Goal: Task Accomplishment & Management: Manage account settings

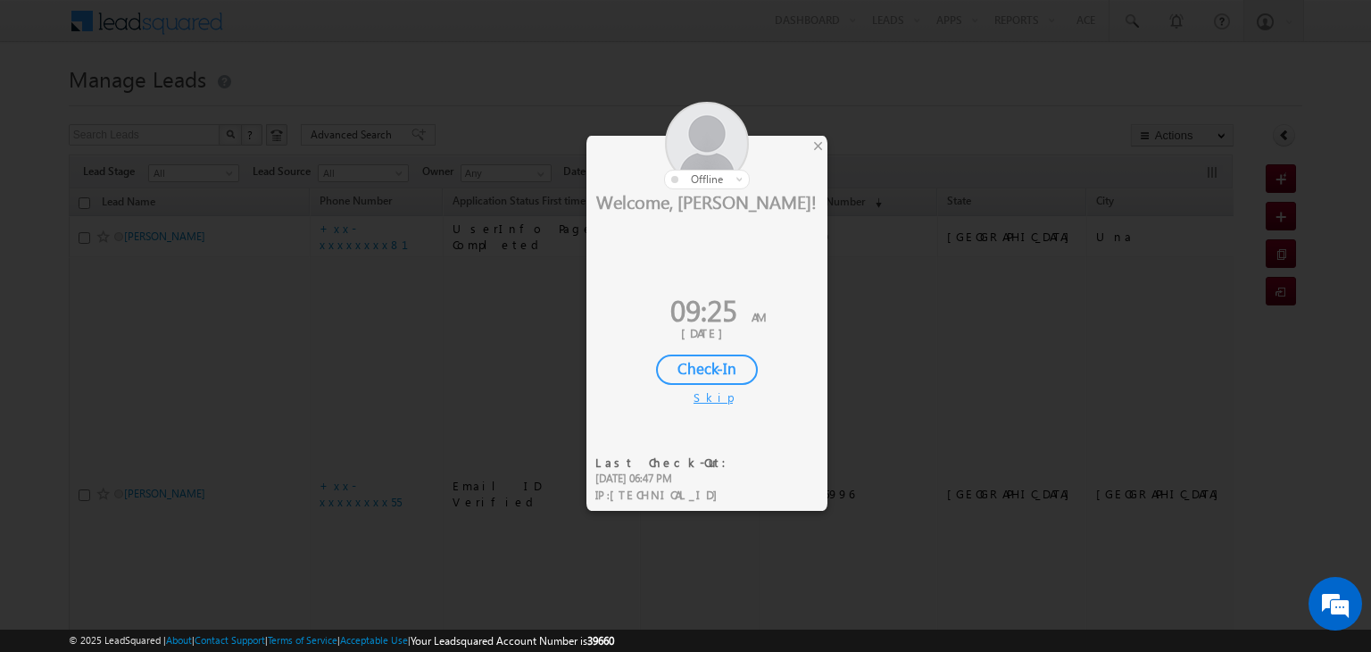
click at [820, 141] on div "×" at bounding box center [818, 146] width 19 height 20
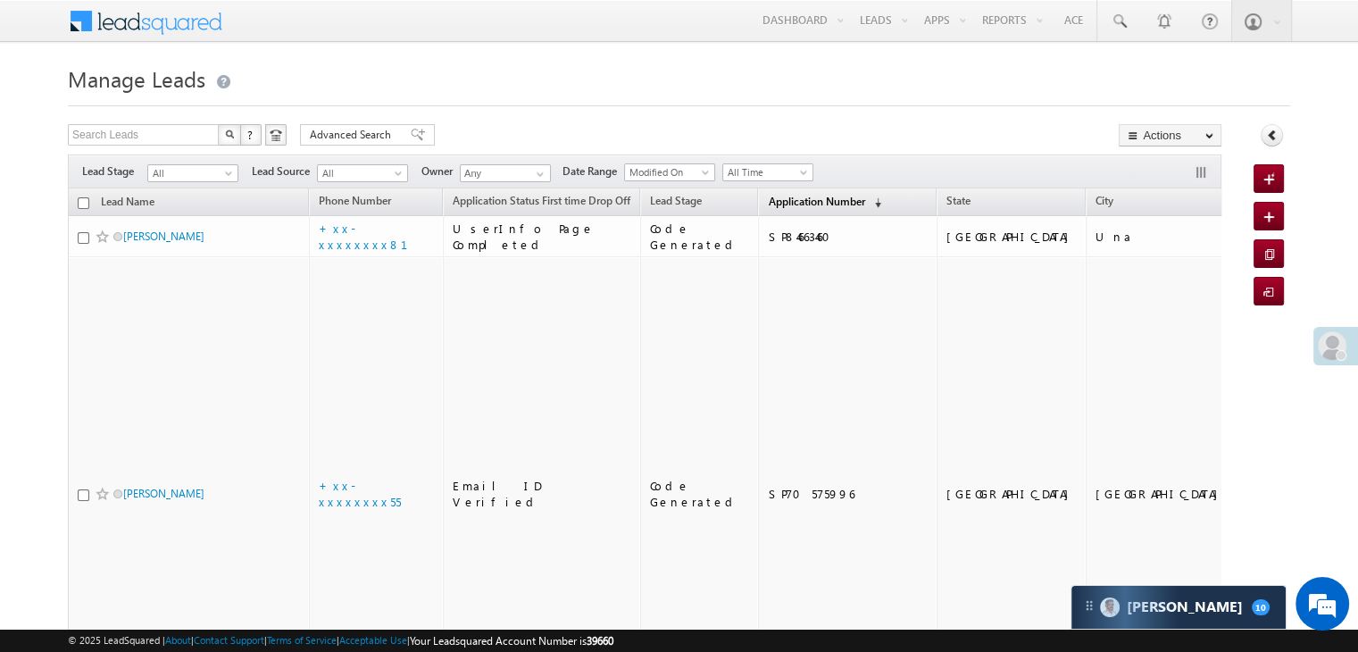
click at [790, 197] on span "Application Number" at bounding box center [816, 201] width 96 height 13
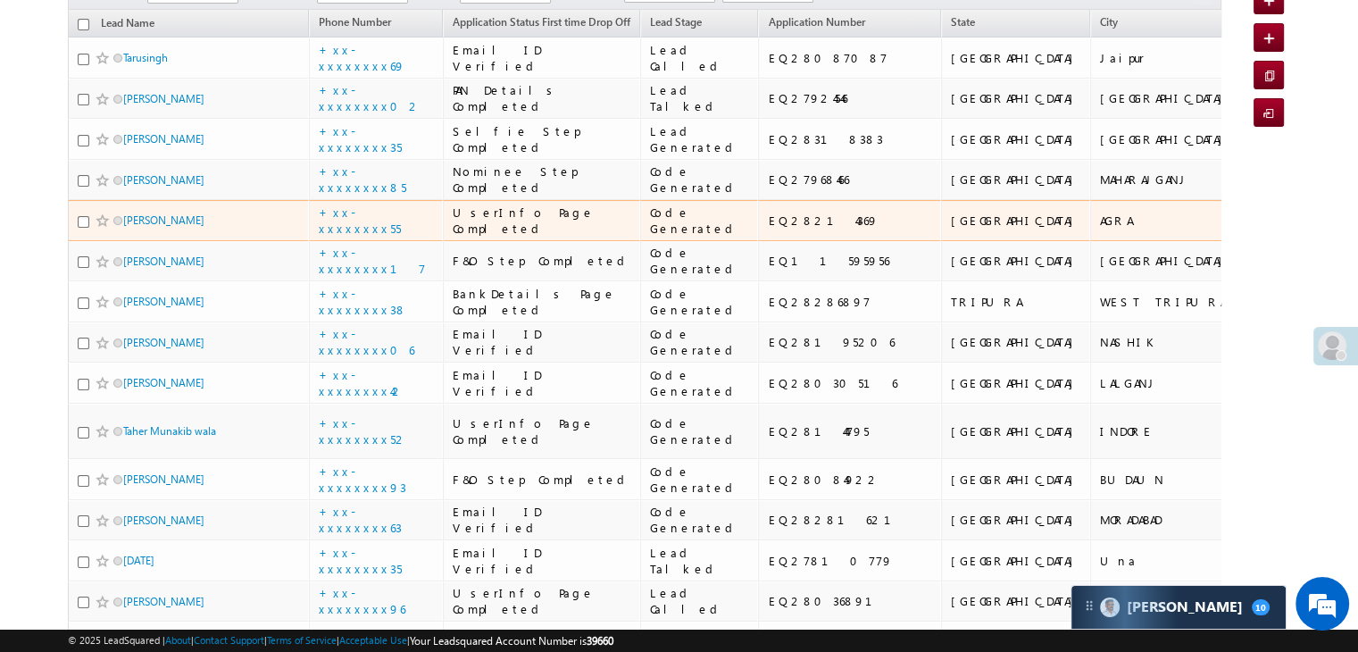
scroll to position [89, 0]
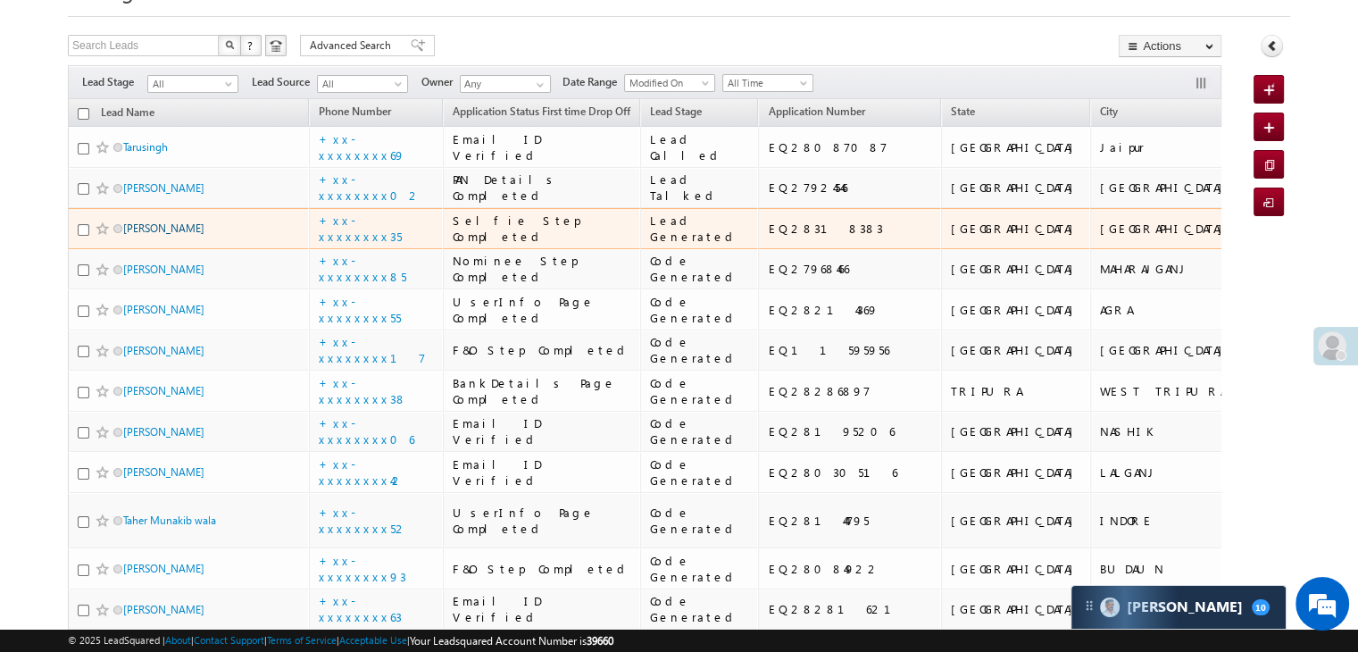
click at [146, 235] on link "[PERSON_NAME]" at bounding box center [163, 227] width 81 height 13
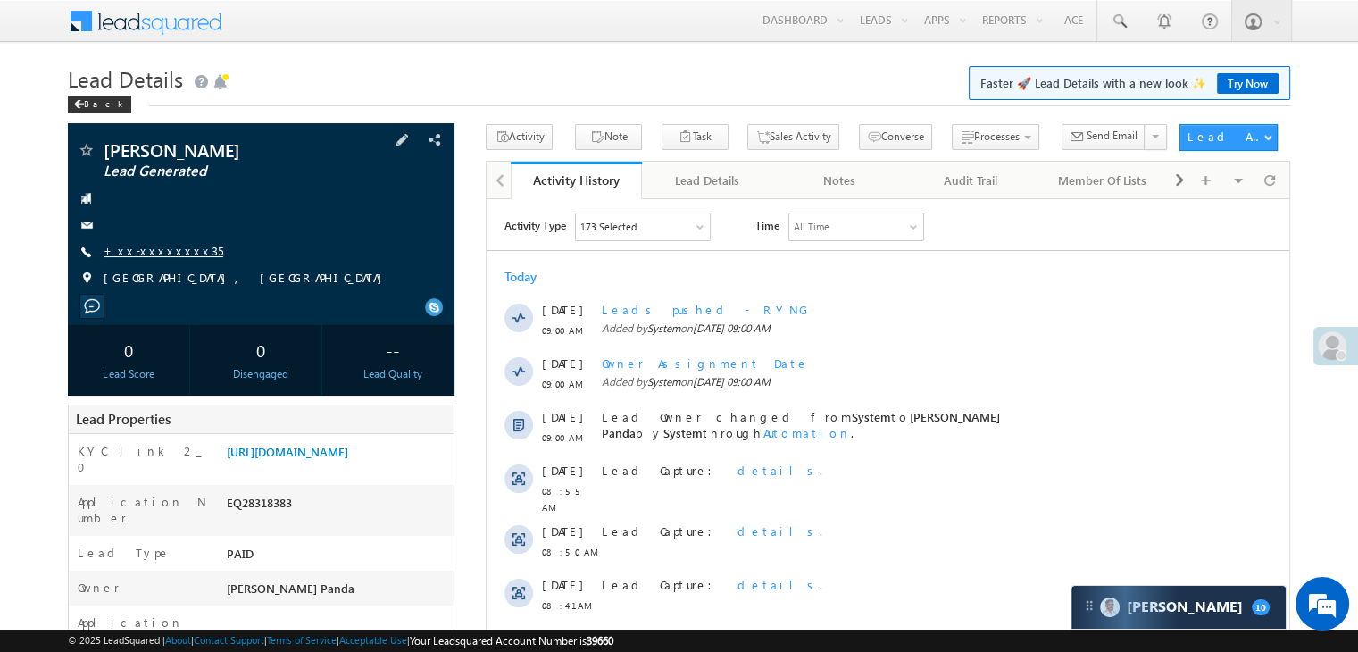
click at [159, 254] on link "+xx-xxxxxxxx35" at bounding box center [164, 250] width 120 height 15
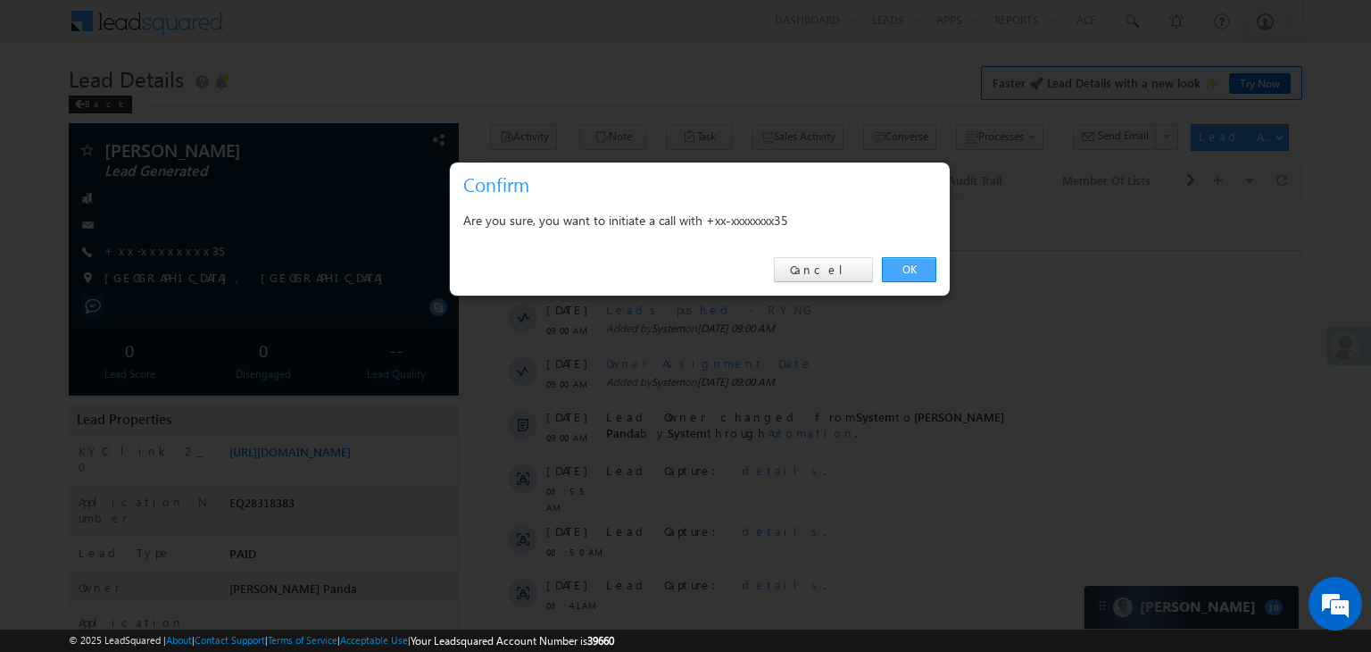
click at [911, 266] on link "OK" at bounding box center [909, 269] width 54 height 25
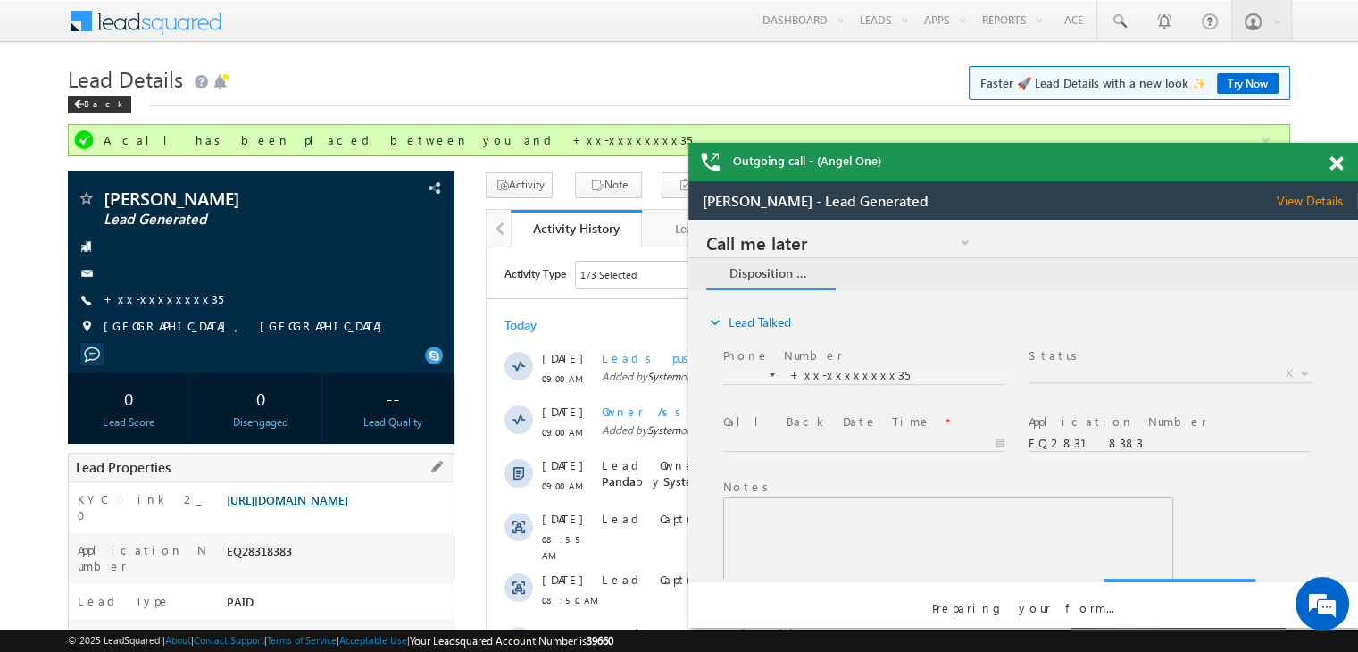
click at [0, 0] on link "https://angelbroking1-pk3em7sa.customui-test.leadsquared.com?leadId=f2a7cbec-1c…" at bounding box center [0, 0] width 0 height 0
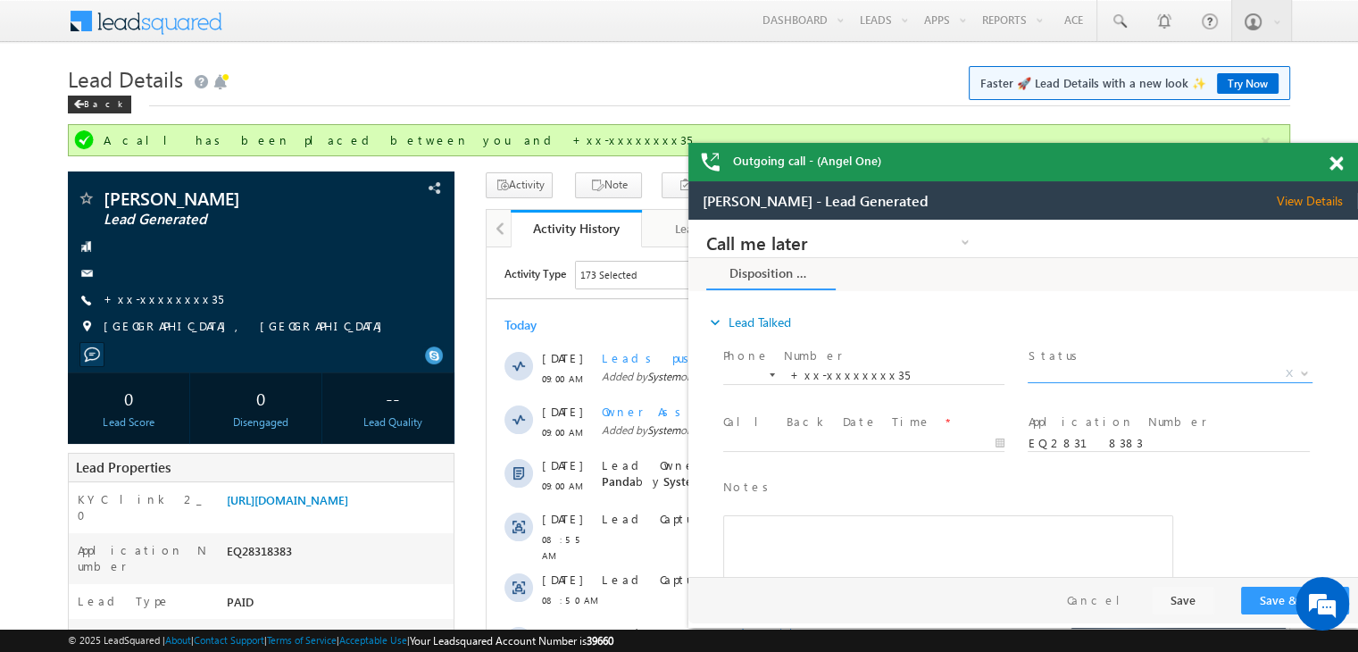
click at [1161, 376] on span "X" at bounding box center [1170, 374] width 284 height 18
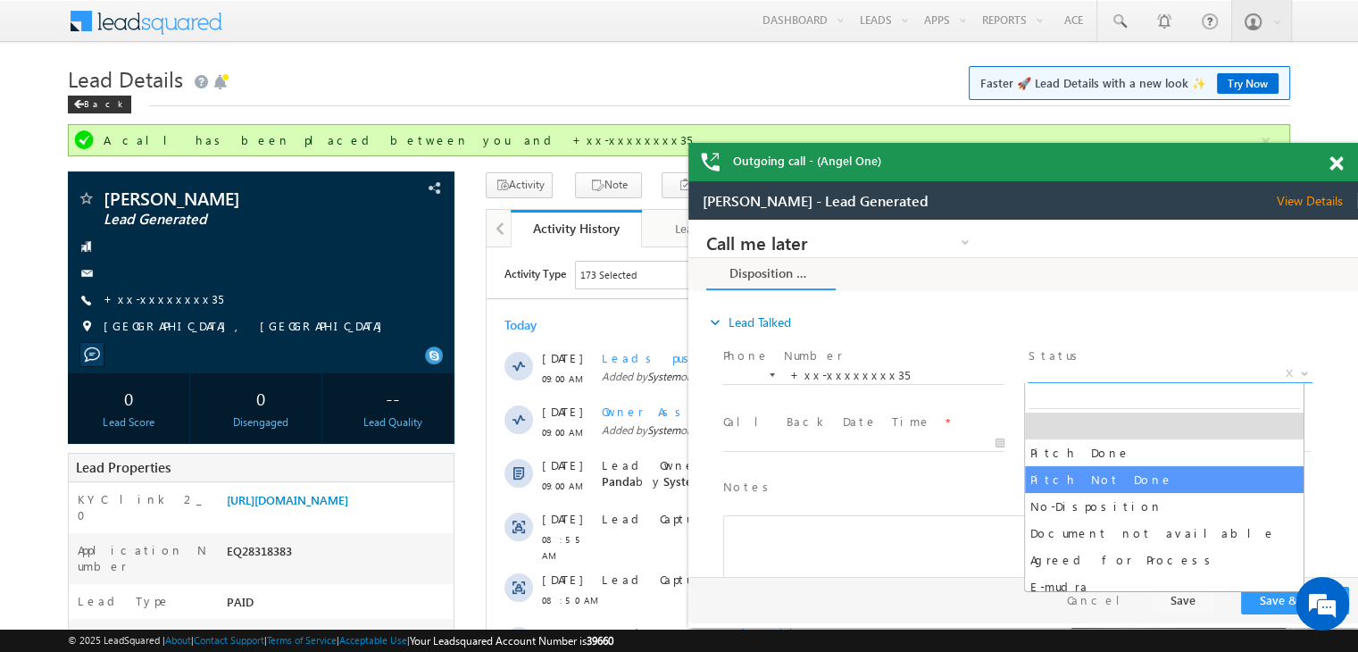
select select "Pitch Not Done"
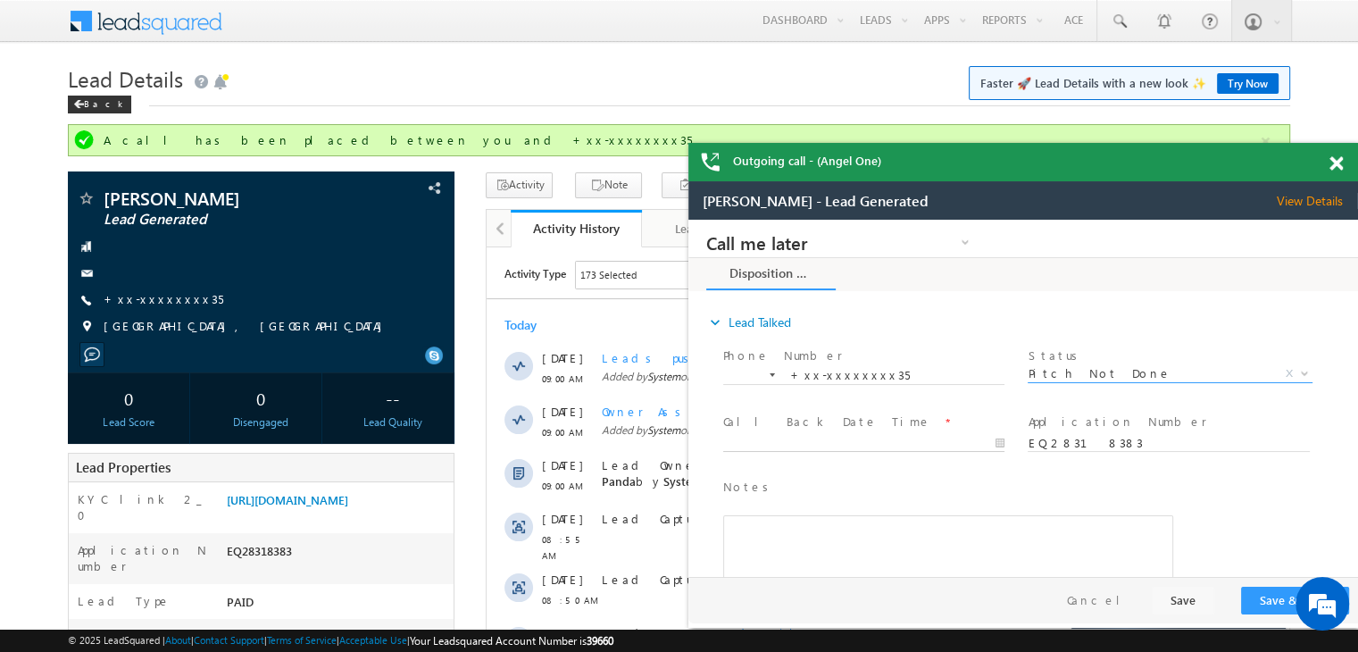
type input "09/04/25 9:26 AM"
click at [915, 437] on input "09/04/25 9:26 AM" at bounding box center [863, 444] width 281 height 18
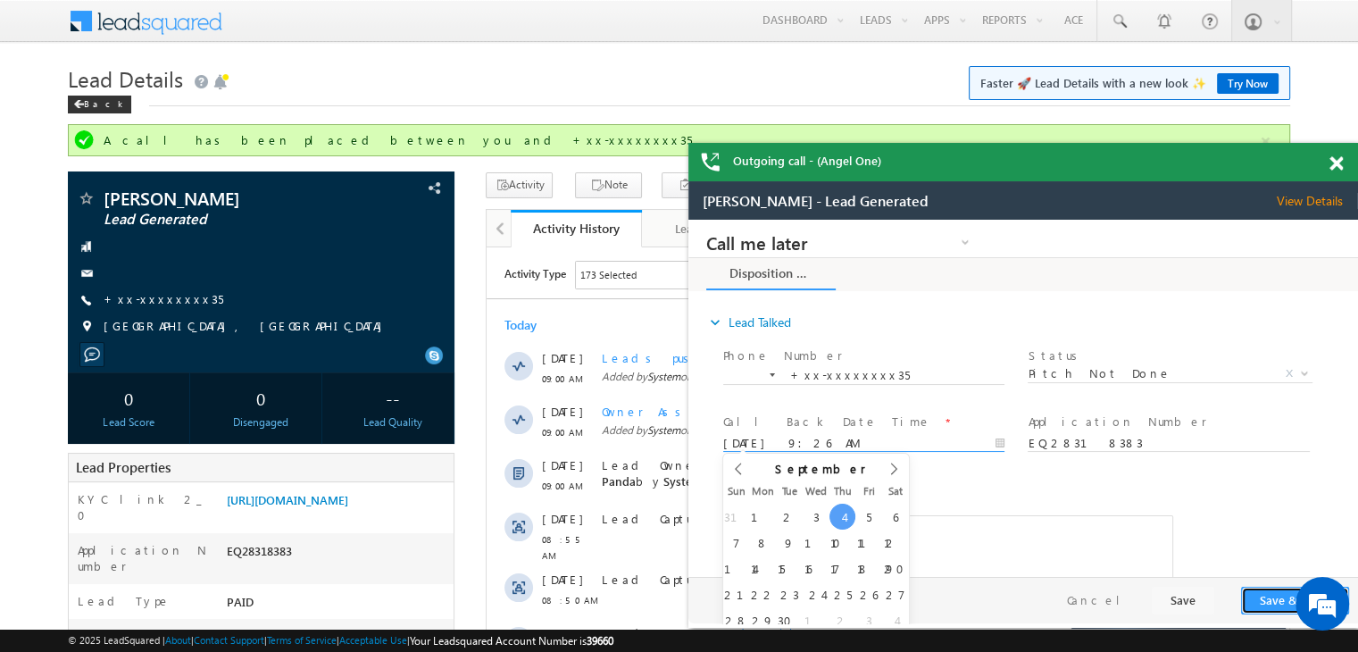
click at [1269, 600] on button "Save & Close" at bounding box center [1295, 601] width 108 height 28
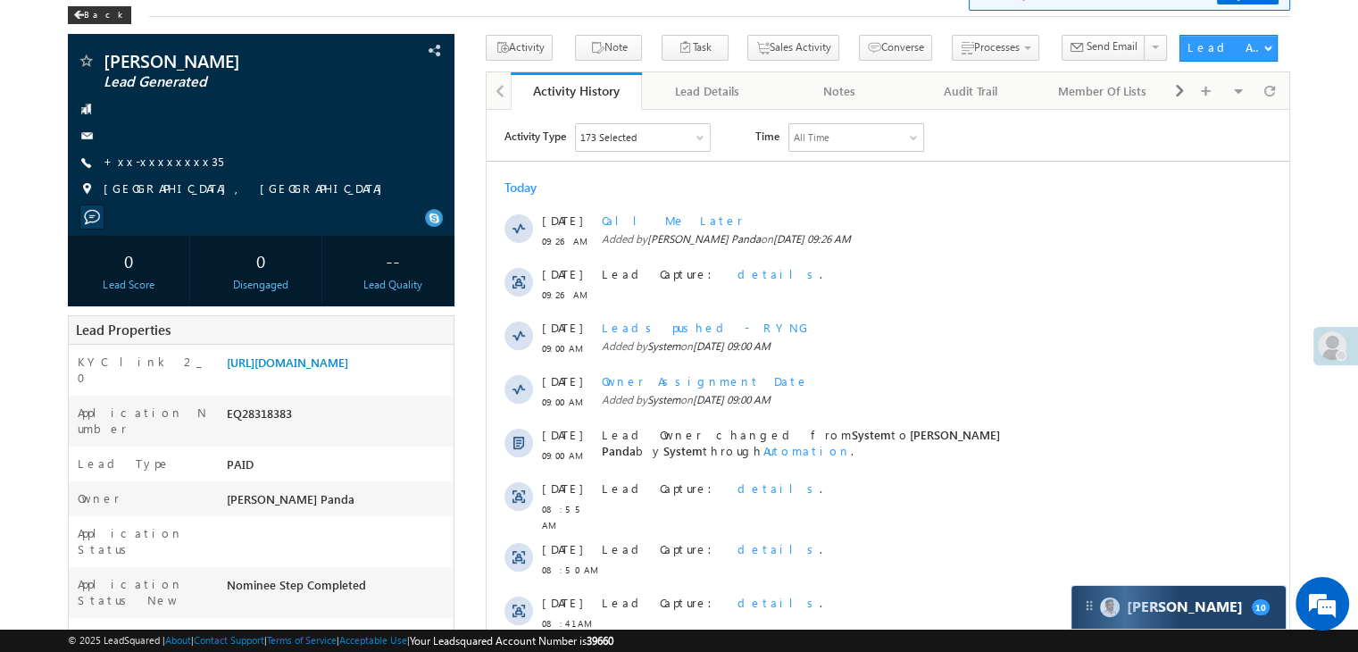
click at [1228, 610] on div "Carter 10" at bounding box center [1178, 607] width 214 height 43
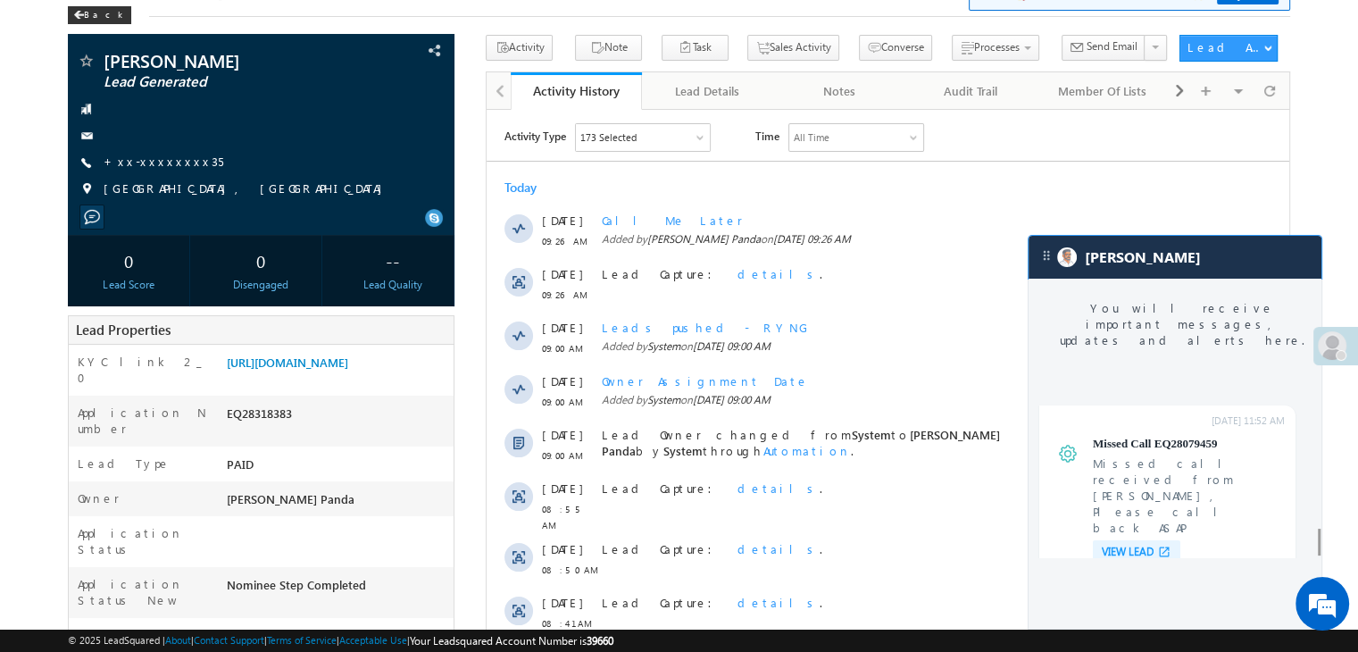
scroll to position [6839, 0]
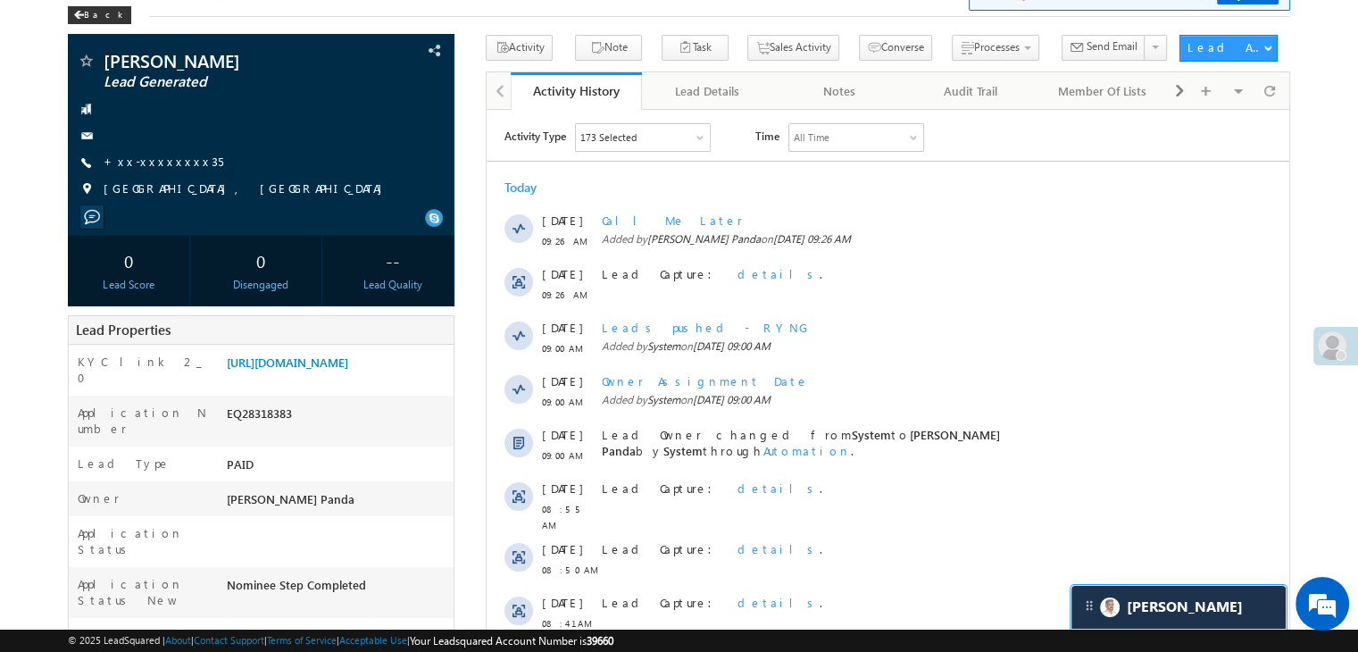
scroll to position [0, 0]
click at [151, 163] on link "+xx-xxxxxxxx35" at bounding box center [164, 161] width 120 height 15
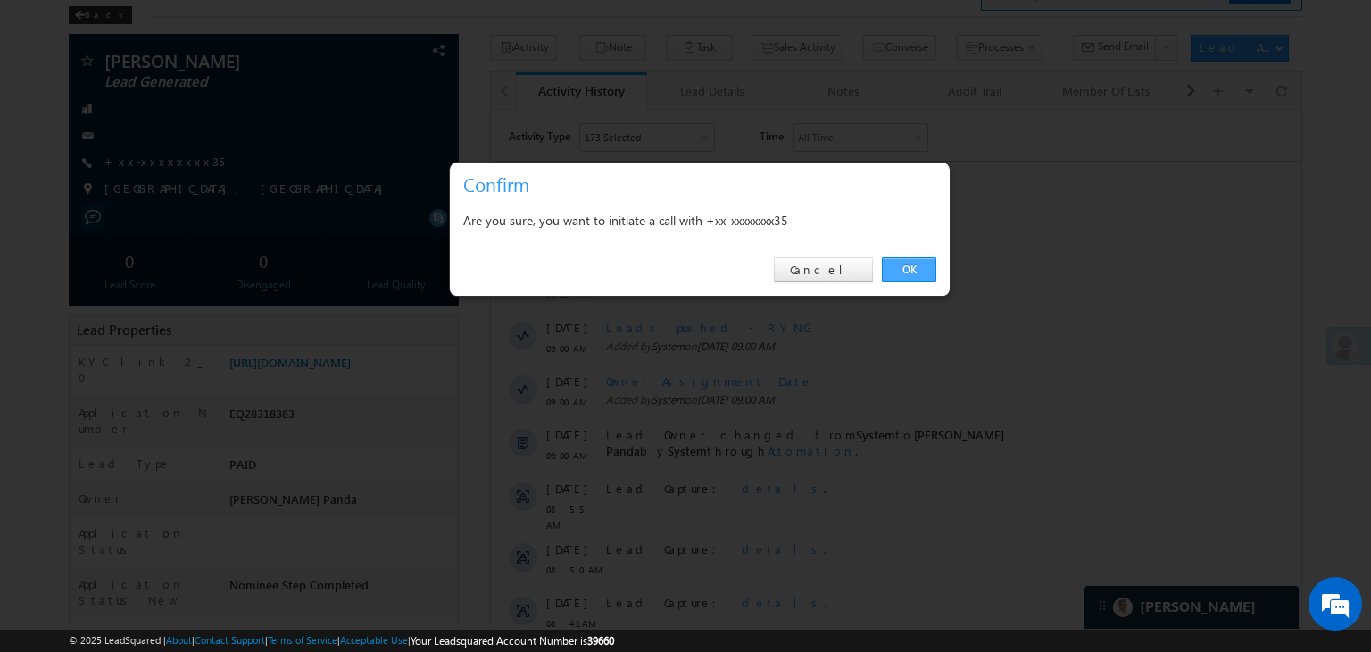
click at [904, 271] on link "OK" at bounding box center [909, 269] width 54 height 25
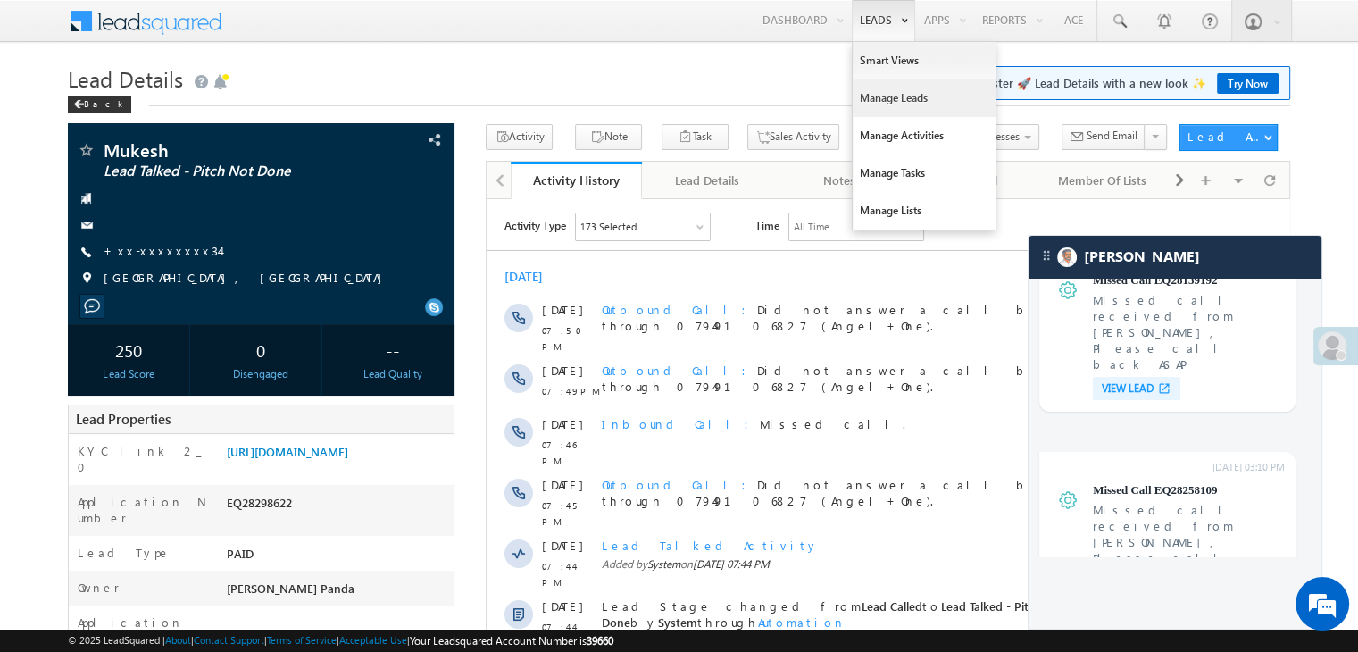
click at [896, 94] on link "Manage Leads" at bounding box center [924, 97] width 143 height 37
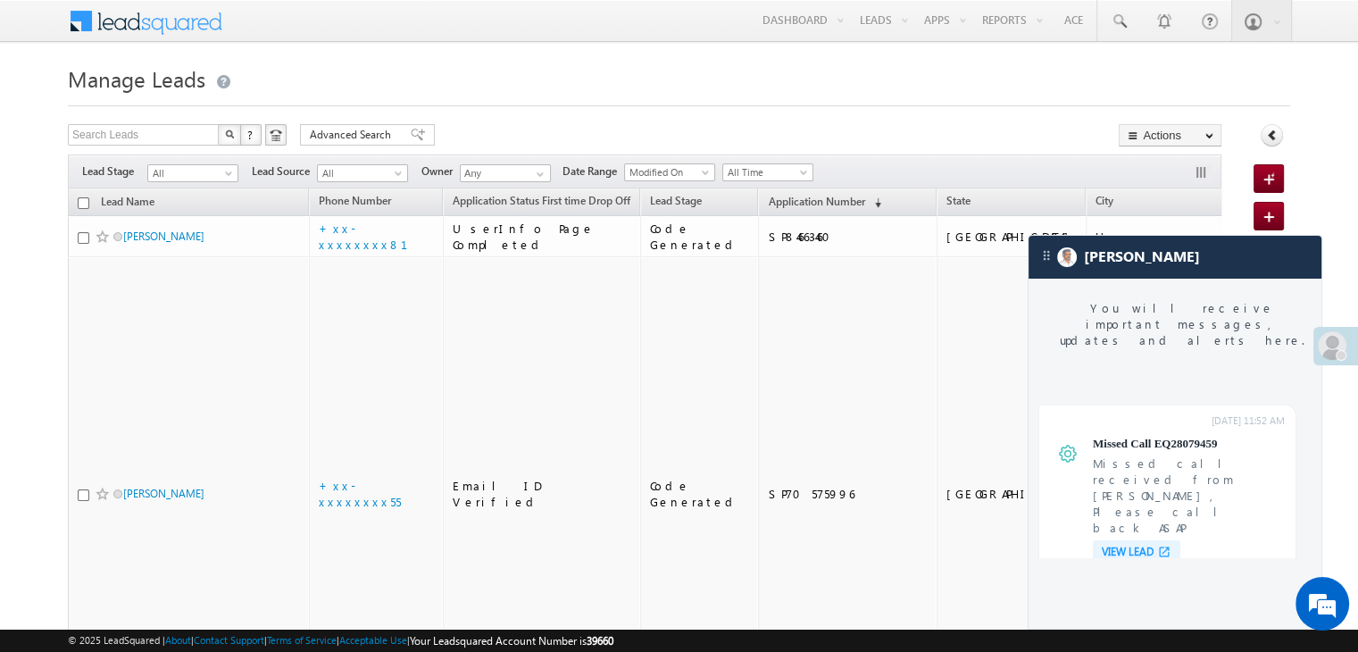
scroll to position [6796, 0]
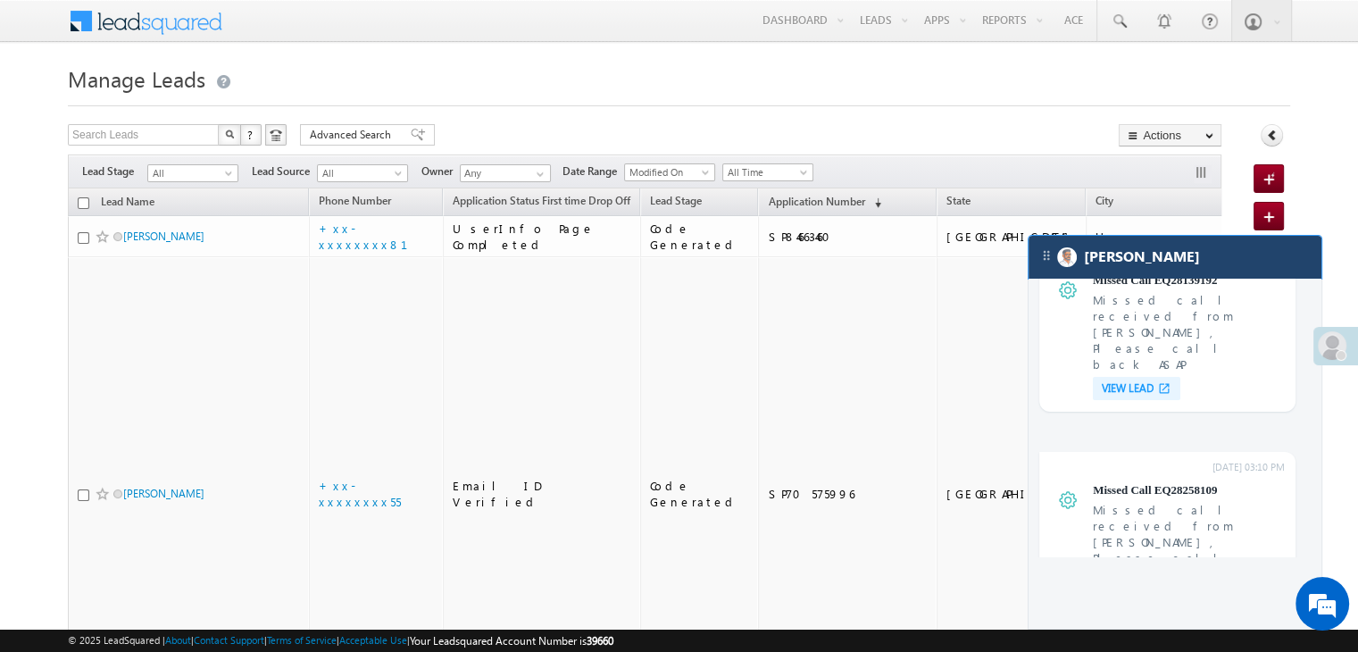
click at [1205, 255] on div "[PERSON_NAME]" at bounding box center [1175, 257] width 293 height 43
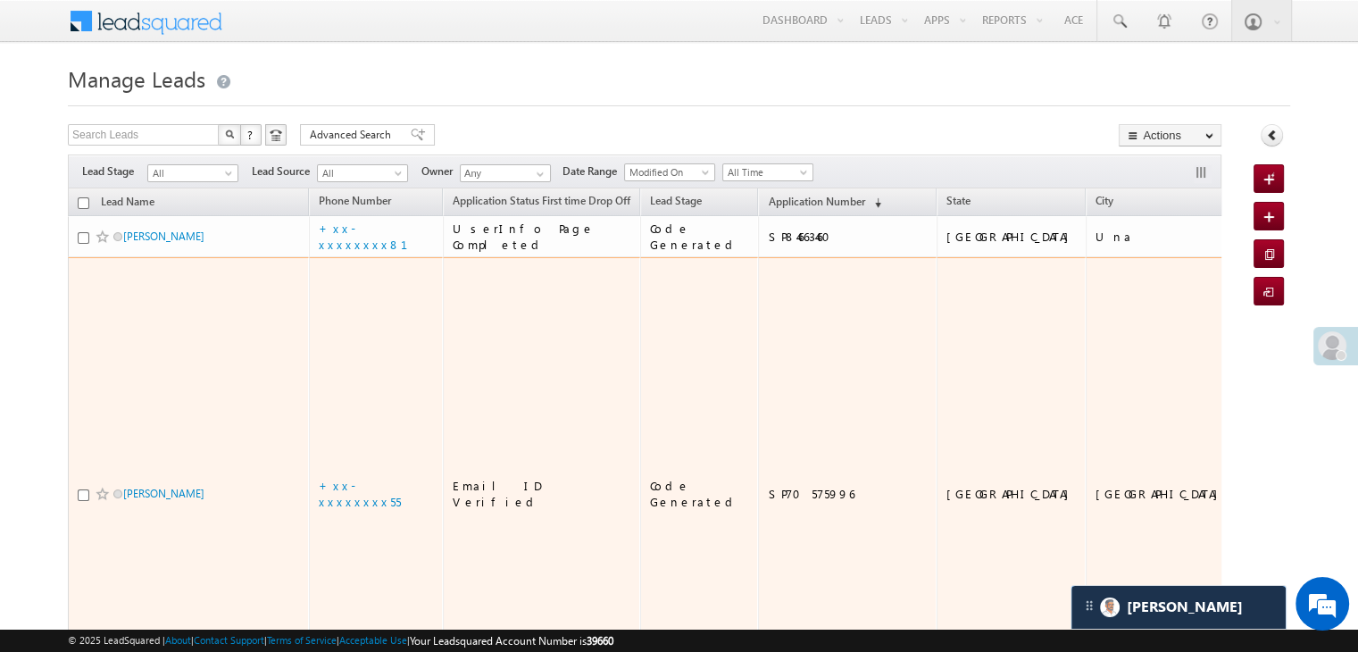
scroll to position [0, 0]
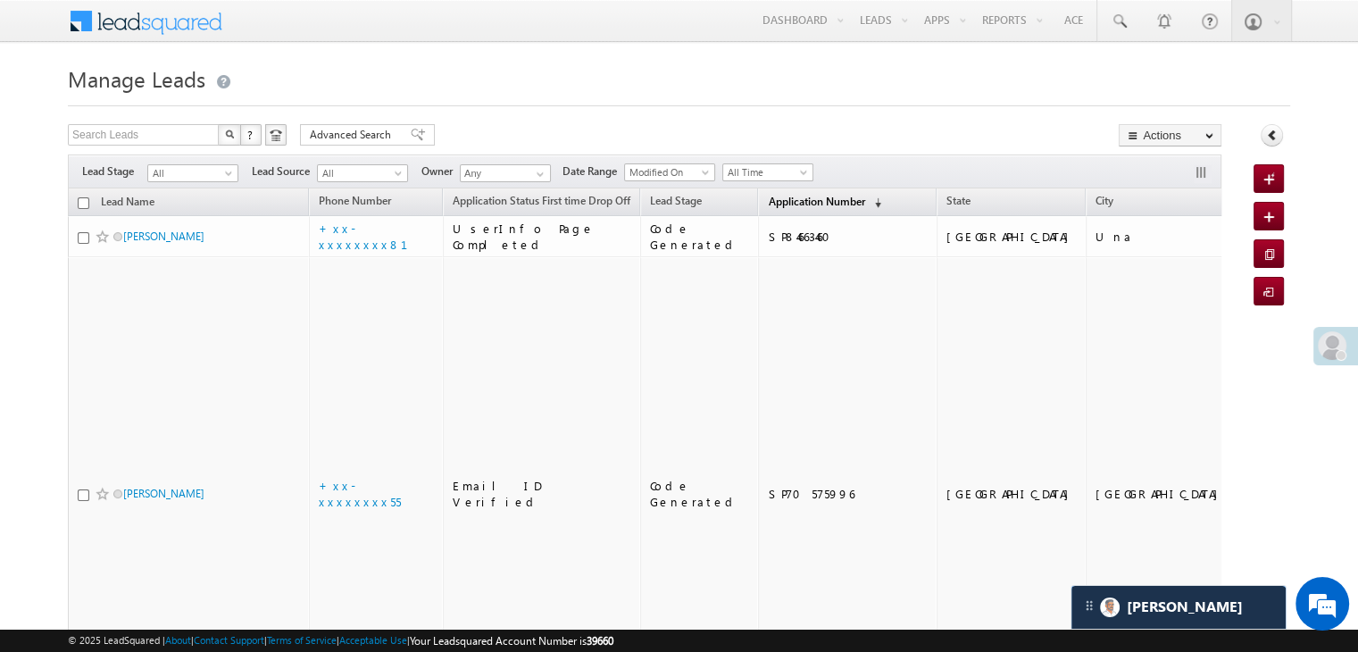
click at [794, 199] on span "Application Number" at bounding box center [816, 201] width 96 height 13
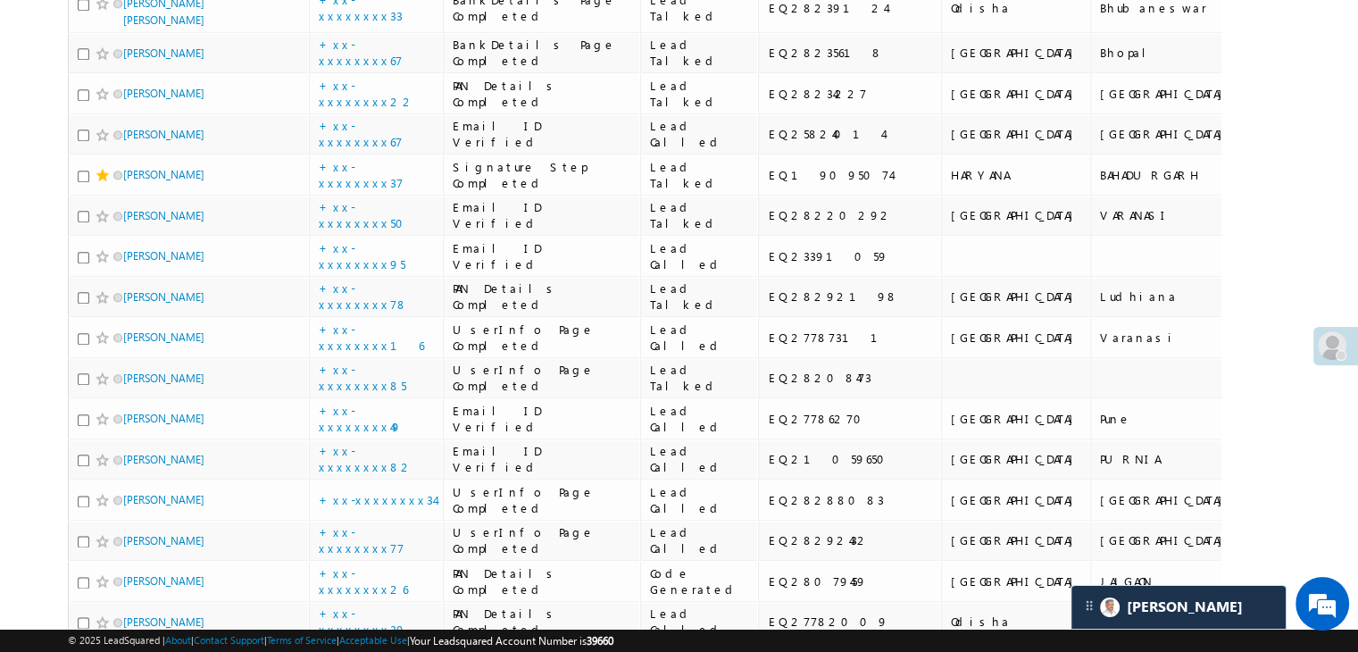
scroll to position [2232, 0]
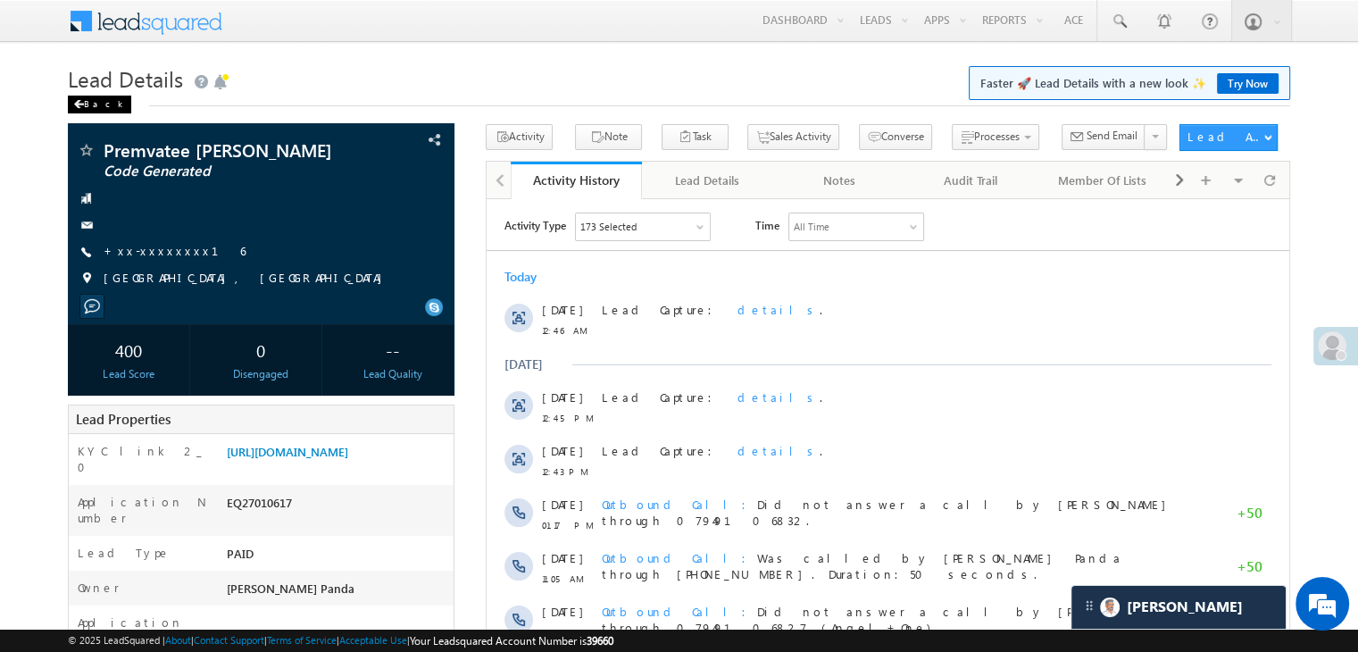
click at [79, 108] on span at bounding box center [78, 104] width 11 height 9
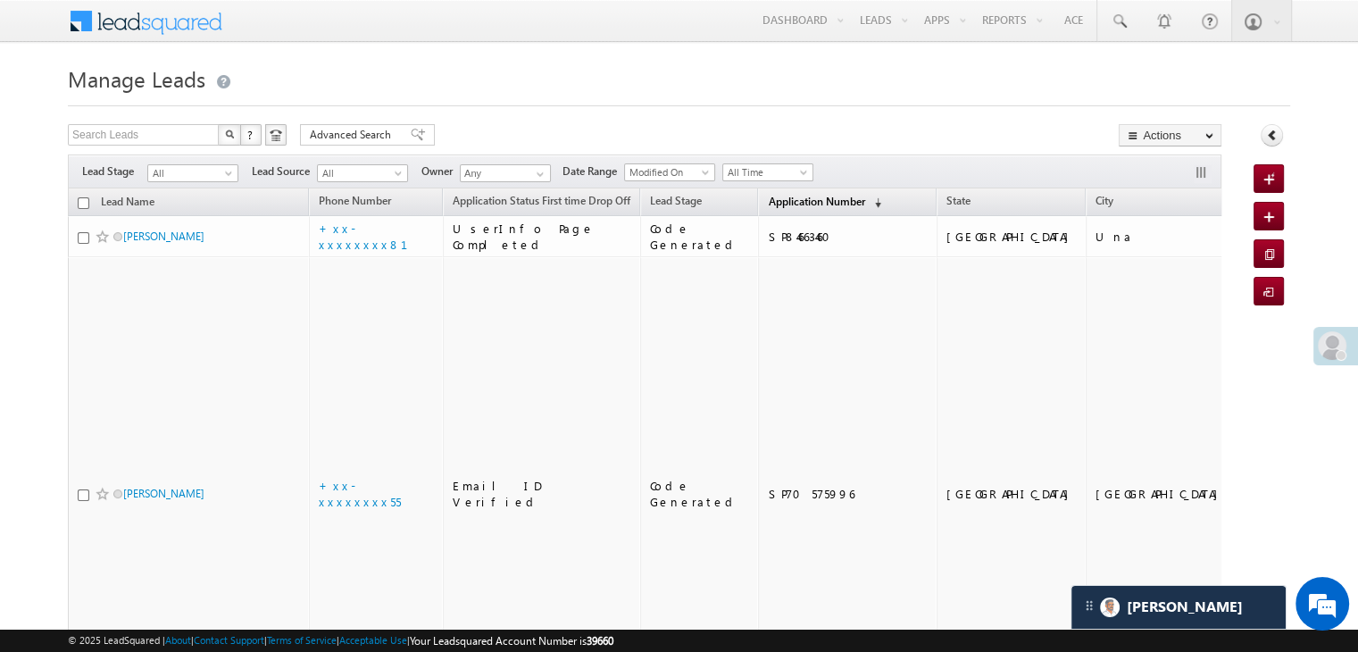
click at [772, 202] on span "Application Number" at bounding box center [816, 201] width 96 height 13
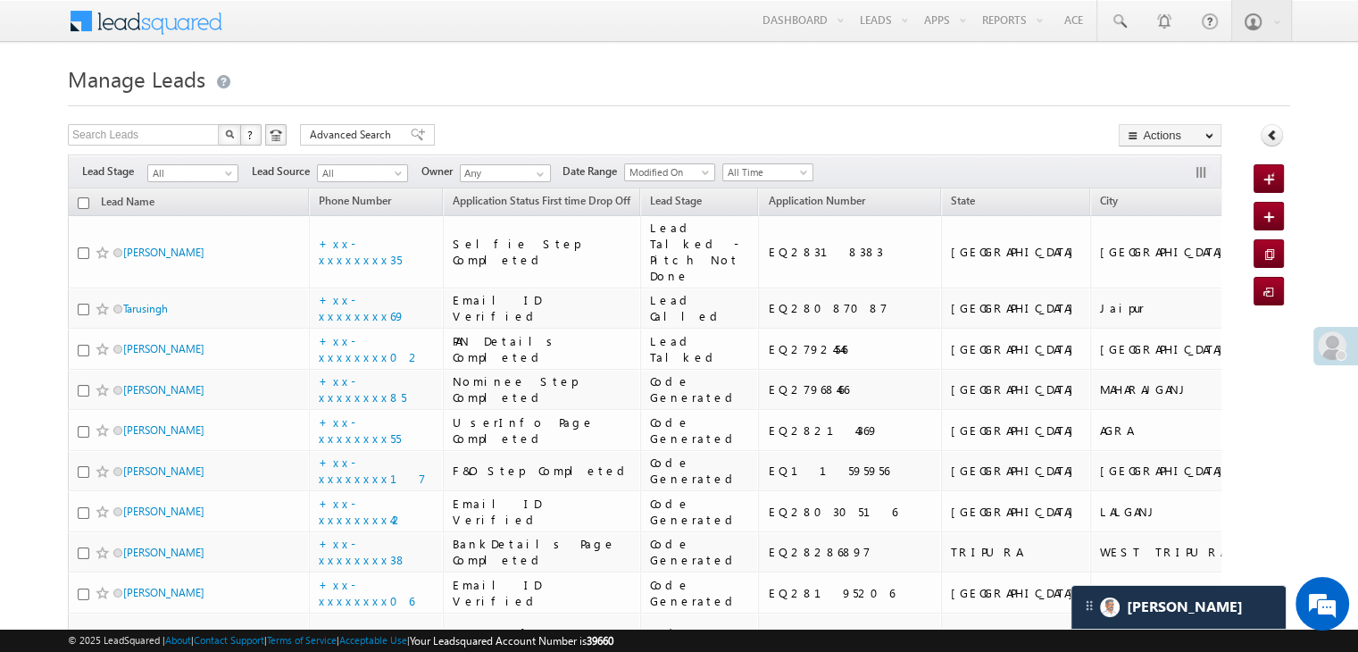
click at [1343, 344] on span at bounding box center [1332, 345] width 29 height 29
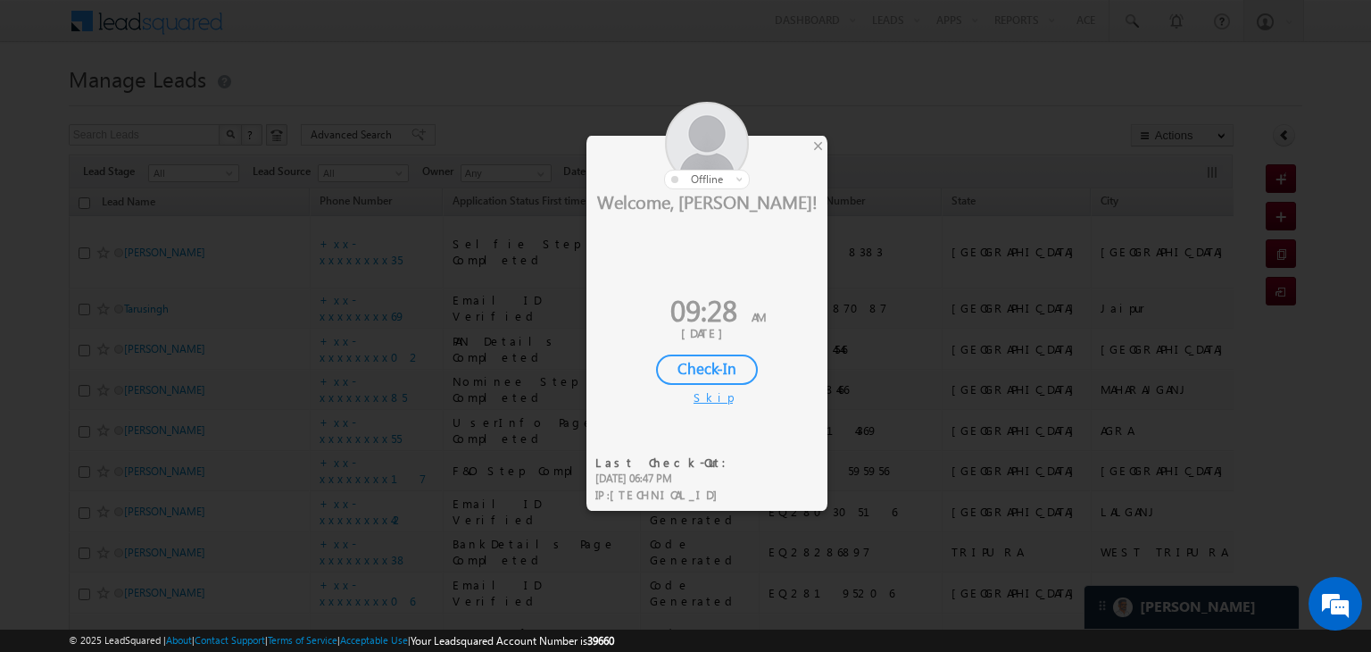
click at [706, 369] on div "Check-In" at bounding box center [707, 369] width 102 height 30
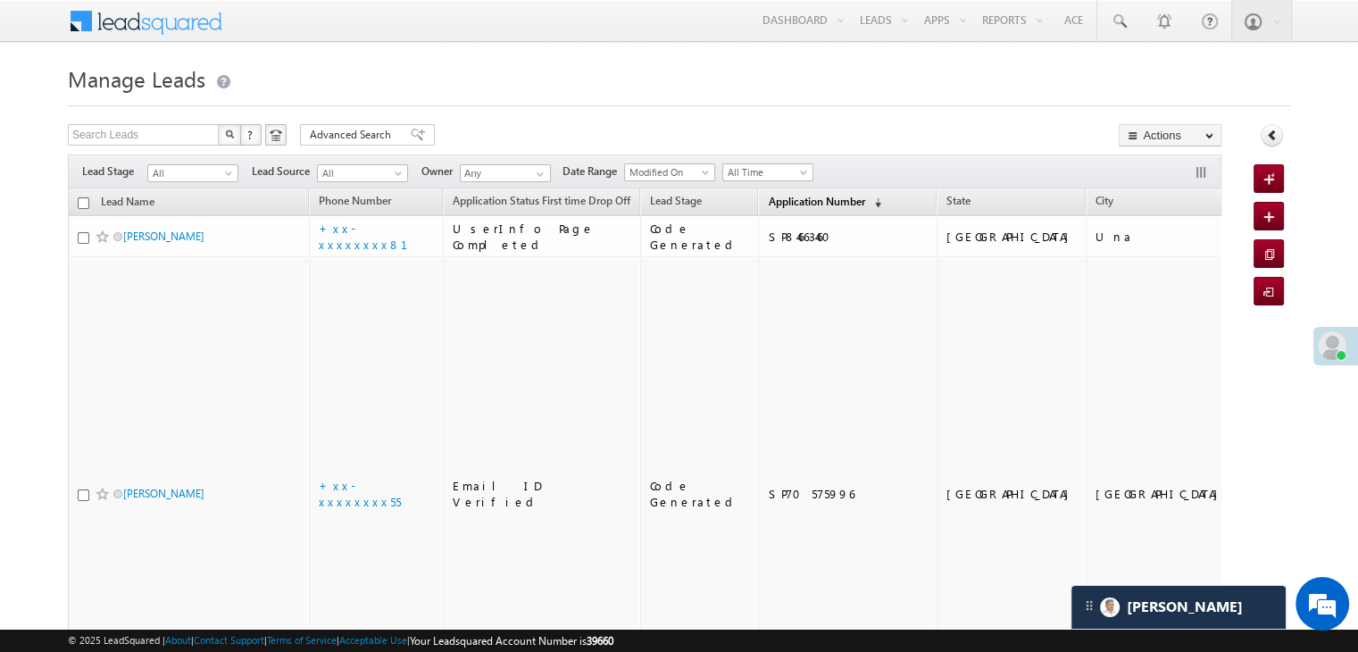
click at [771, 192] on link "Application Number (sorted descending)" at bounding box center [824, 202] width 131 height 23
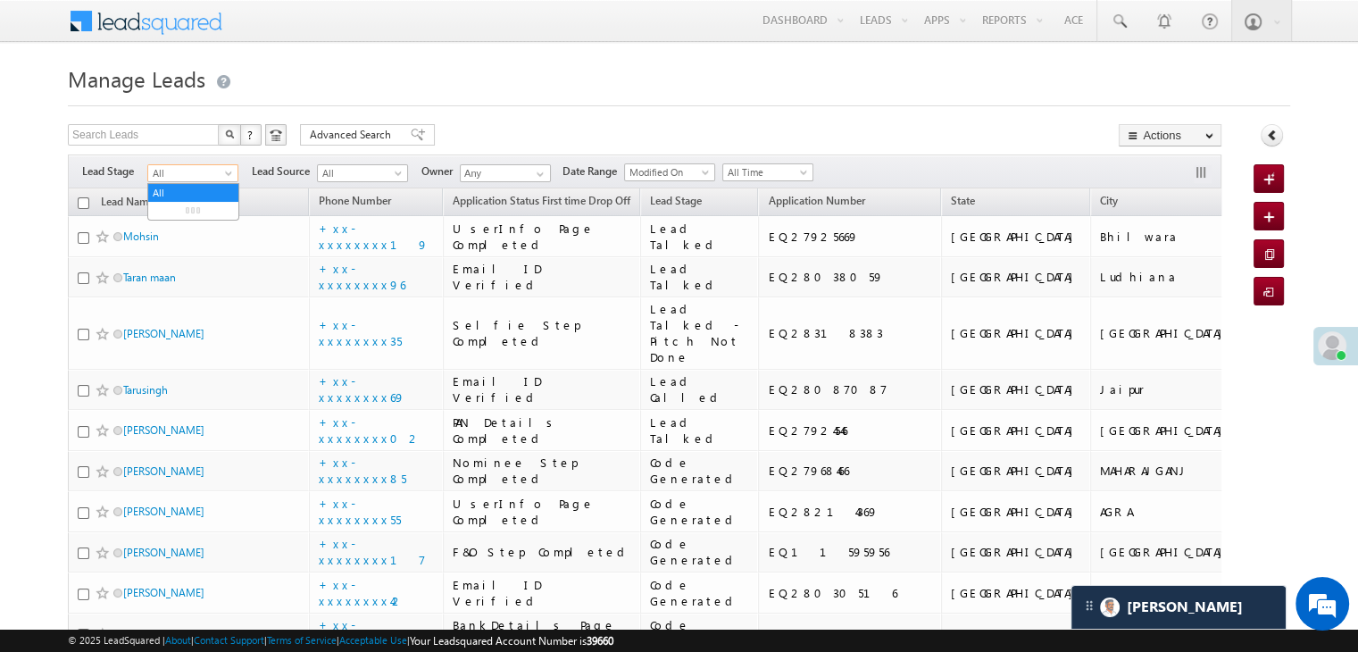
click at [221, 176] on span "All" at bounding box center [190, 173] width 85 height 16
click at [196, 208] on link "Lead Generated" at bounding box center [193, 211] width 90 height 16
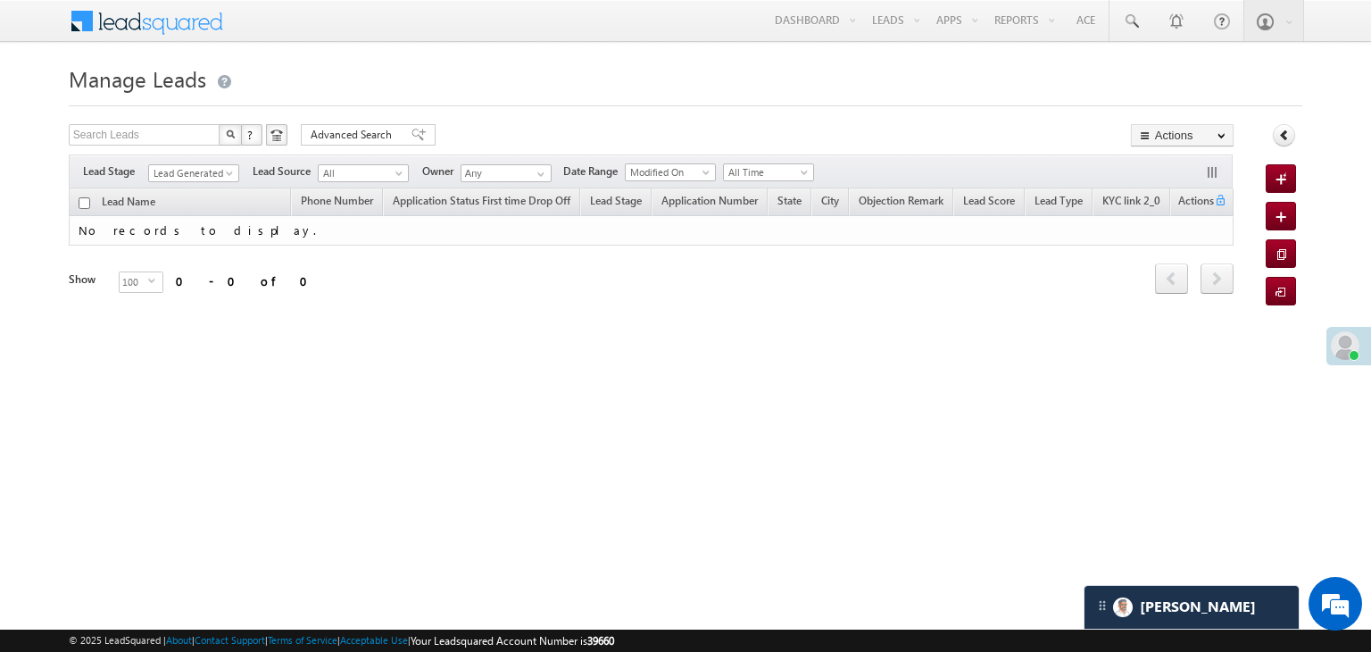
click at [238, 172] on div "Filters Lead Stage All Lead Generated Lead Talked - Pitch Not Done Lead Talked …" at bounding box center [651, 171] width 1164 height 34
click at [229, 174] on span at bounding box center [231, 177] width 14 height 14
click at [197, 190] on link "All" at bounding box center [194, 193] width 90 height 16
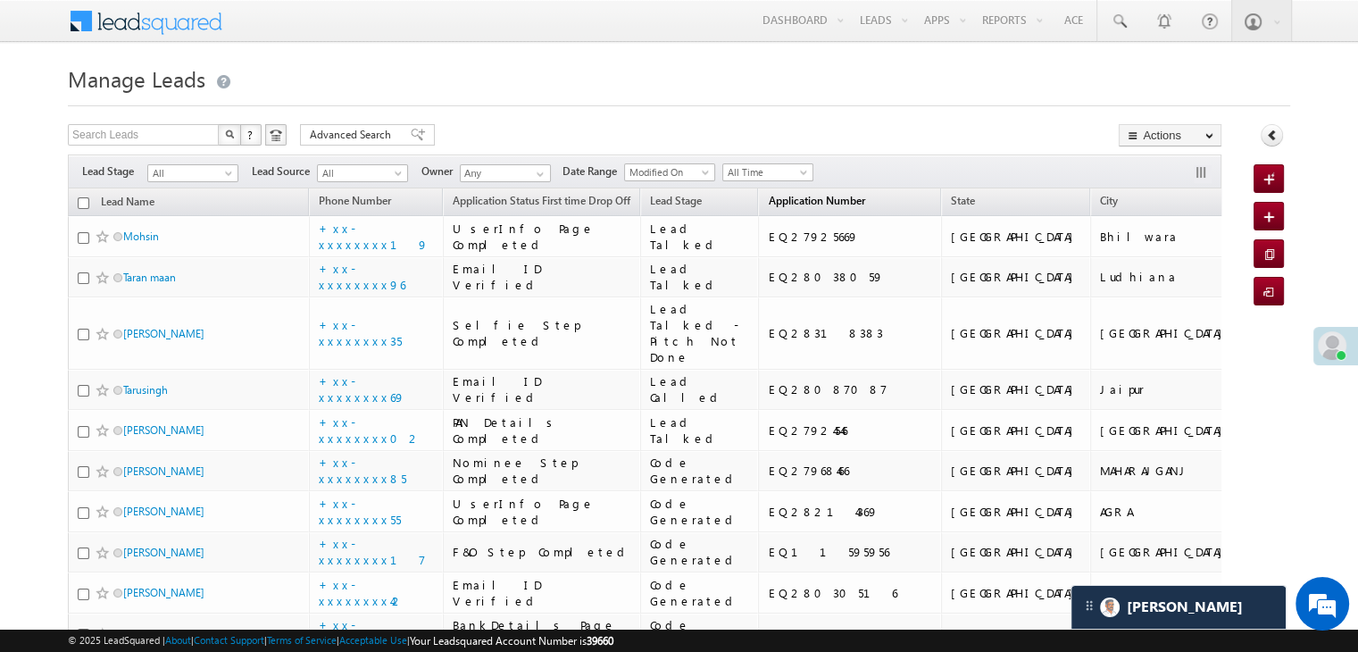
click at [775, 197] on span "Application Number" at bounding box center [816, 200] width 96 height 13
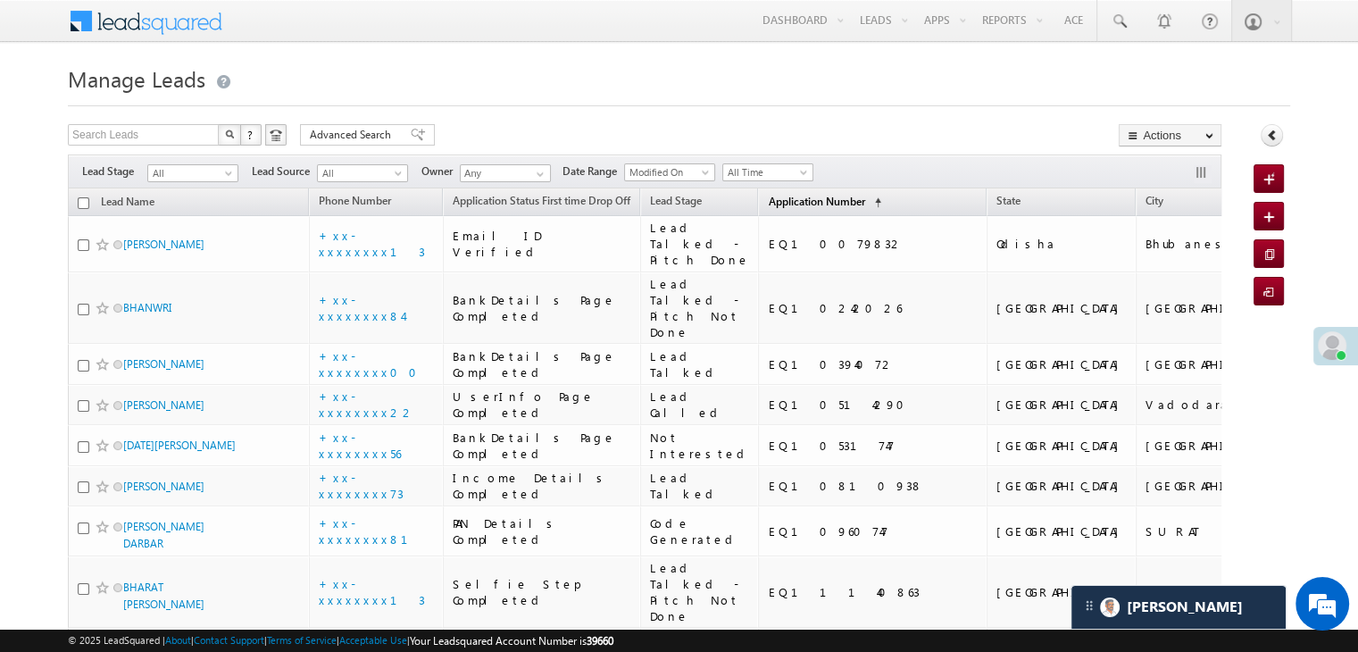
click at [769, 202] on span "Application Number" at bounding box center [816, 201] width 96 height 13
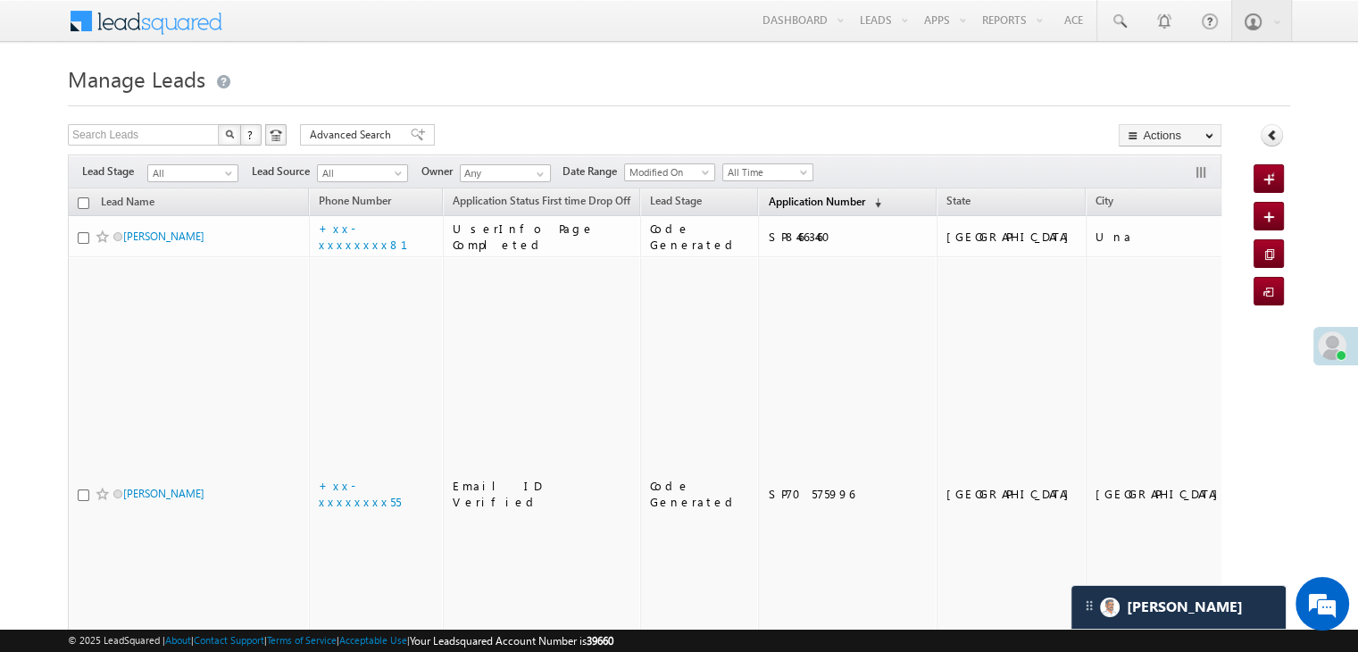
click at [769, 202] on span "Application Number" at bounding box center [816, 201] width 96 height 13
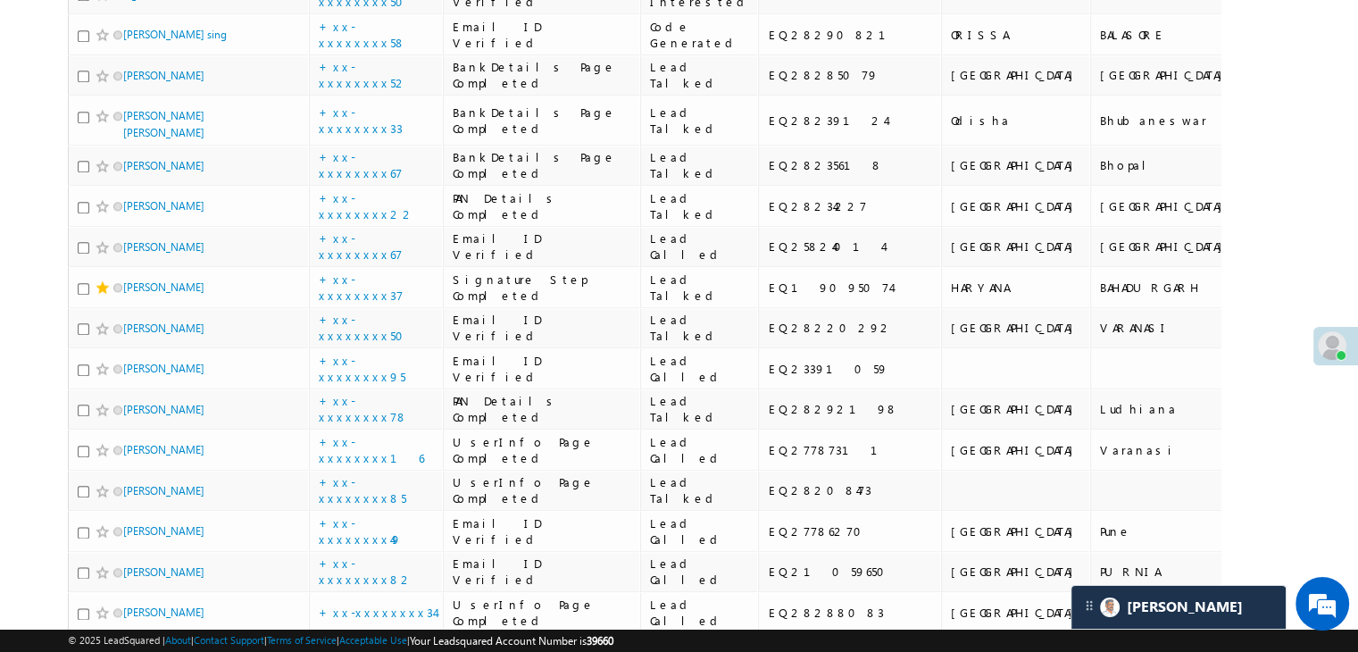
scroll to position [2143, 0]
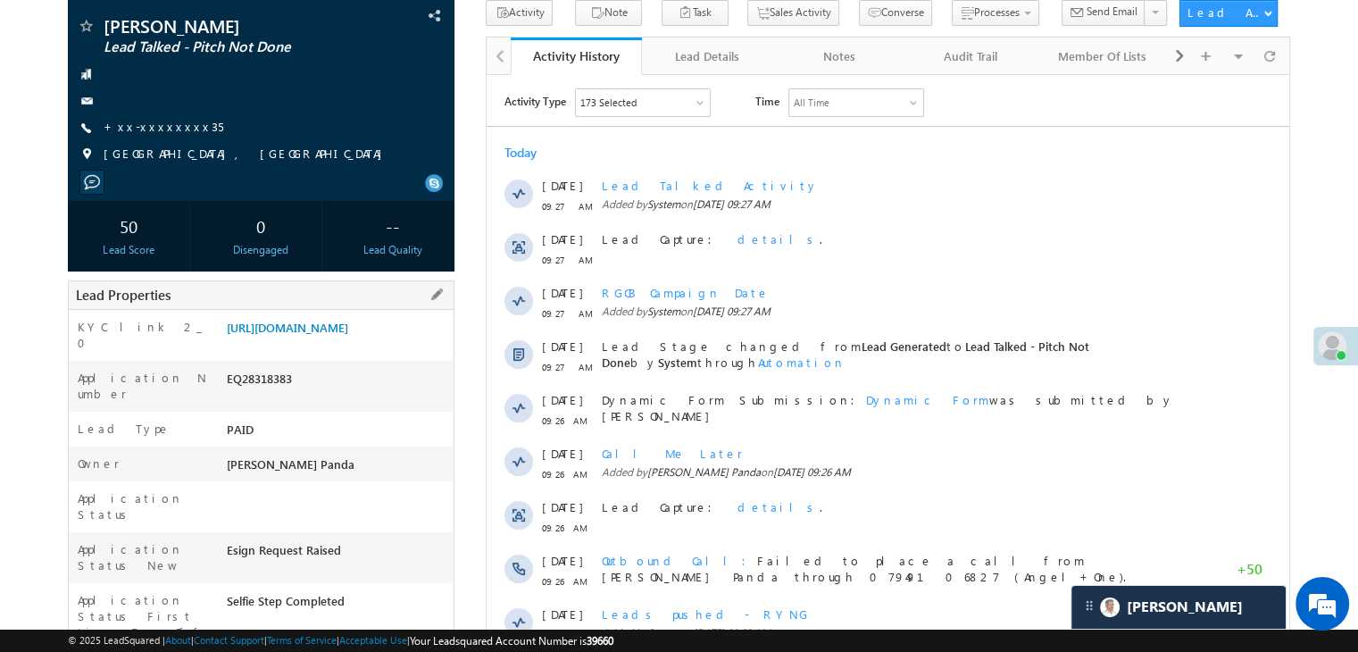
scroll to position [47, 0]
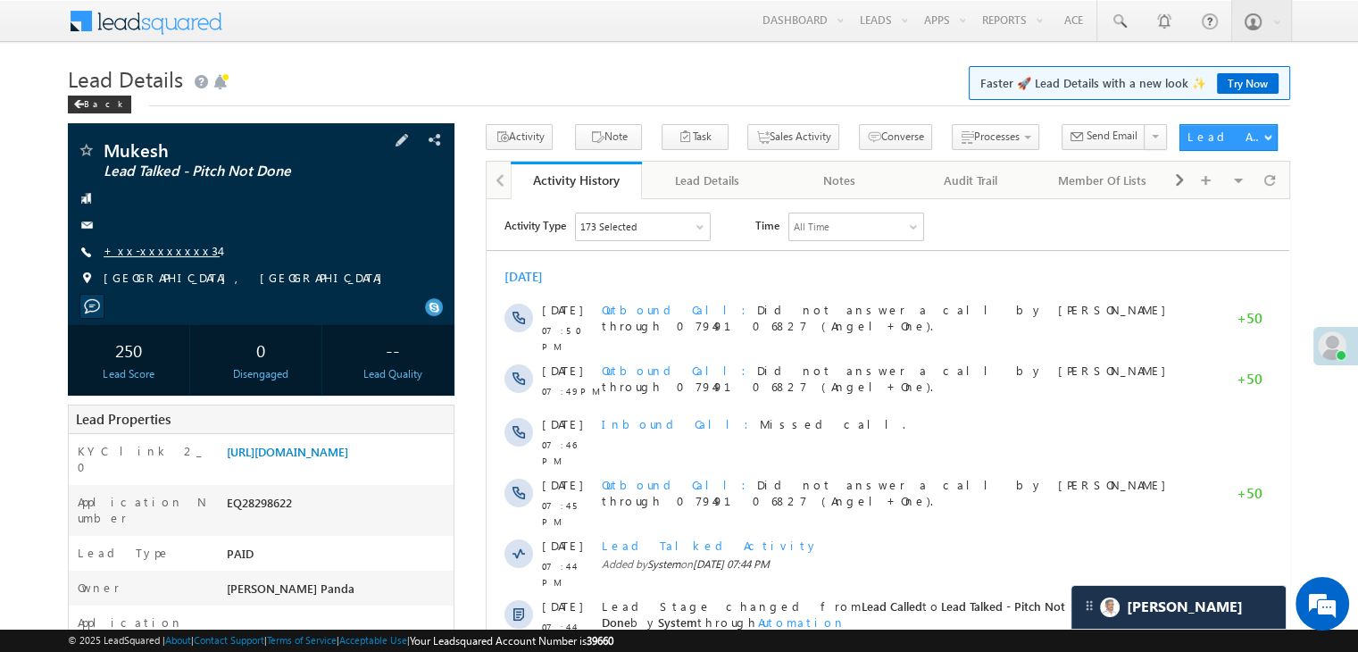
click at [152, 251] on link "+xx-xxxxxxxx34" at bounding box center [162, 250] width 116 height 15
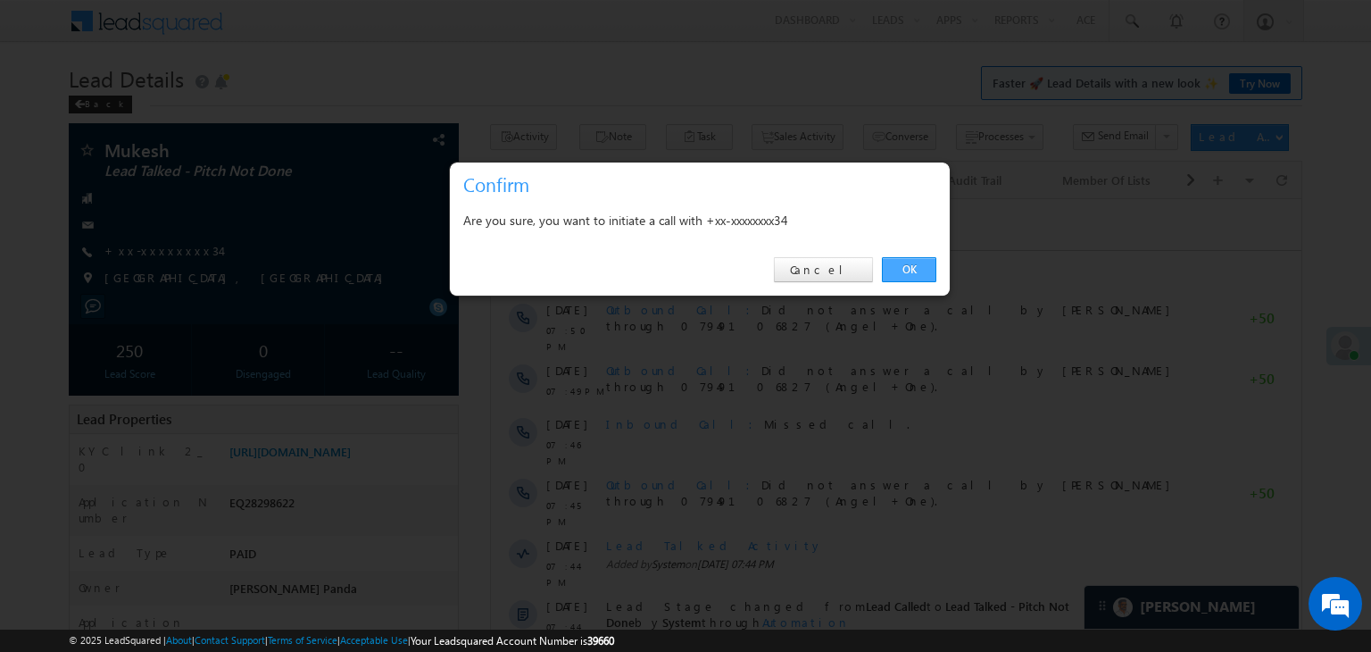
click at [907, 272] on link "OK" at bounding box center [909, 269] width 54 height 25
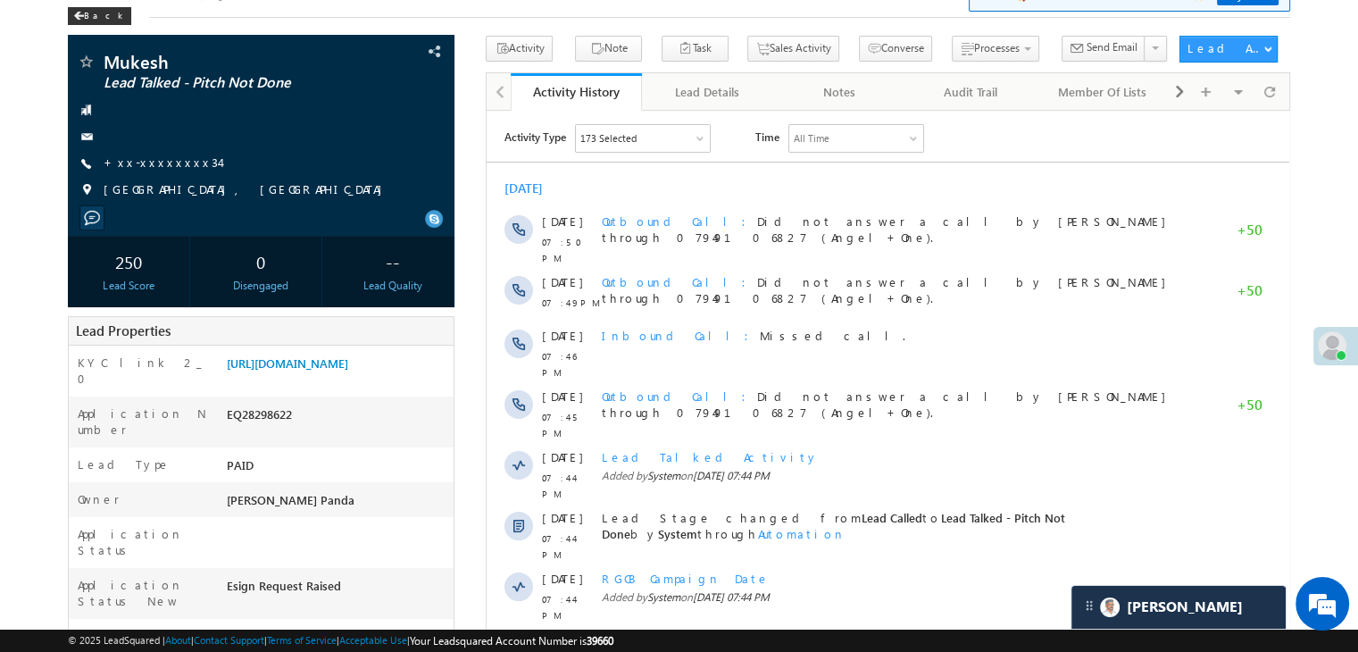
scroll to position [179, 0]
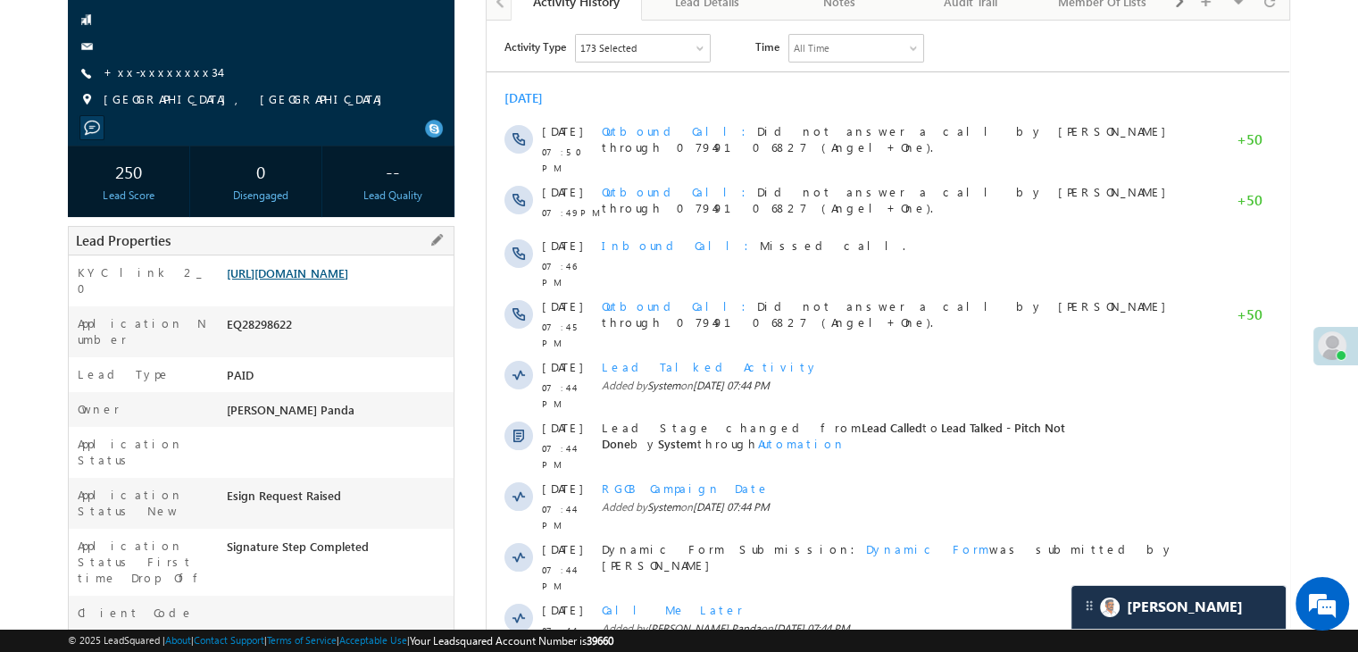
click at [348, 280] on link "[URL][DOMAIN_NAME]" at bounding box center [287, 272] width 121 height 15
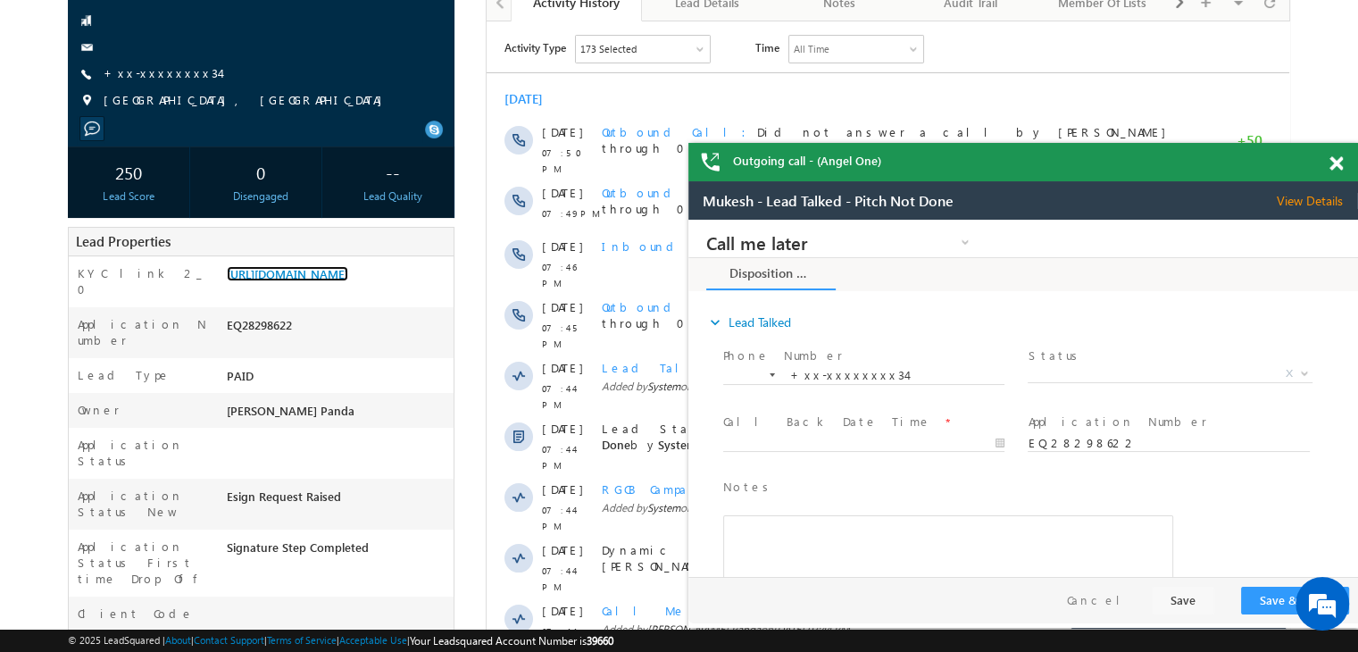
scroll to position [0, 0]
click at [1332, 167] on span at bounding box center [1335, 163] width 13 height 15
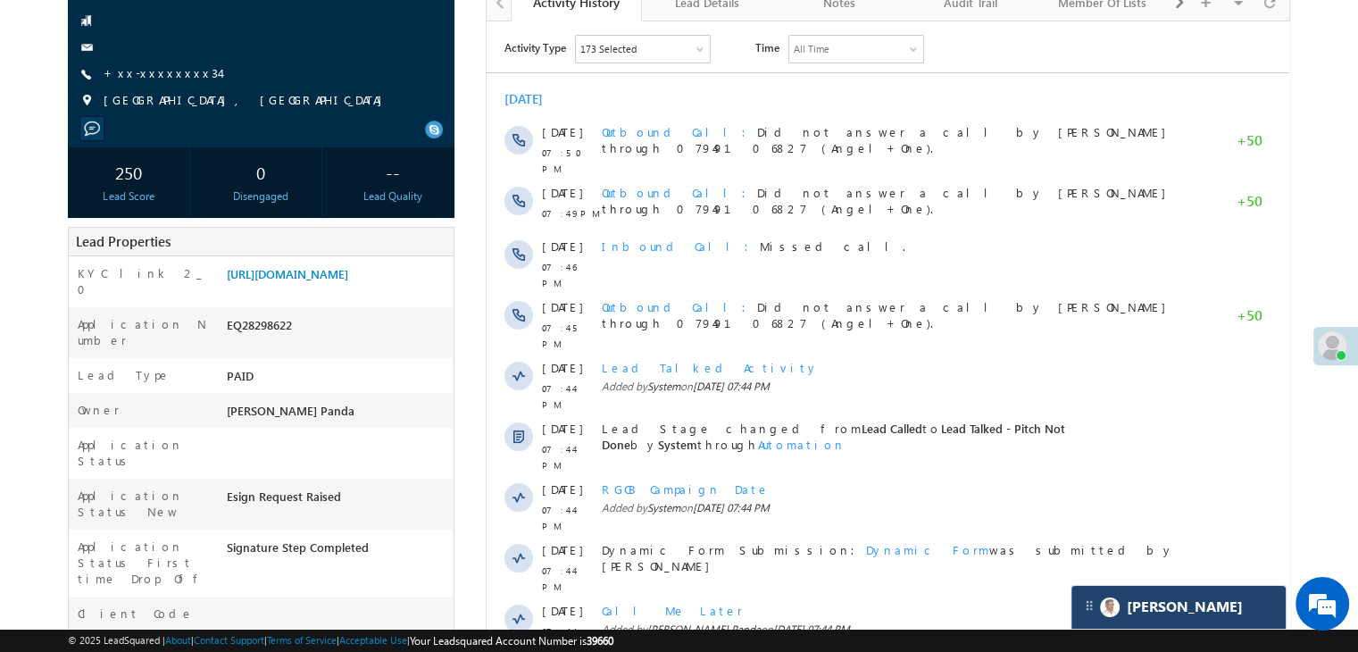
click at [1175, 601] on div "[PERSON_NAME]" at bounding box center [1178, 607] width 214 height 43
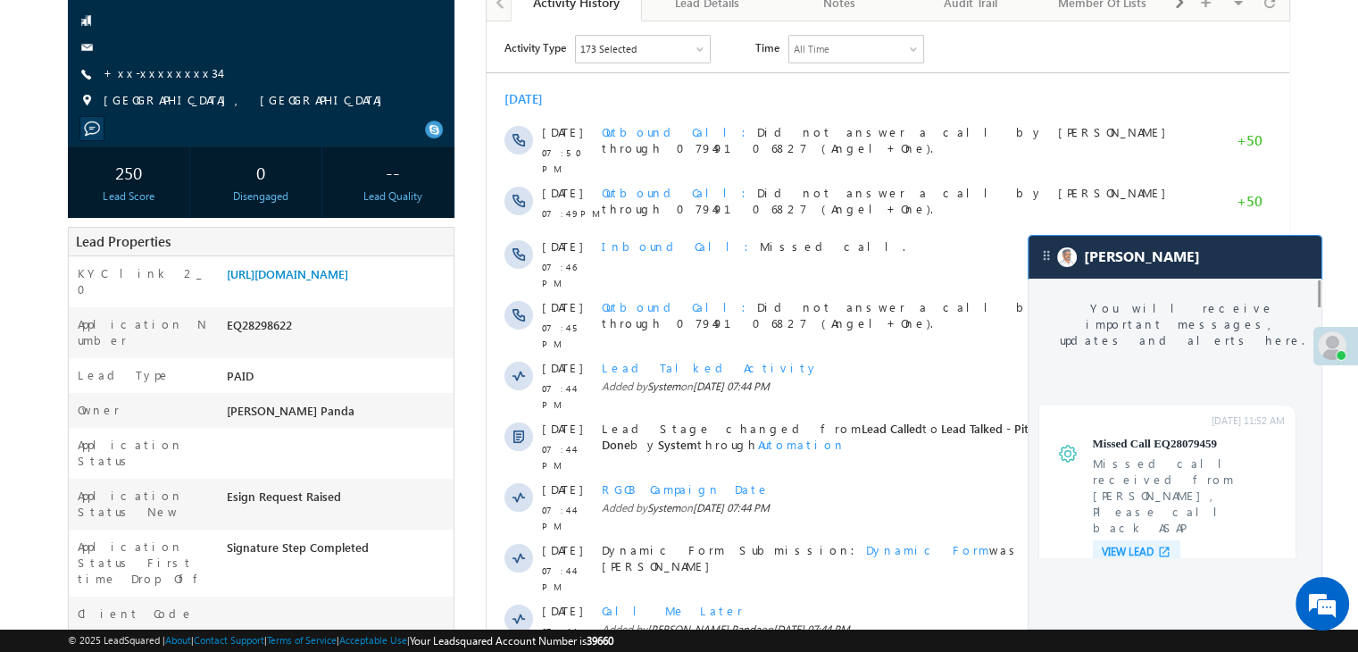
scroll to position [6796, 0]
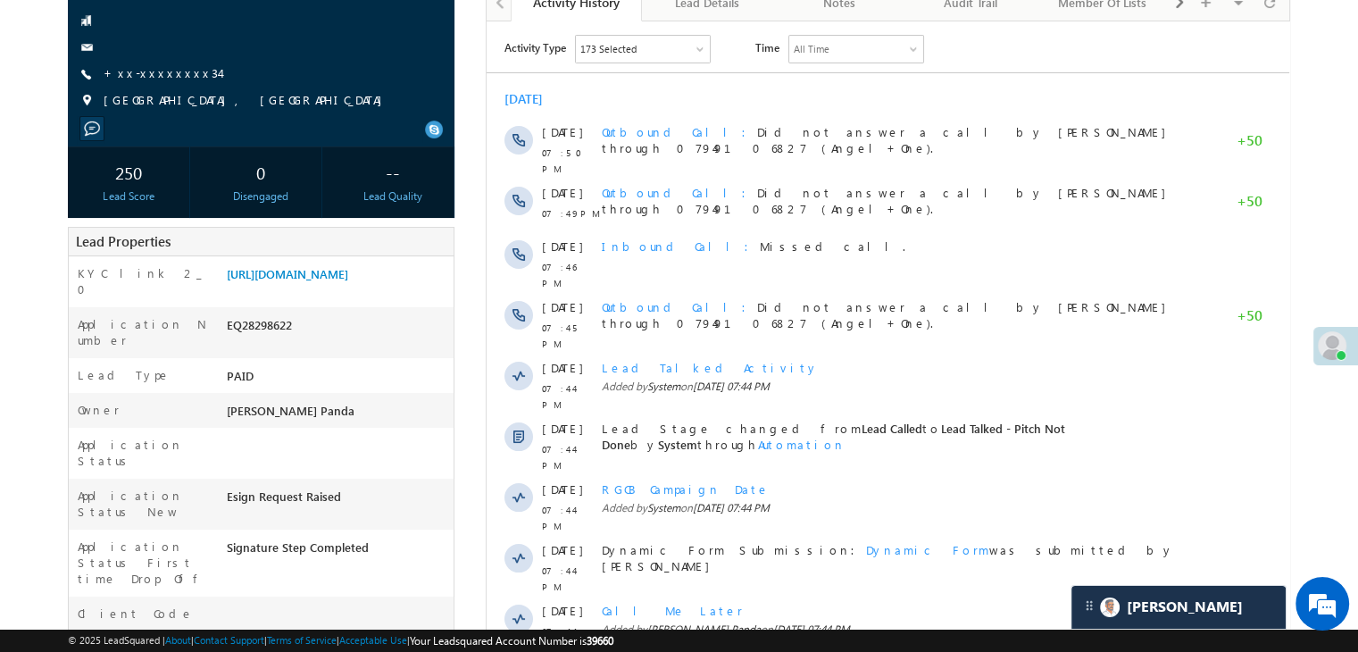
scroll to position [6913, 0]
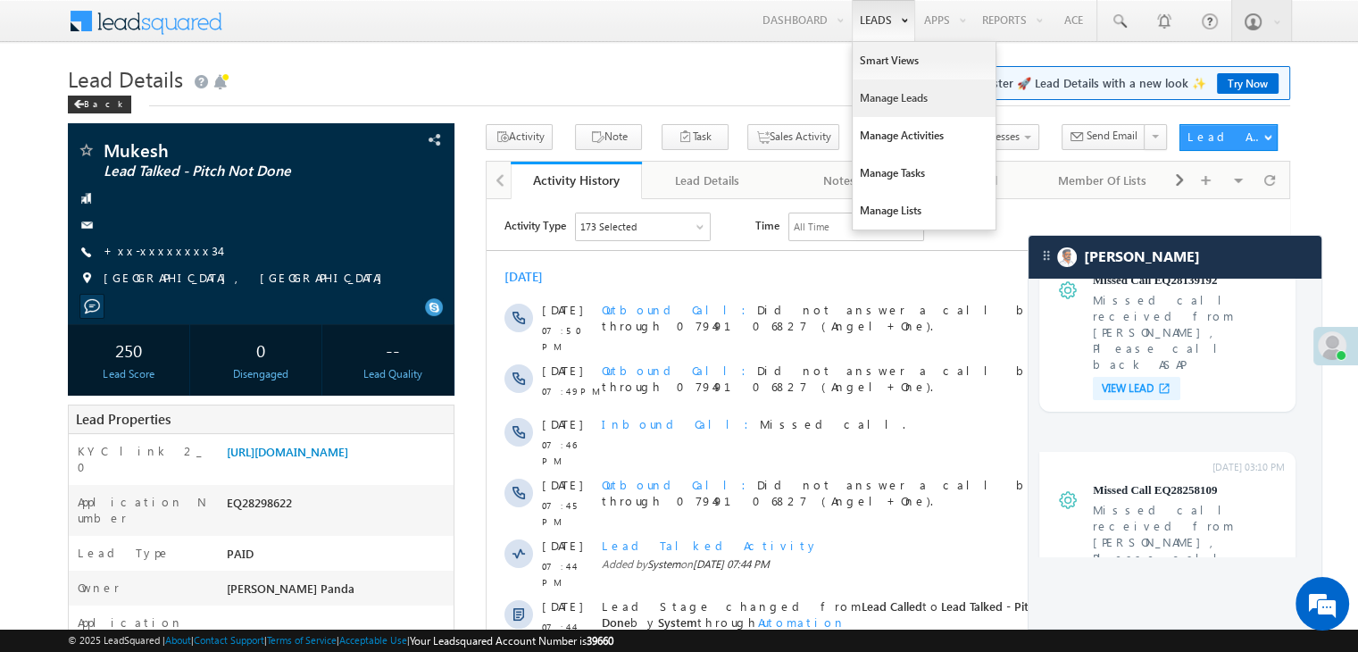
click at [880, 96] on link "Manage Leads" at bounding box center [924, 97] width 143 height 37
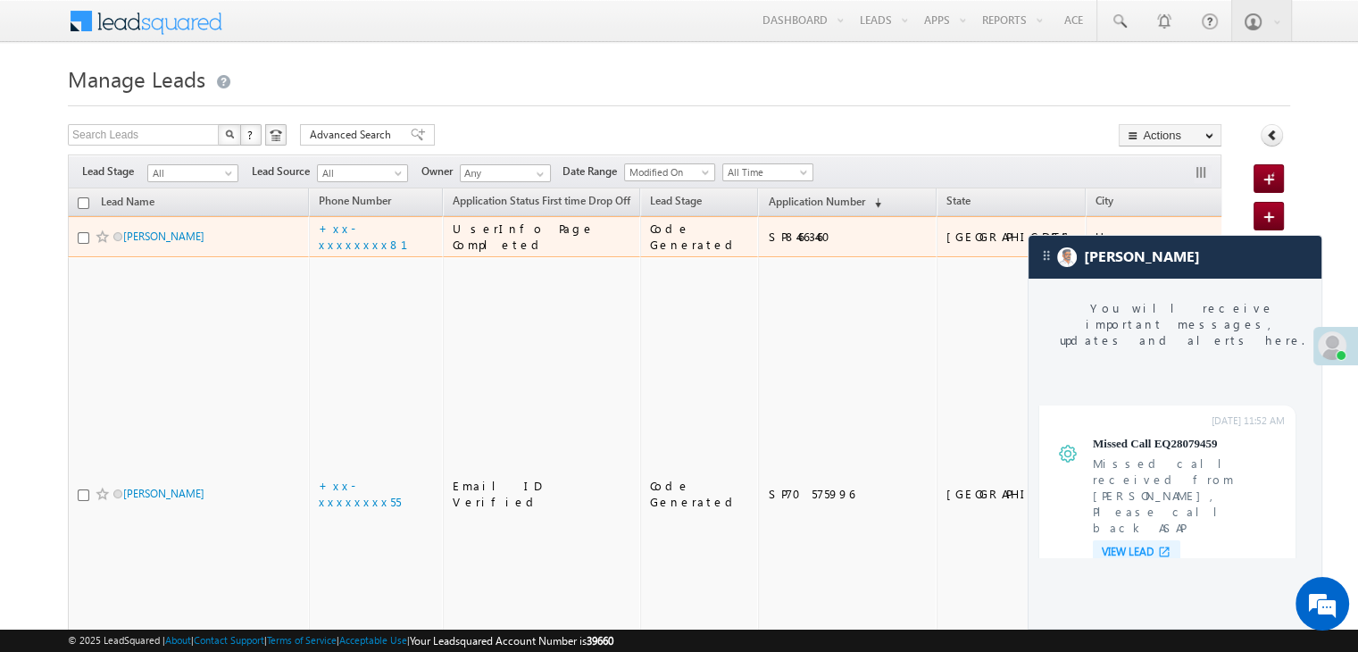
scroll to position [6796, 0]
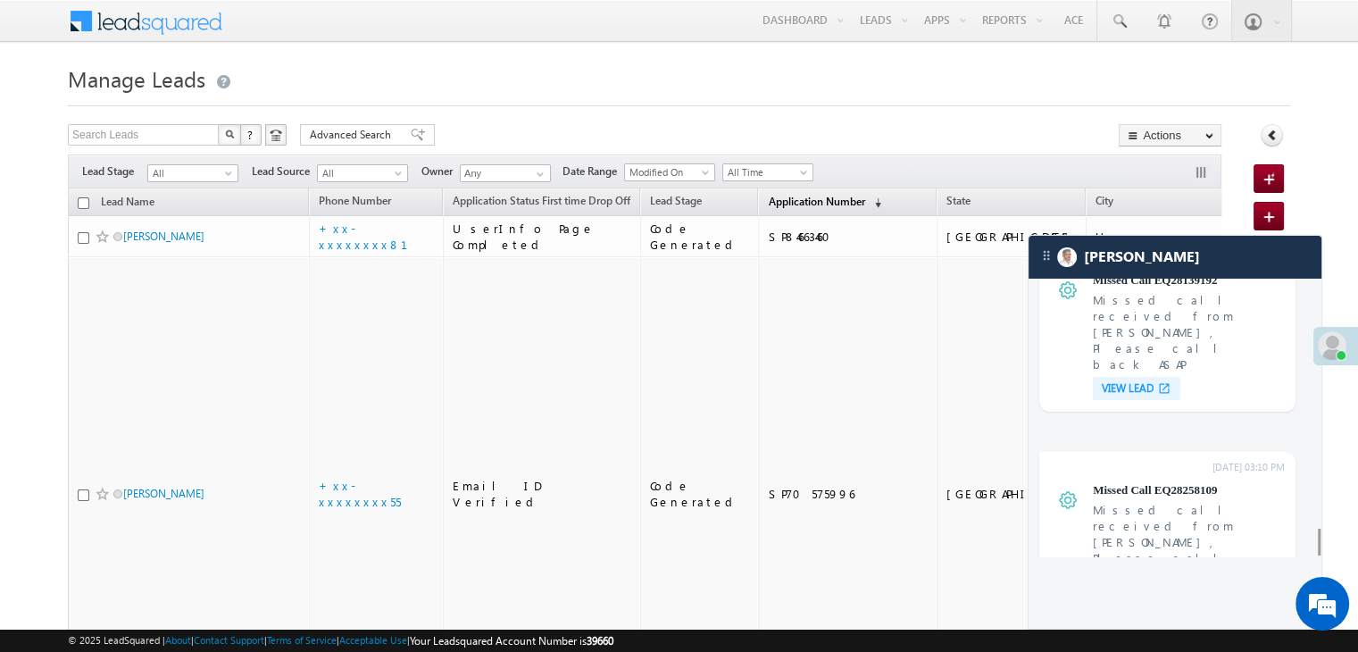
click at [768, 203] on span "Application Number" at bounding box center [816, 201] width 96 height 13
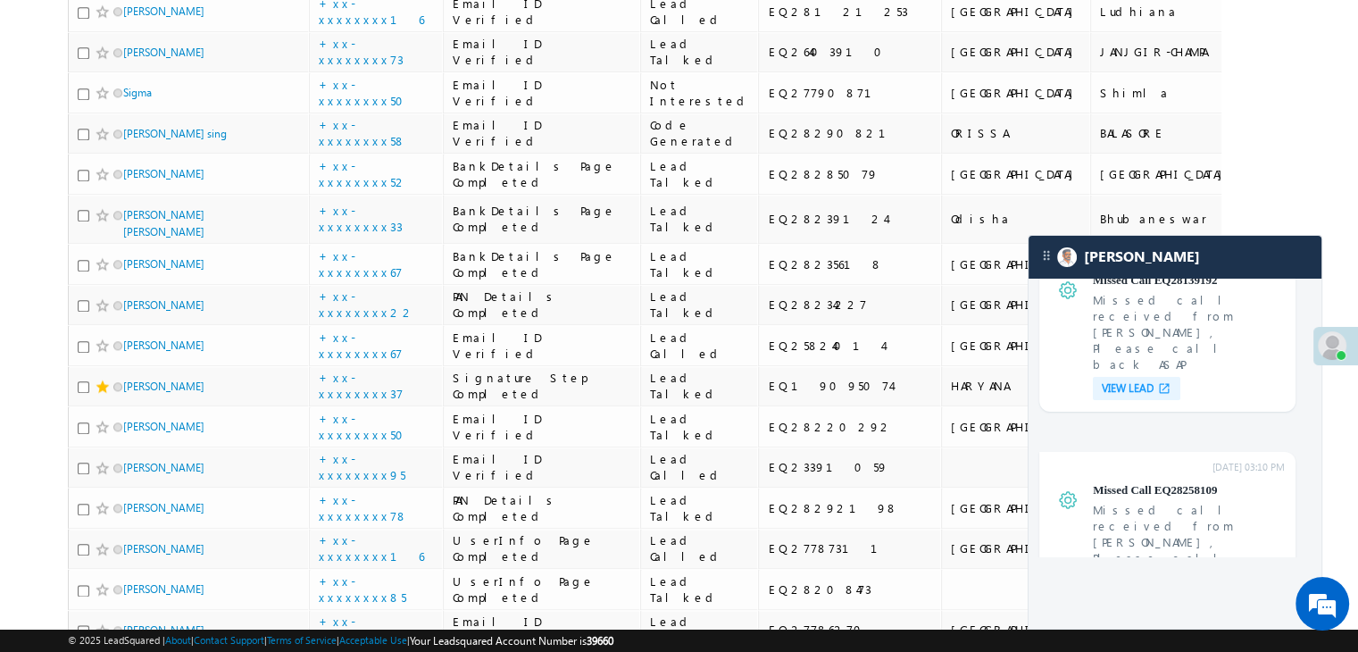
scroll to position [2143, 0]
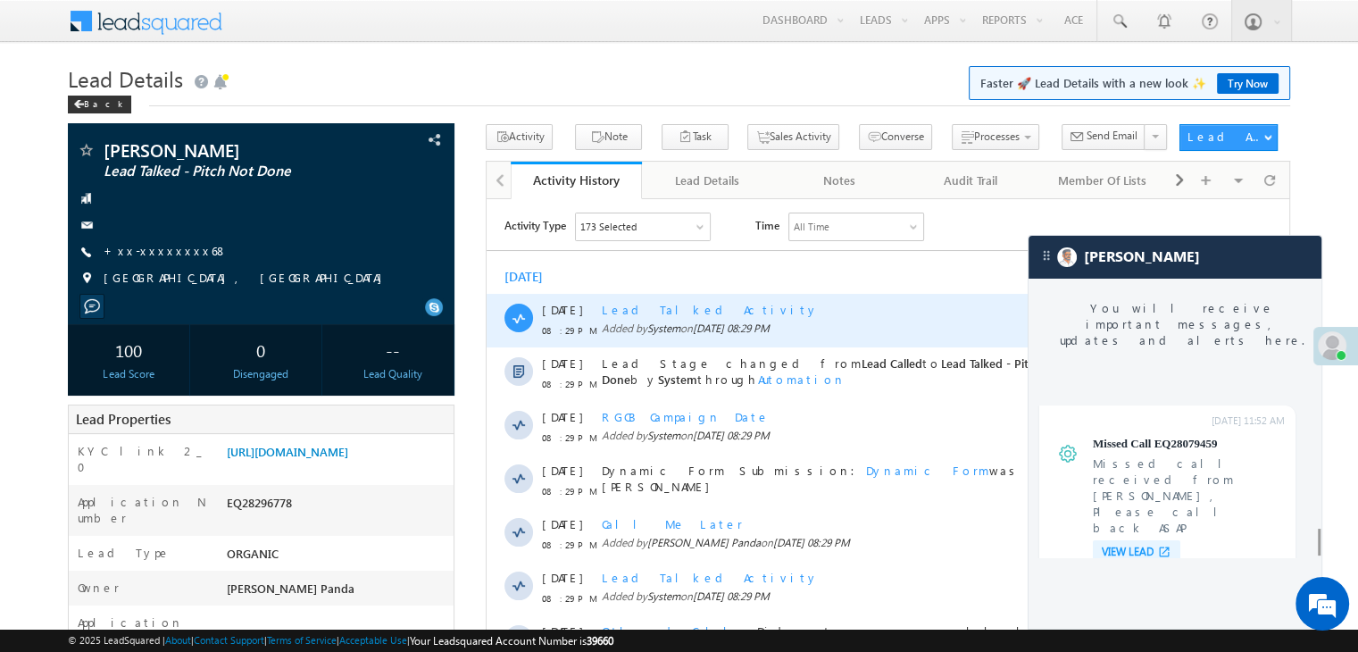
scroll to position [6796, 0]
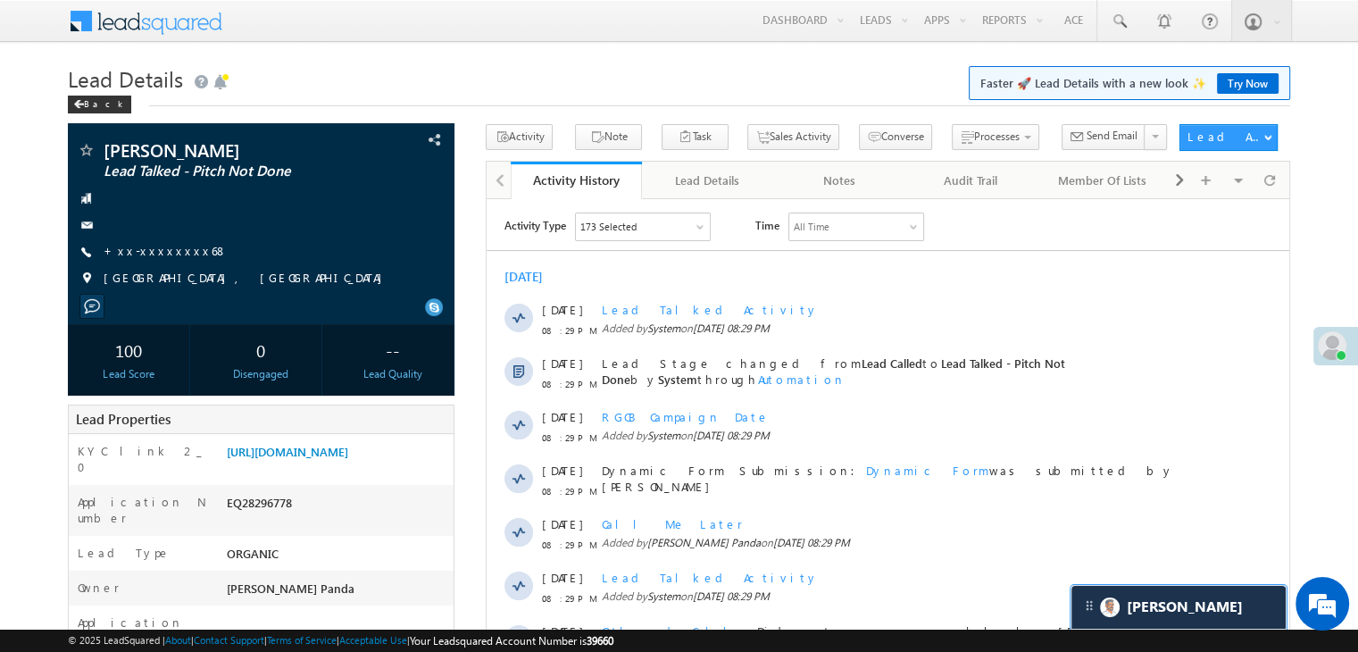
scroll to position [6913, 0]
click at [159, 249] on link "+xx-xxxxxxxx68" at bounding box center [166, 250] width 124 height 15
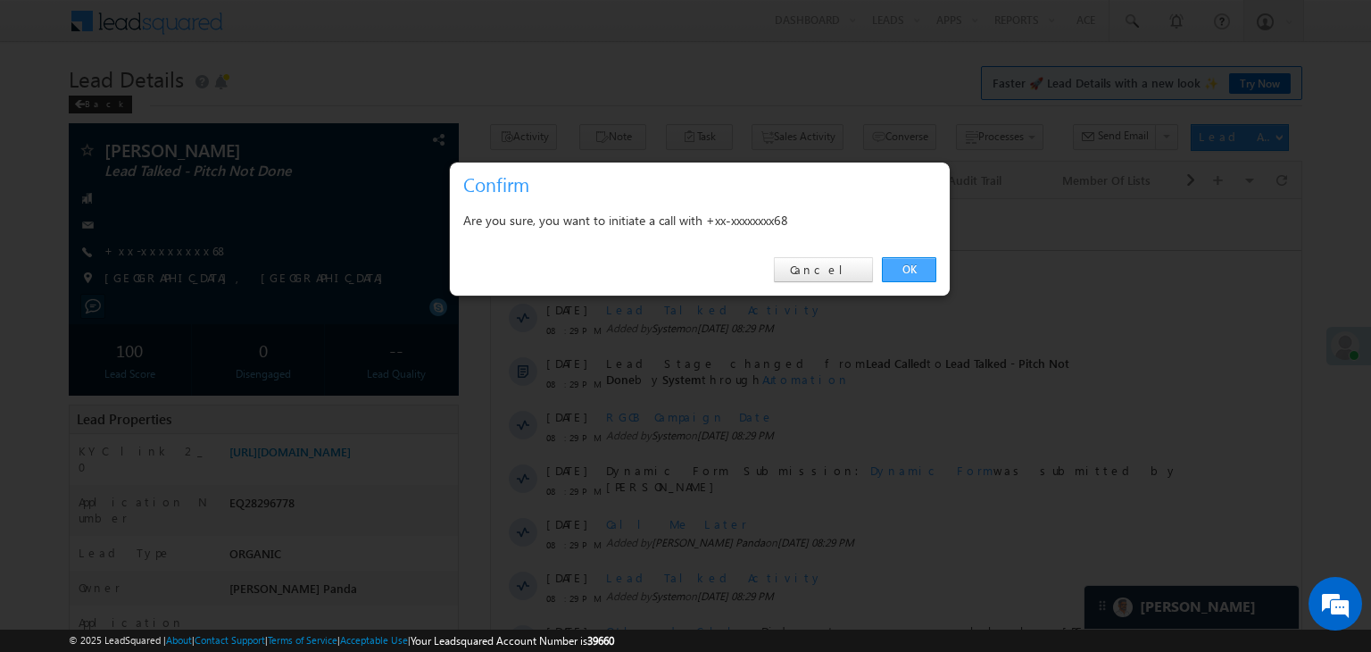
click at [904, 266] on link "OK" at bounding box center [909, 269] width 54 height 25
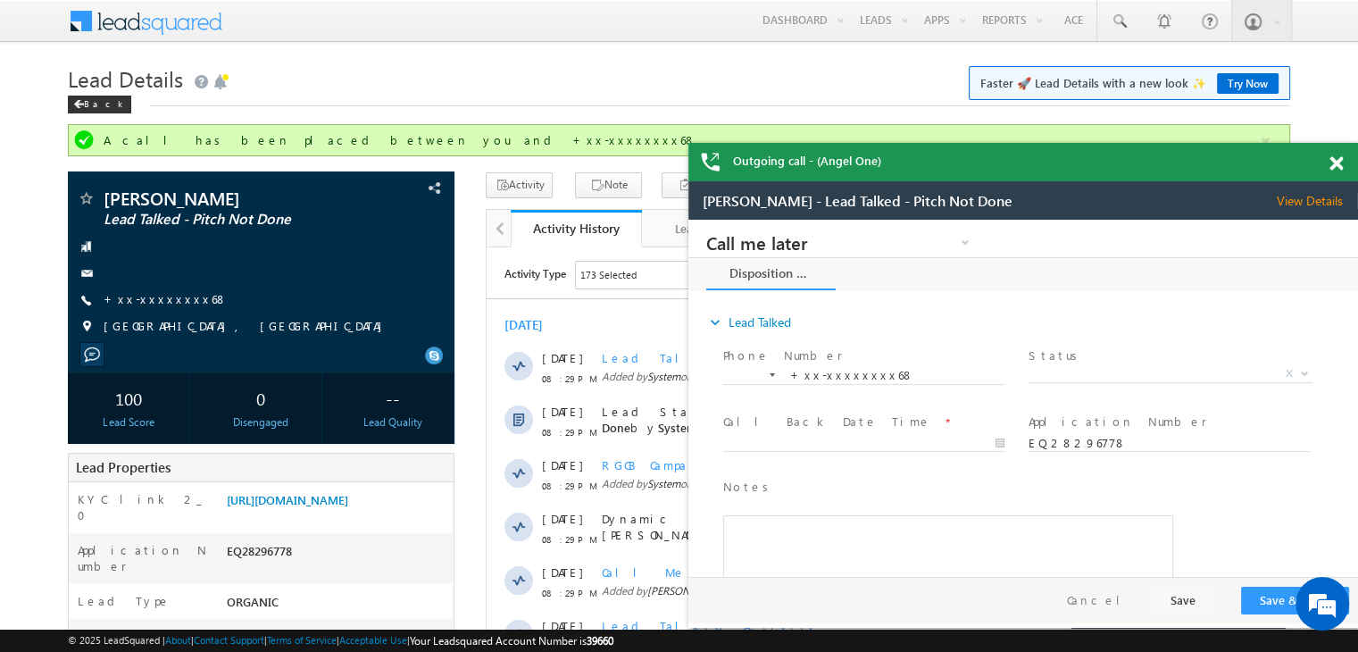
scroll to position [0, 0]
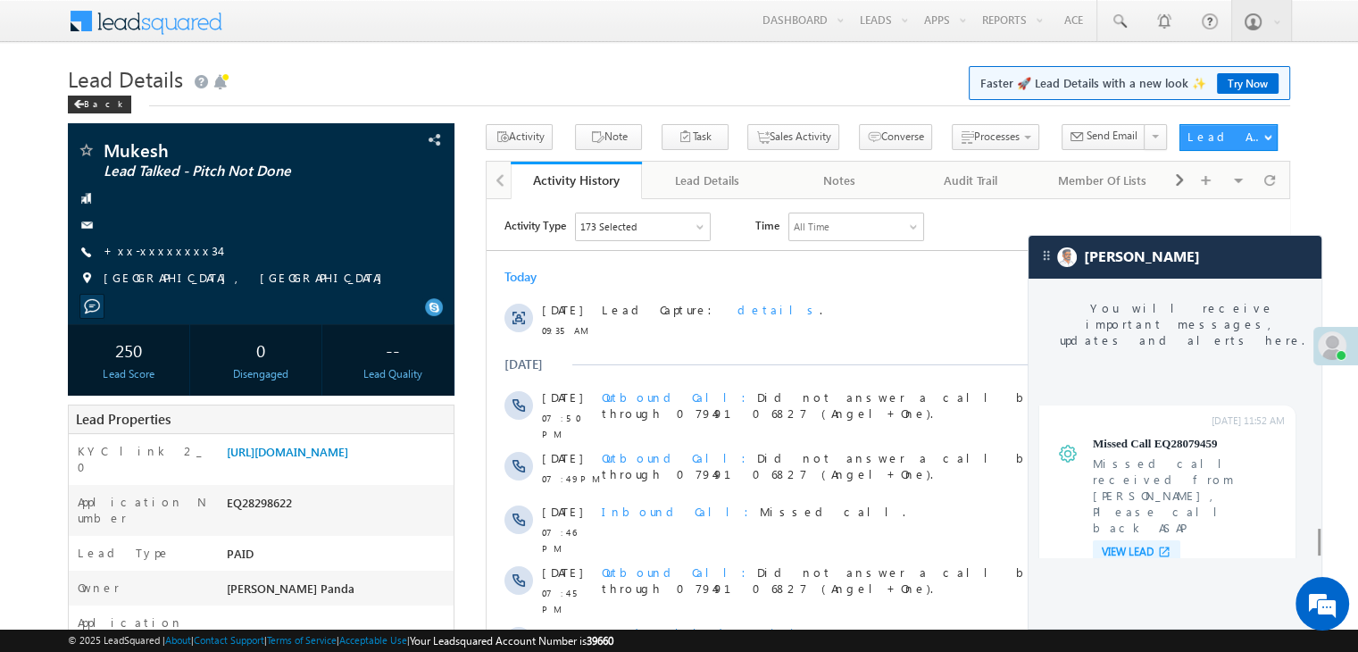
scroll to position [6796, 0]
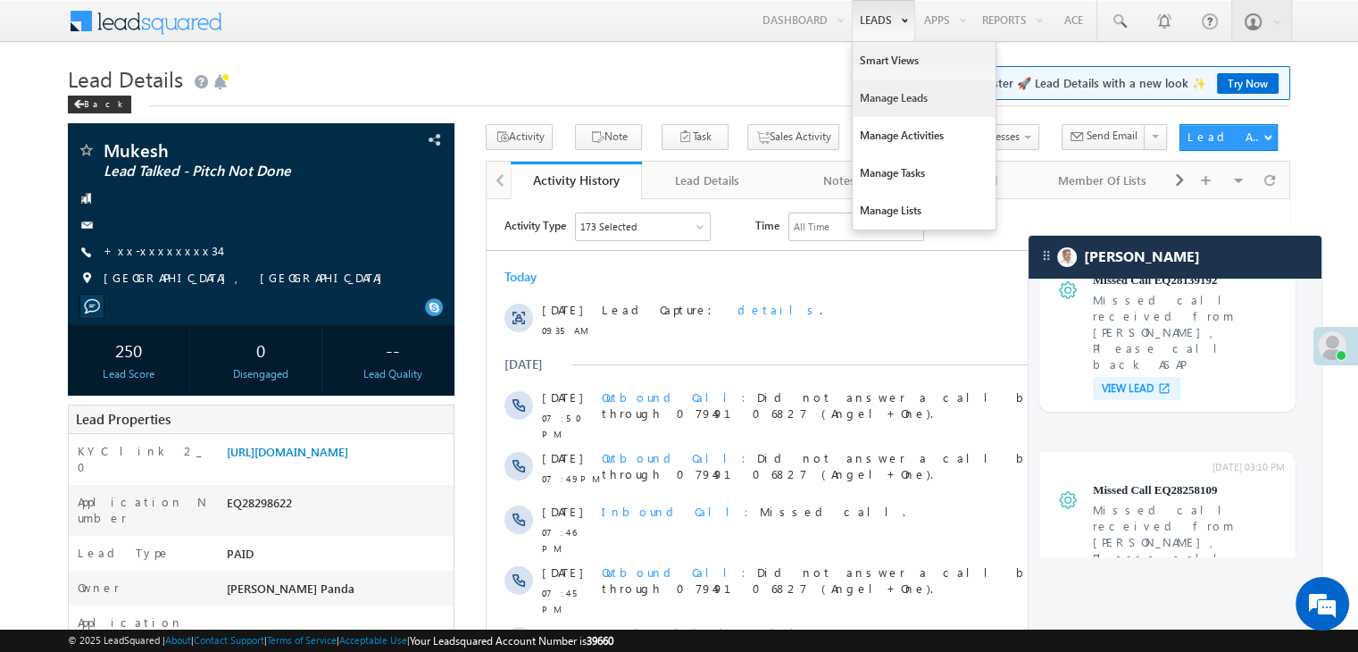
click at [864, 99] on link "Manage Leads" at bounding box center [924, 97] width 143 height 37
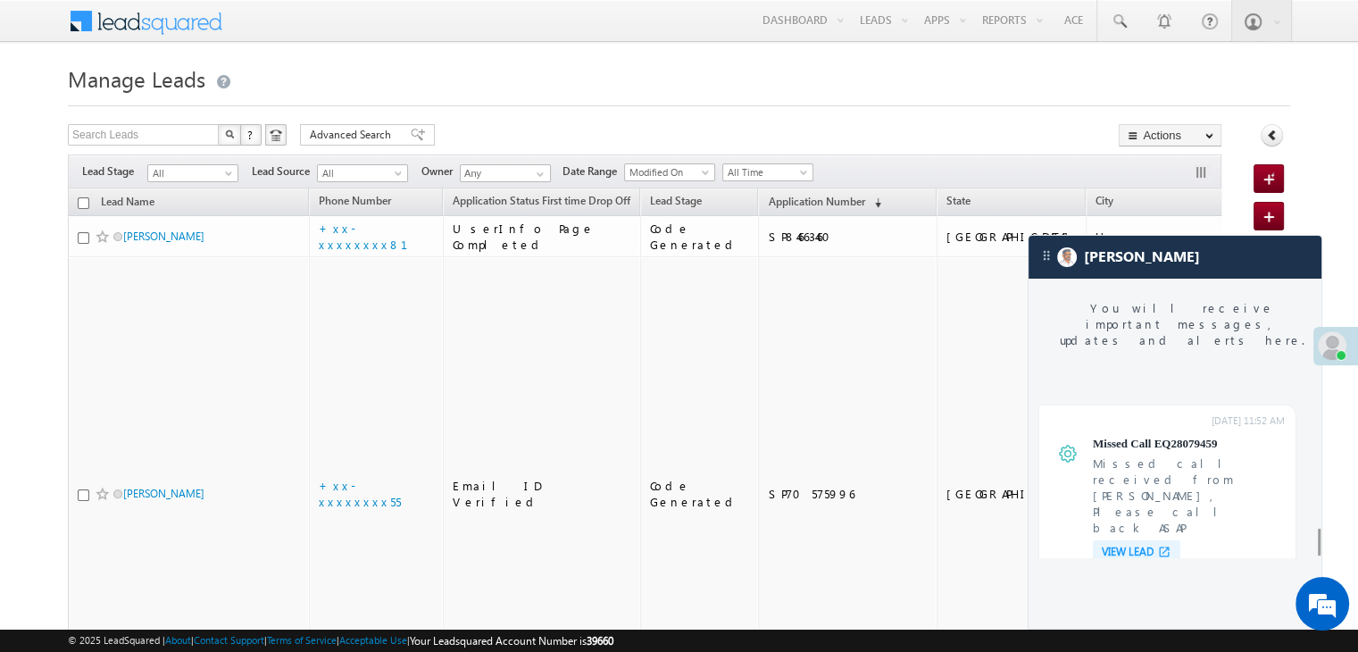
scroll to position [6796, 0]
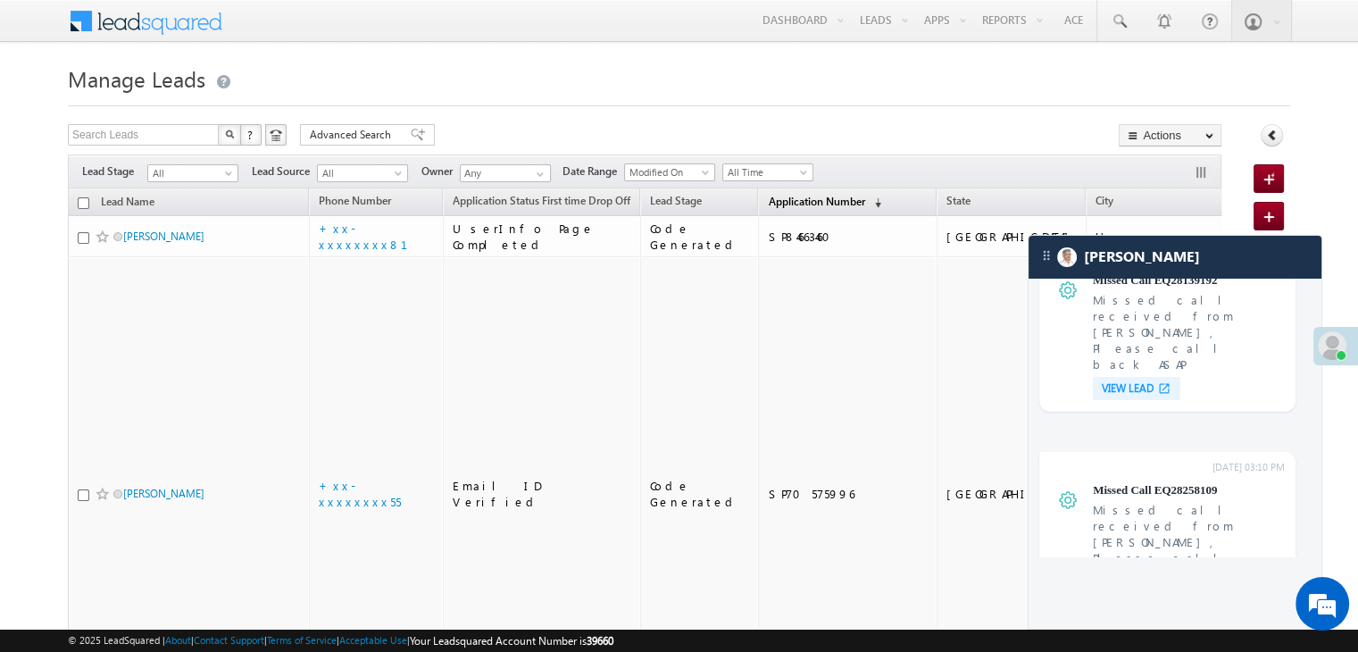
click at [804, 201] on span "Application Number" at bounding box center [816, 201] width 96 height 13
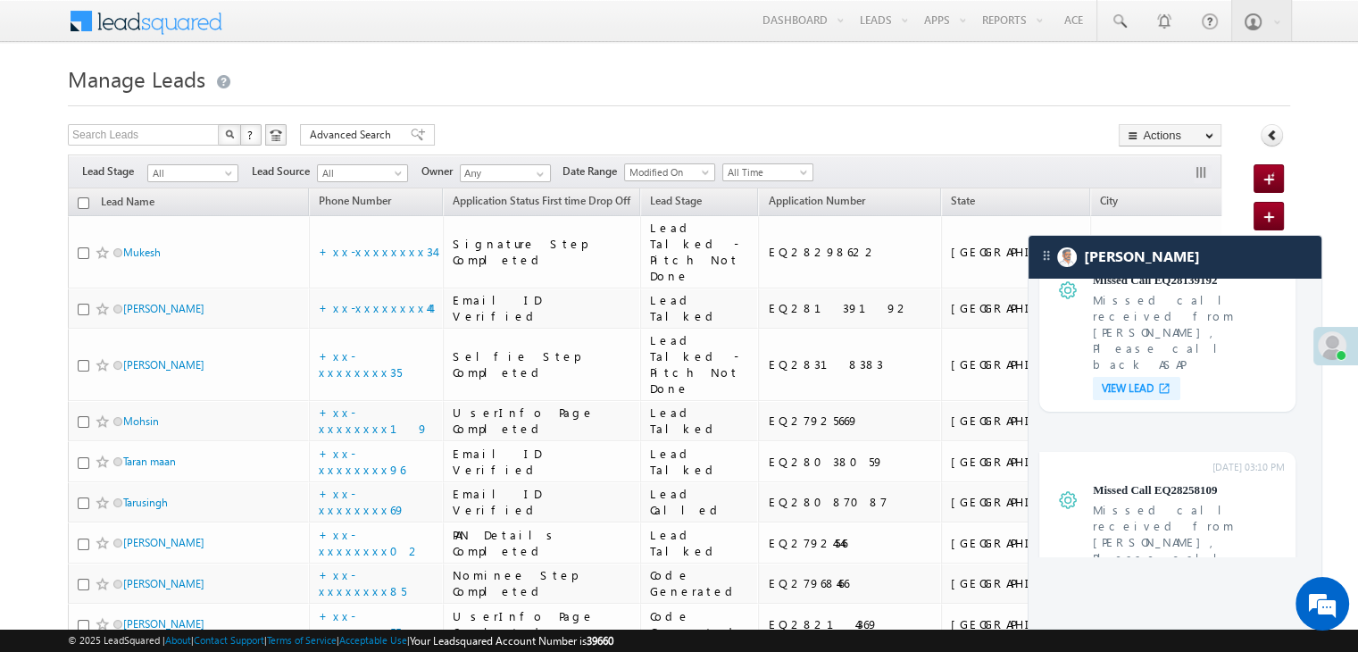
scroll to position [0, 0]
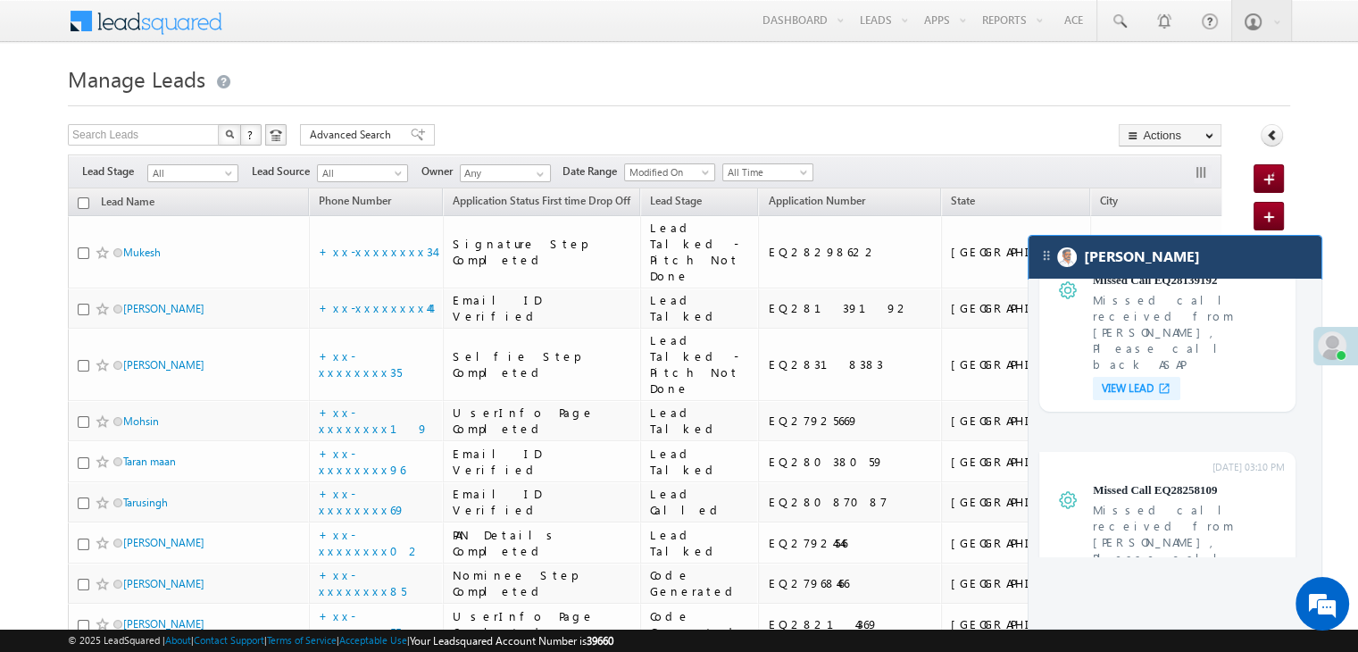
click at [1212, 268] on div "[PERSON_NAME]" at bounding box center [1175, 257] width 293 height 43
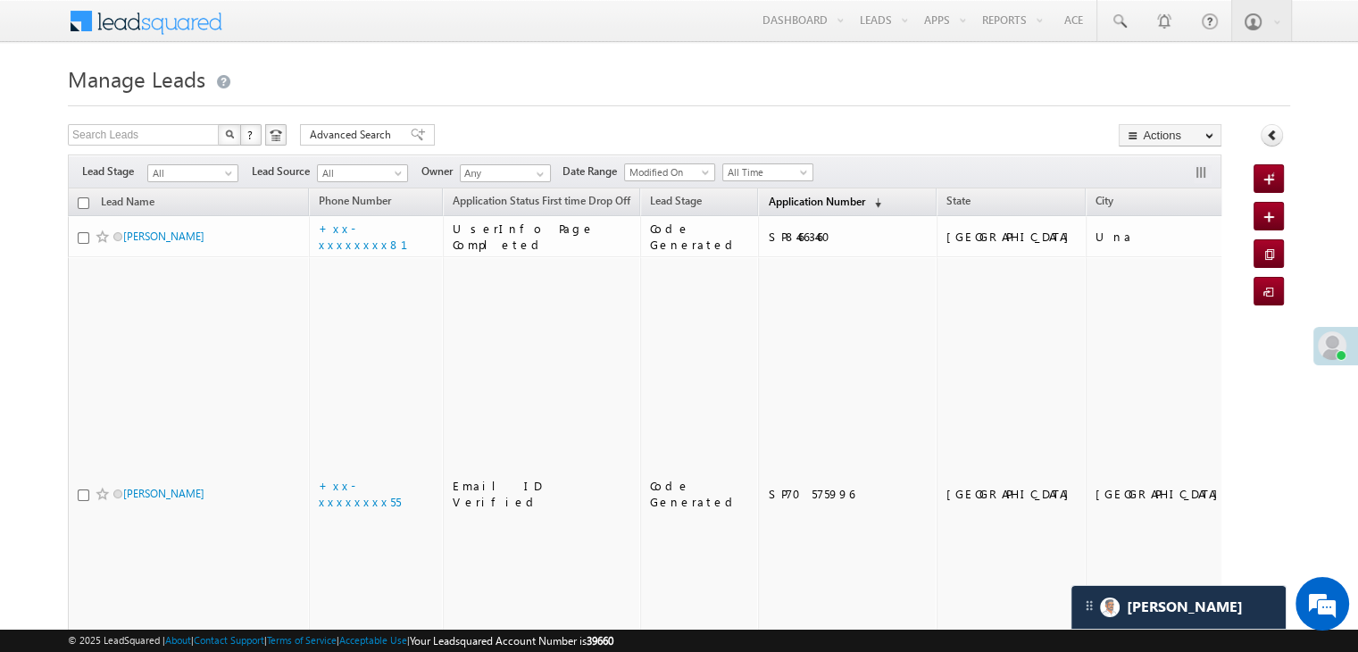
click at [768, 203] on span "Application Number" at bounding box center [816, 201] width 96 height 13
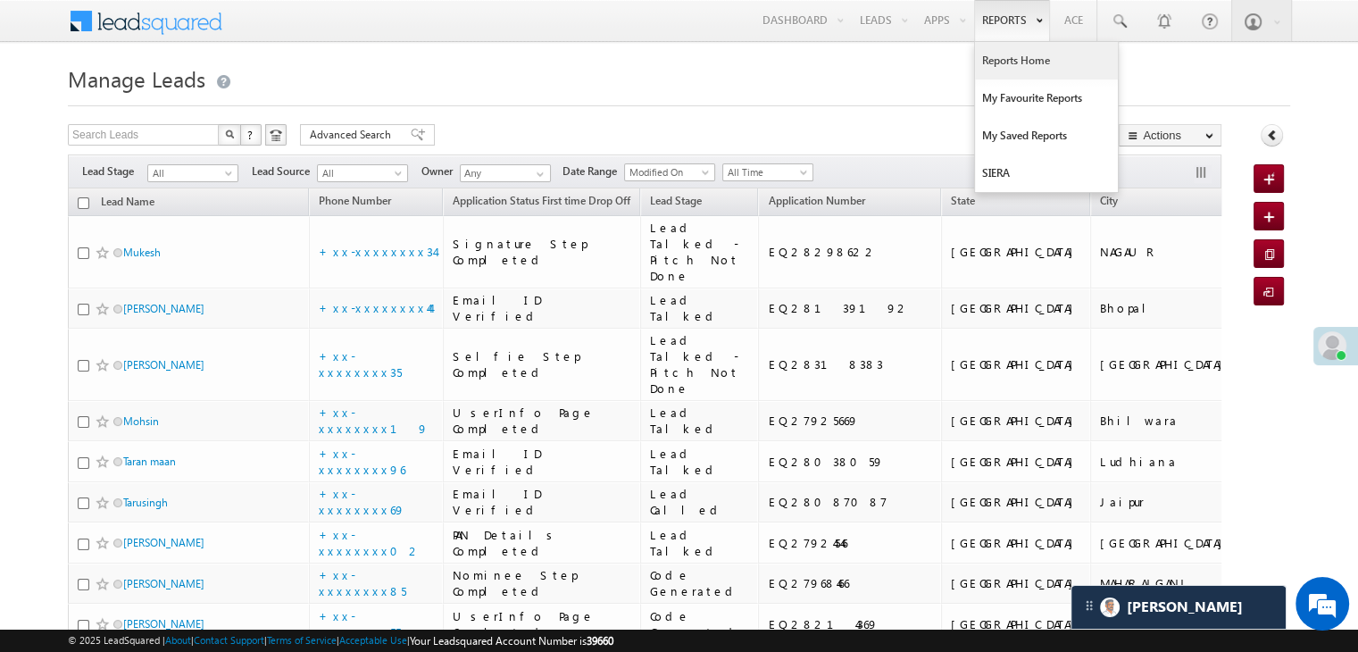
click at [1009, 61] on link "Reports Home" at bounding box center [1046, 60] width 143 height 37
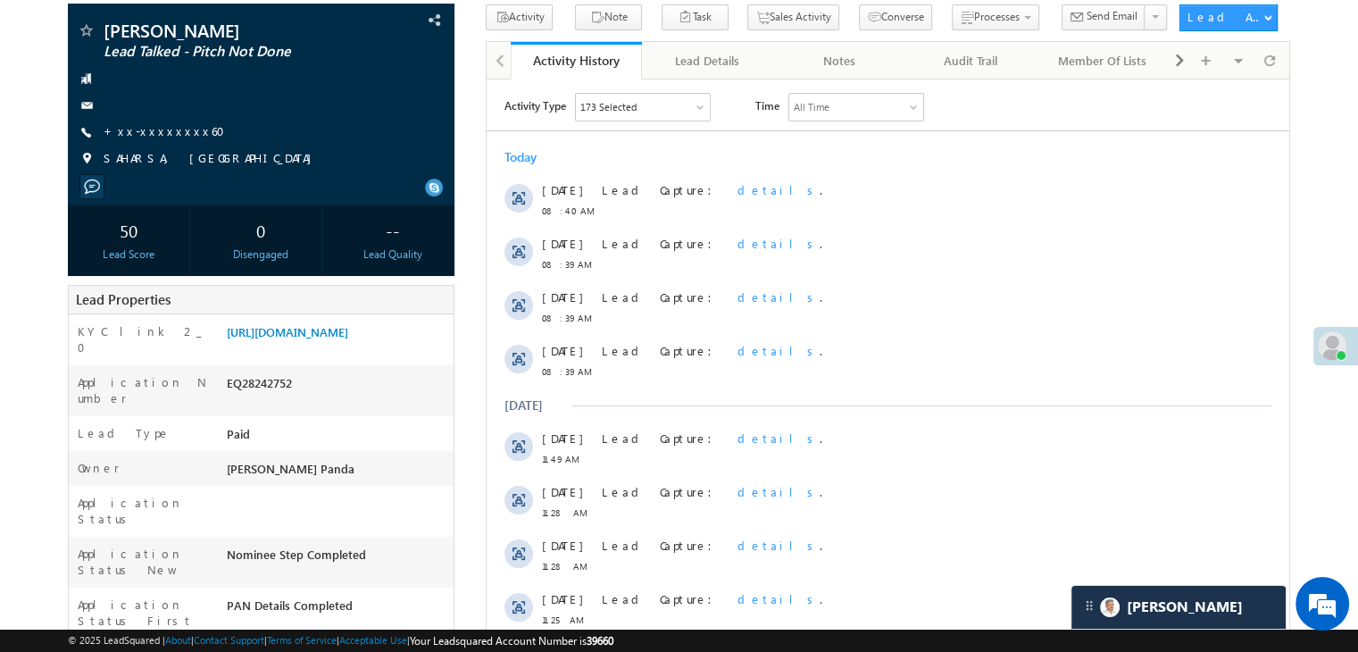
scroll to position [89, 0]
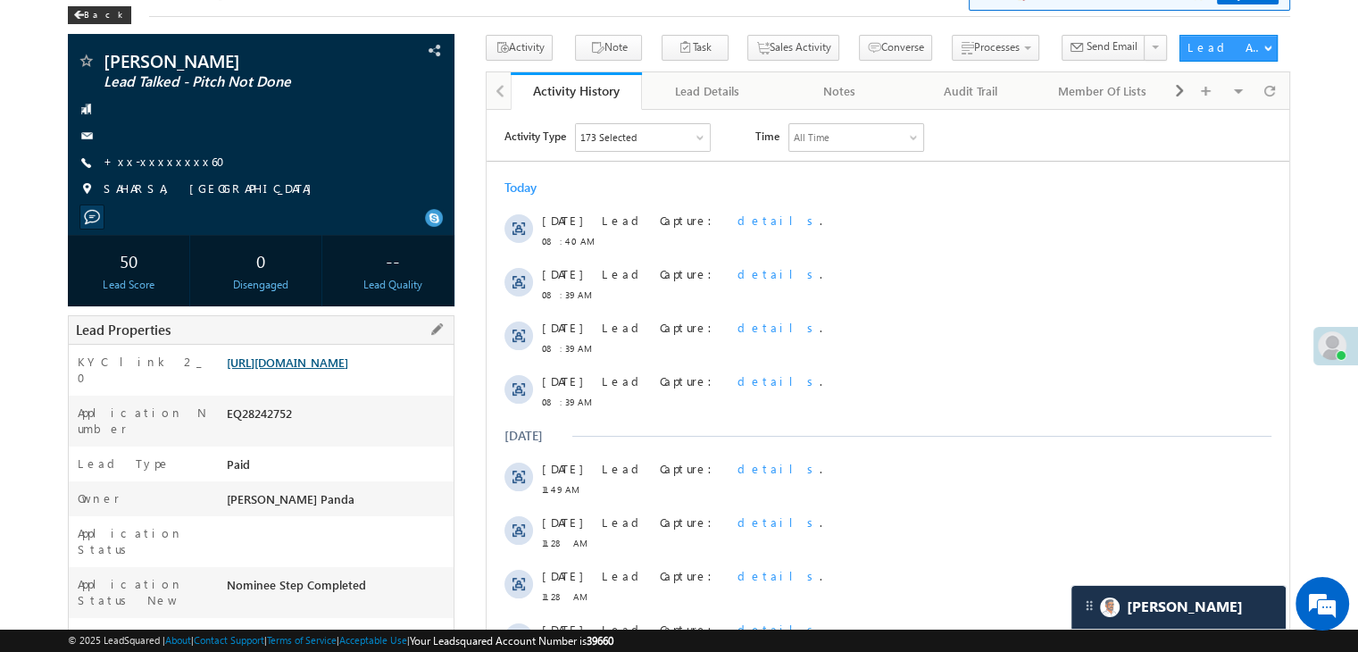
click at [348, 370] on link "[URL][DOMAIN_NAME]" at bounding box center [287, 361] width 121 height 15
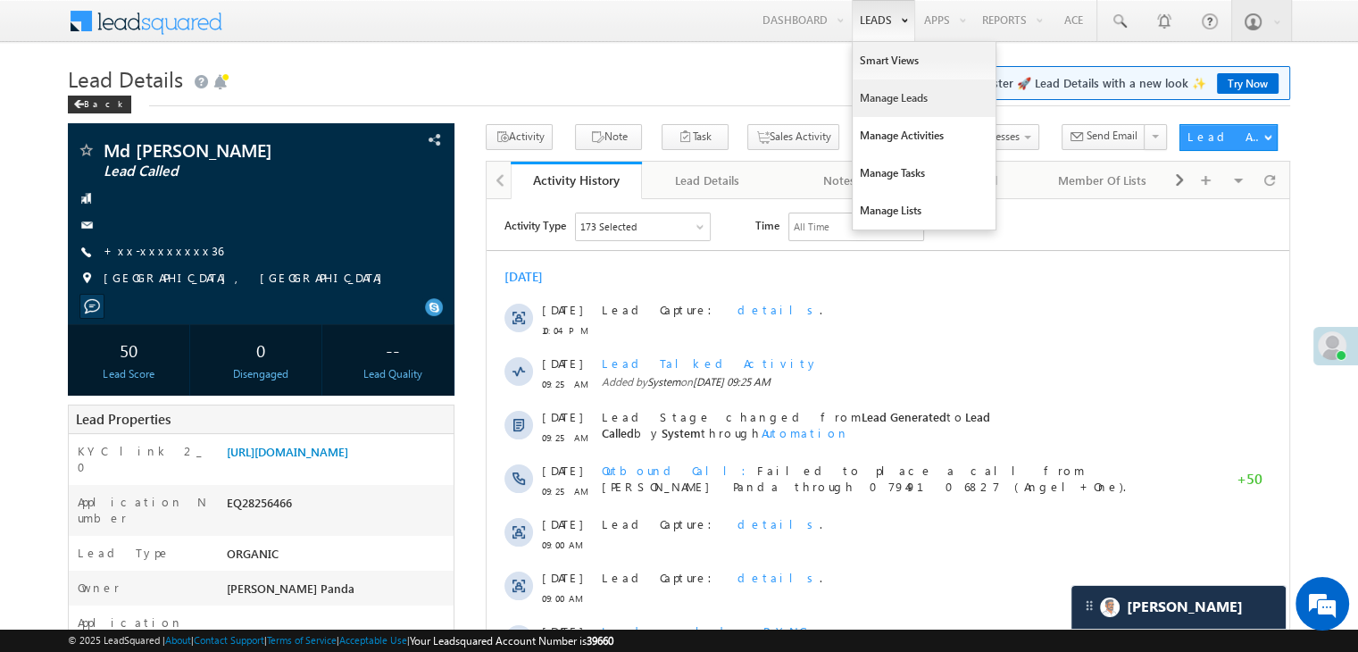
click at [882, 101] on link "Manage Leads" at bounding box center [924, 97] width 143 height 37
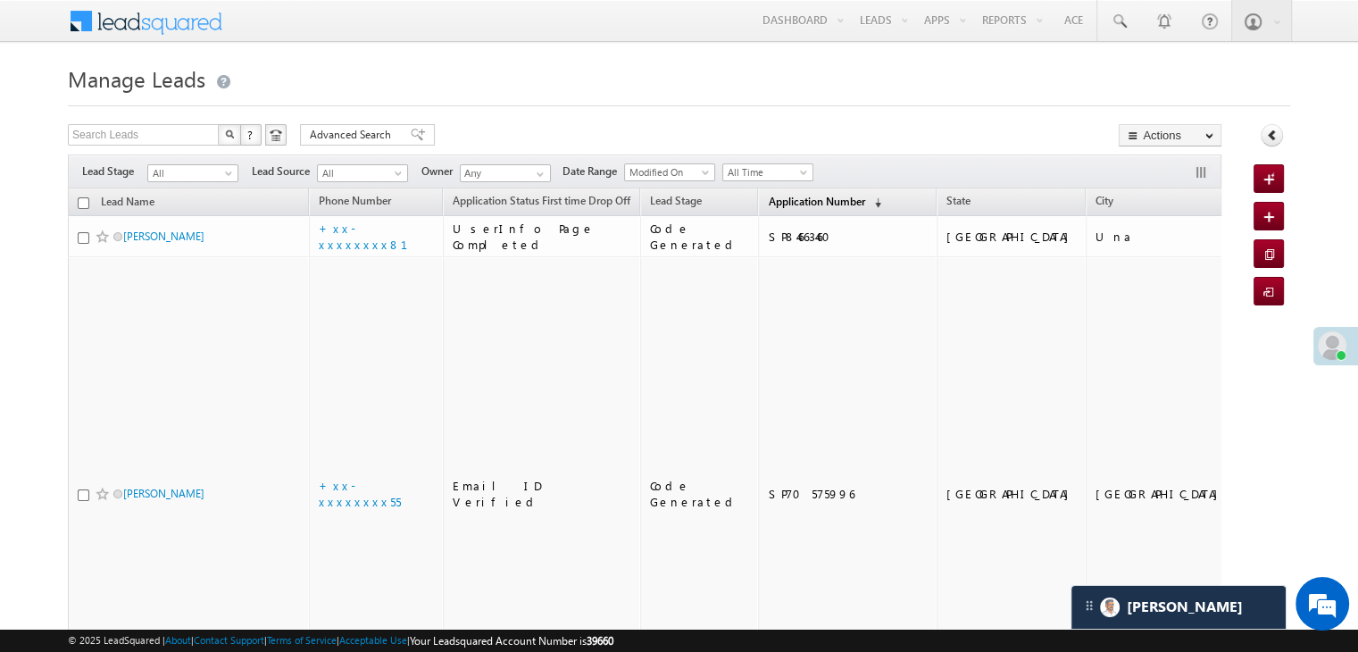
click at [768, 196] on span "Application Number" at bounding box center [816, 201] width 96 height 13
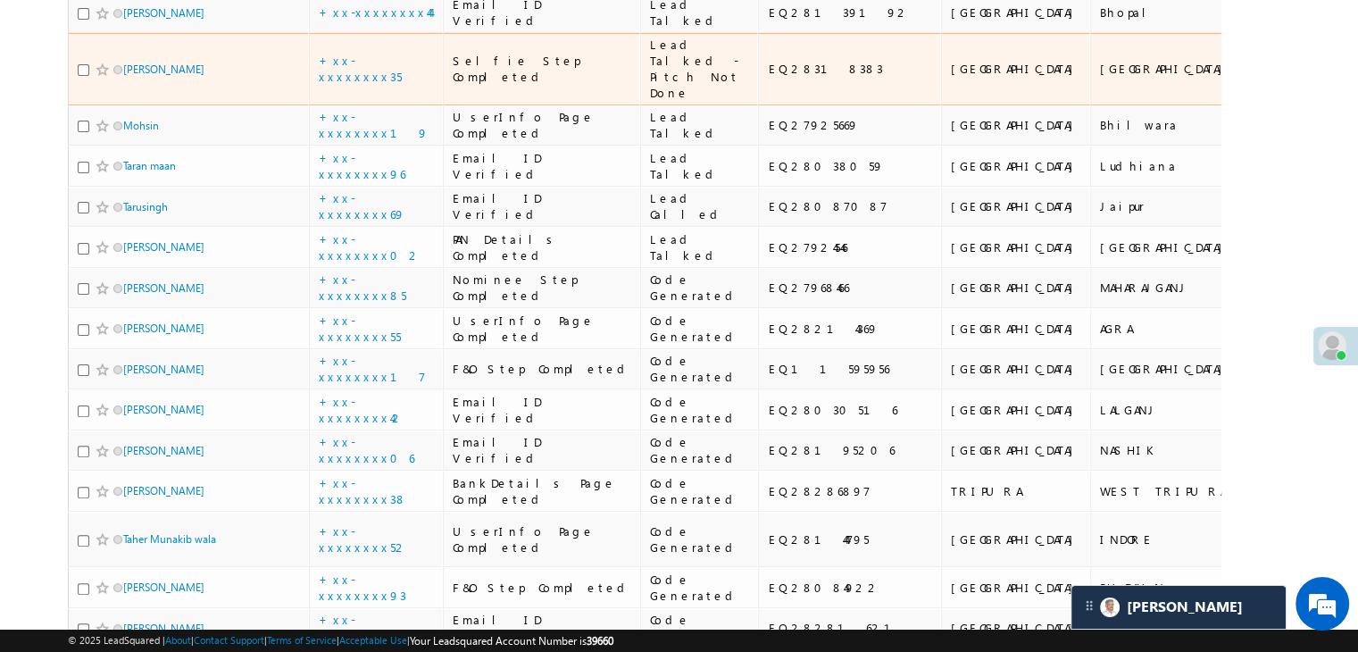
scroll to position [446, 0]
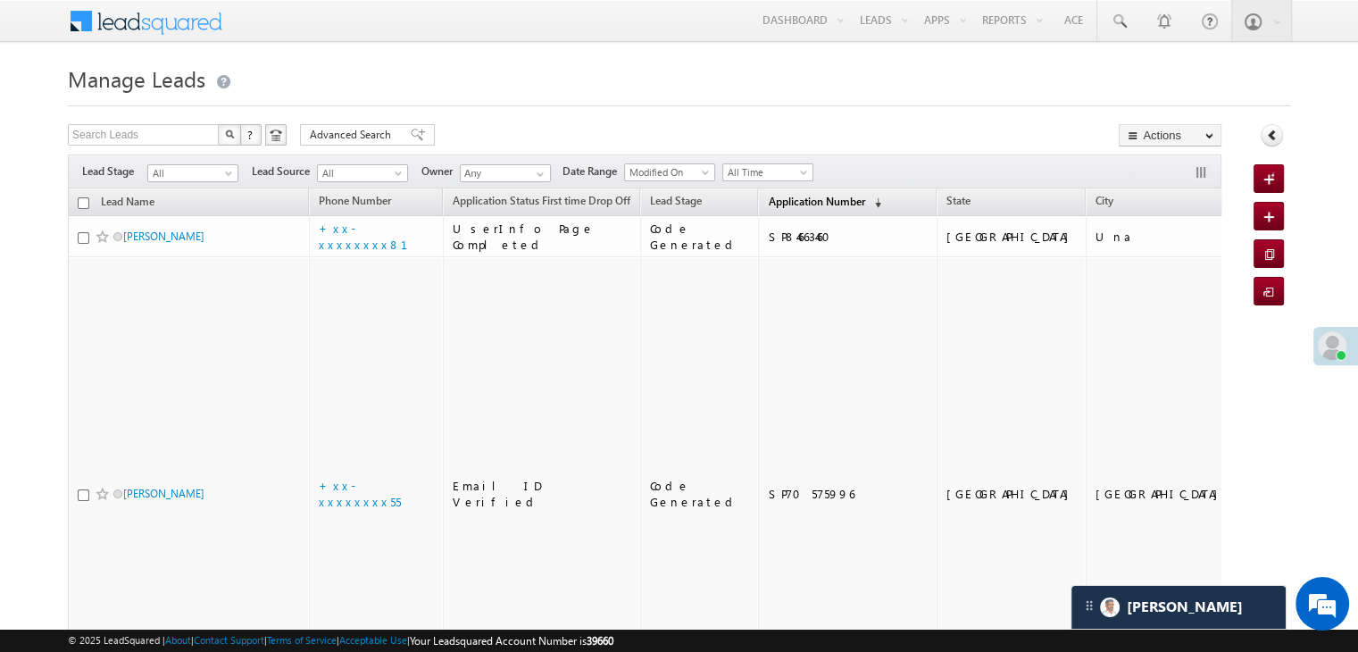
click at [768, 201] on span "Application Number" at bounding box center [816, 201] width 96 height 13
click at [1118, 22] on span at bounding box center [1119, 21] width 18 height 18
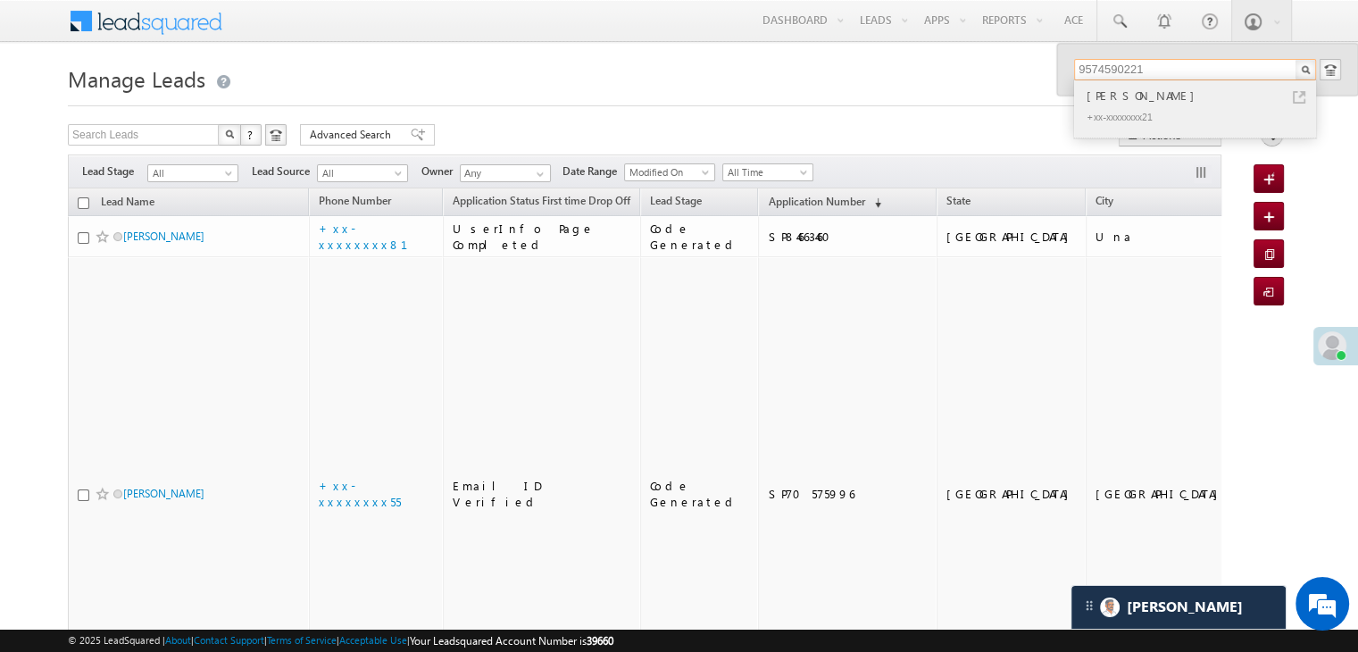
type input "9574590221"
click at [1162, 96] on div "[PERSON_NAME]" at bounding box center [1202, 96] width 239 height 20
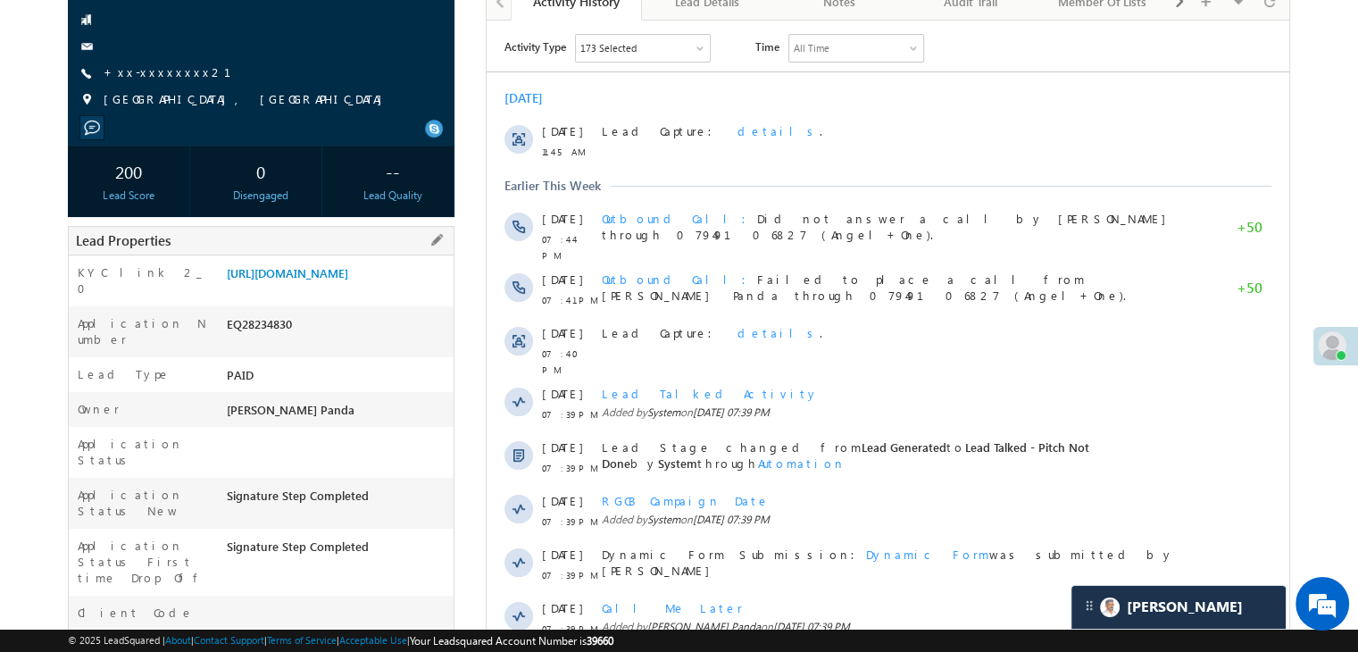
scroll to position [179, 0]
click at [346, 280] on link "[URL][DOMAIN_NAME]" at bounding box center [287, 272] width 121 height 15
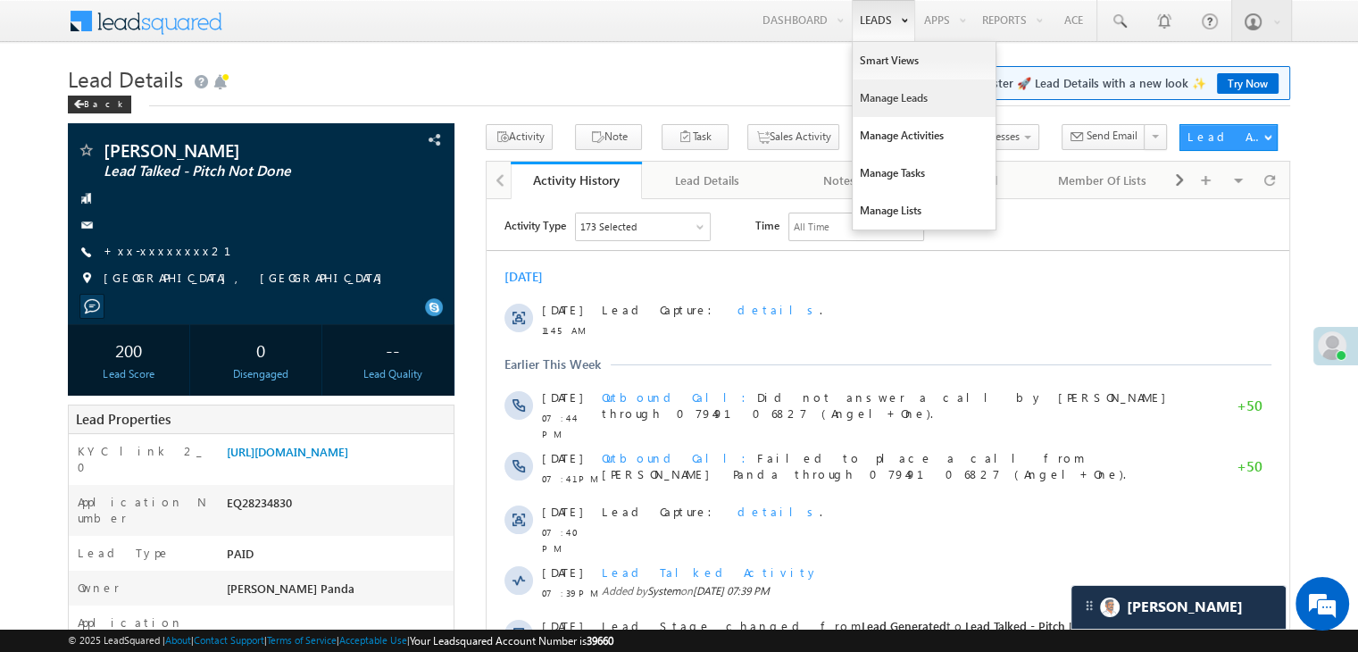
click at [882, 97] on link "Manage Leads" at bounding box center [924, 97] width 143 height 37
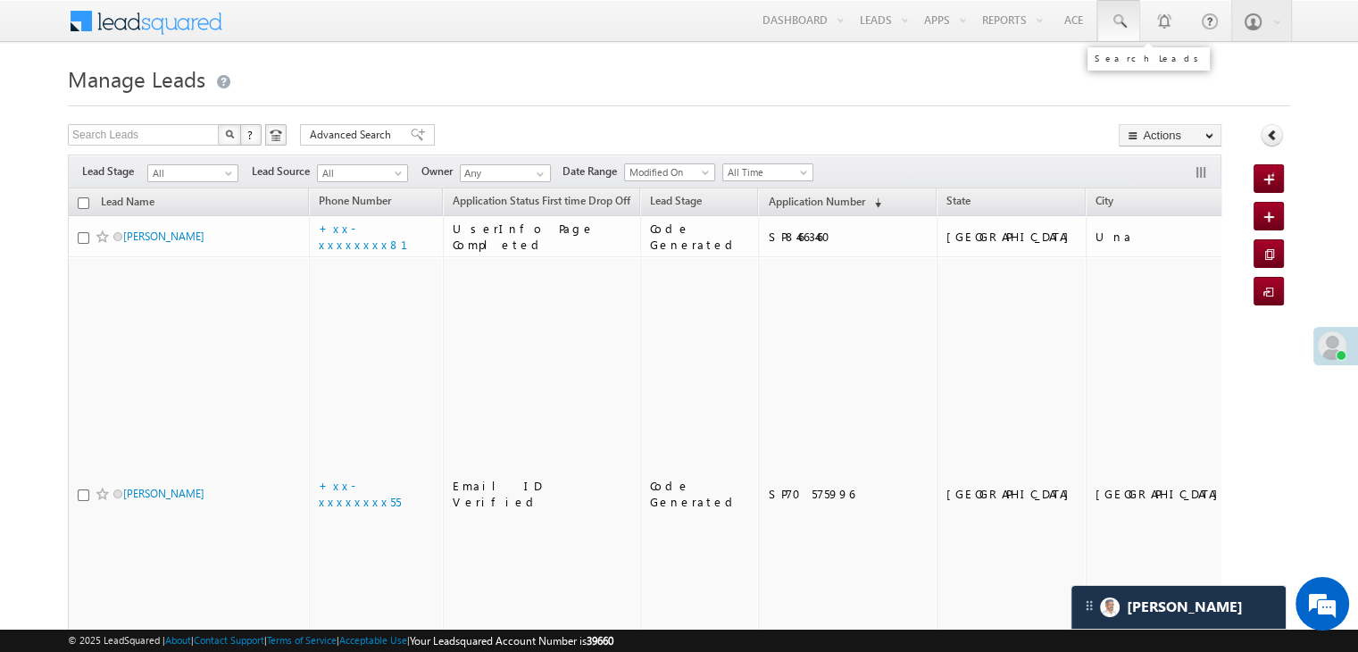
click at [1120, 22] on span at bounding box center [1119, 21] width 18 height 18
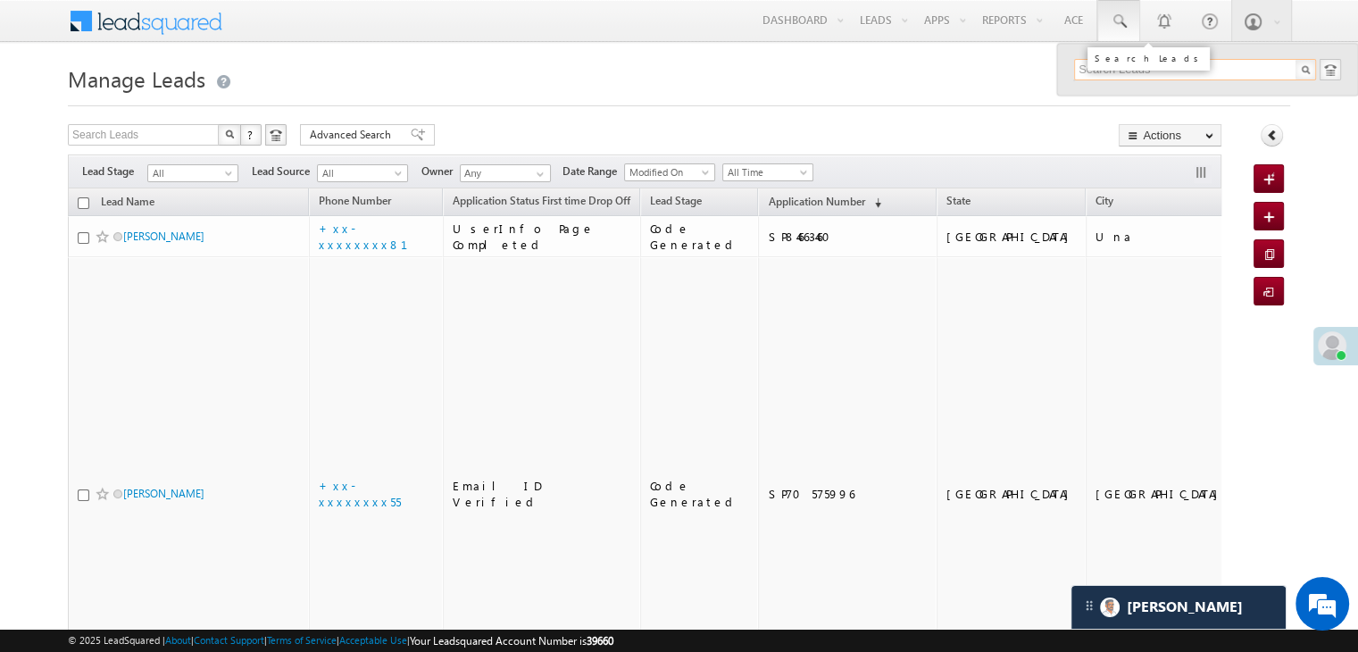
paste input "EQ28056845"
type input "EQ28056845"
click at [1136, 97] on div "Ashish Ranjan" at bounding box center [1202, 96] width 239 height 20
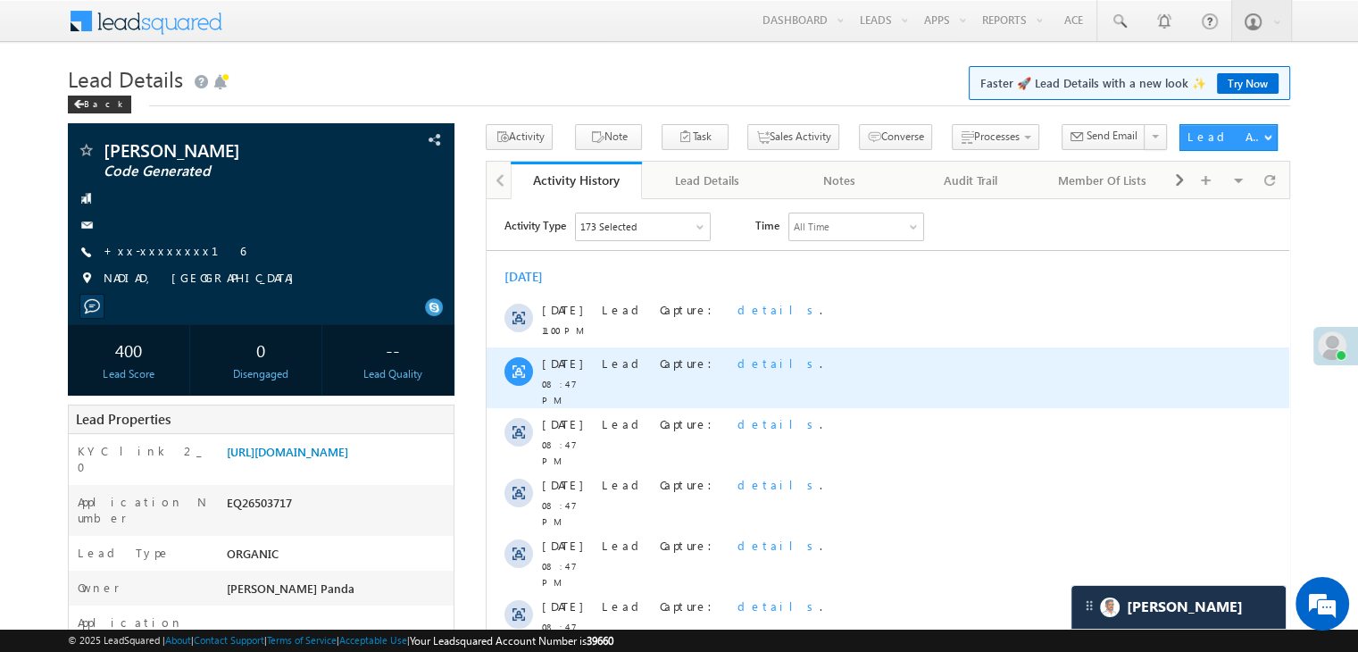
scroll to position [536, 0]
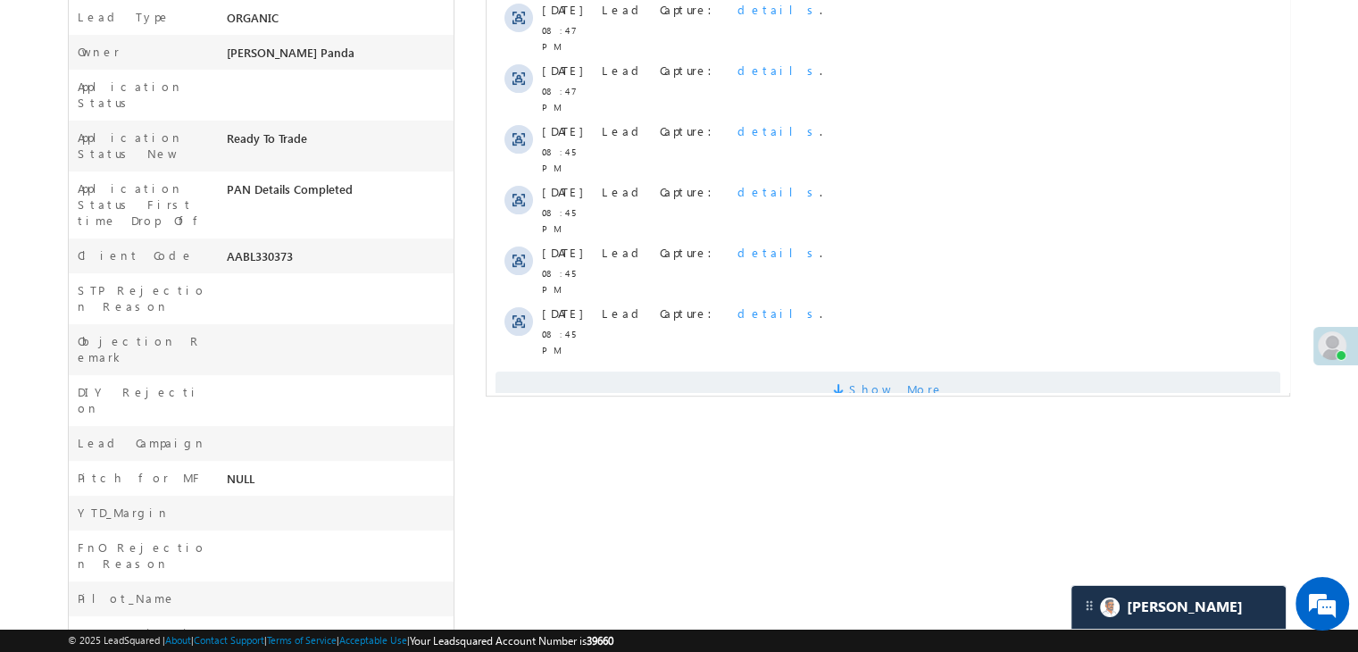
click at [874, 371] on span "Show More" at bounding box center [896, 389] width 95 height 36
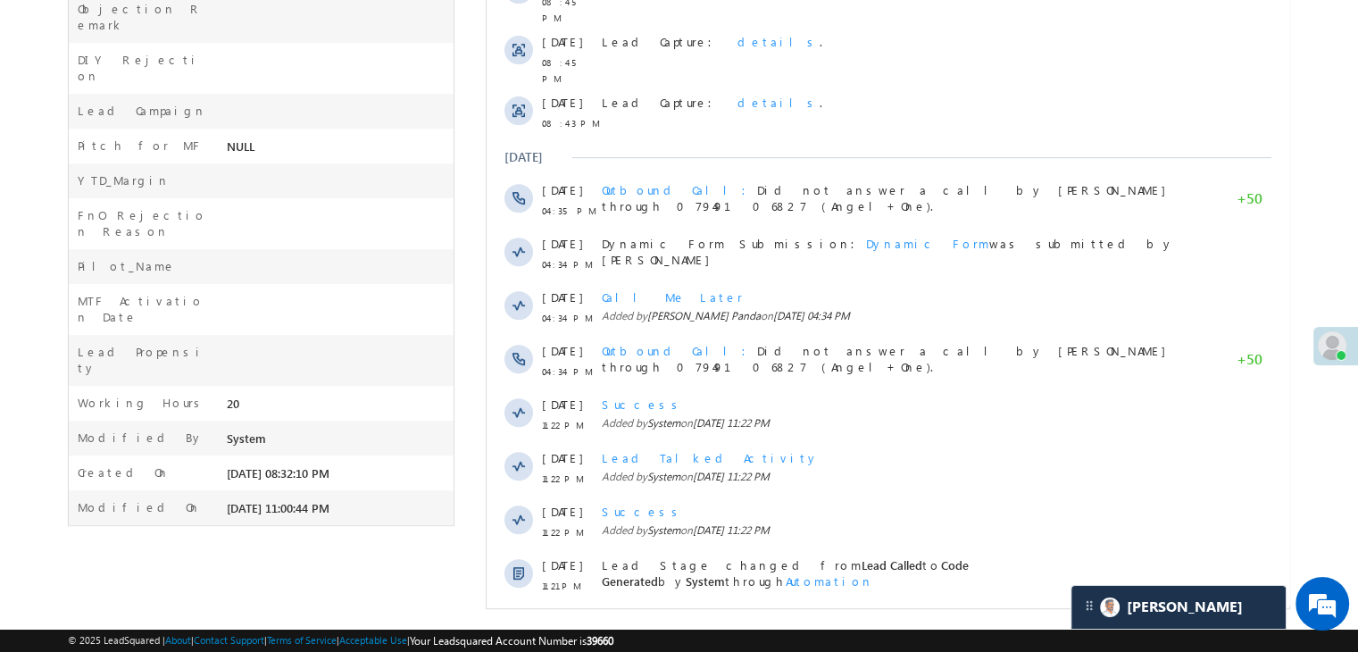
scroll to position [869, 0]
click at [904, 615] on span "Show More" at bounding box center [896, 633] width 95 height 36
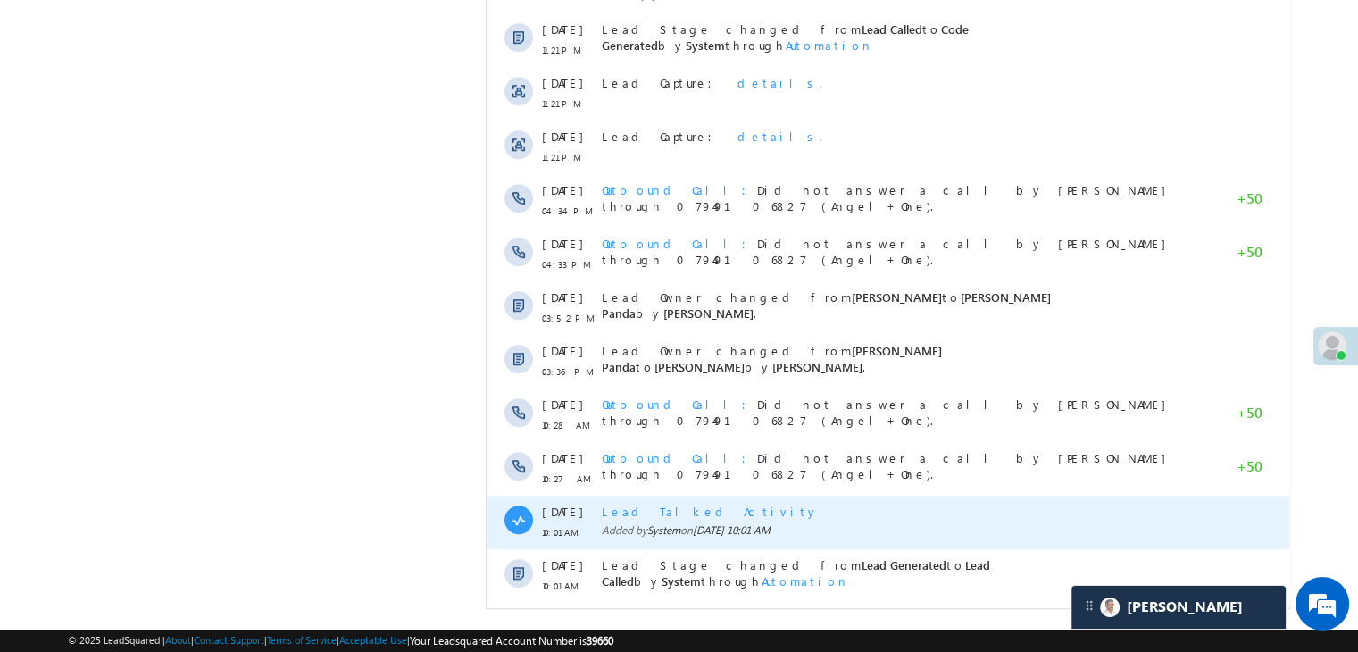
scroll to position [1404, 0]
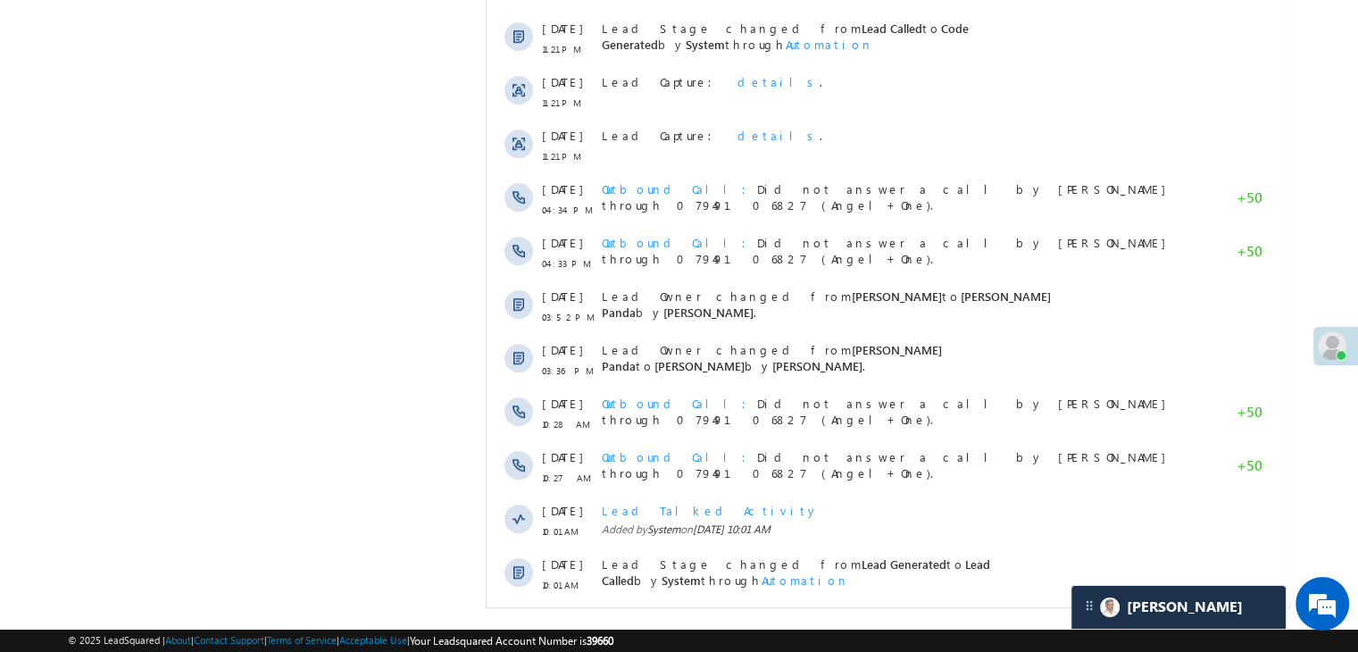
click at [898, 615] on span "Show More" at bounding box center [896, 633] width 95 height 36
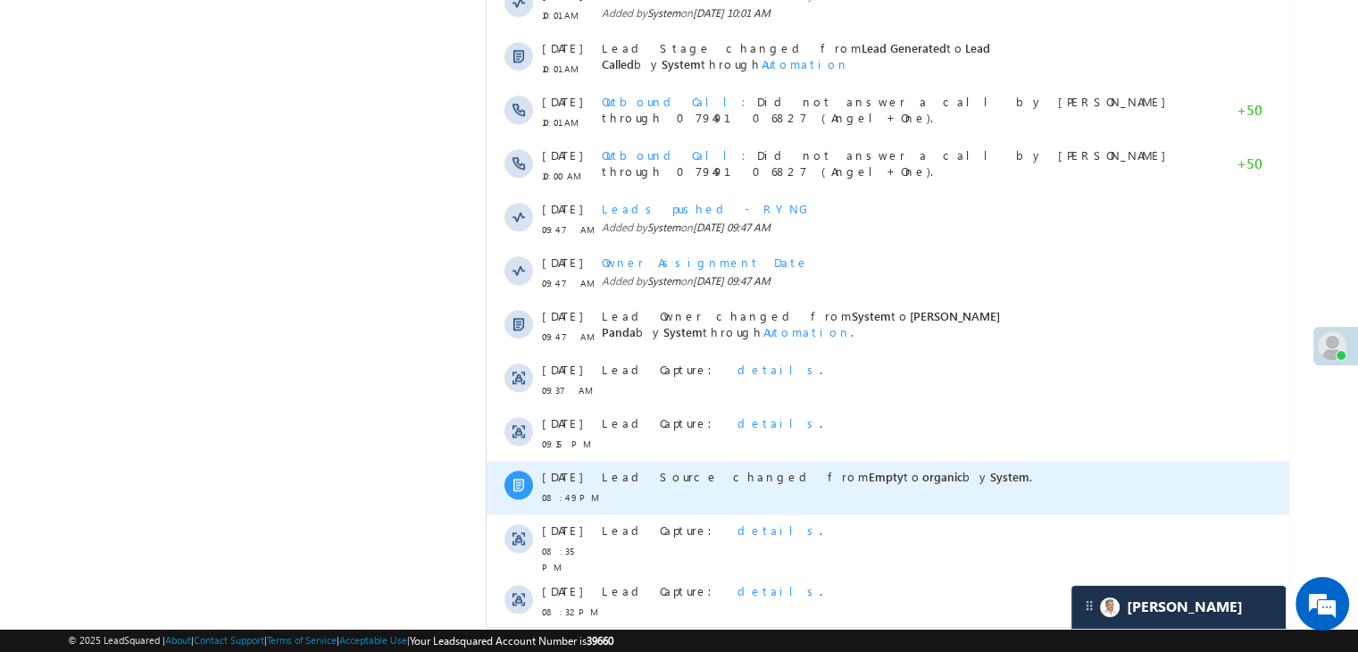
scroll to position [1940, 0]
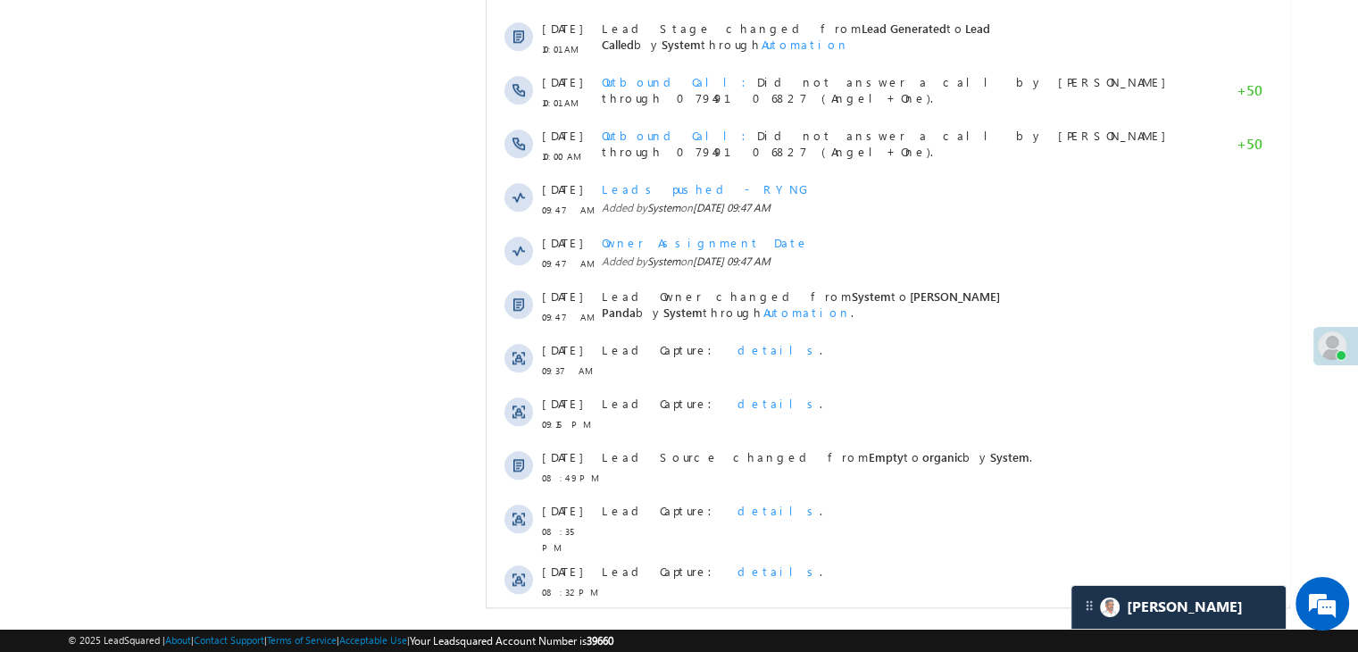
click at [896, 622] on span "Show More" at bounding box center [896, 640] width 95 height 36
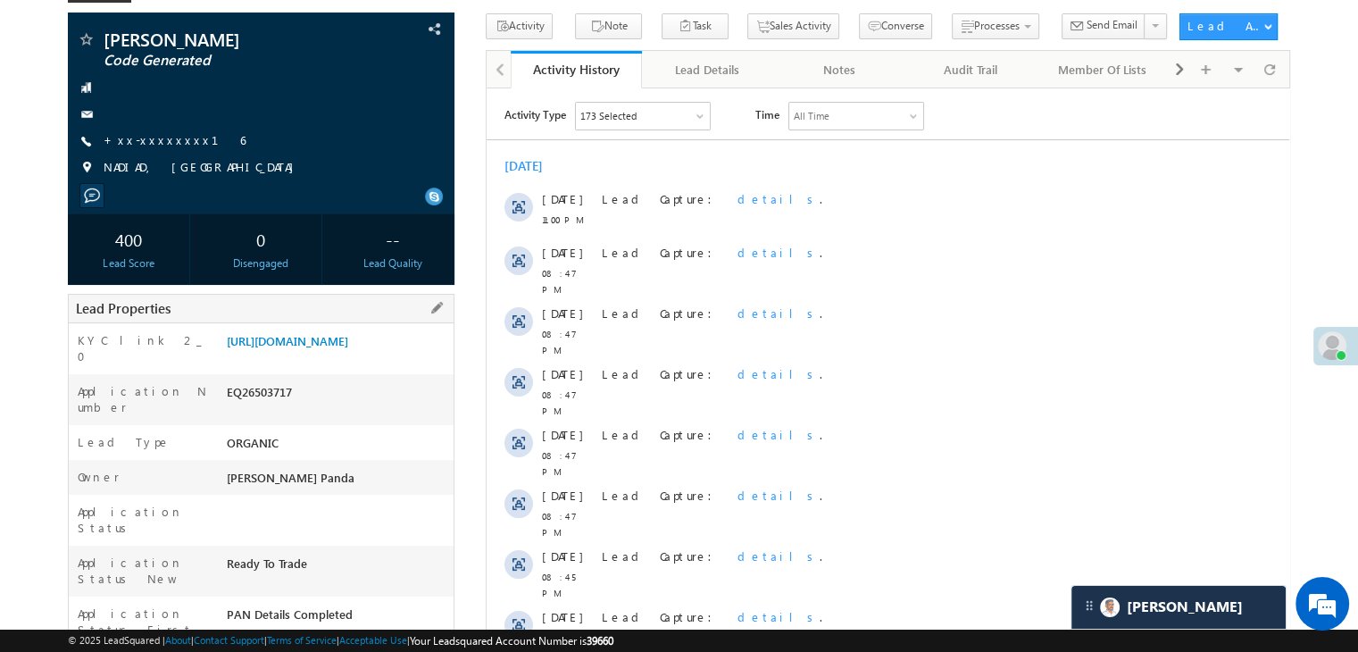
scroll to position [0, 0]
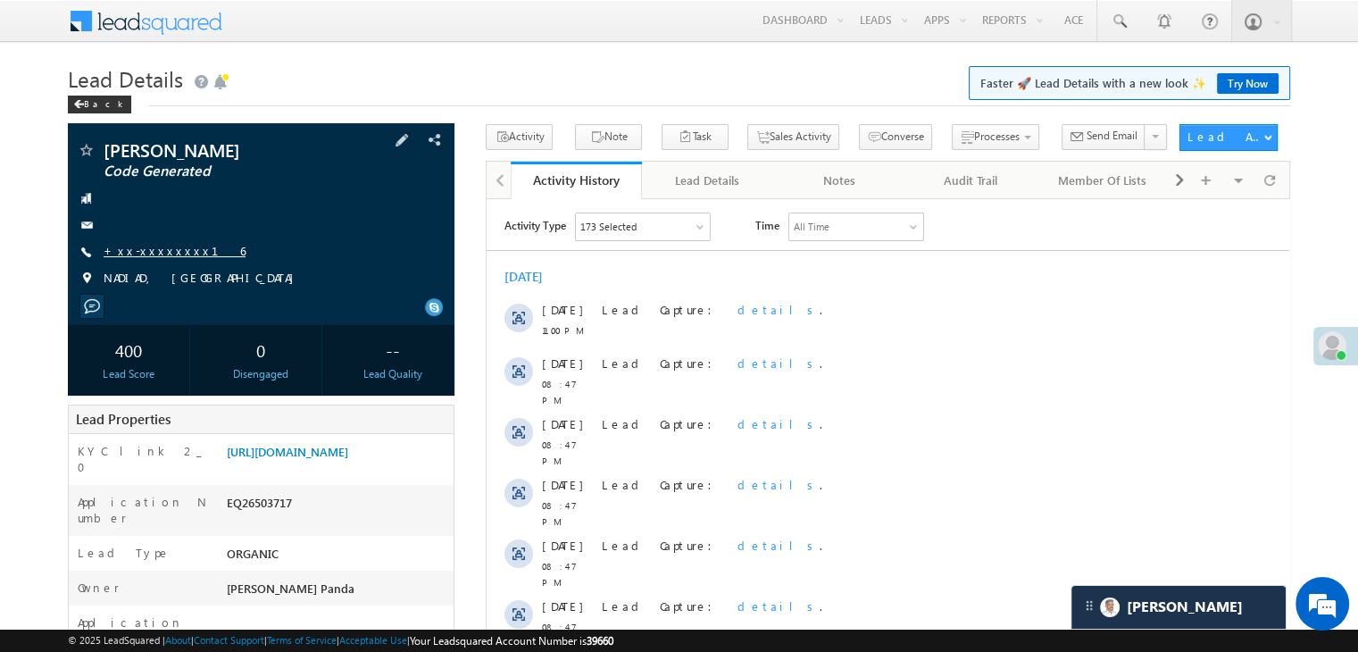
click at [154, 254] on link "+xx-xxxxxxxx16" at bounding box center [175, 250] width 142 height 15
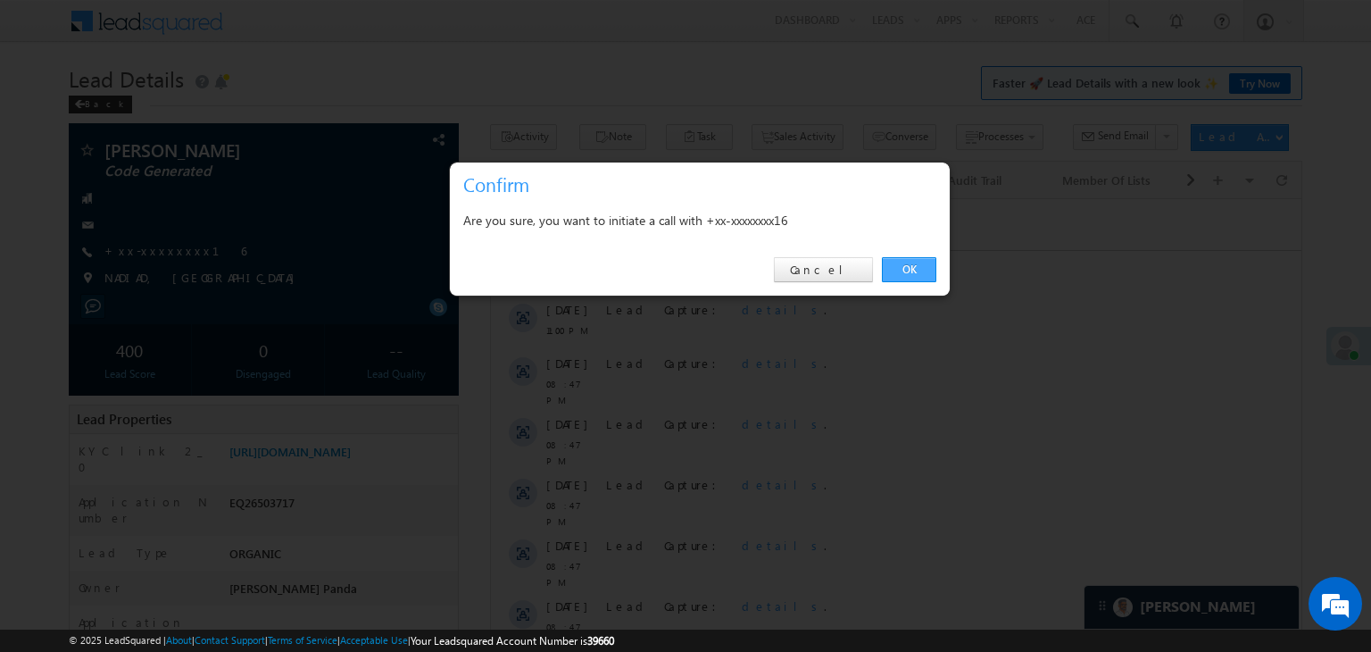
click at [907, 274] on link "OK" at bounding box center [909, 269] width 54 height 25
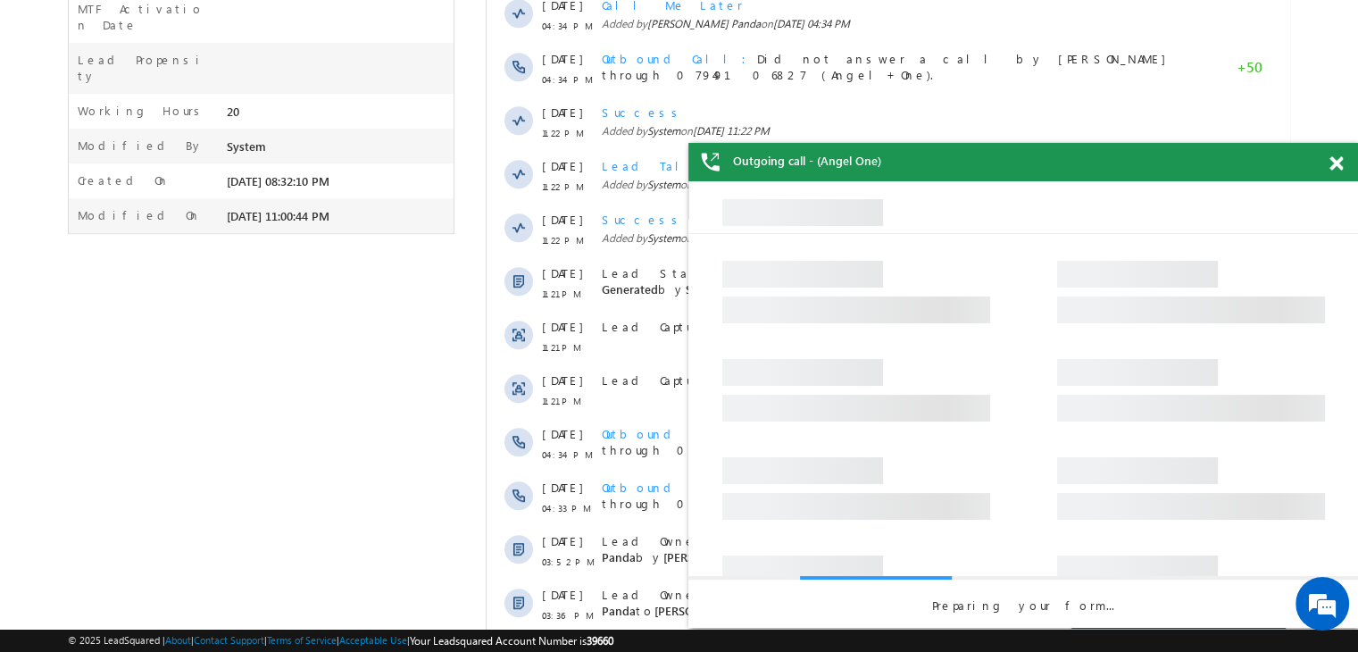
click at [1336, 162] on span at bounding box center [1335, 163] width 13 height 15
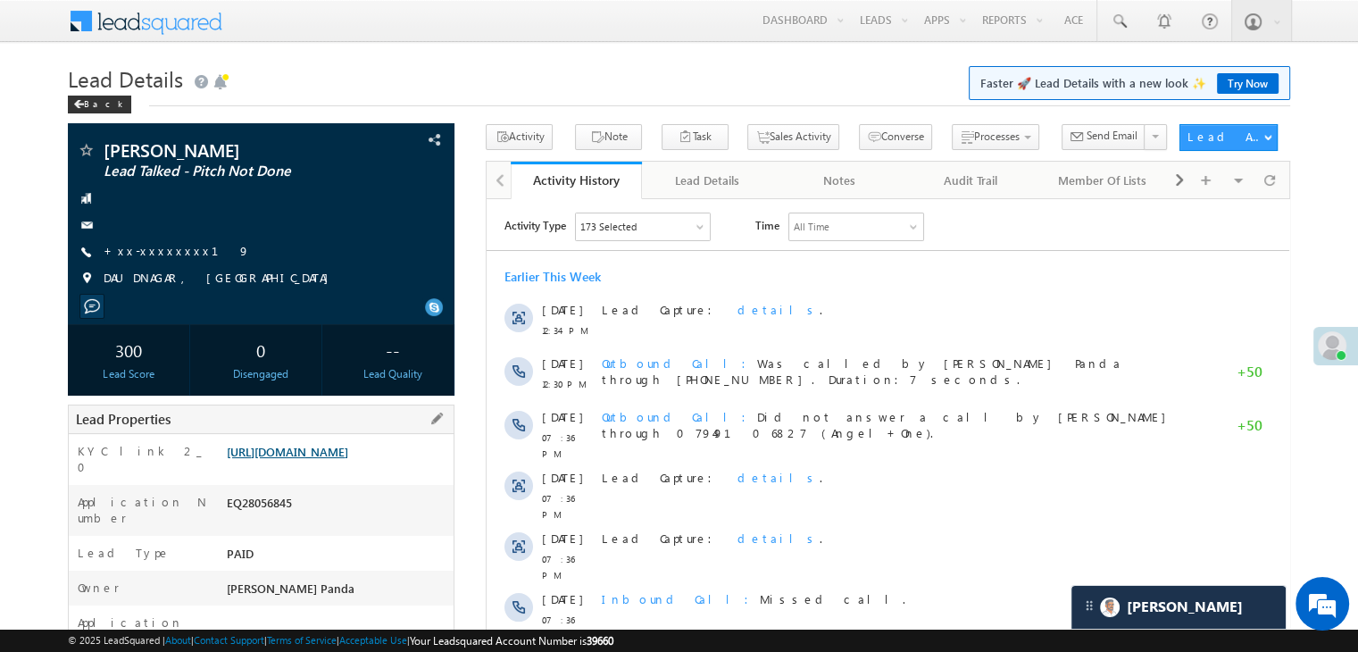
click at [343, 459] on link "[URL][DOMAIN_NAME]" at bounding box center [287, 451] width 121 height 15
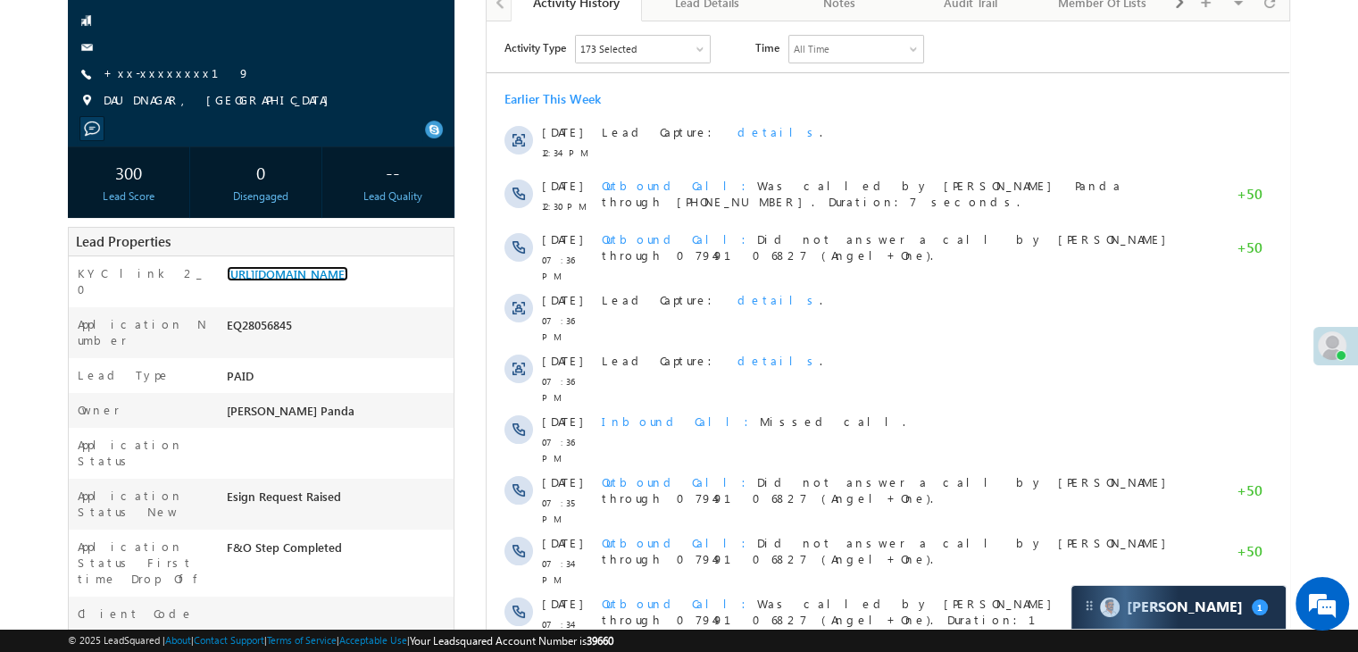
scroll to position [536, 0]
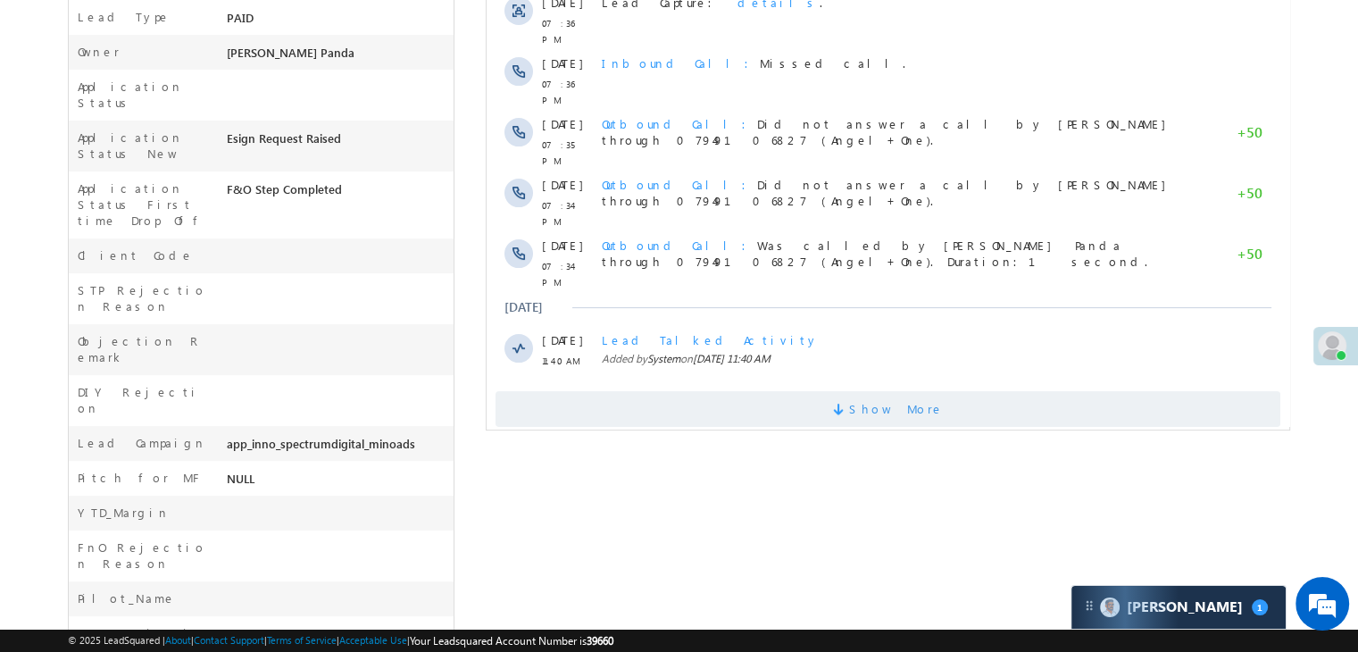
click at [894, 391] on span "Show More" at bounding box center [896, 409] width 95 height 36
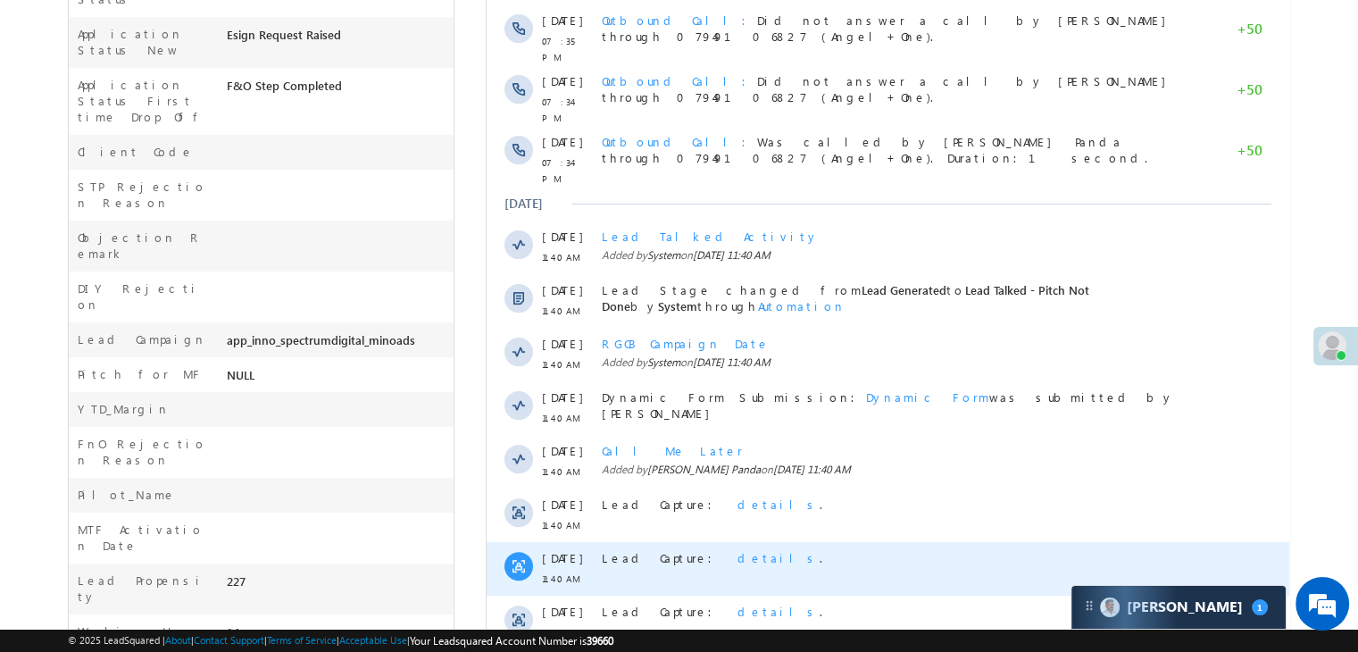
scroll to position [869, 0]
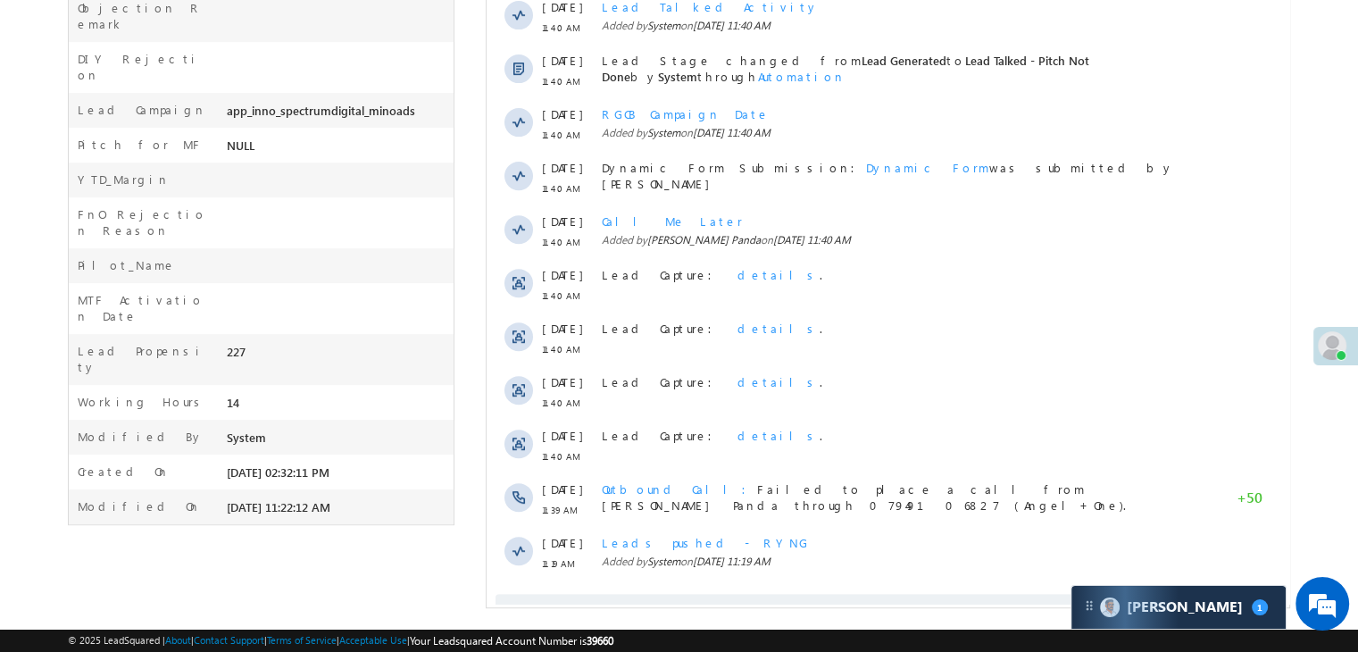
click at [886, 594] on span "Show More" at bounding box center [896, 612] width 95 height 36
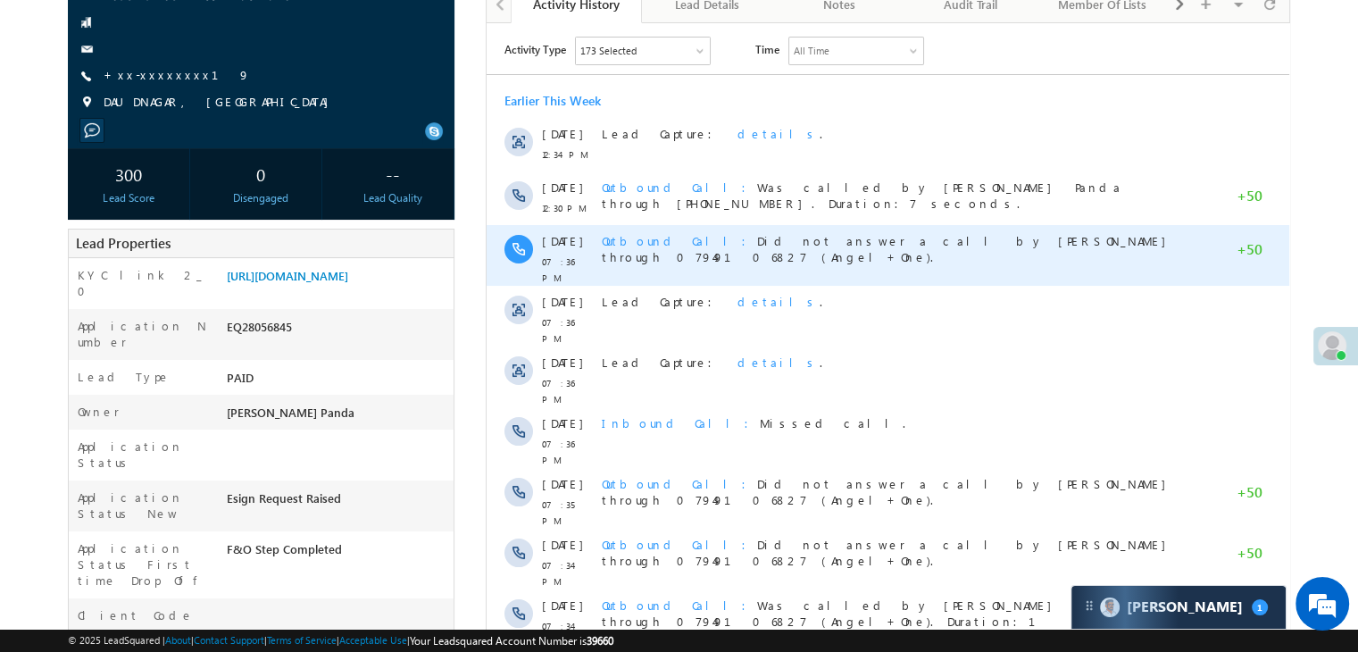
scroll to position [0, 0]
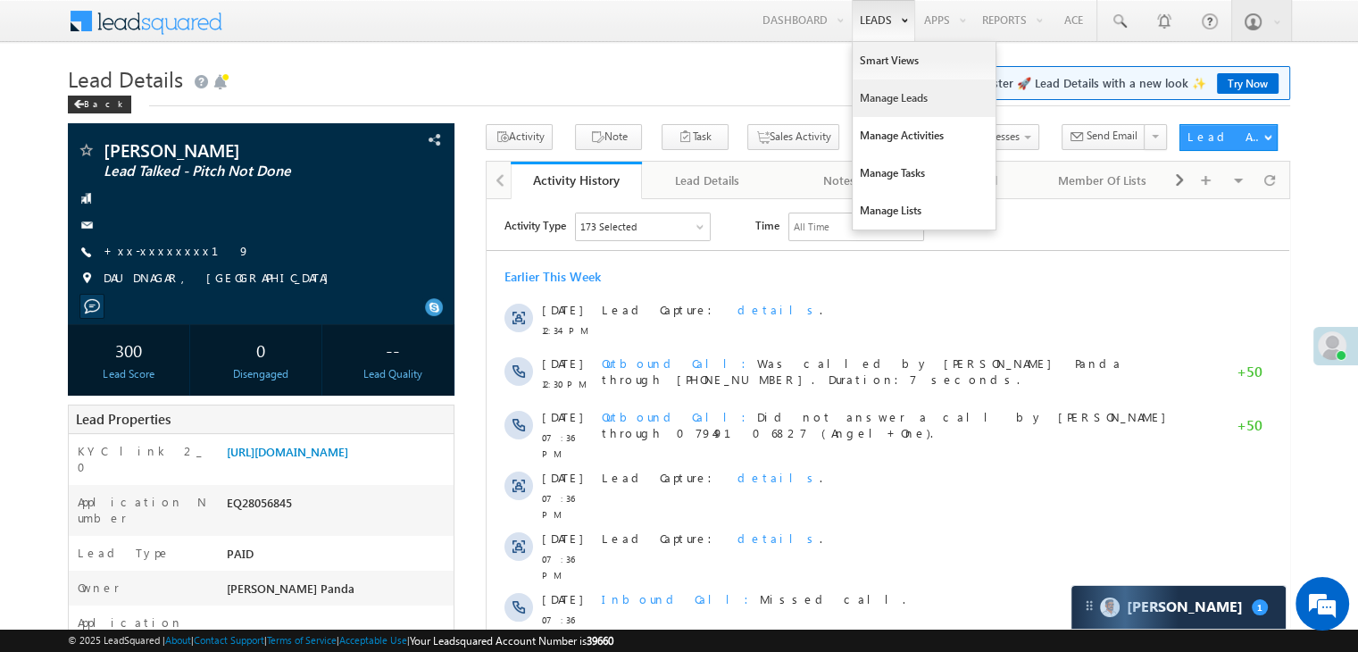
click at [870, 101] on link "Manage Leads" at bounding box center [924, 97] width 143 height 37
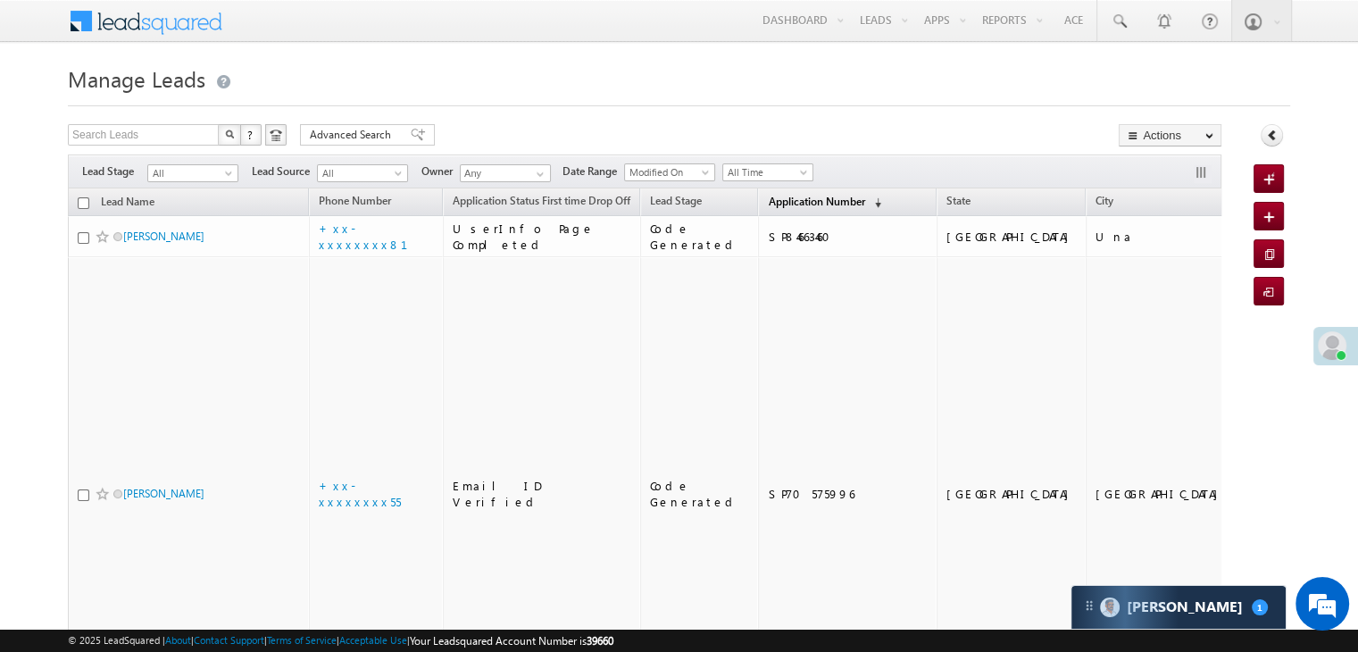
click at [768, 204] on span "Application Number" at bounding box center [816, 201] width 96 height 13
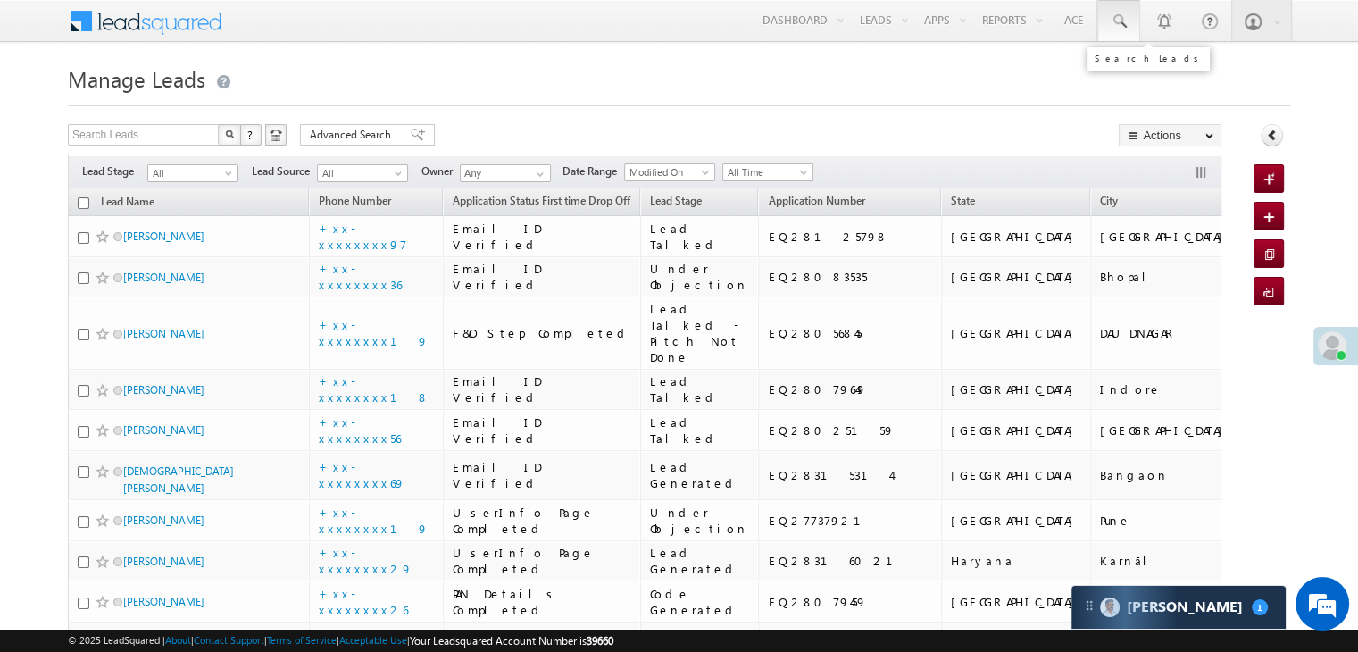
click at [1113, 19] on span at bounding box center [1119, 21] width 18 height 18
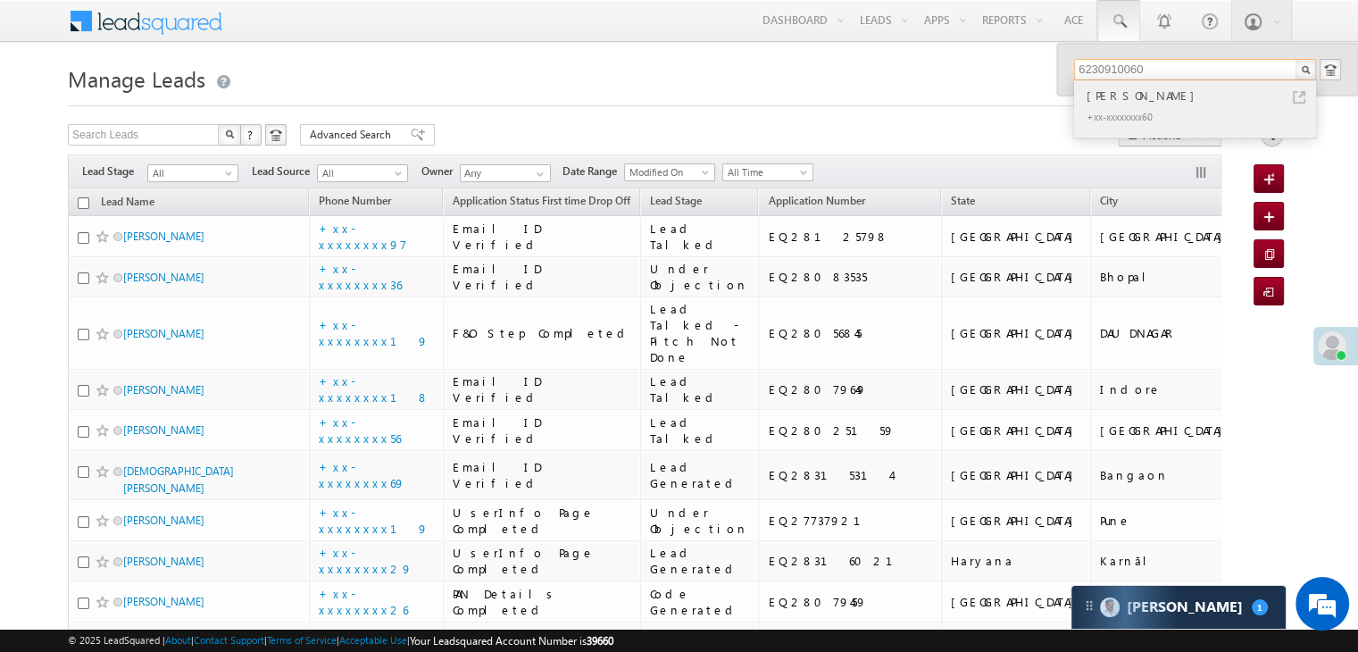
type input "6230910060"
click at [1118, 95] on div "Suraj Kumar Bharti" at bounding box center [1202, 96] width 239 height 20
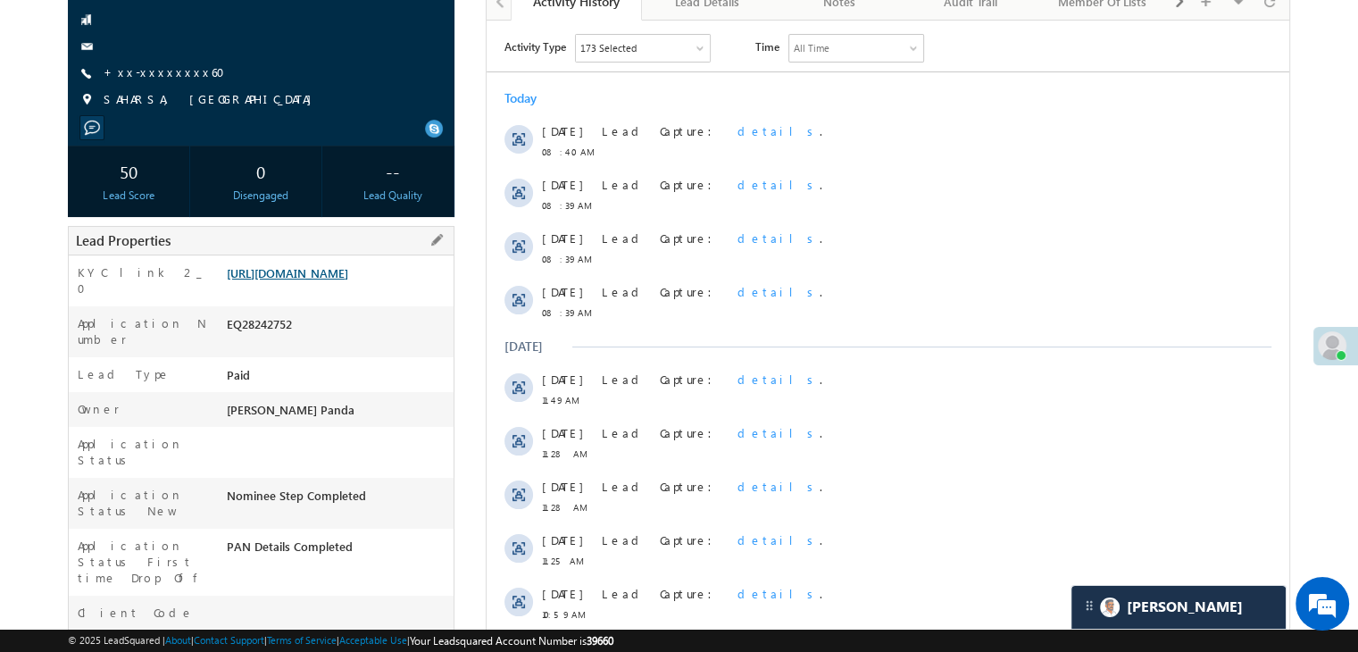
click at [348, 280] on link "[URL][DOMAIN_NAME]" at bounding box center [287, 272] width 121 height 15
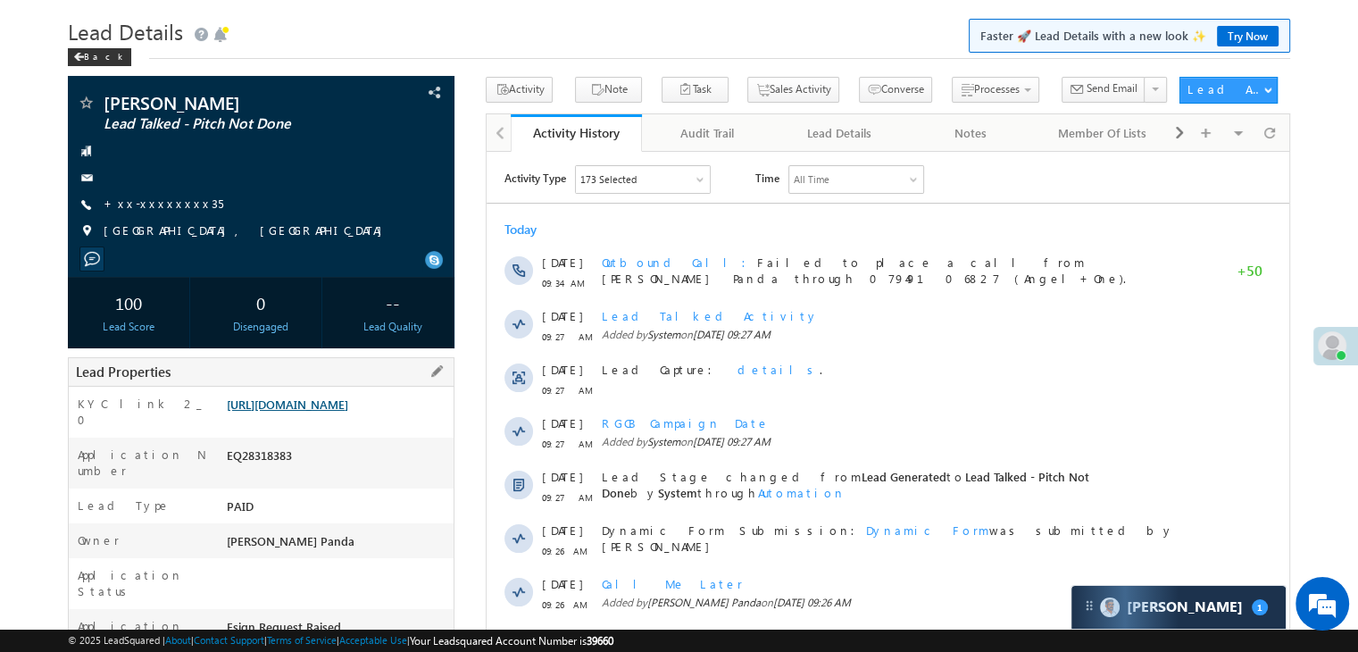
click at [312, 412] on link "[URL][DOMAIN_NAME]" at bounding box center [287, 403] width 121 height 15
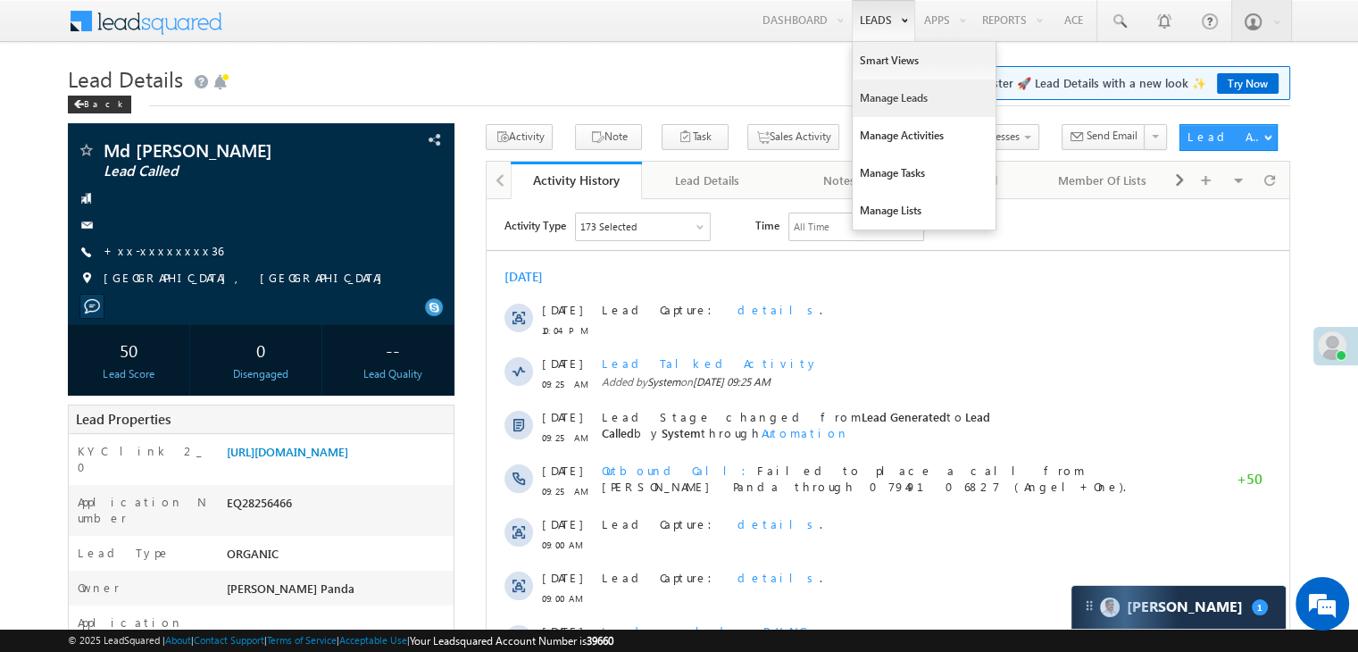
click at [894, 97] on link "Manage Leads" at bounding box center [924, 97] width 143 height 37
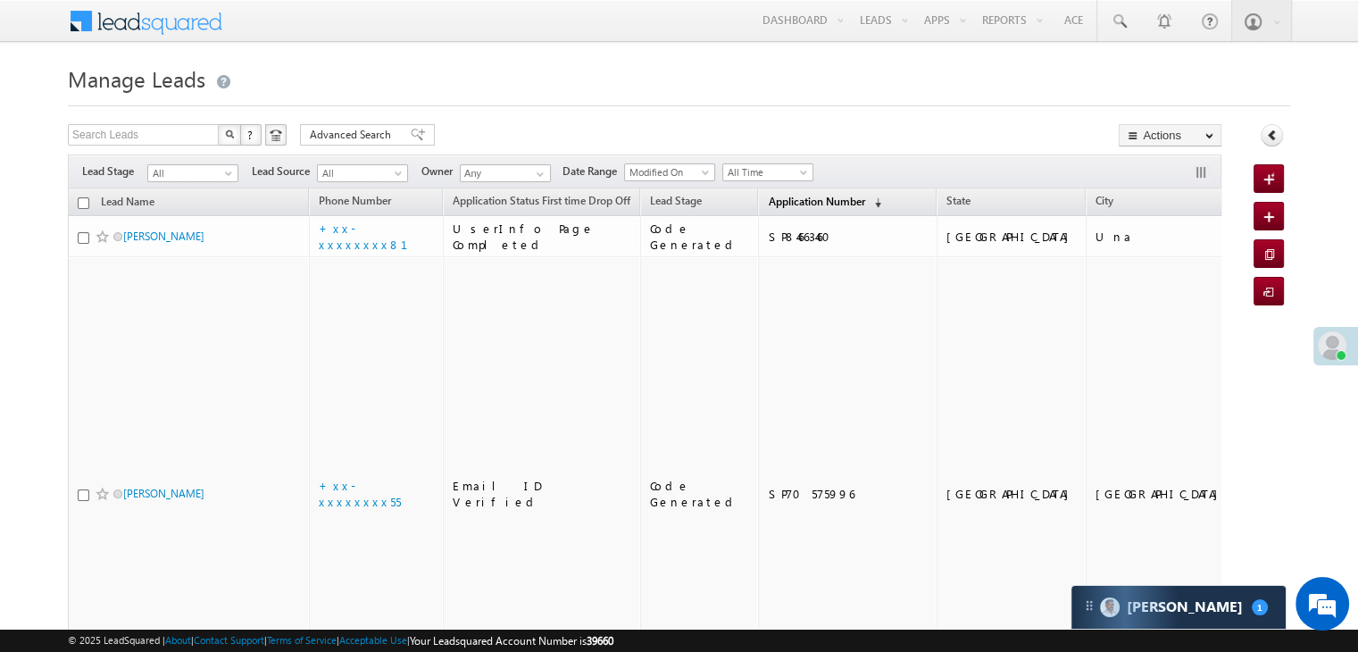
click at [768, 203] on span "Application Number" at bounding box center [816, 201] width 96 height 13
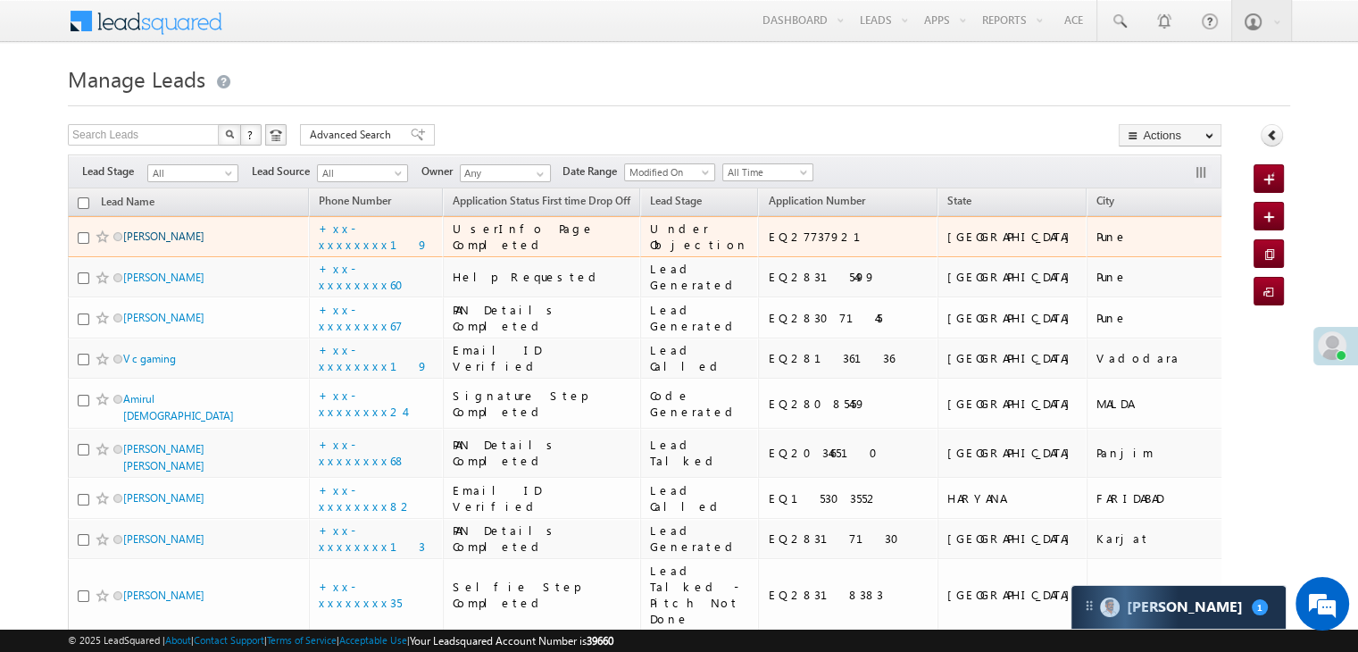
click at [164, 243] on link "[PERSON_NAME]" at bounding box center [163, 235] width 81 height 13
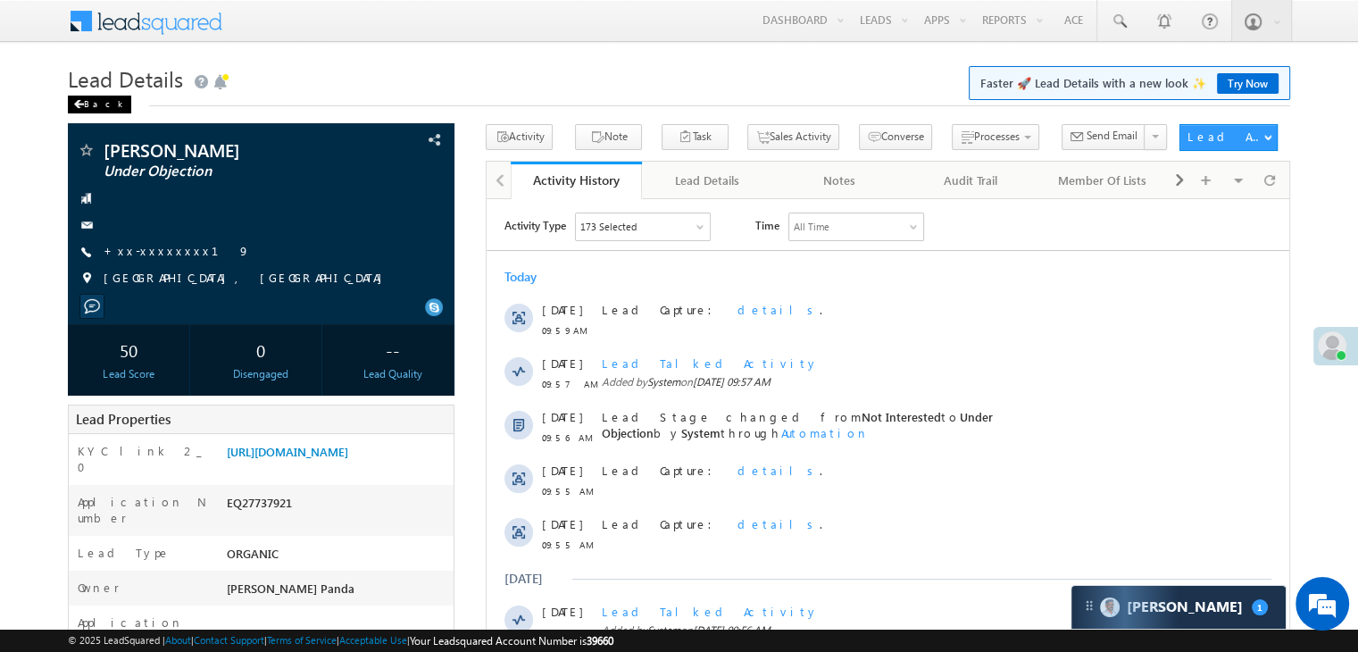
click at [80, 103] on span at bounding box center [78, 104] width 11 height 9
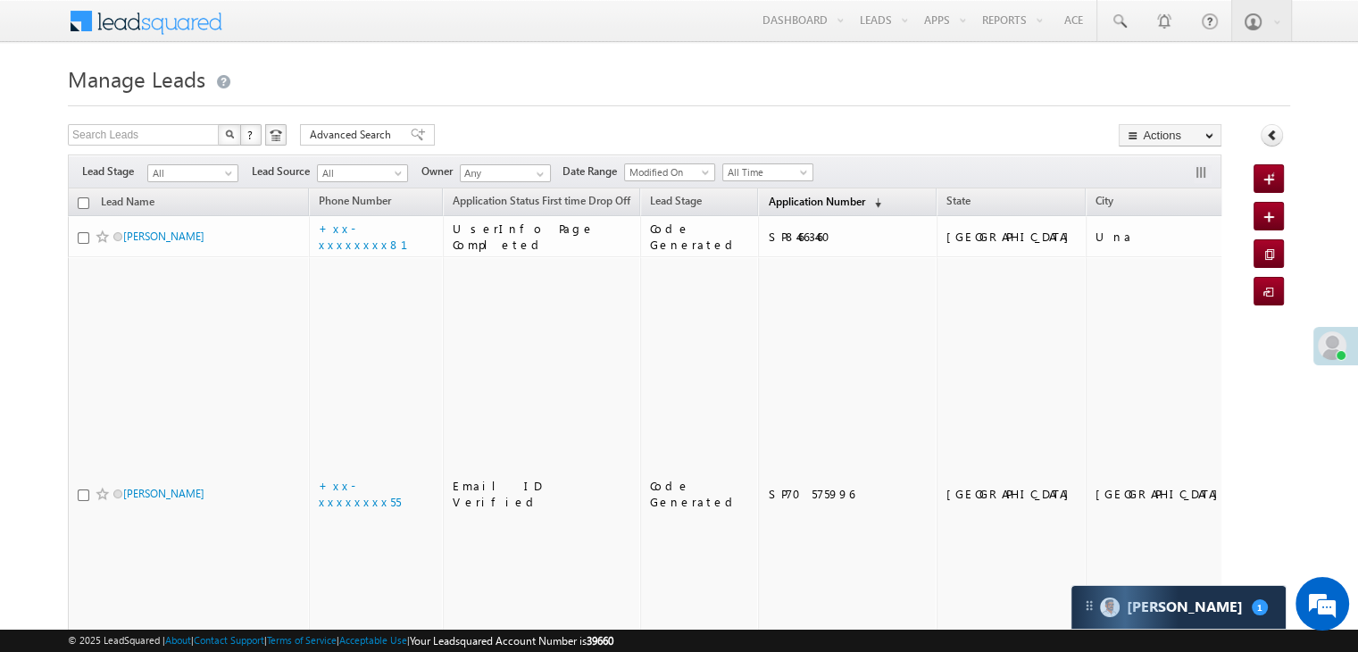
click at [768, 201] on span "Application Number" at bounding box center [816, 201] width 96 height 13
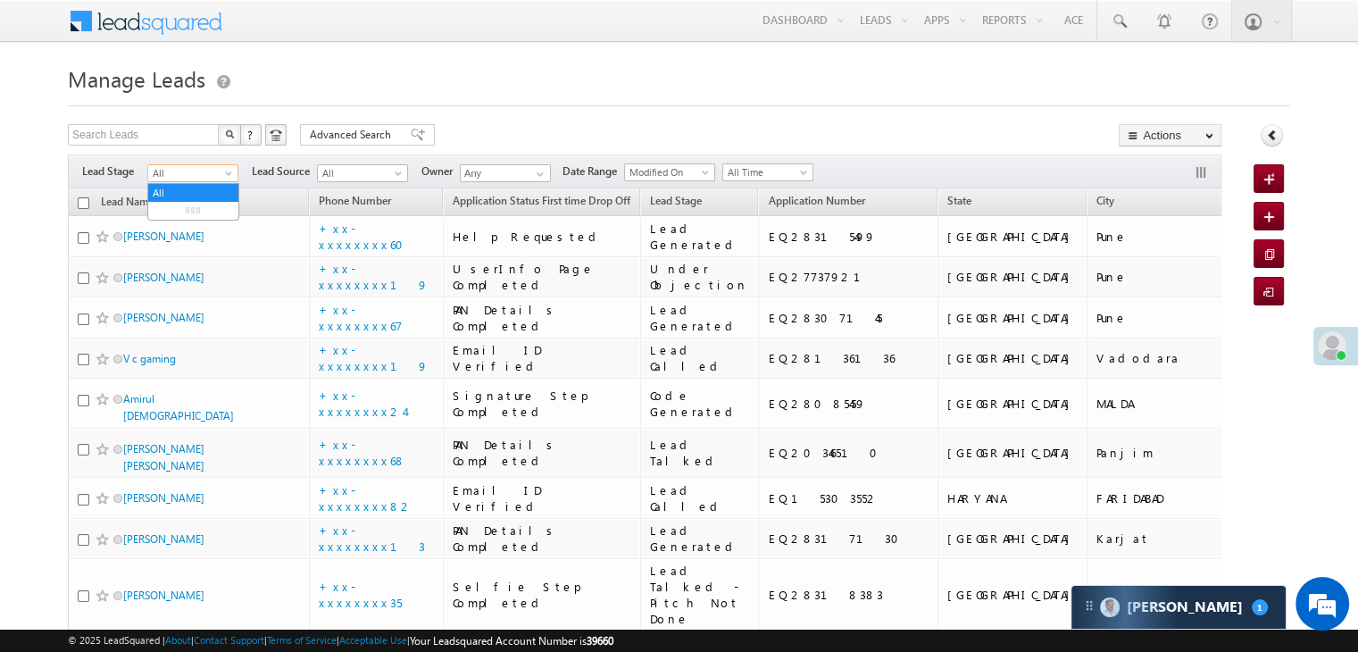
click at [221, 176] on span "All" at bounding box center [190, 173] width 85 height 16
click at [187, 210] on link "Lead Generated" at bounding box center [193, 211] width 90 height 16
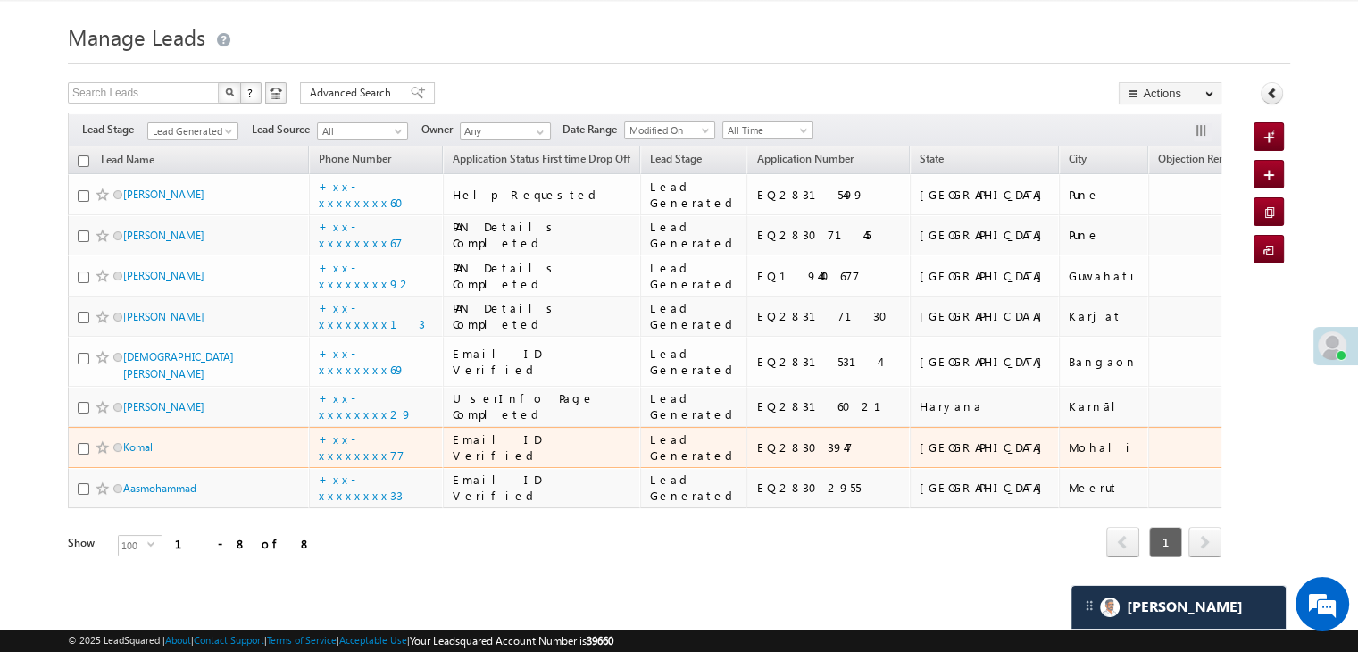
scroll to position [550, 0]
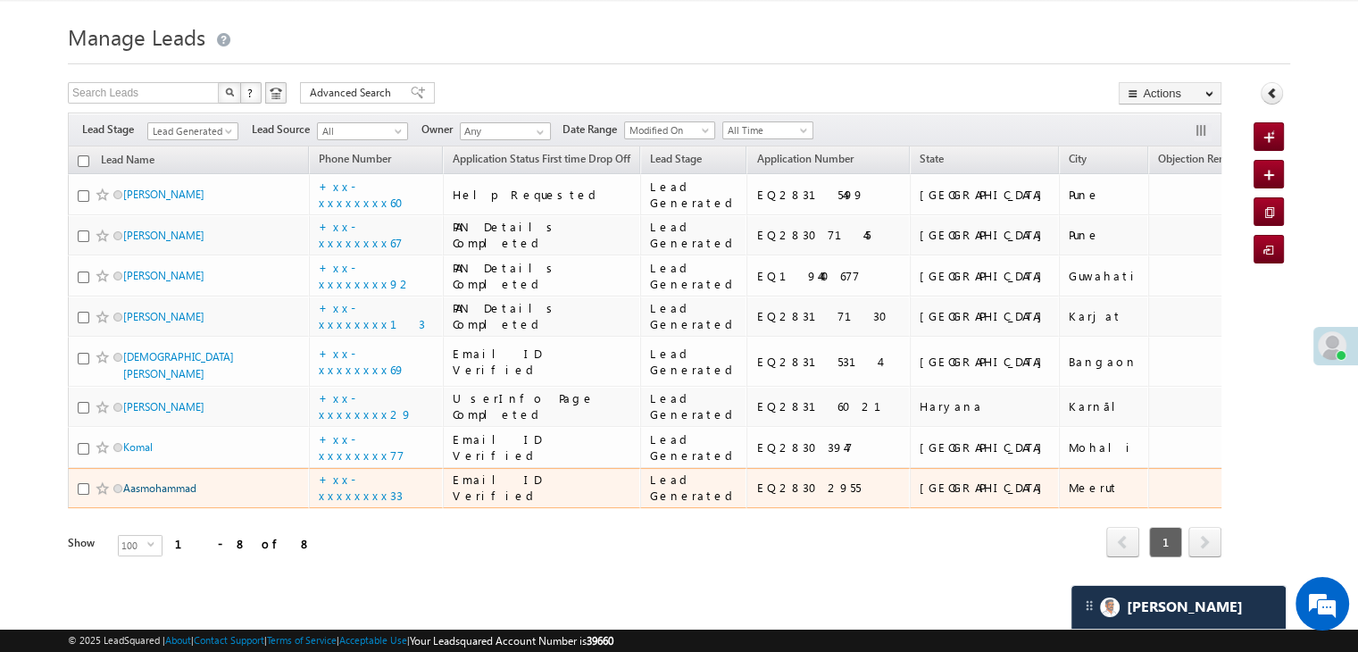
click at [171, 481] on link "Aasmohammad" at bounding box center [159, 487] width 73 height 13
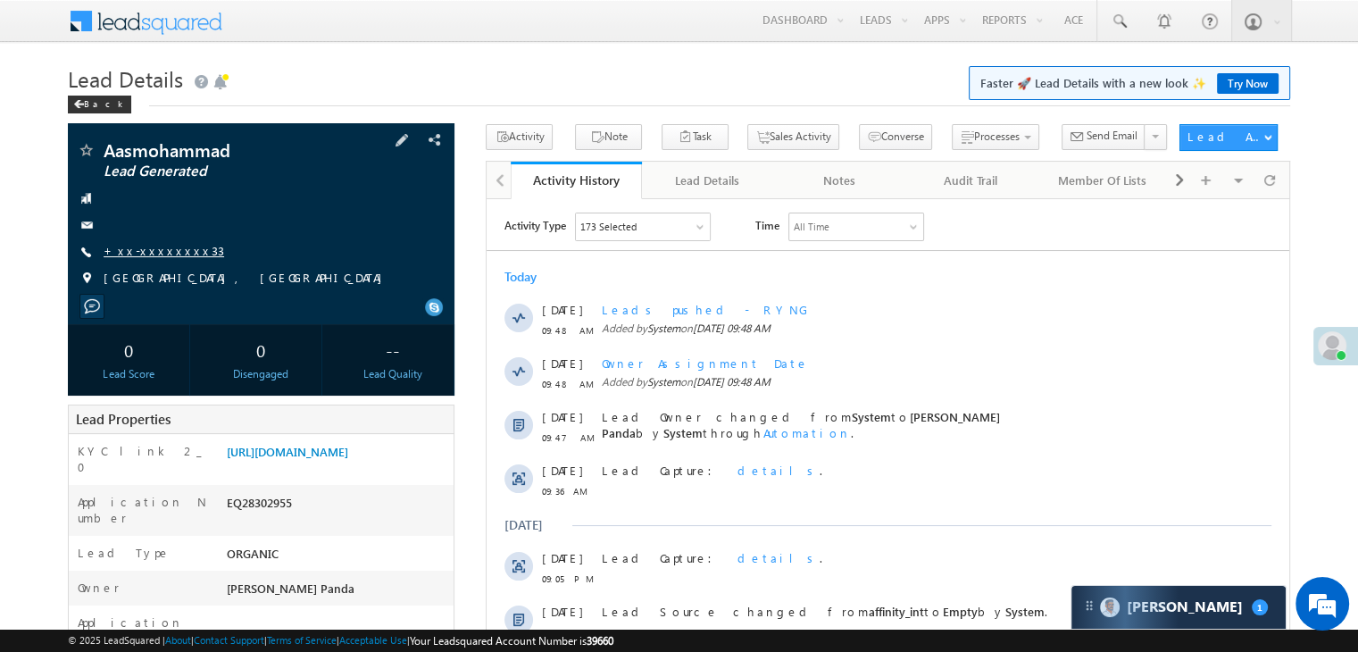
click at [151, 256] on link "+xx-xxxxxxxx33" at bounding box center [164, 250] width 121 height 15
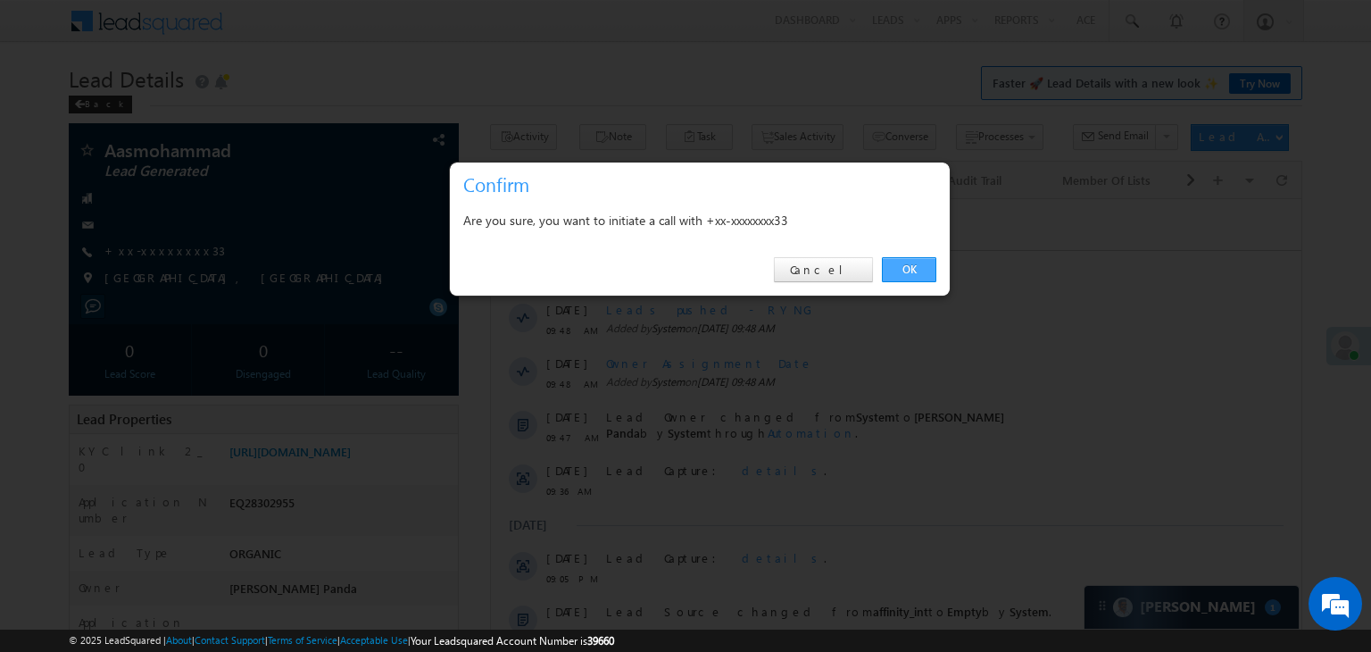
click at [904, 261] on link "OK" at bounding box center [909, 269] width 54 height 25
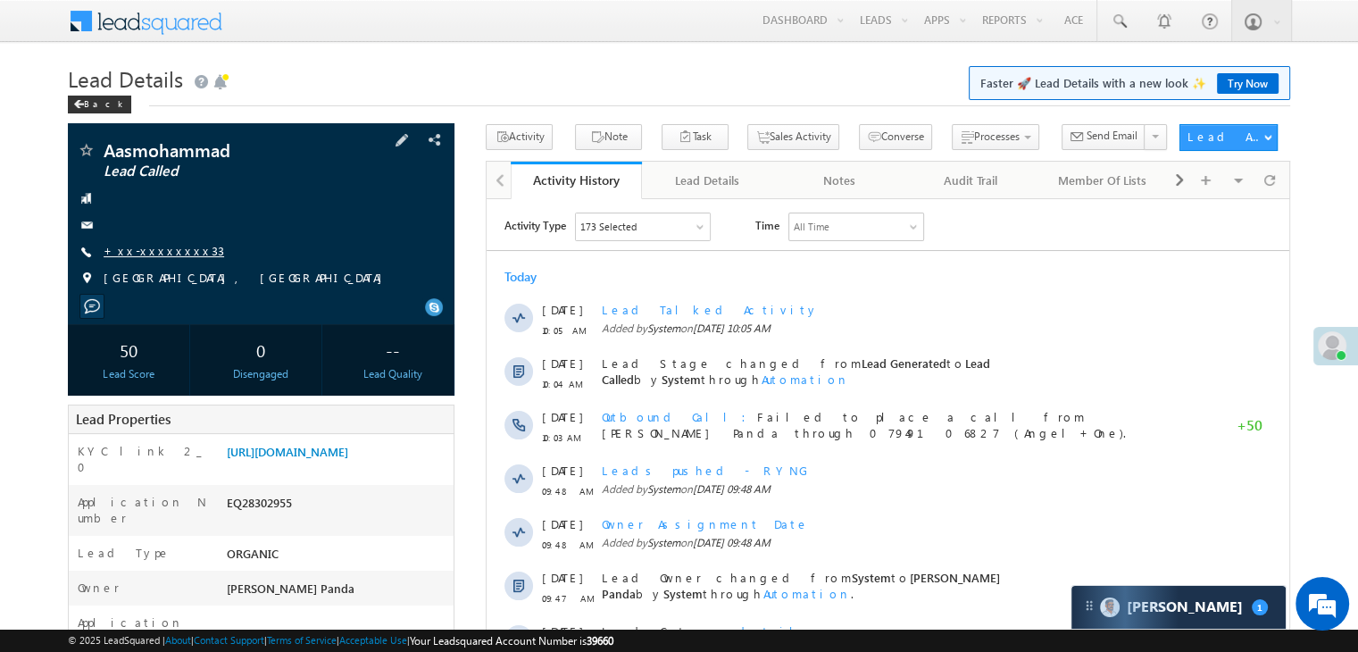
click at [158, 251] on link "+xx-xxxxxxxx33" at bounding box center [164, 250] width 121 height 15
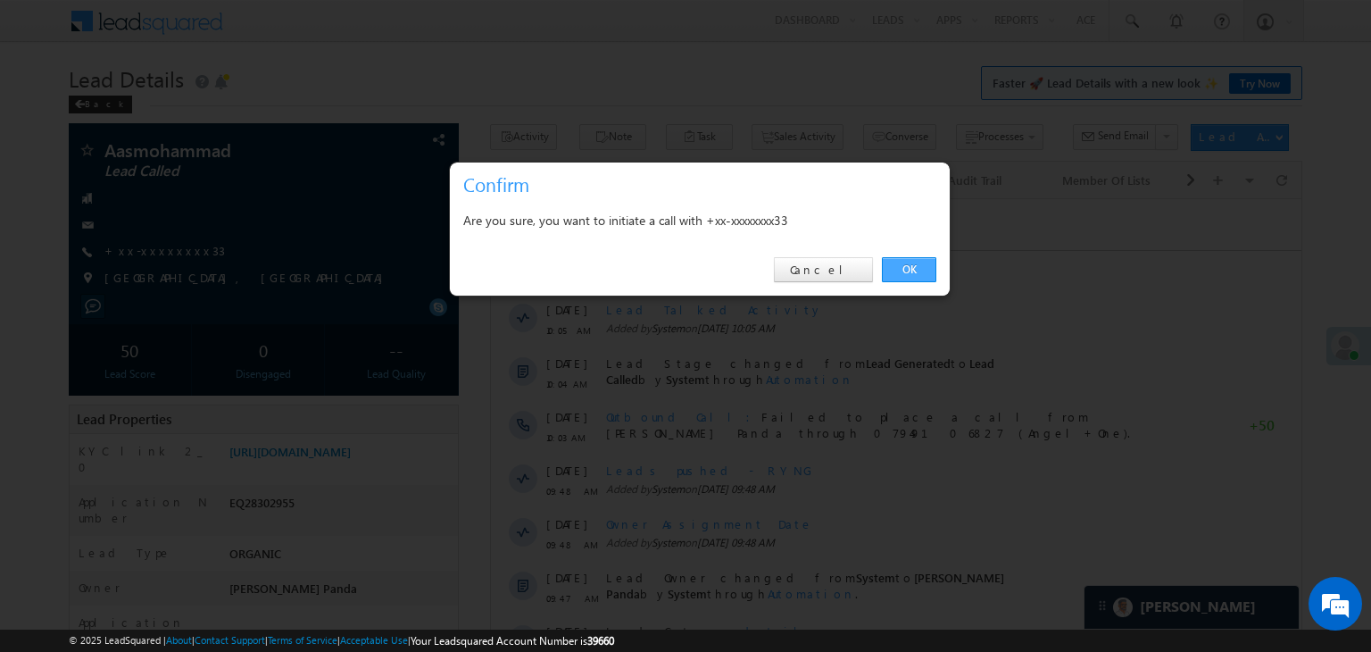
click at [904, 270] on link "OK" at bounding box center [909, 269] width 54 height 25
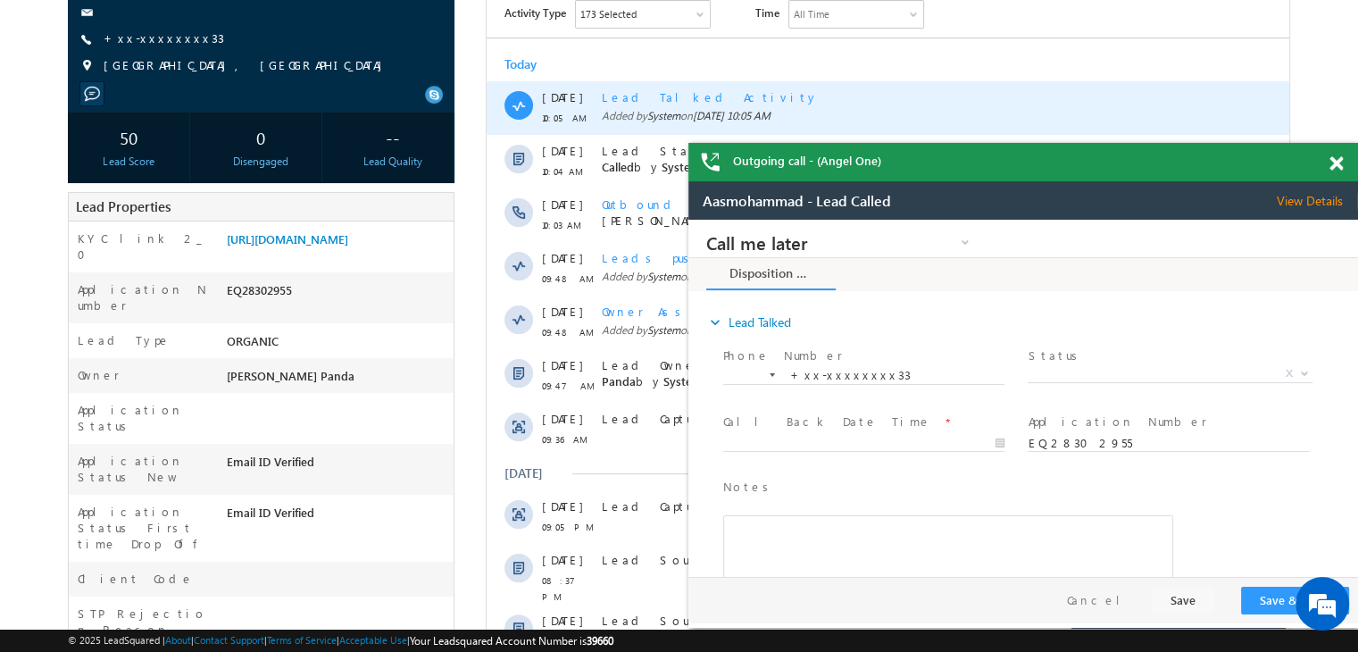
scroll to position [357, 0]
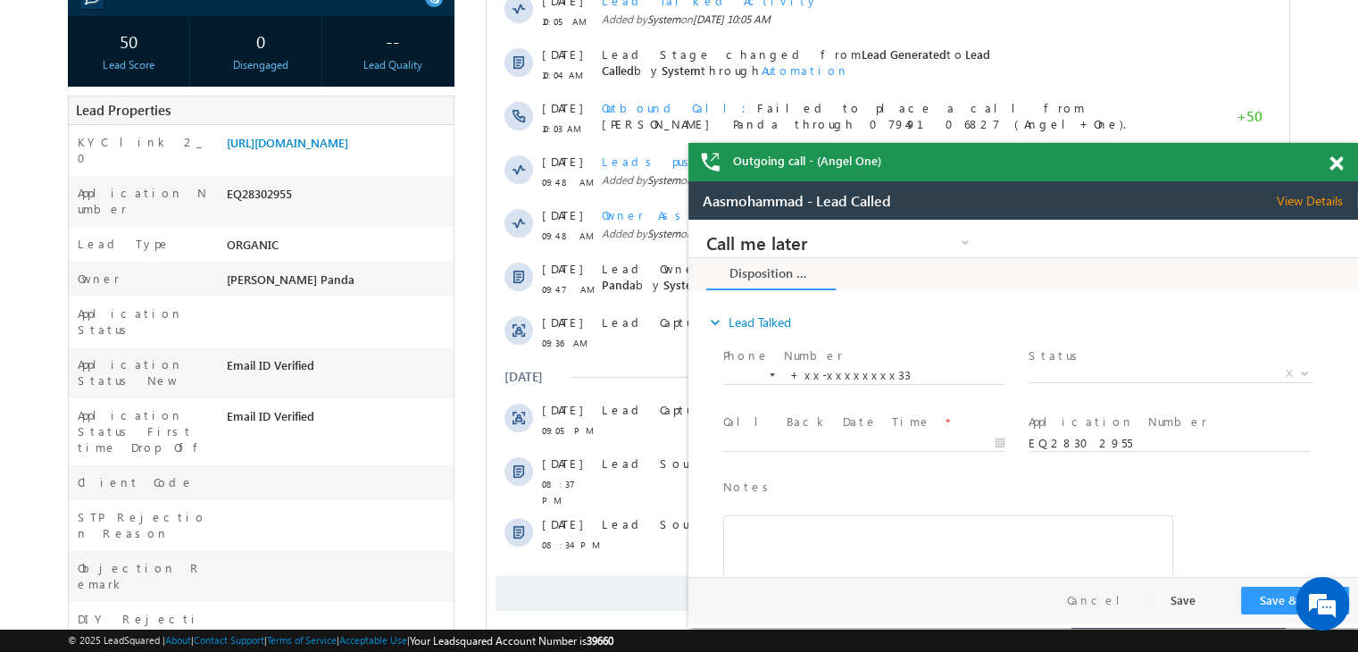
click at [1336, 165] on span at bounding box center [1335, 163] width 13 height 15
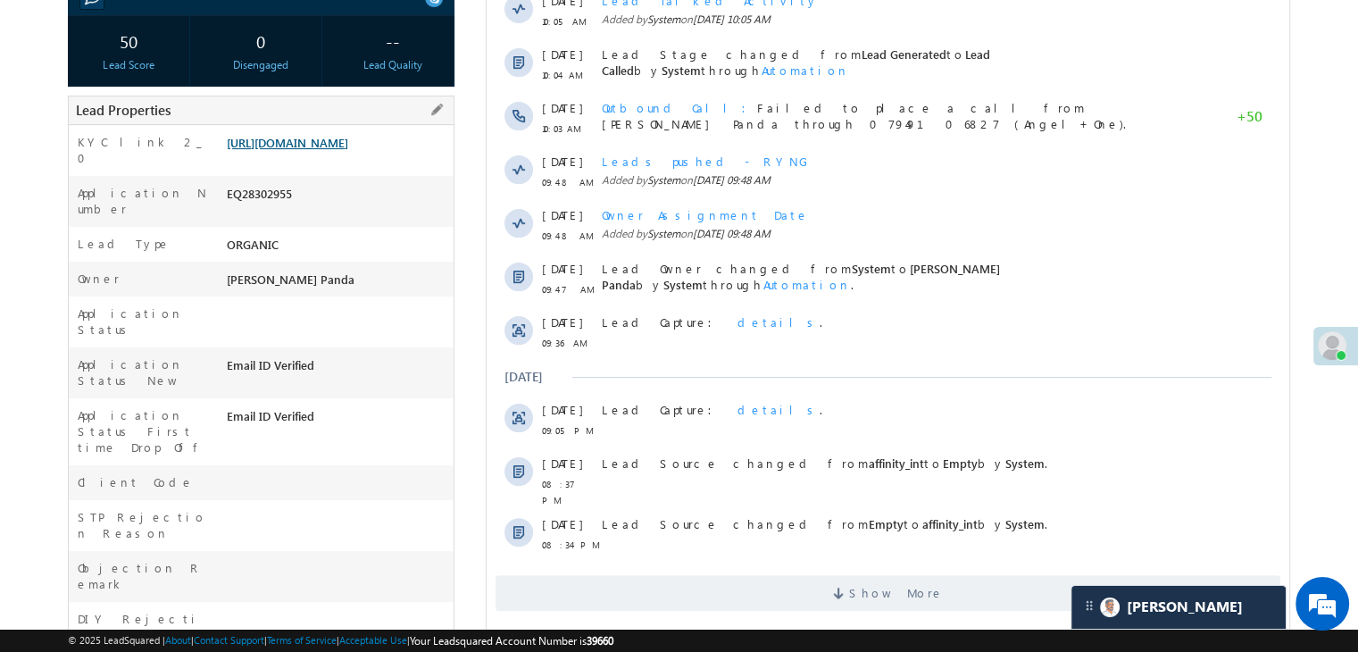
click at [348, 150] on link "[URL][DOMAIN_NAME]" at bounding box center [287, 142] width 121 height 15
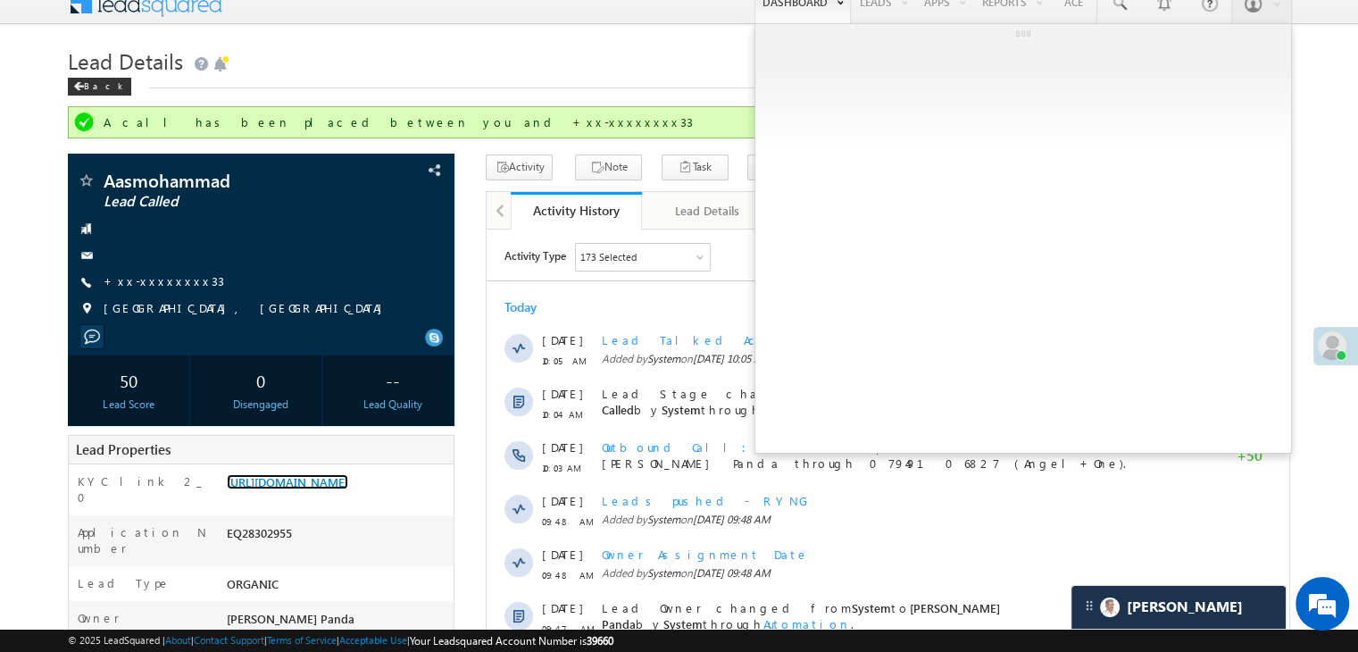
scroll to position [0, 0]
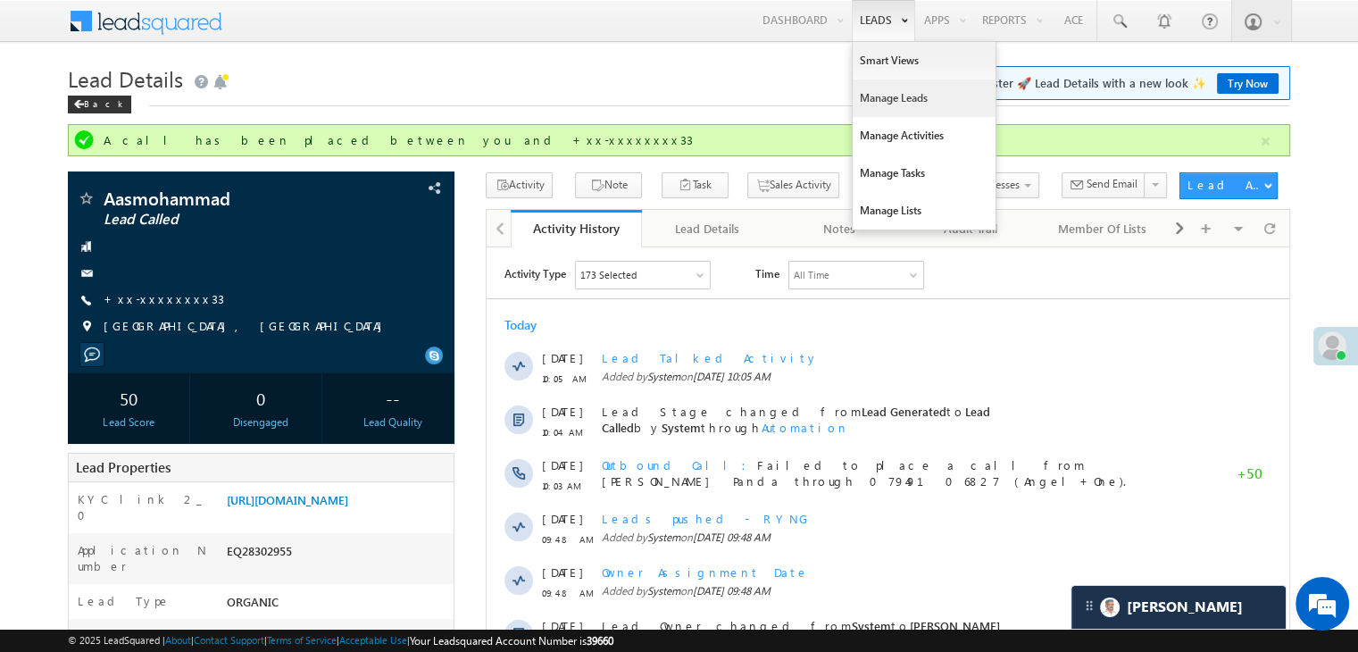
click at [904, 96] on link "Manage Leads" at bounding box center [924, 97] width 143 height 37
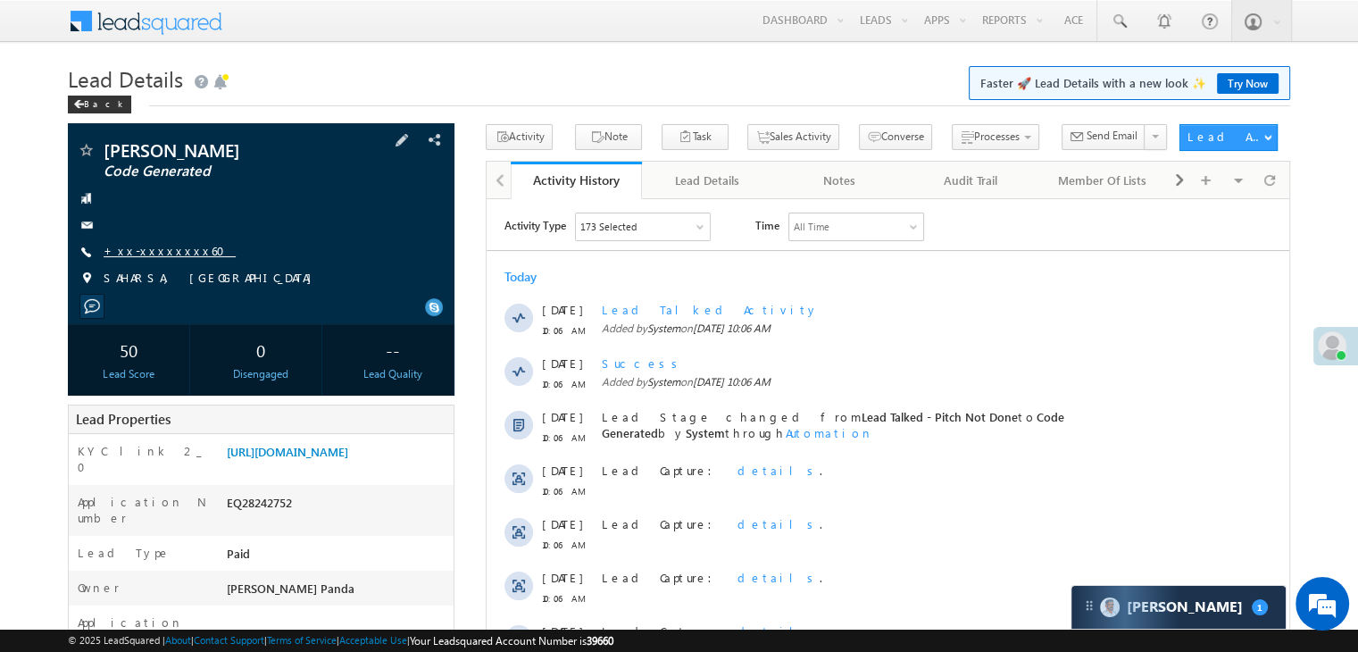
click at [132, 257] on link "+xx-xxxxxxxx60" at bounding box center [170, 250] width 132 height 15
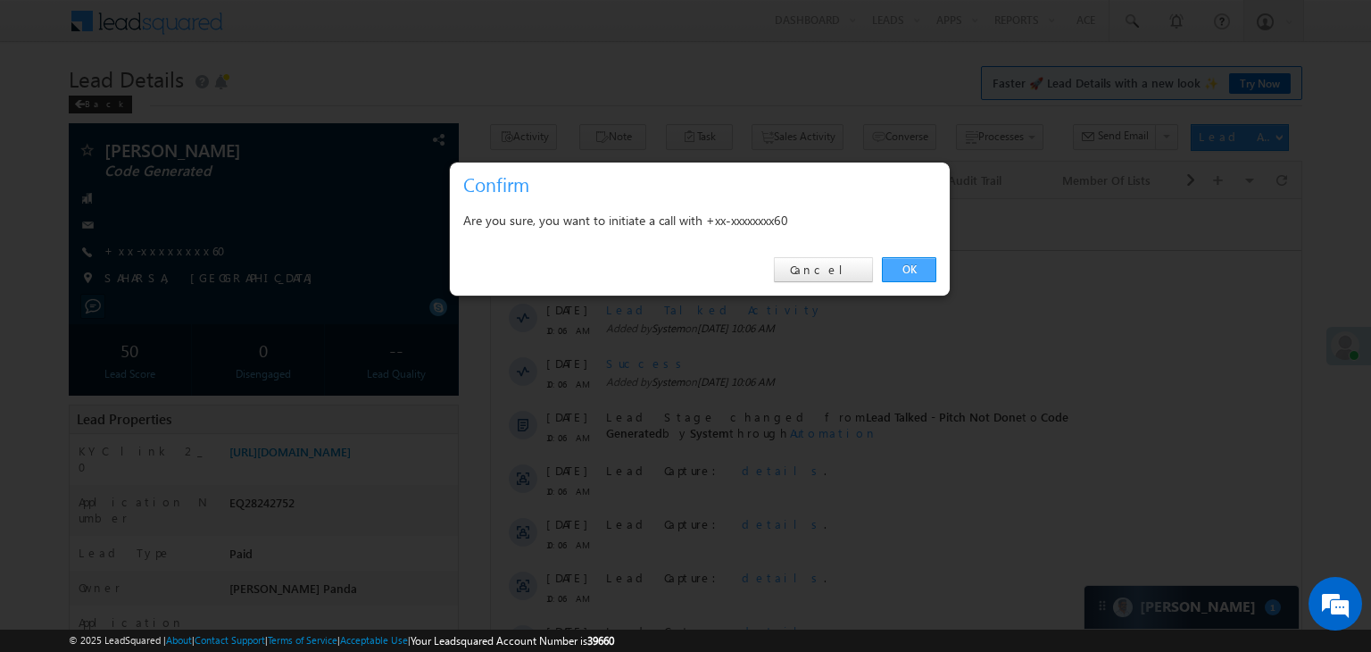
click at [910, 276] on link "OK" at bounding box center [909, 269] width 54 height 25
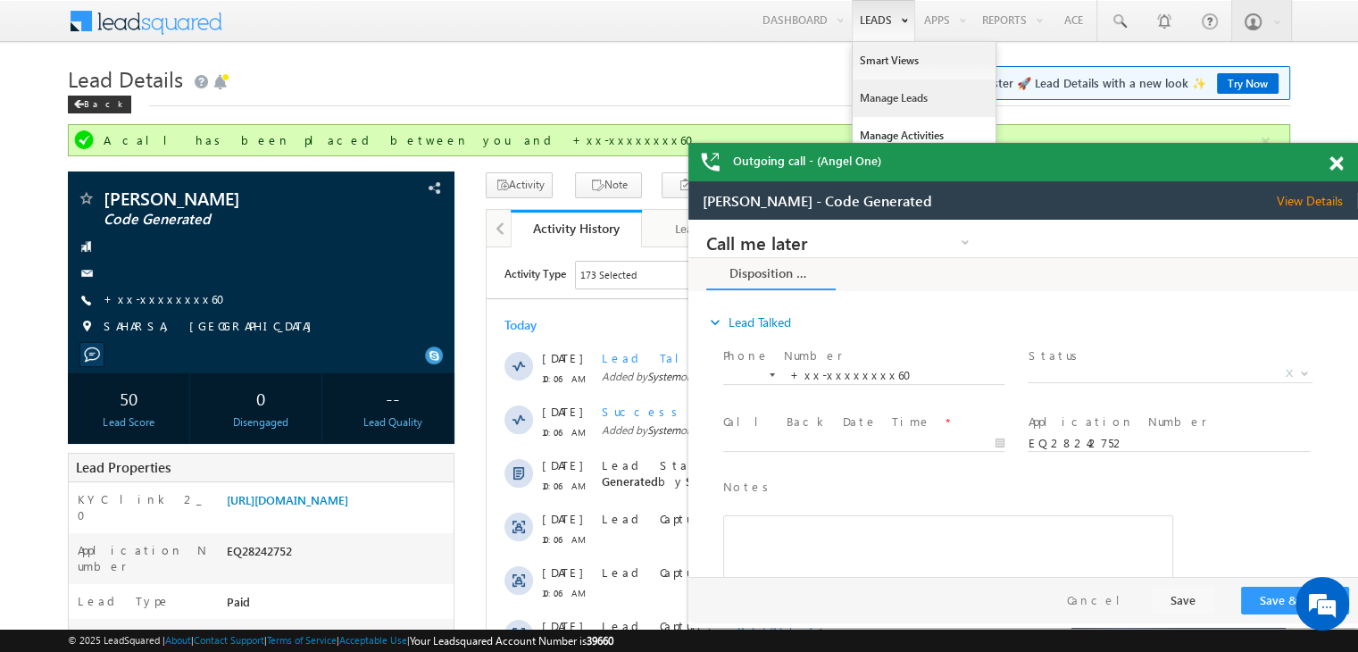
click at [670, 254] on link "Manage Leads" at bounding box center [350, 335] width 638 height 163
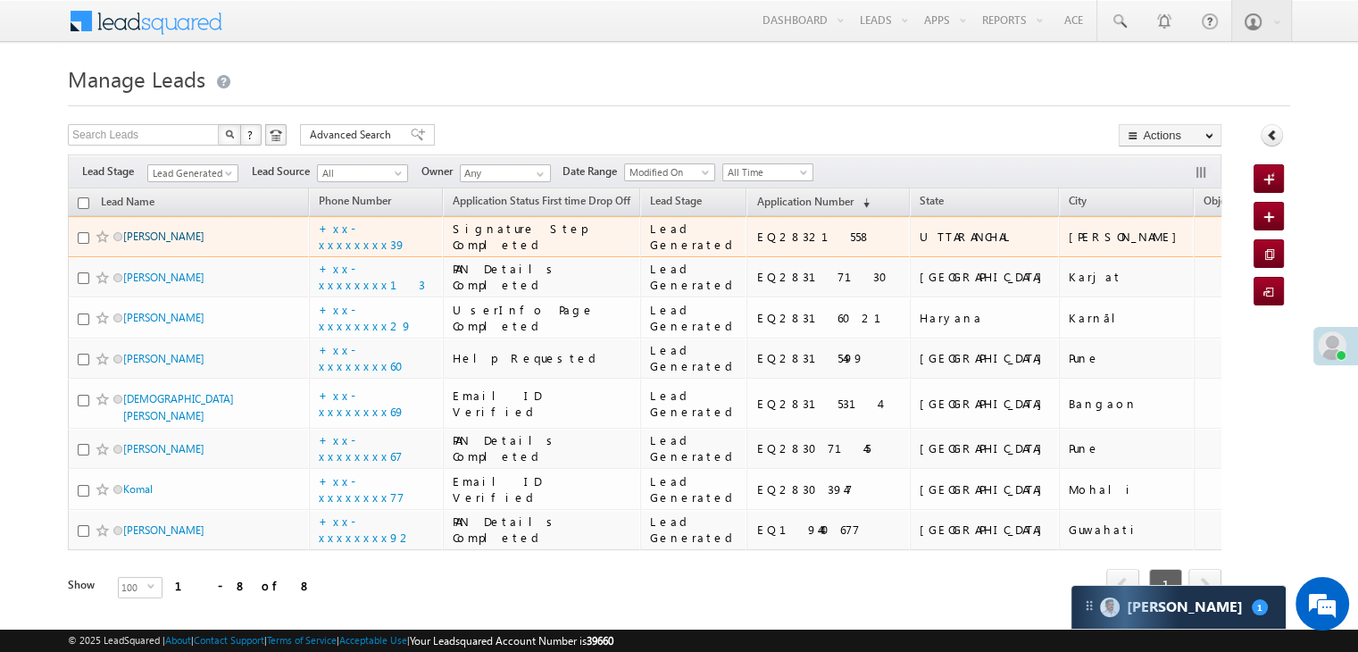
click at [139, 243] on link "Dalip lal" at bounding box center [163, 235] width 81 height 13
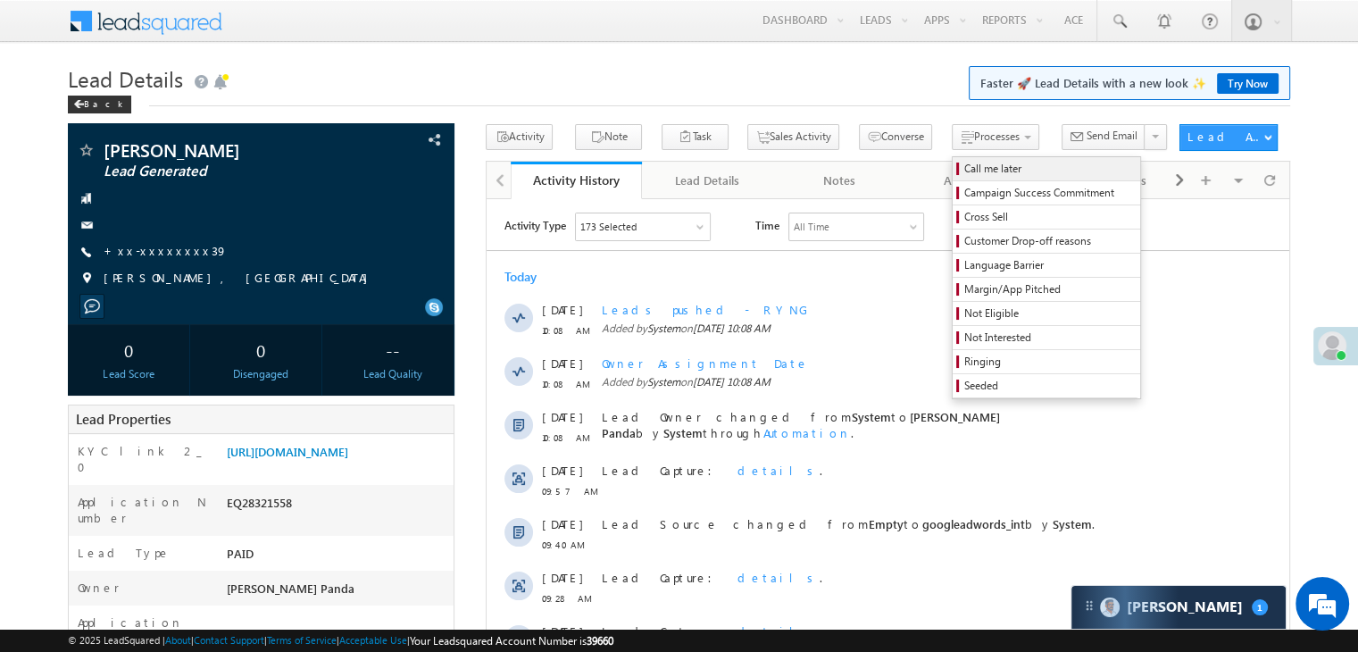
click at [964, 165] on span "Call me later" at bounding box center [1049, 169] width 170 height 16
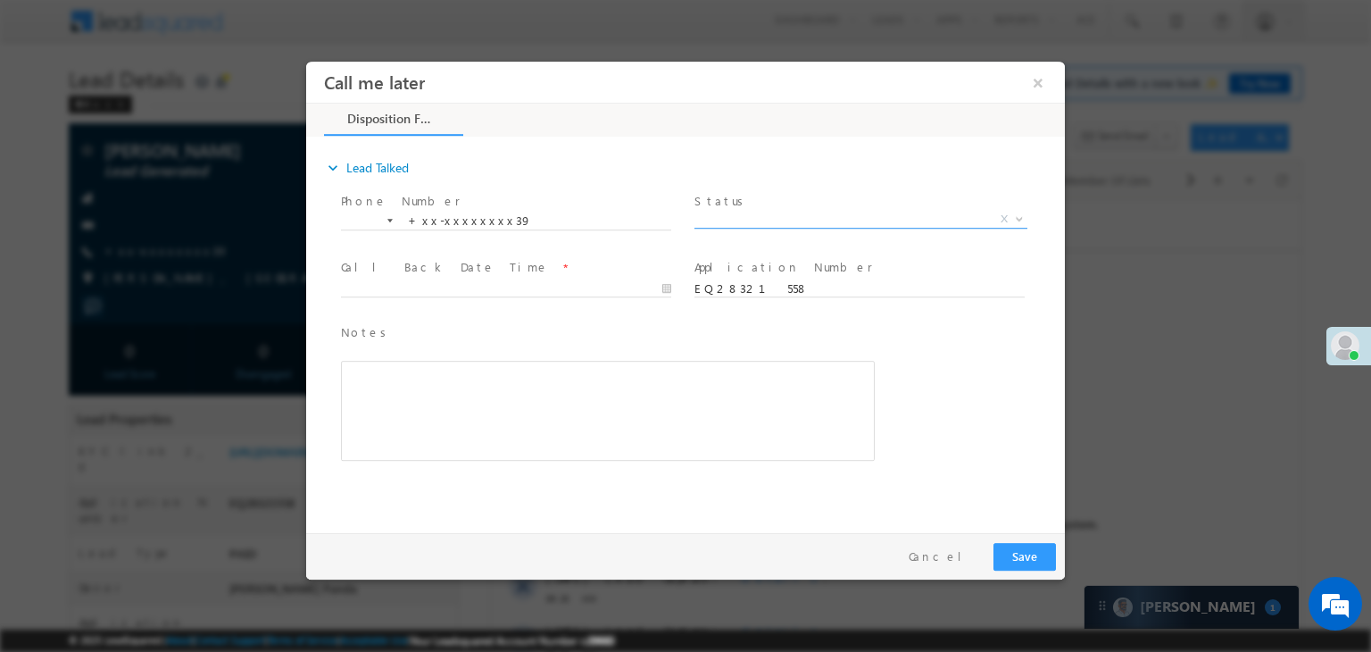
click at [808, 218] on span "X" at bounding box center [861, 220] width 333 height 18
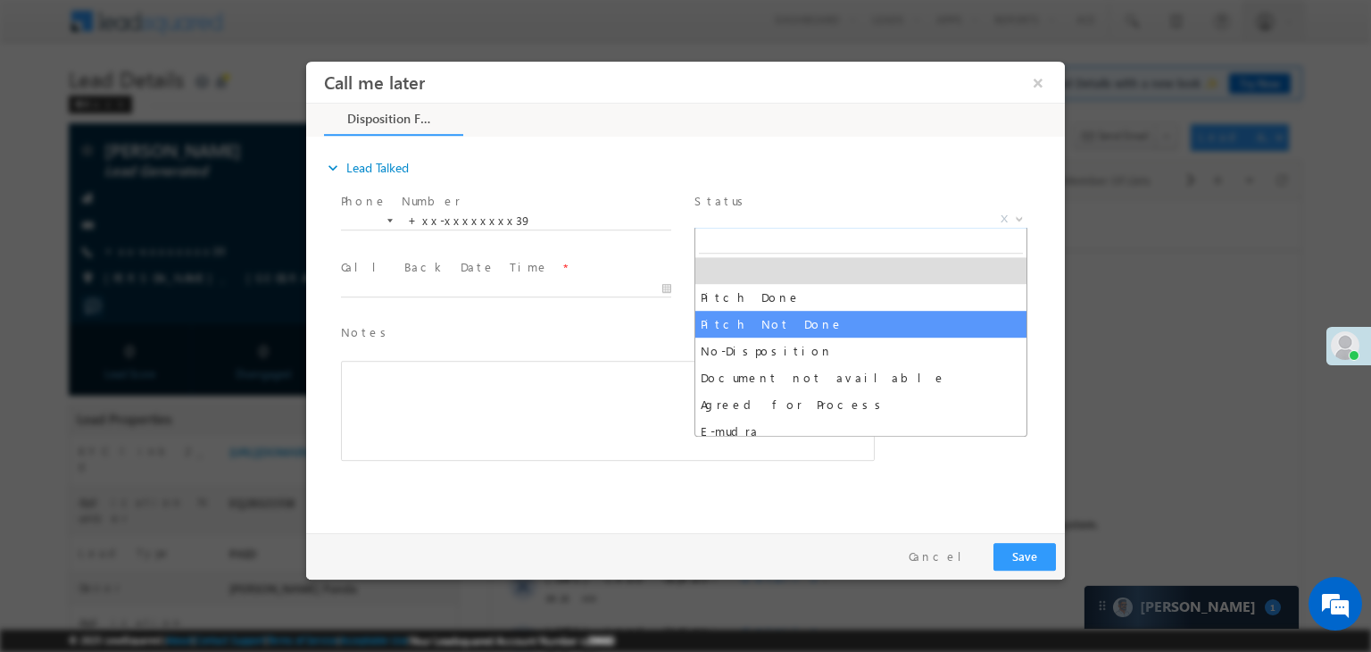
select select "Pitch Not Done"
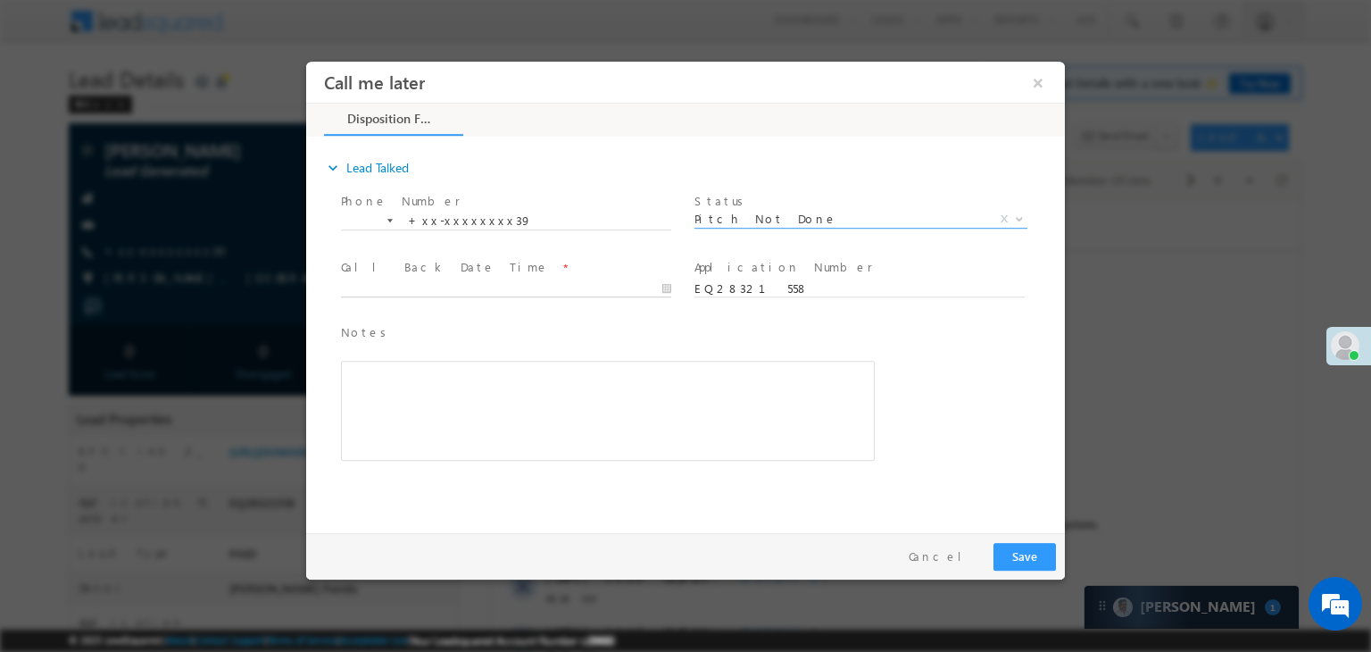
type input "09/04/25 10:09 AM"
click at [586, 287] on input "09/04/25 10:09 AM" at bounding box center [506, 289] width 330 height 18
click at [1021, 553] on button "Save" at bounding box center [1025, 557] width 62 height 28
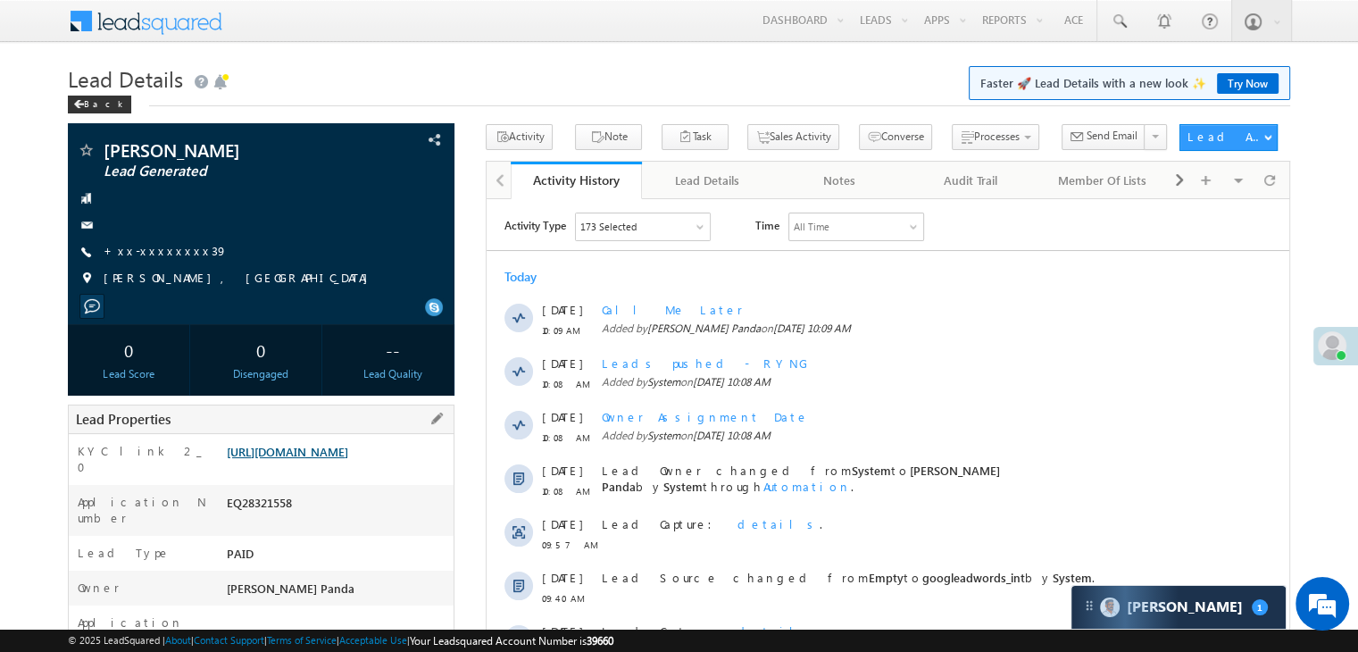
click at [348, 459] on link "[URL][DOMAIN_NAME]" at bounding box center [287, 451] width 121 height 15
click at [164, 246] on link "+xx-xxxxxxxx39" at bounding box center [166, 250] width 124 height 15
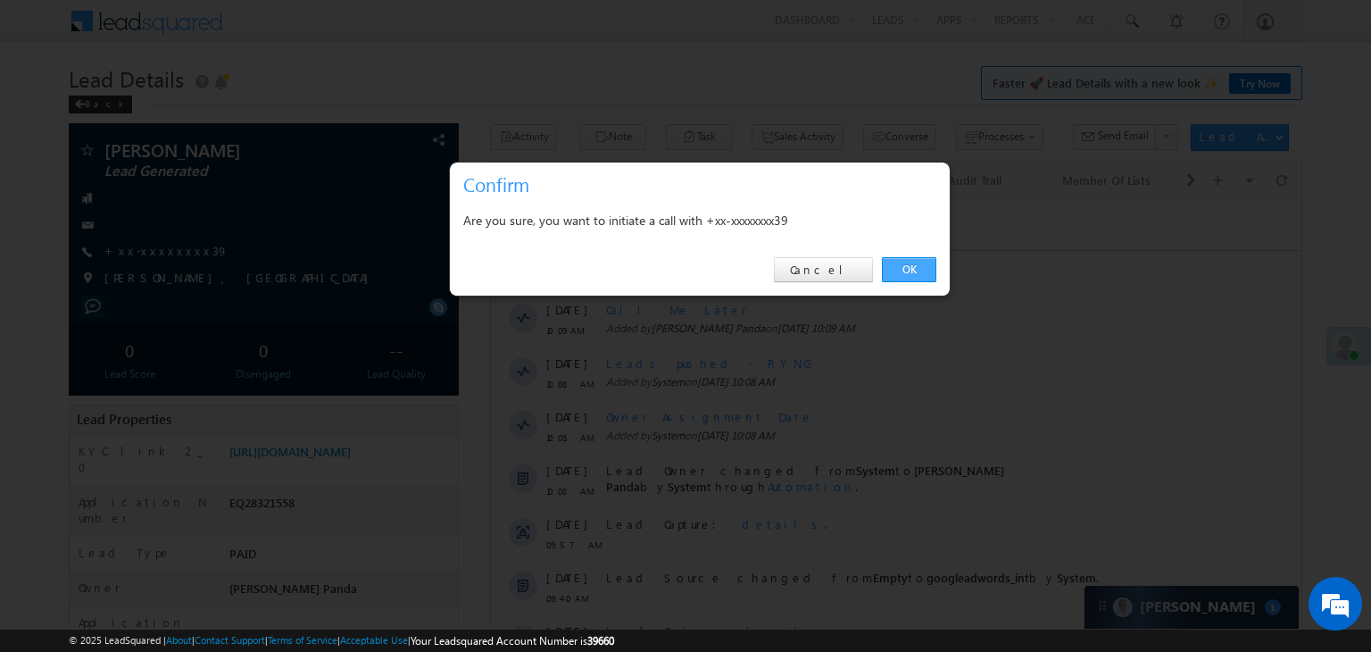
click at [904, 269] on link "OK" at bounding box center [909, 269] width 54 height 25
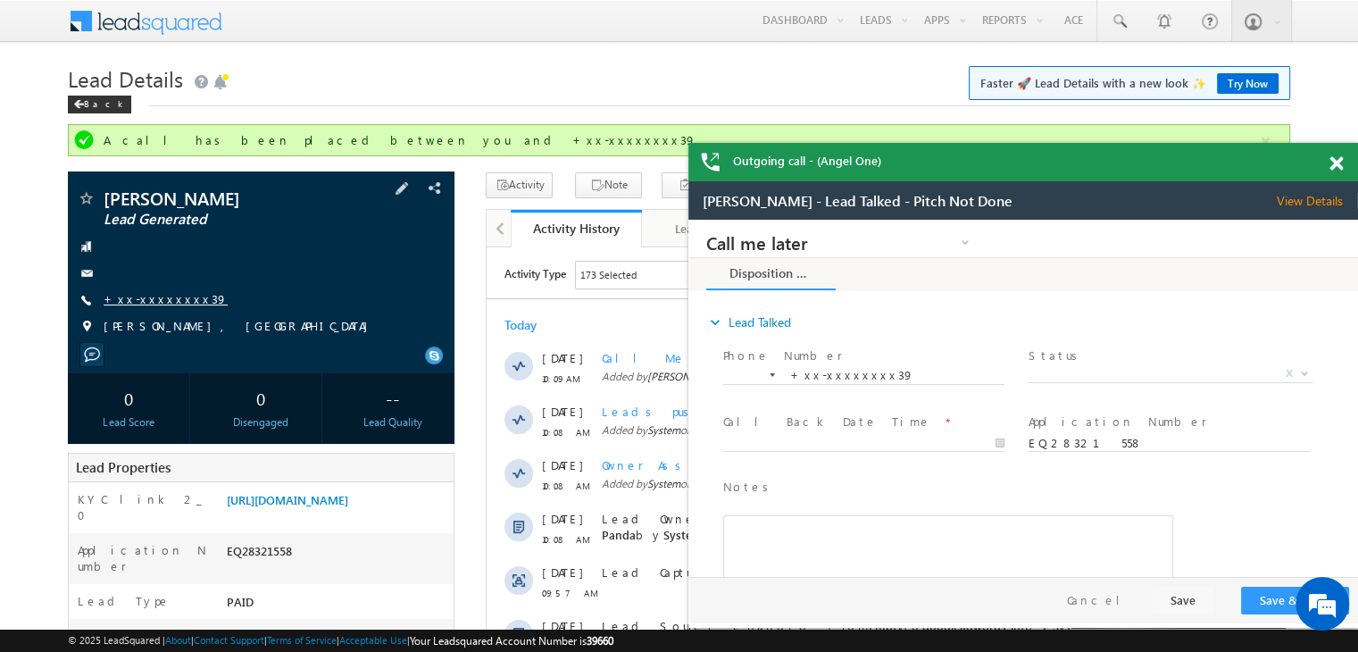
click at [163, 300] on link "+xx-xxxxxxxx39" at bounding box center [166, 298] width 124 height 15
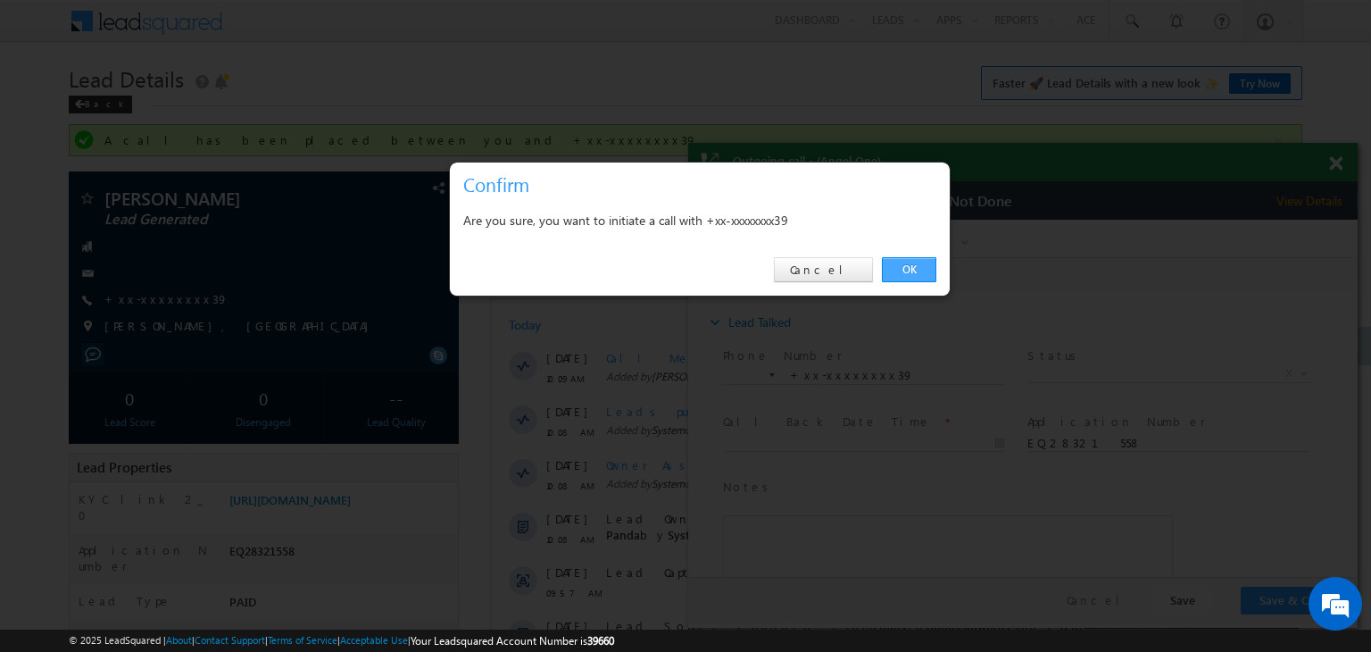
click at [912, 270] on link "OK" at bounding box center [909, 269] width 54 height 25
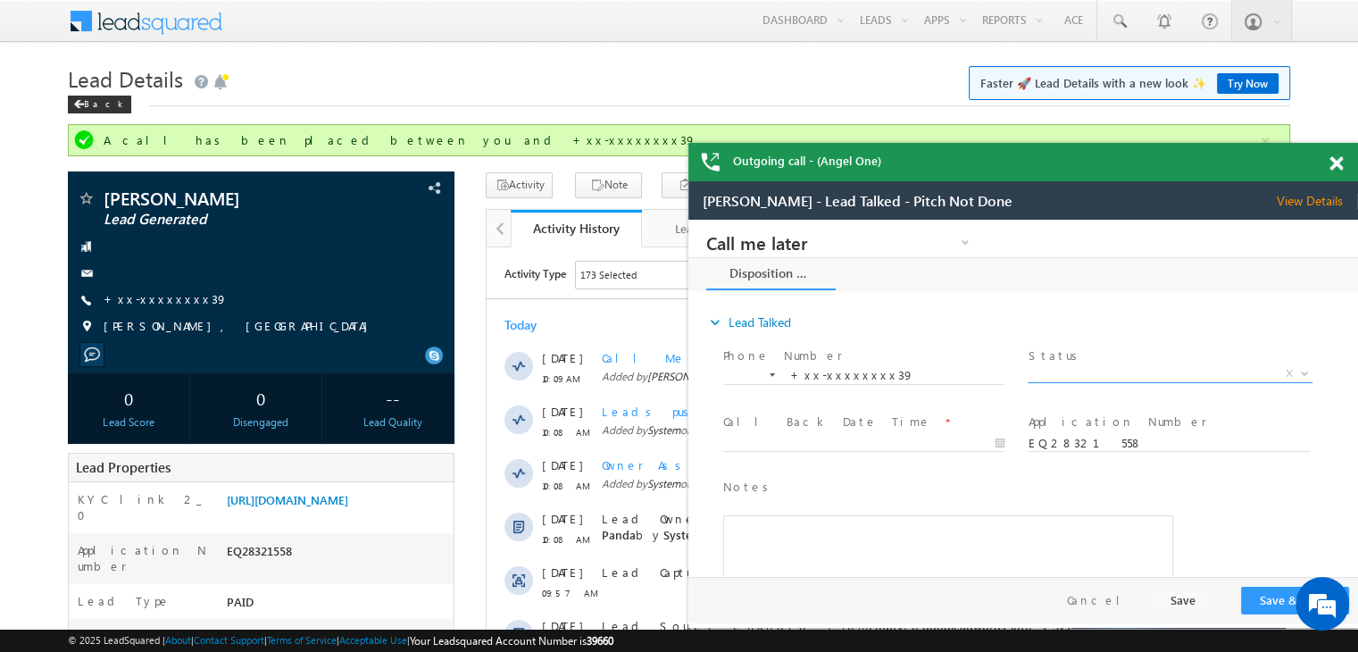
click at [1193, 365] on span "X" at bounding box center [1170, 374] width 284 height 18
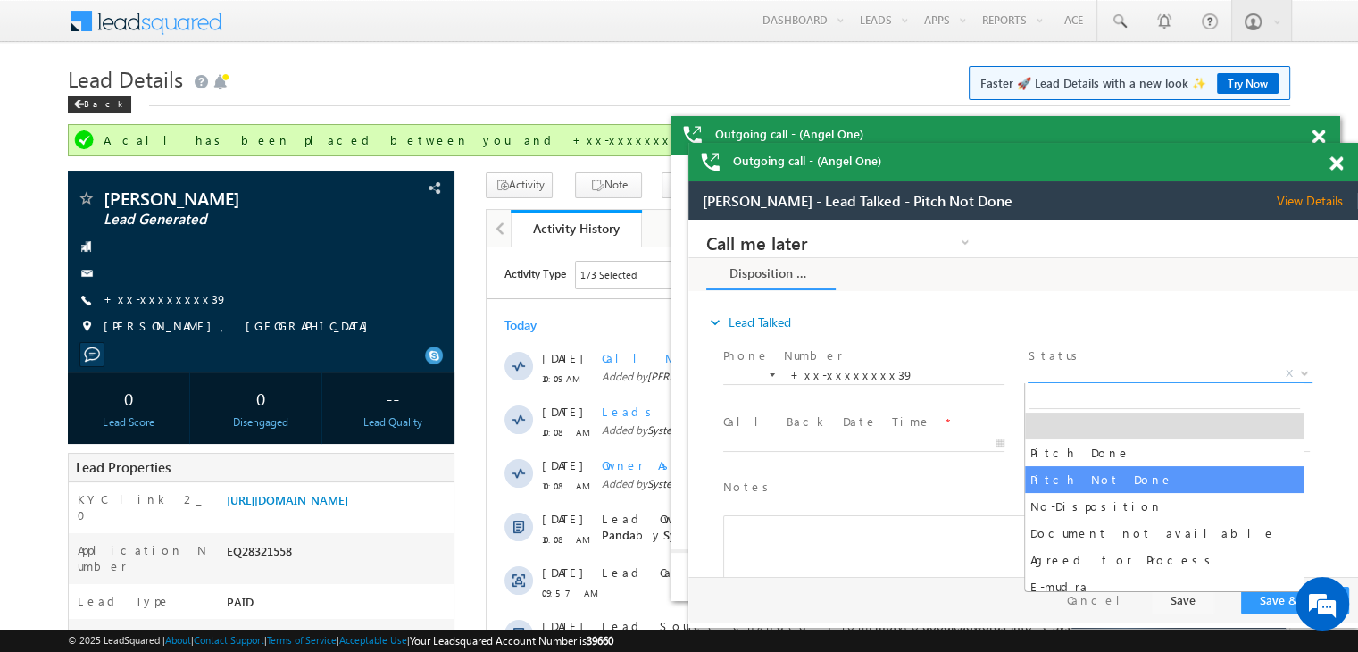
select select "Pitch Not Done"
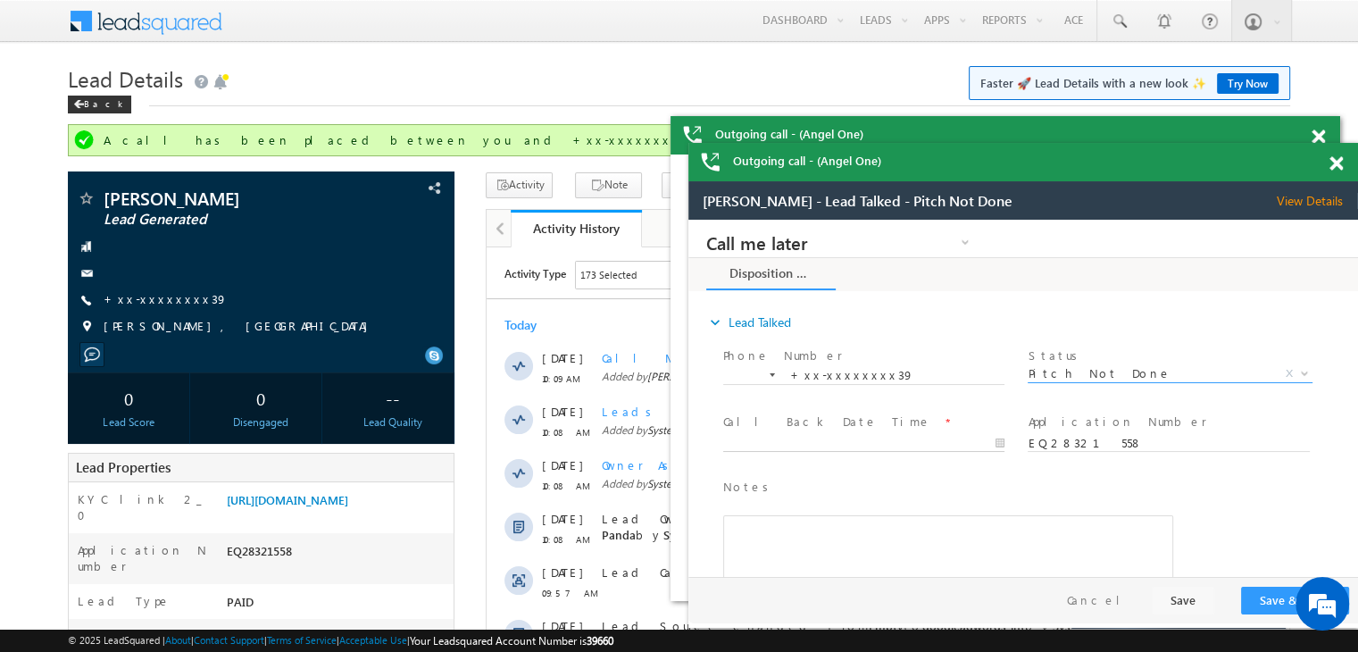
type input "09/04/25 10:11 AM"
click at [923, 442] on input "09/04/25 10:11 AM" at bounding box center [863, 444] width 281 height 18
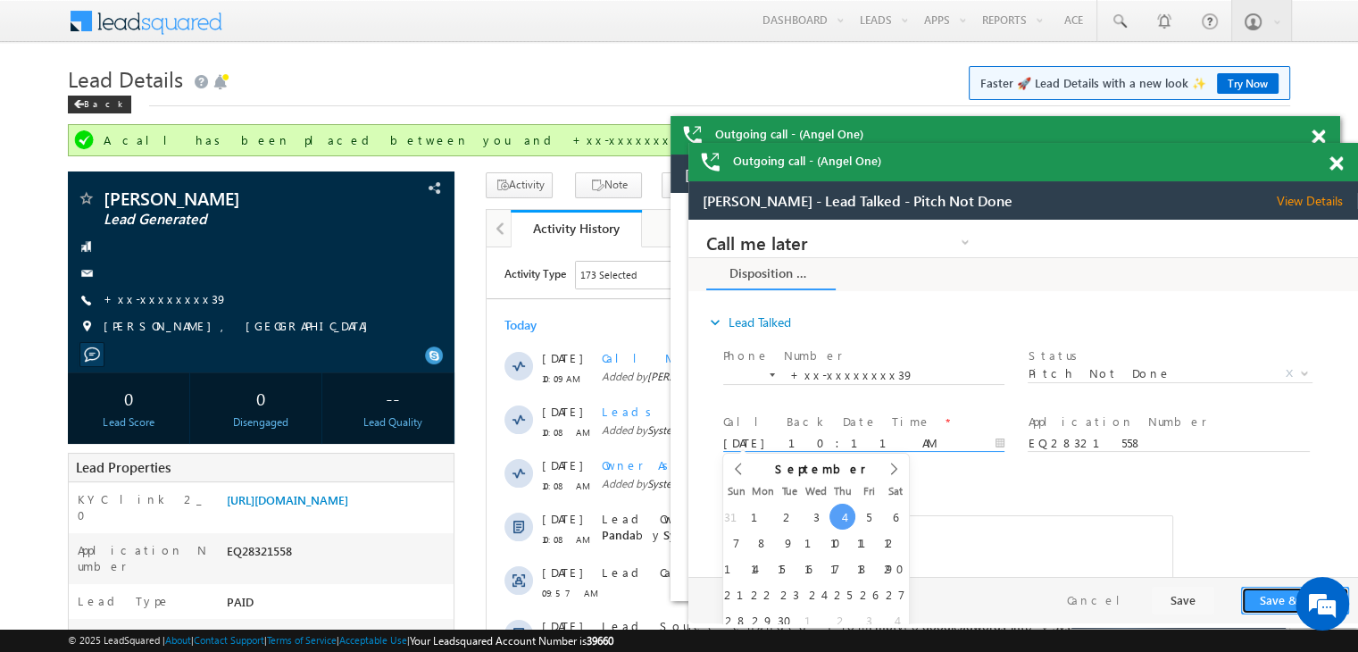
click at [1267, 601] on button "Save & Close" at bounding box center [1295, 601] width 108 height 28
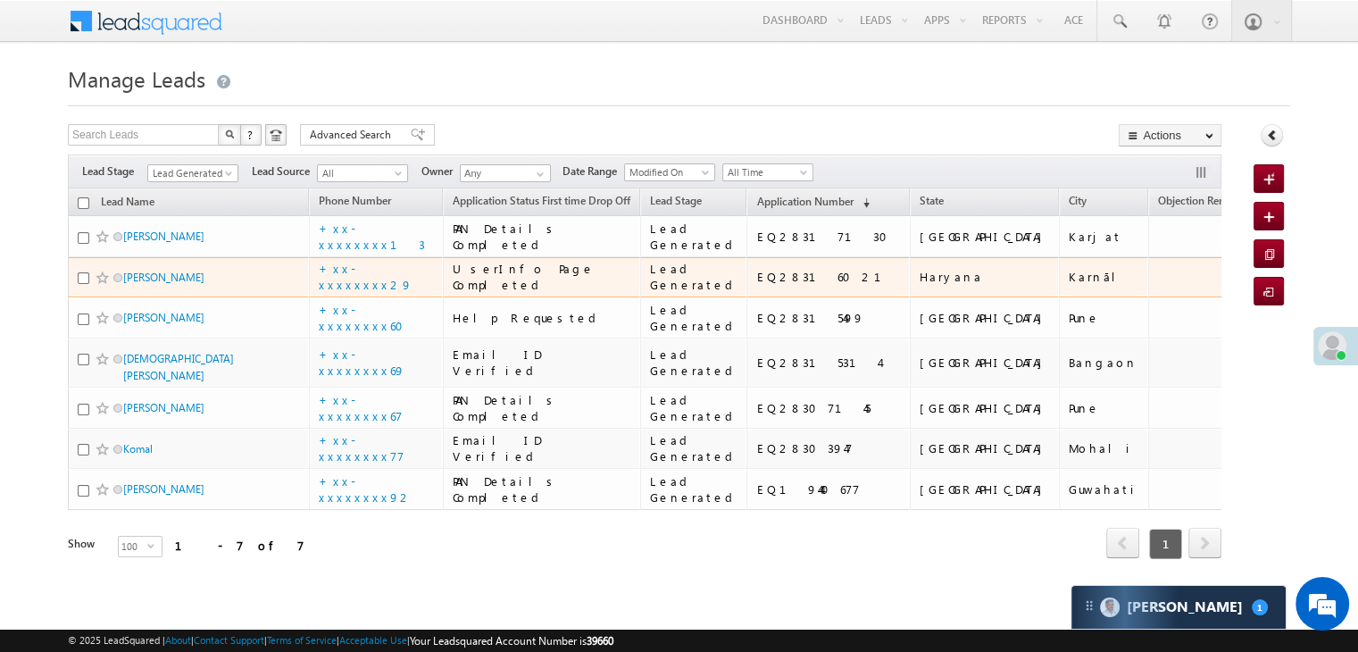
scroll to position [446, 0]
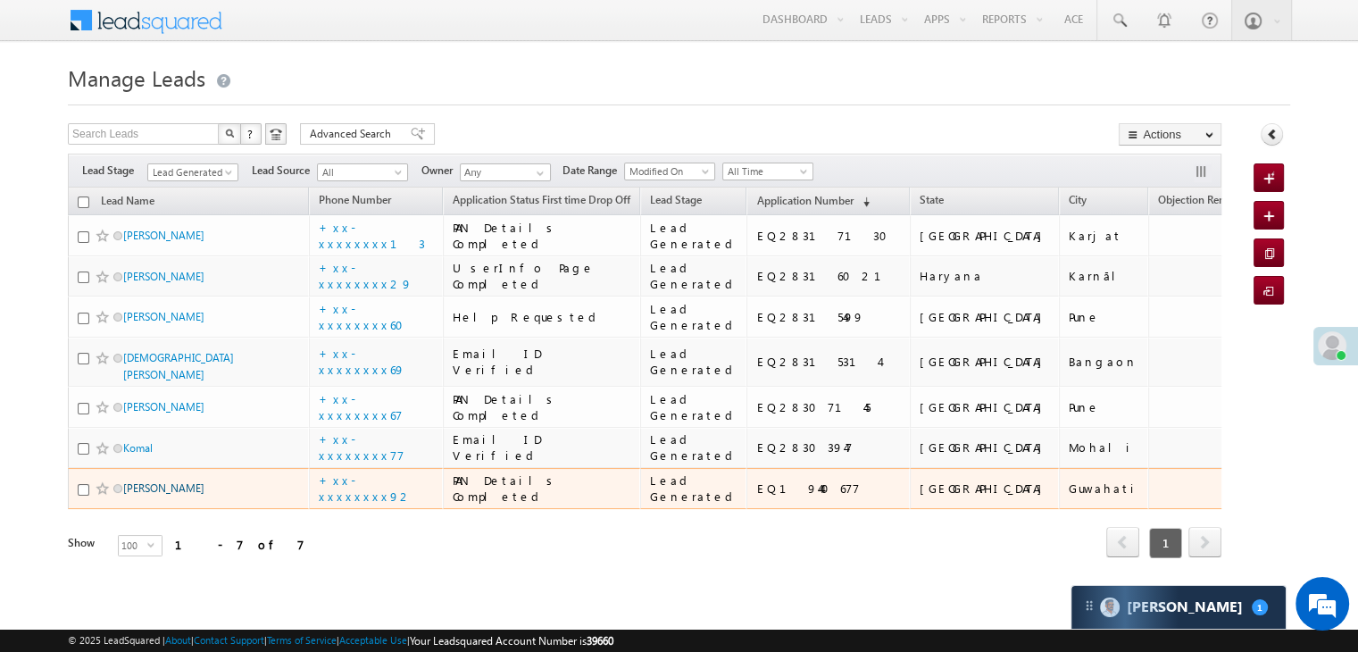
click at [155, 481] on link "Abhishek Lal Deb" at bounding box center [163, 487] width 81 height 13
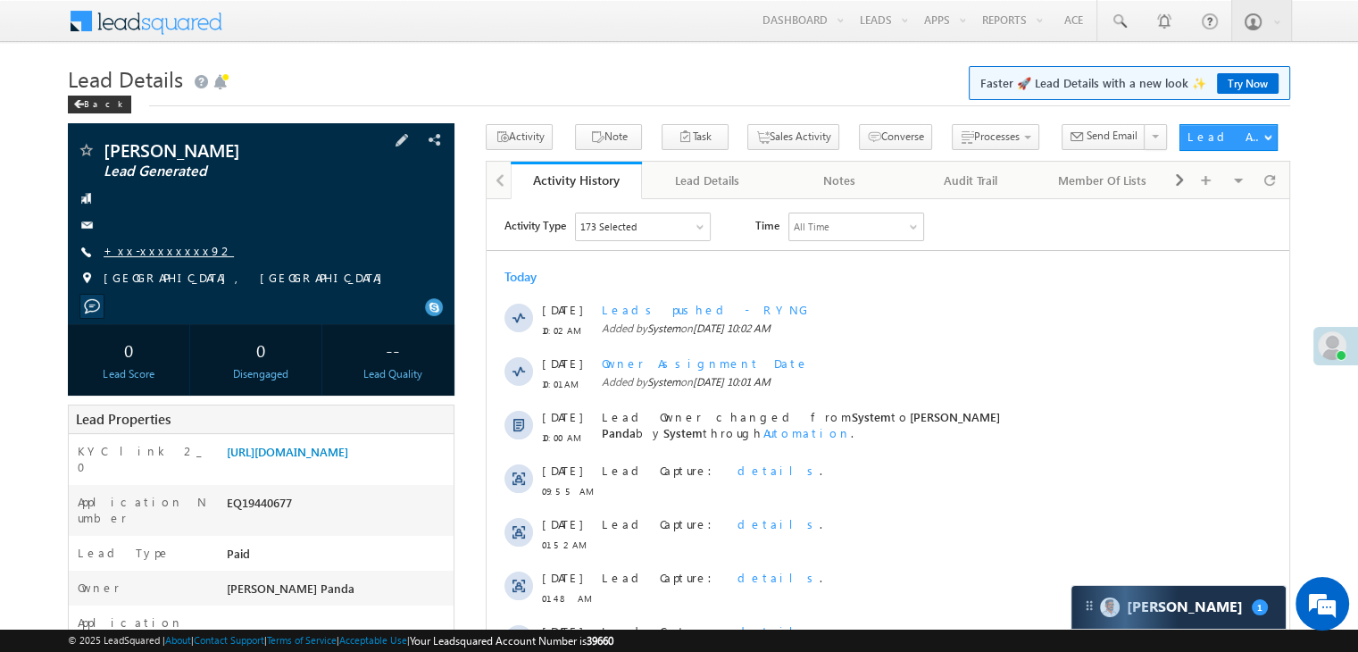
click at [154, 246] on link "+xx-xxxxxxxx92" at bounding box center [169, 250] width 130 height 15
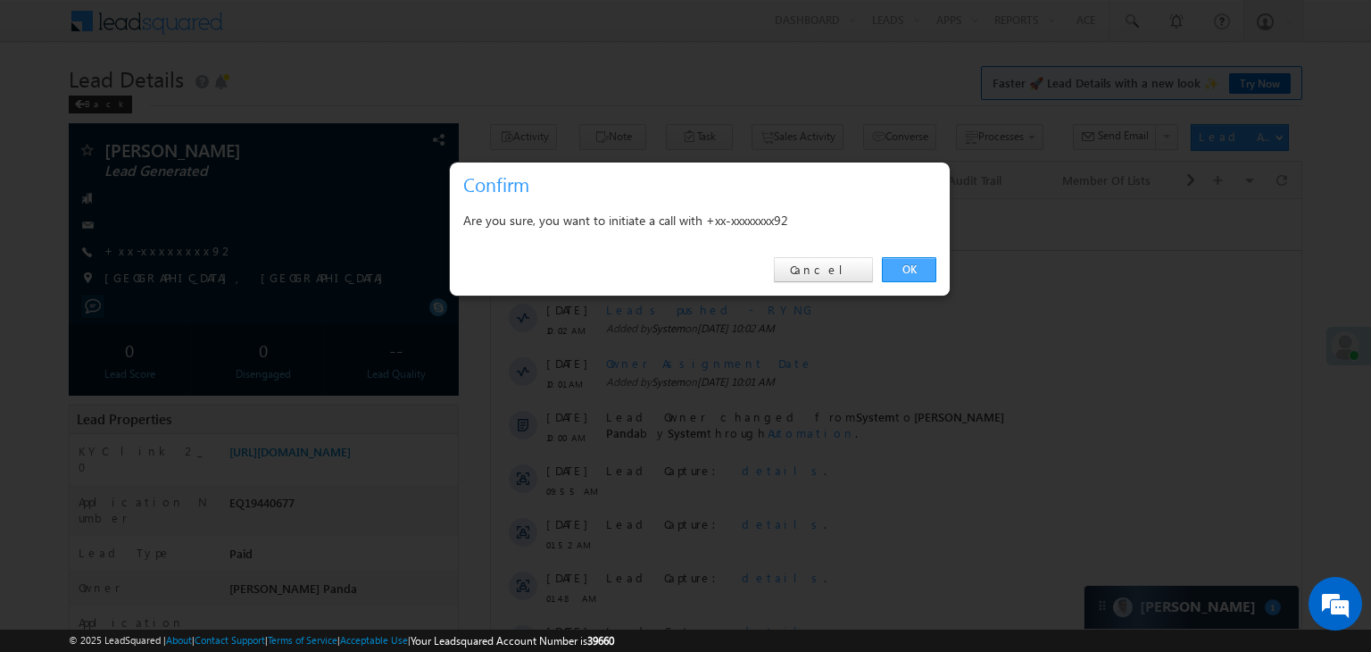
click at [911, 262] on link "OK" at bounding box center [909, 269] width 54 height 25
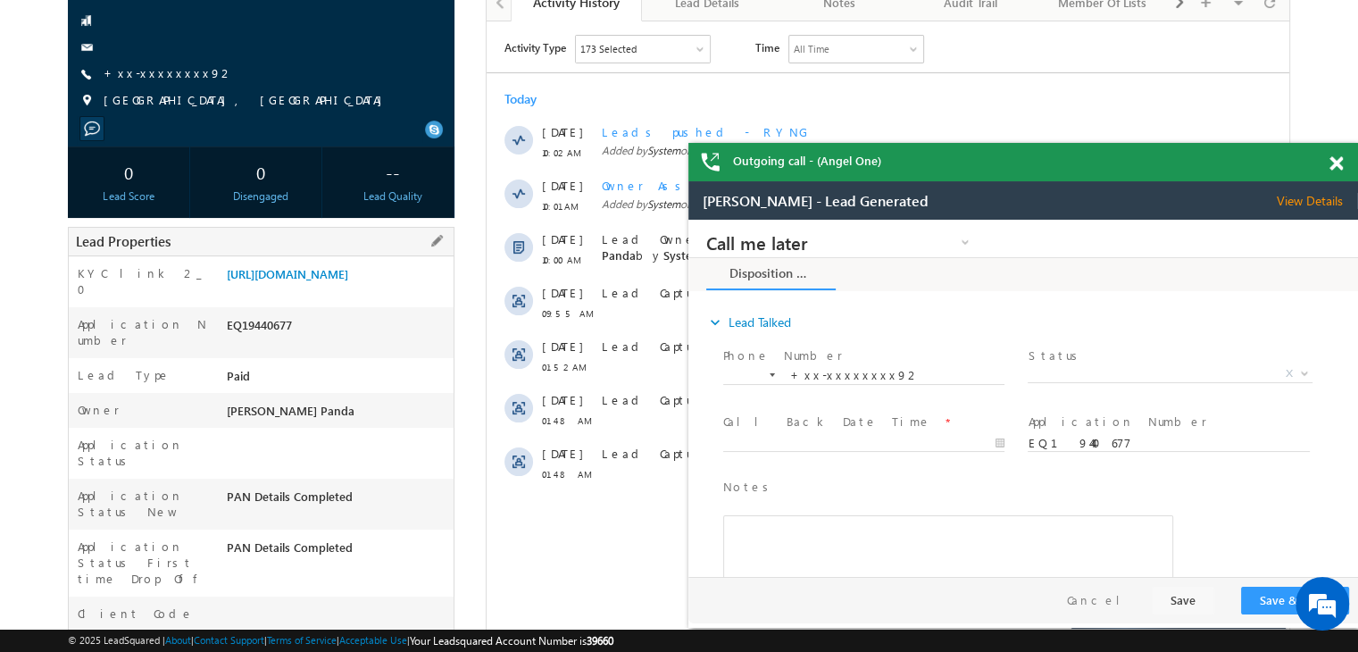
scroll to position [404, 0]
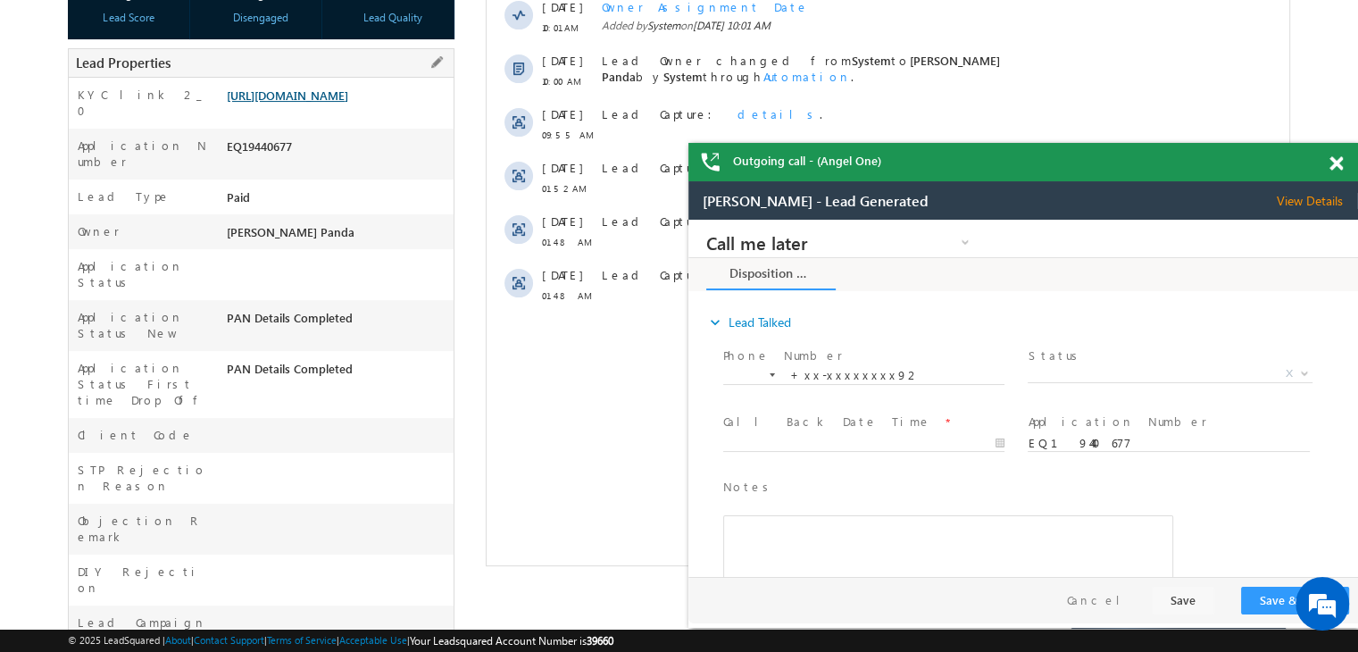
click at [0, 0] on link "https://angelbroking1-pk3em7sa.customui-test.leadsquared.com?leadId=b9cb861d-bc…" at bounding box center [0, 0] width 0 height 0
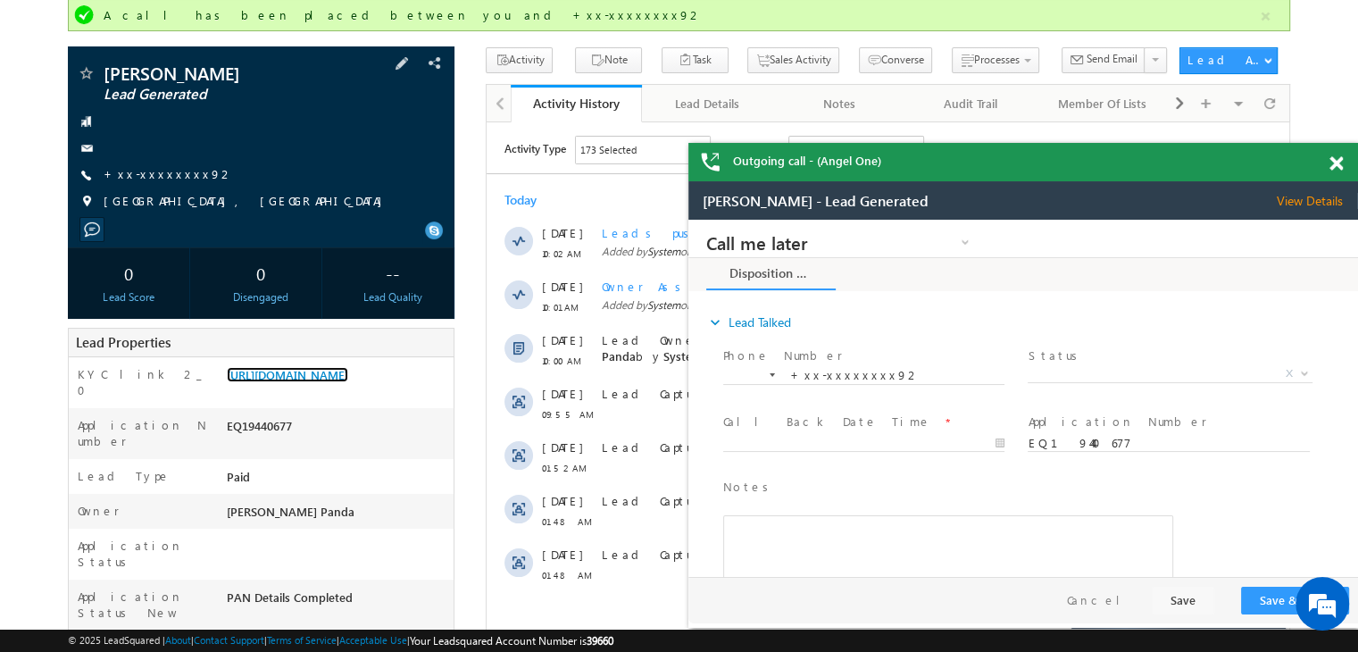
scroll to position [47, 0]
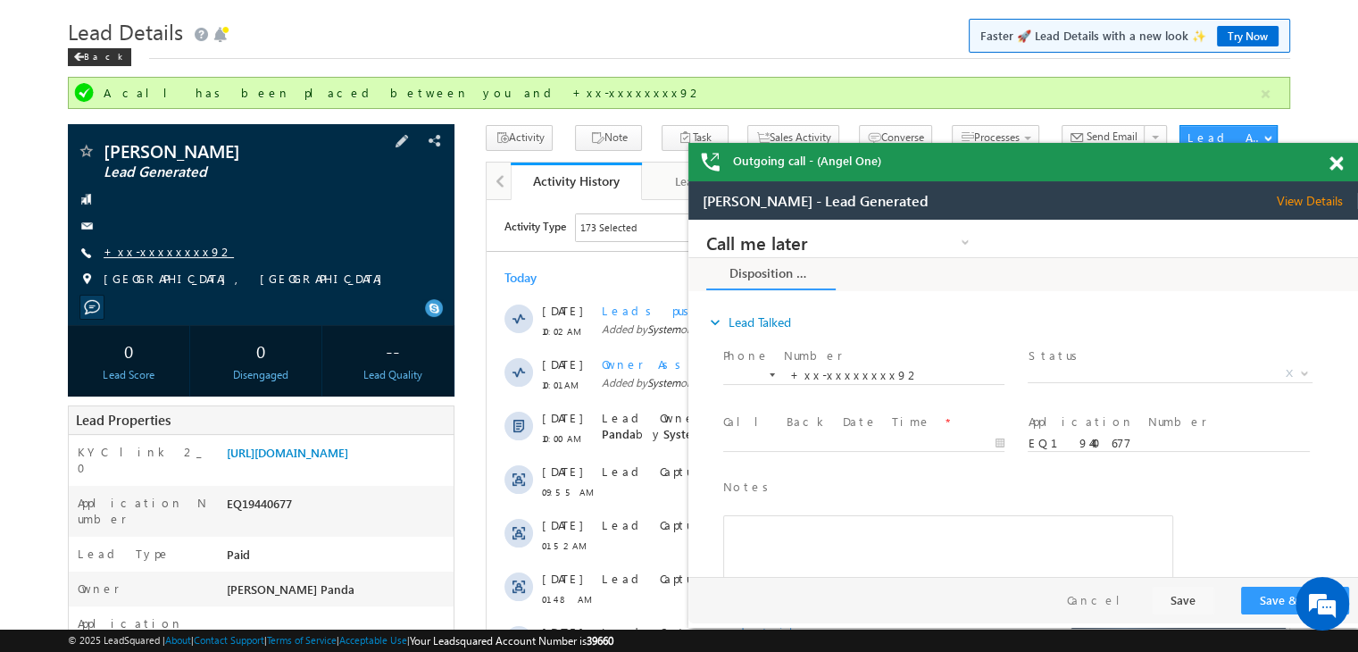
click at [0, 0] on link "+xx-xxxxxxxx92" at bounding box center [0, 0] width 0 height 0
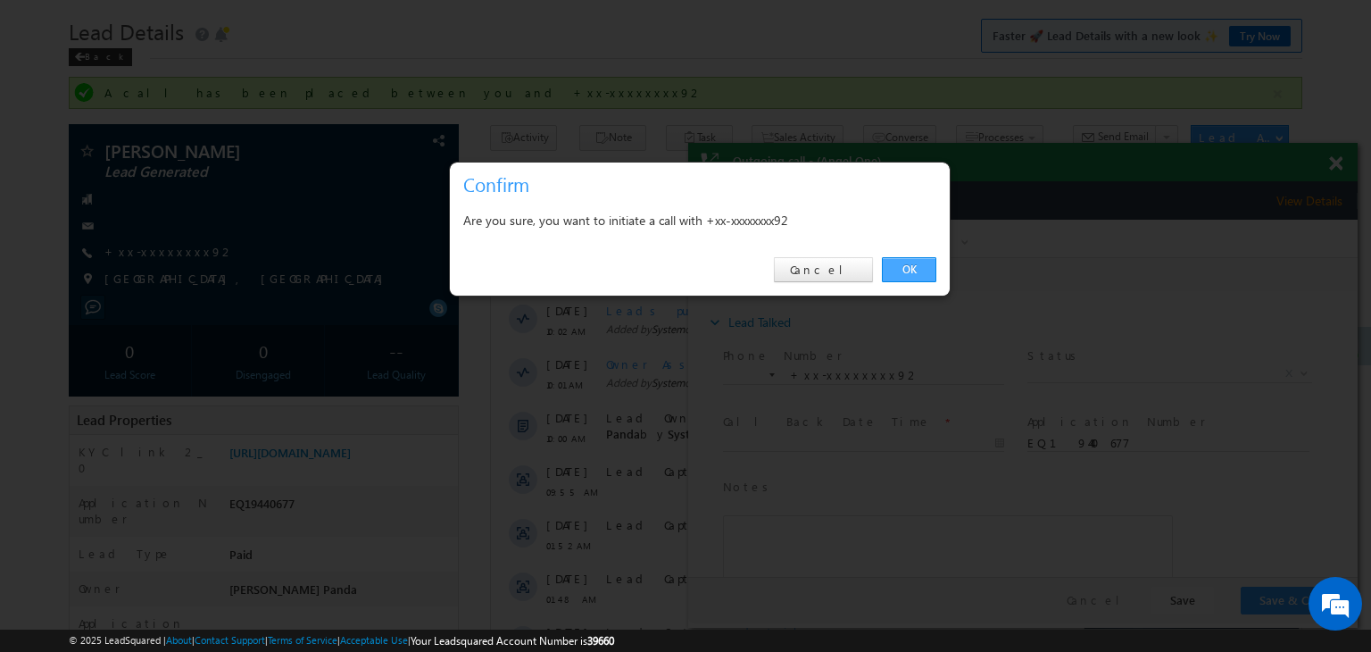
click at [910, 271] on link "OK" at bounding box center [909, 269] width 54 height 25
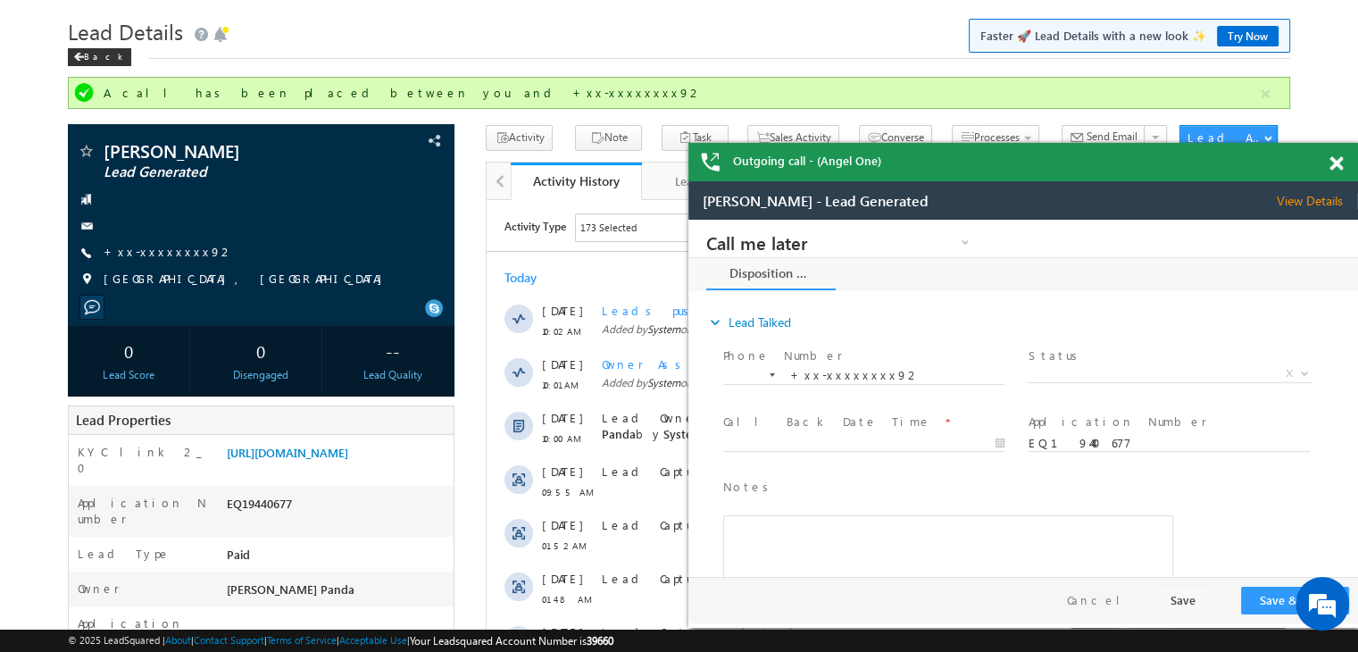
scroll to position [0, 0]
click at [80, 58] on span at bounding box center [78, 57] width 11 height 9
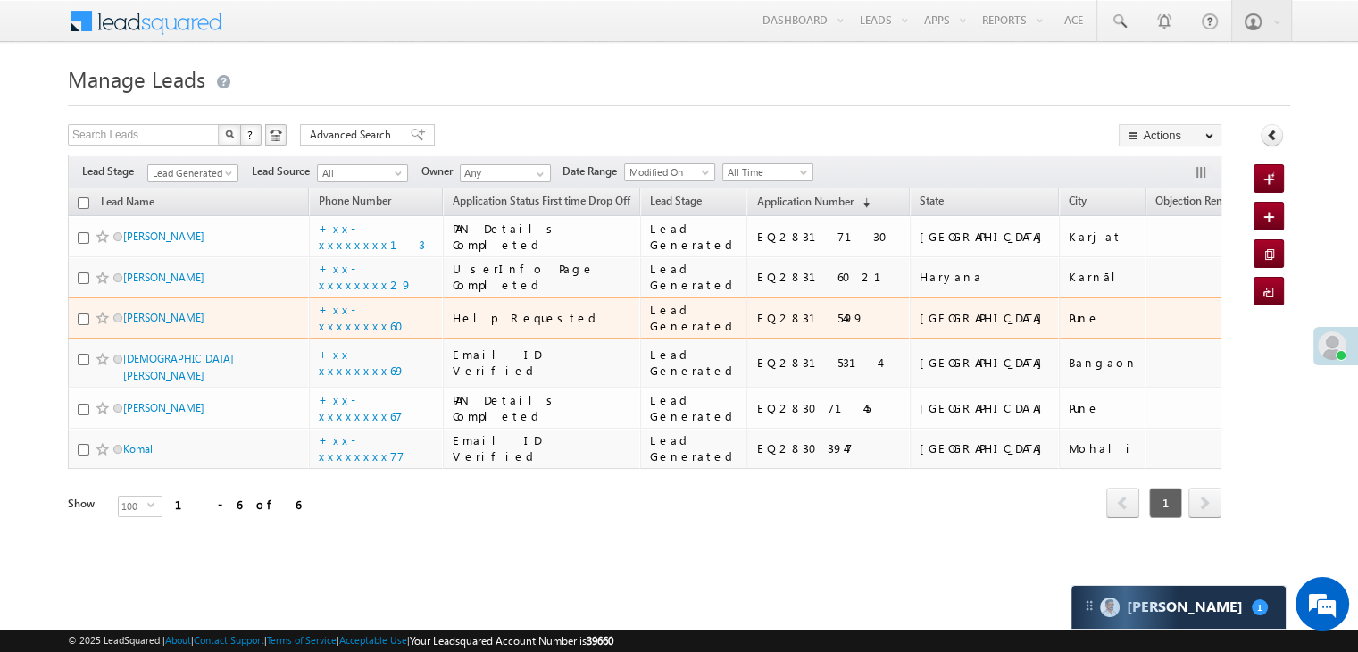
scroll to position [342, 0]
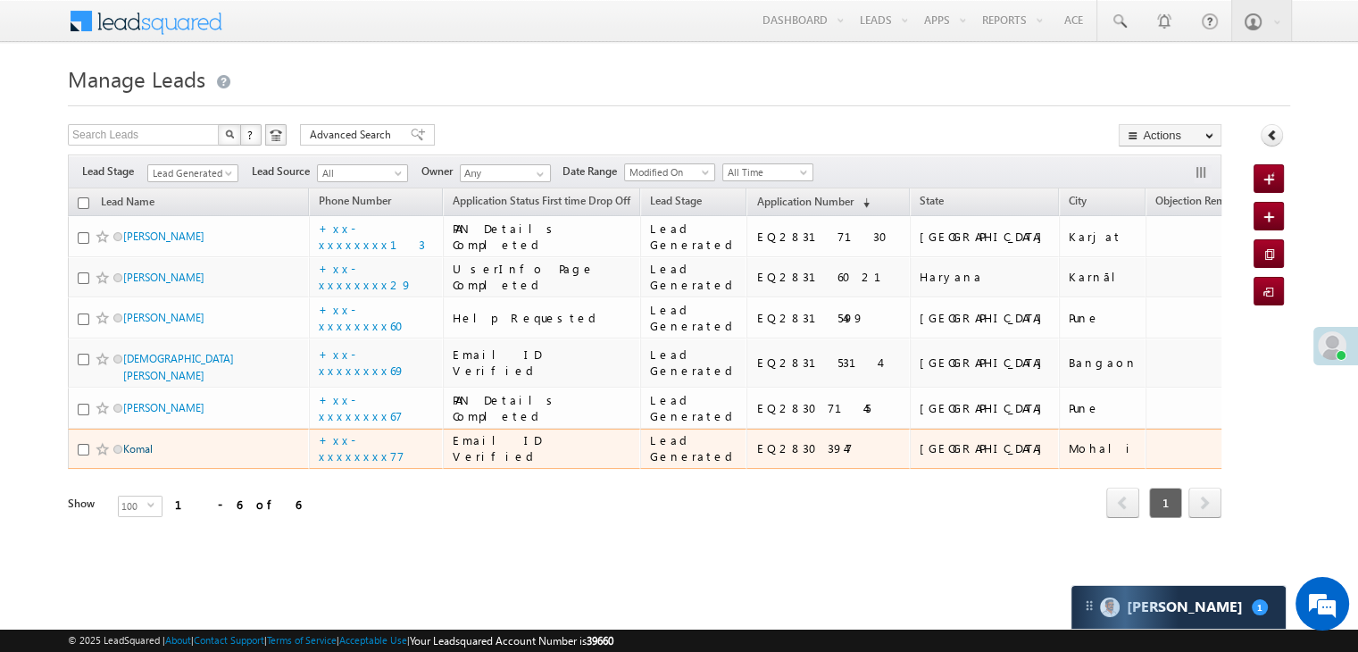
click at [145, 447] on link "Komal" at bounding box center [137, 448] width 29 height 13
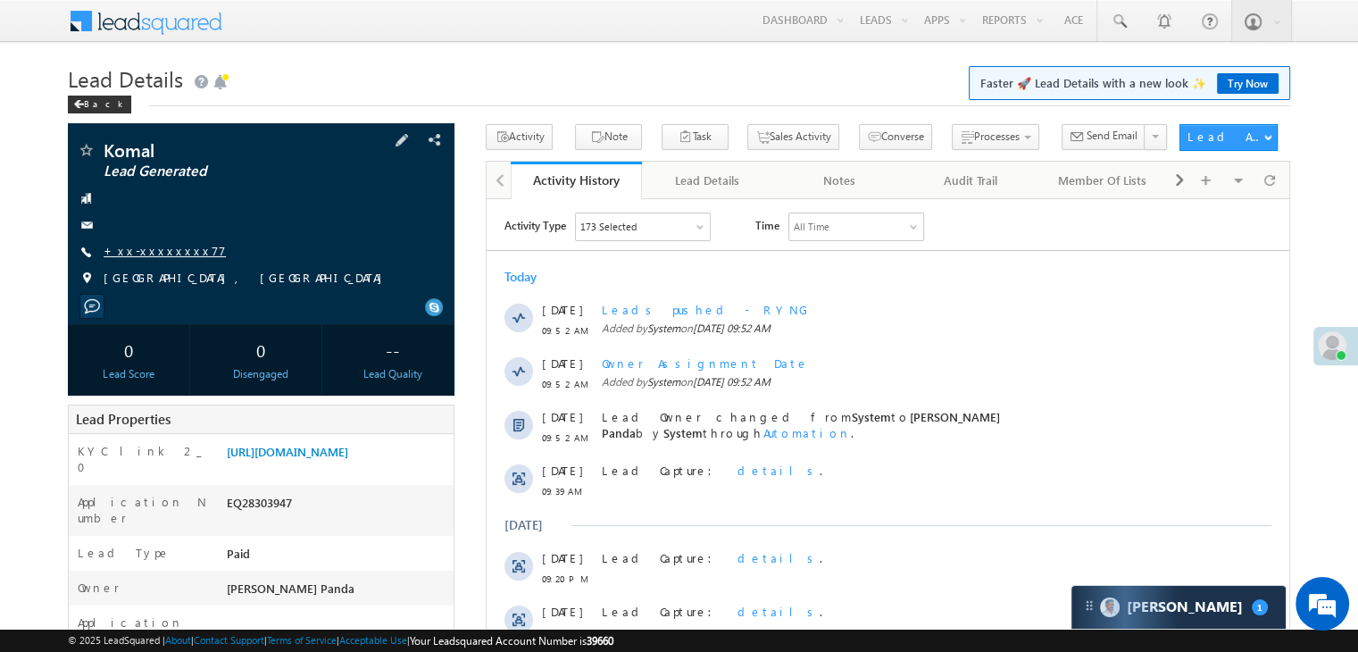
click at [136, 254] on link "+xx-xxxxxxxx77" at bounding box center [165, 250] width 122 height 15
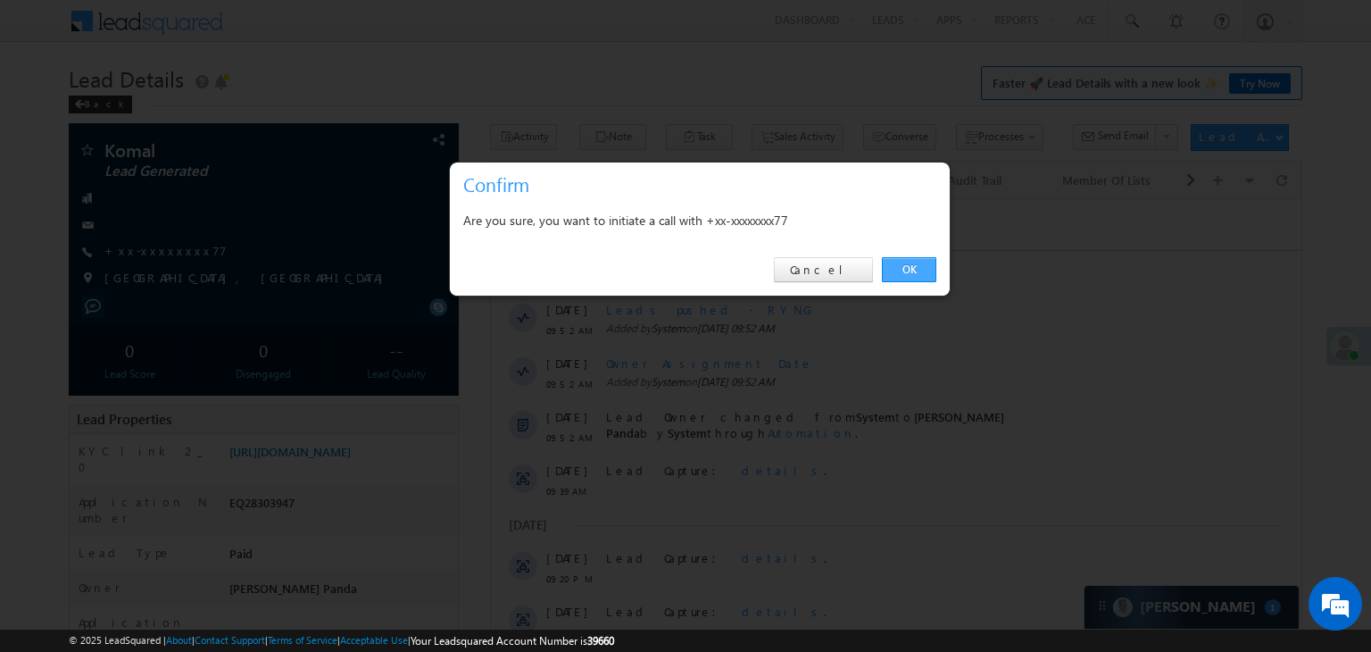
click at [905, 265] on link "OK" at bounding box center [909, 269] width 54 height 25
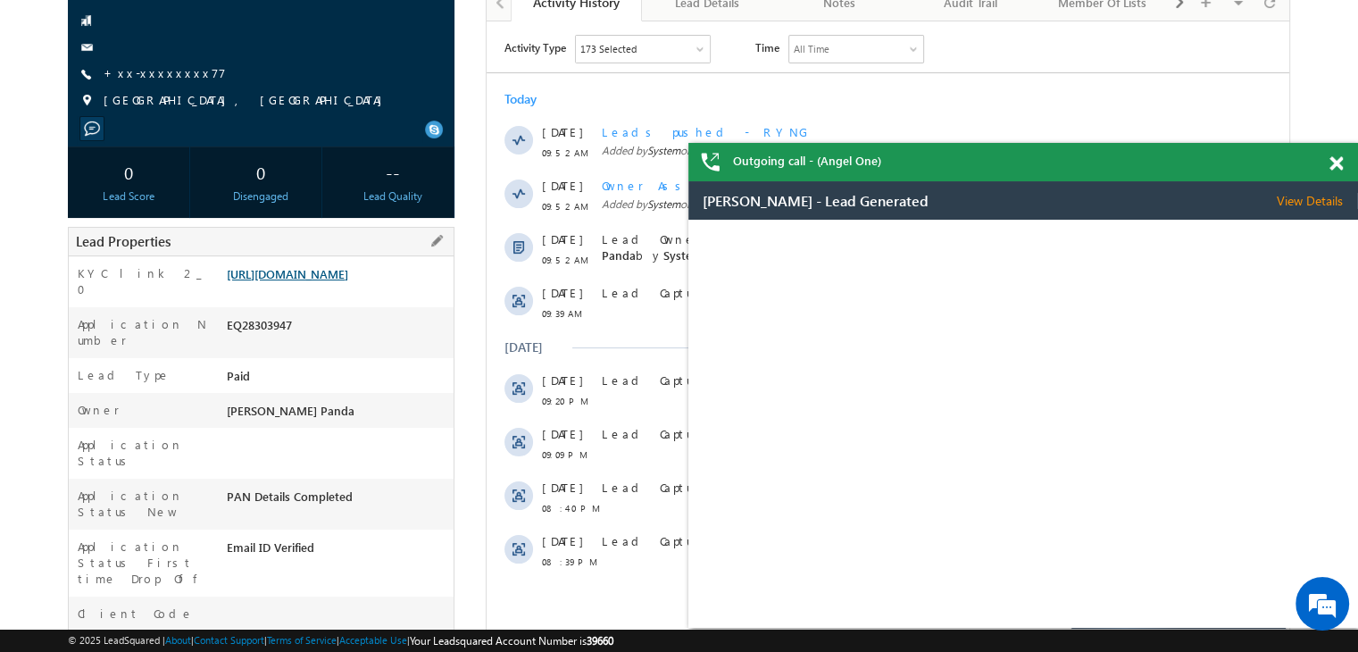
click at [334, 281] on link "[URL][DOMAIN_NAME]" at bounding box center [287, 273] width 121 height 15
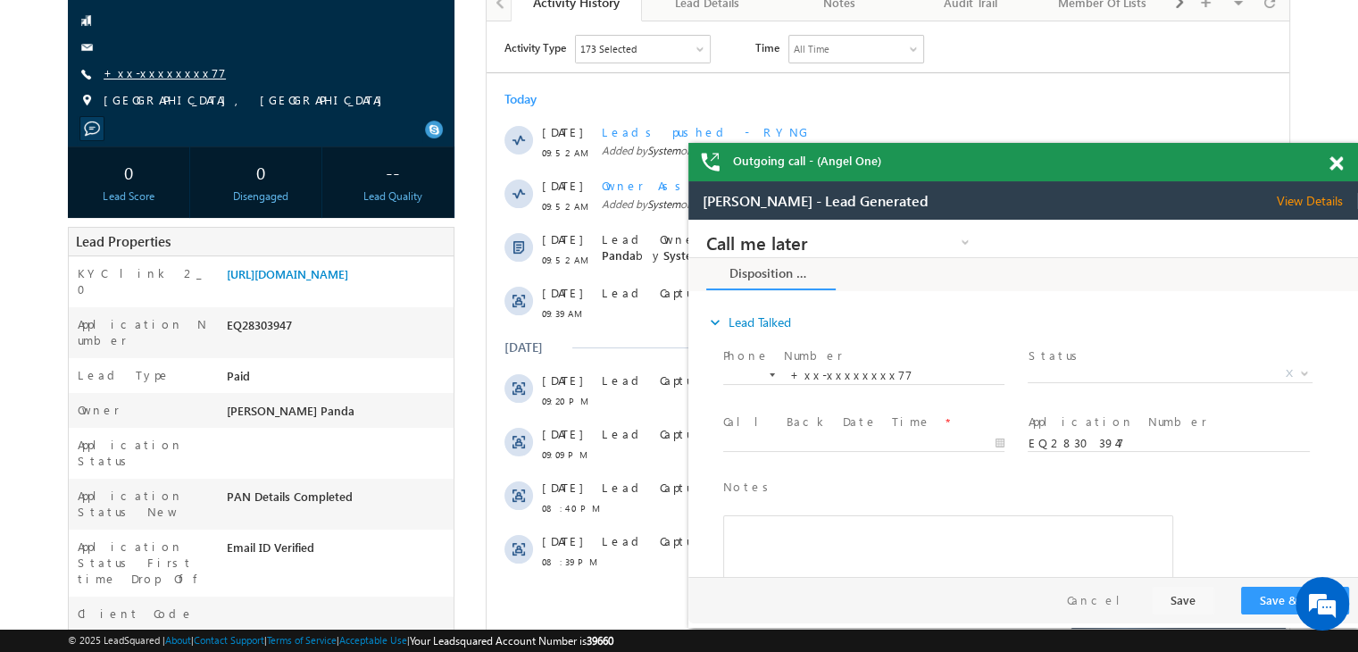
click at [152, 78] on link "+xx-xxxxxxxx77" at bounding box center [165, 72] width 122 height 15
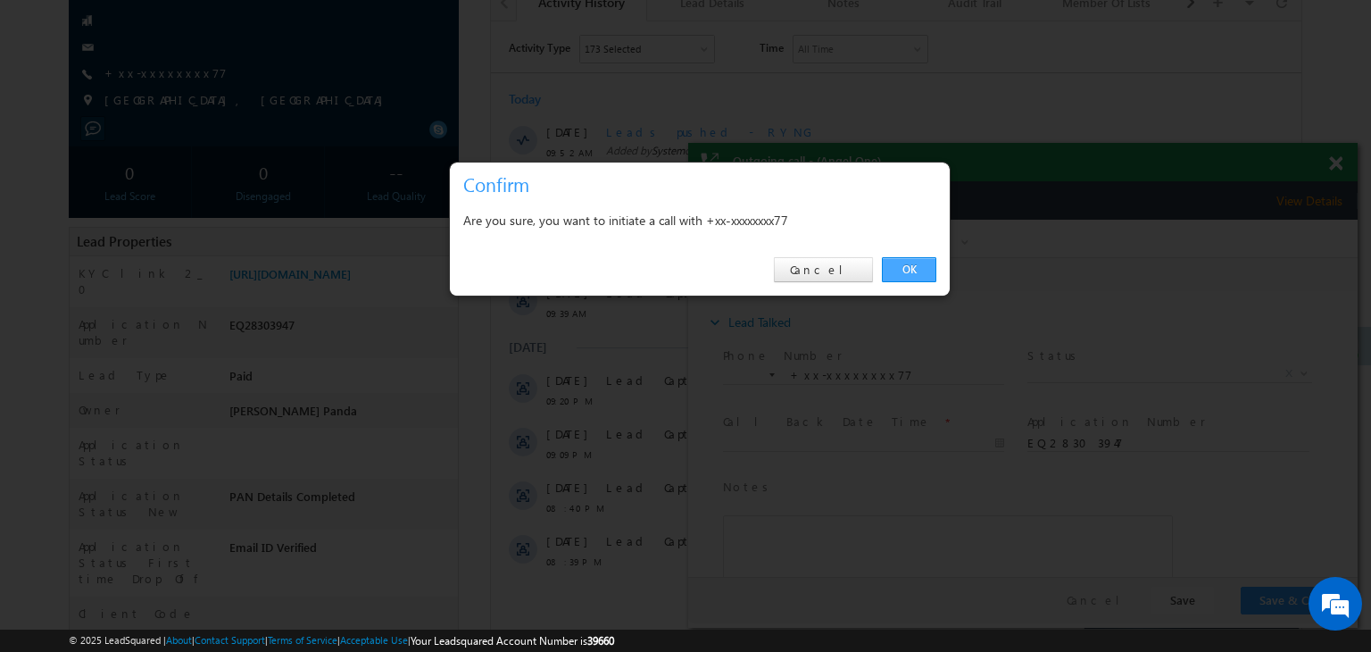
click at [908, 266] on link "OK" at bounding box center [909, 269] width 54 height 25
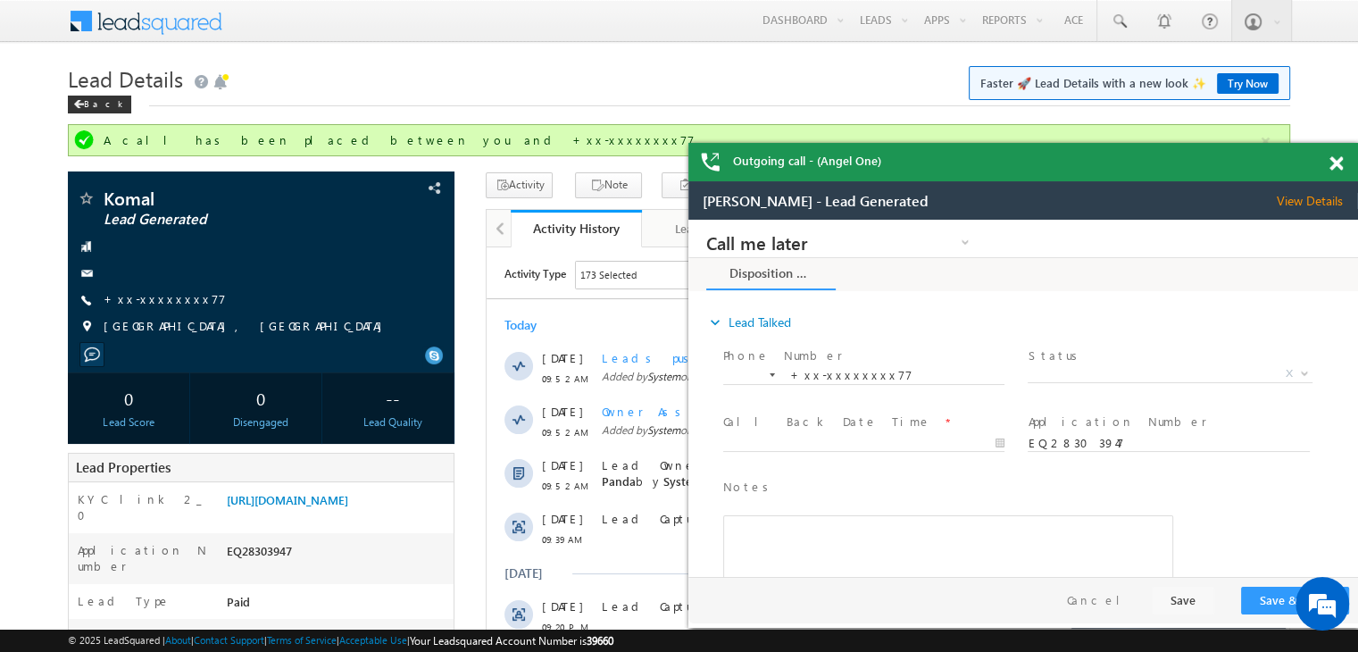
click at [1334, 165] on span at bounding box center [1335, 163] width 13 height 15
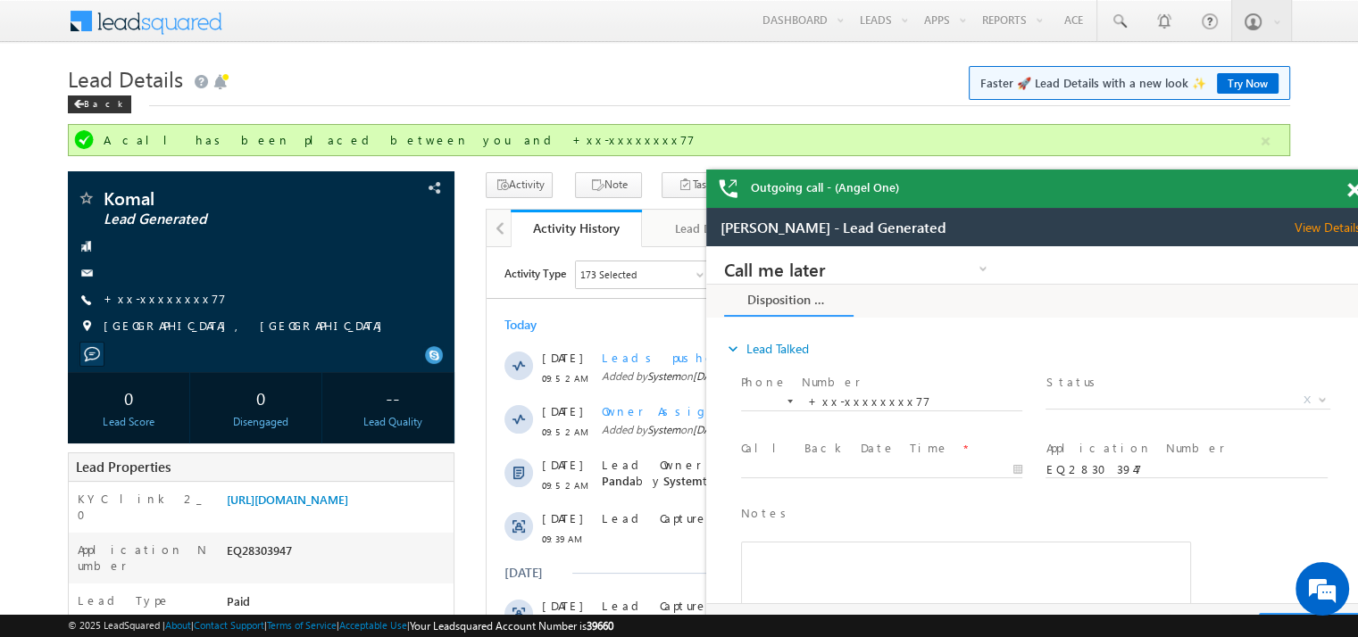
click at [1350, 190] on span at bounding box center [1353, 190] width 13 height 15
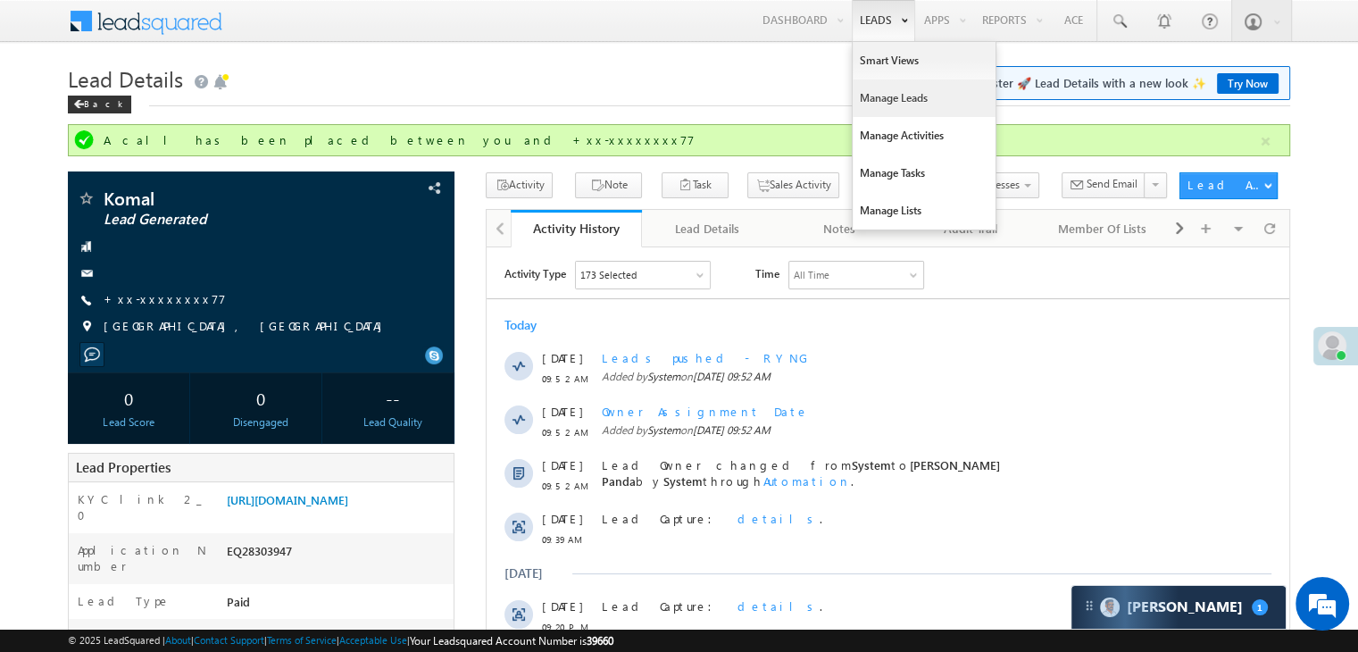
click at [879, 99] on link "Manage Leads" at bounding box center [924, 97] width 143 height 37
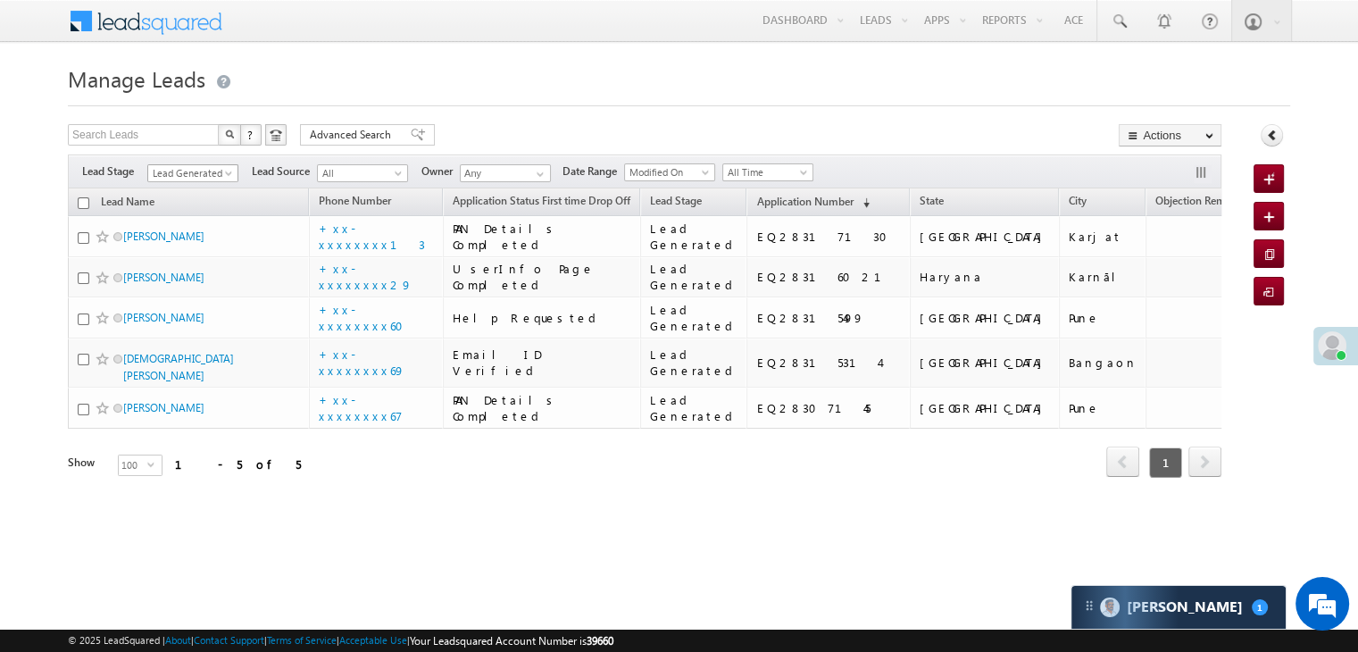
click at [229, 174] on span at bounding box center [230, 177] width 14 height 14
click at [200, 186] on link "All" at bounding box center [193, 193] width 90 height 16
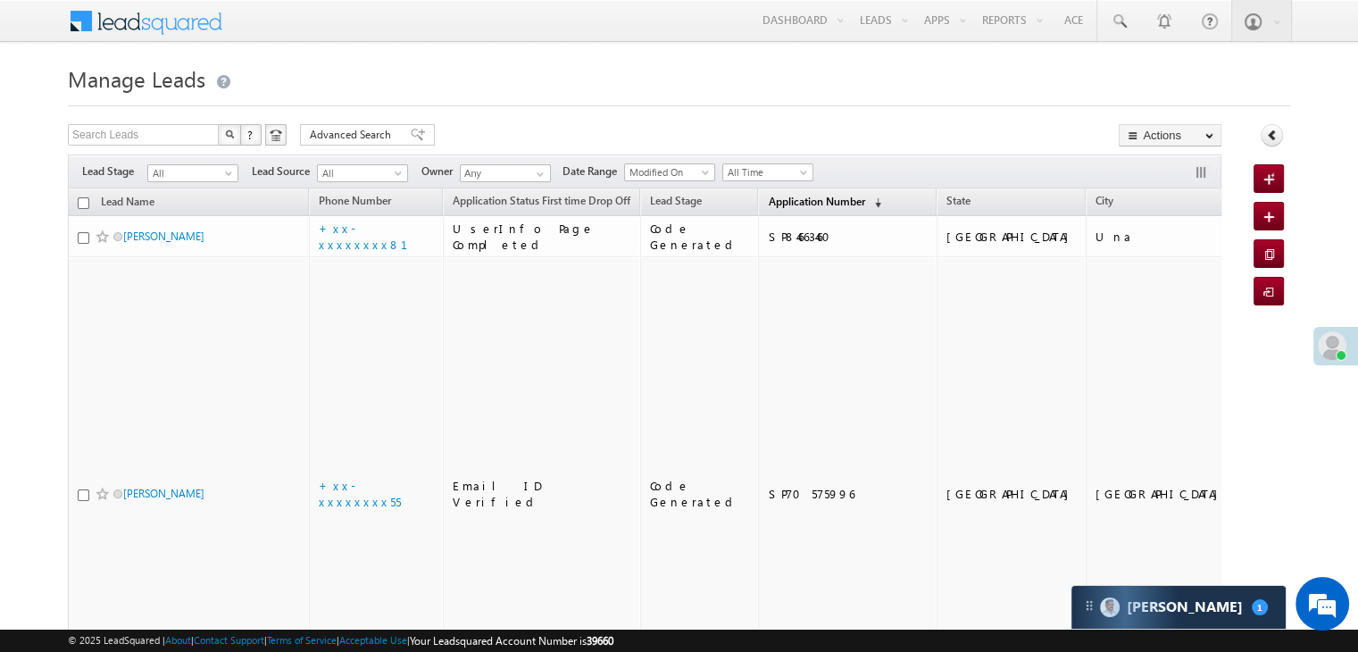
click at [769, 207] on span "Application Number" at bounding box center [816, 201] width 96 height 13
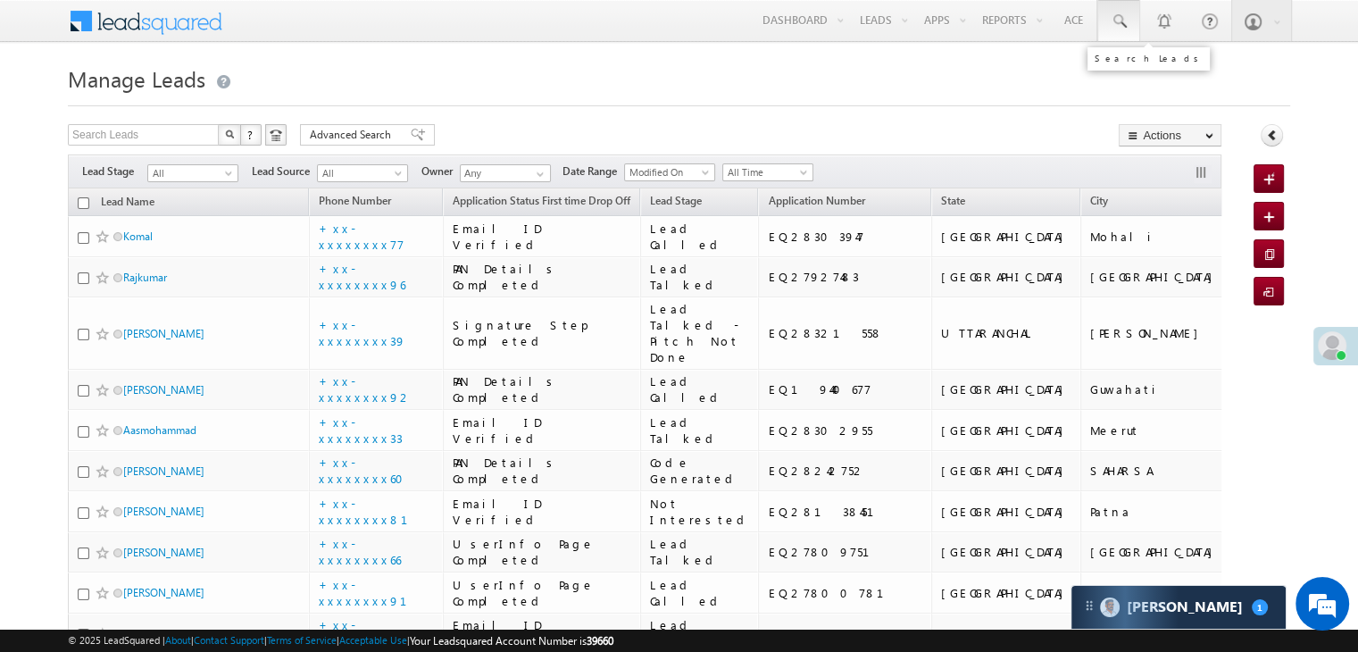
click at [1120, 21] on span at bounding box center [1119, 21] width 18 height 18
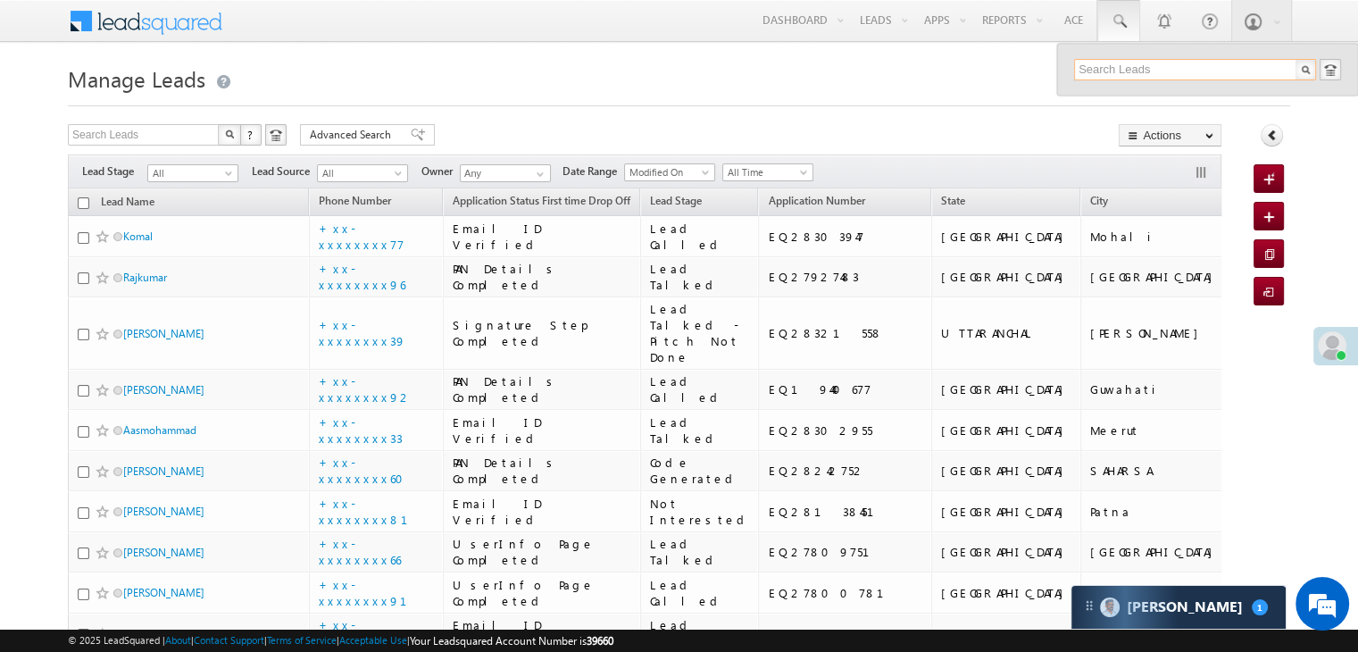
paste input "9102343419"
type input "9102343419"
click at [1120, 99] on div "[PERSON_NAME]" at bounding box center [1202, 96] width 239 height 20
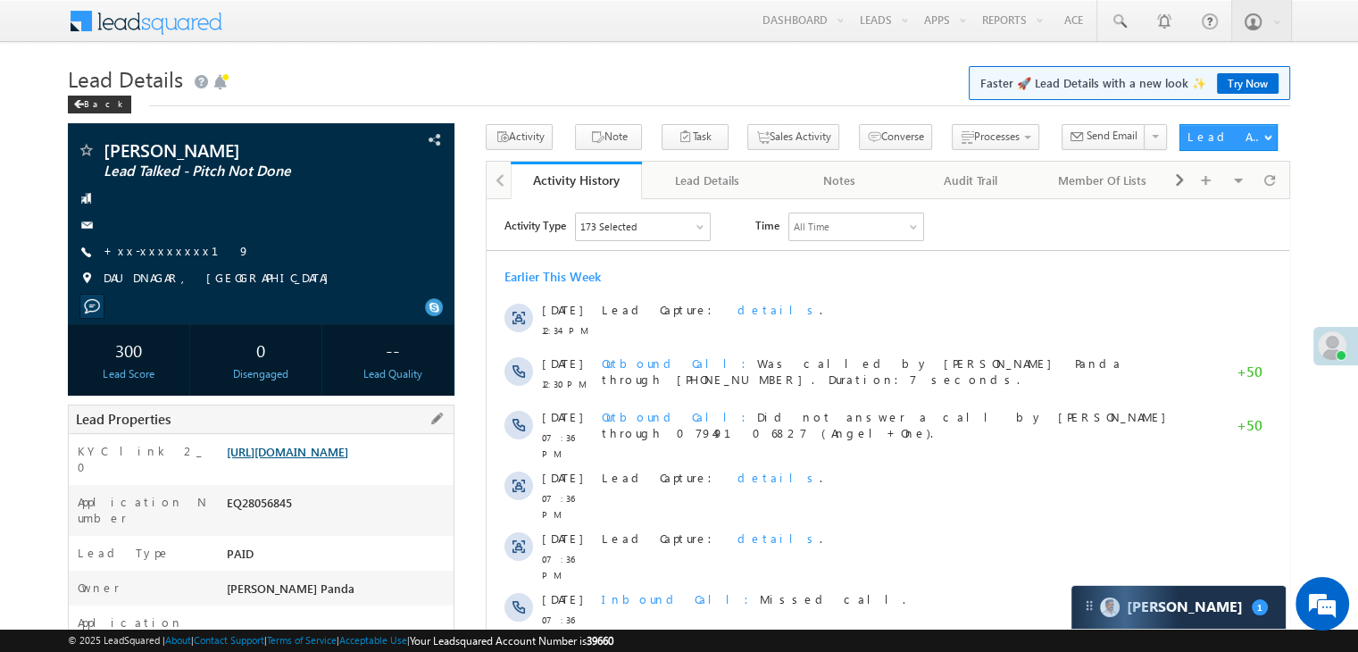
click at [347, 459] on link "[URL][DOMAIN_NAME]" at bounding box center [287, 451] width 121 height 15
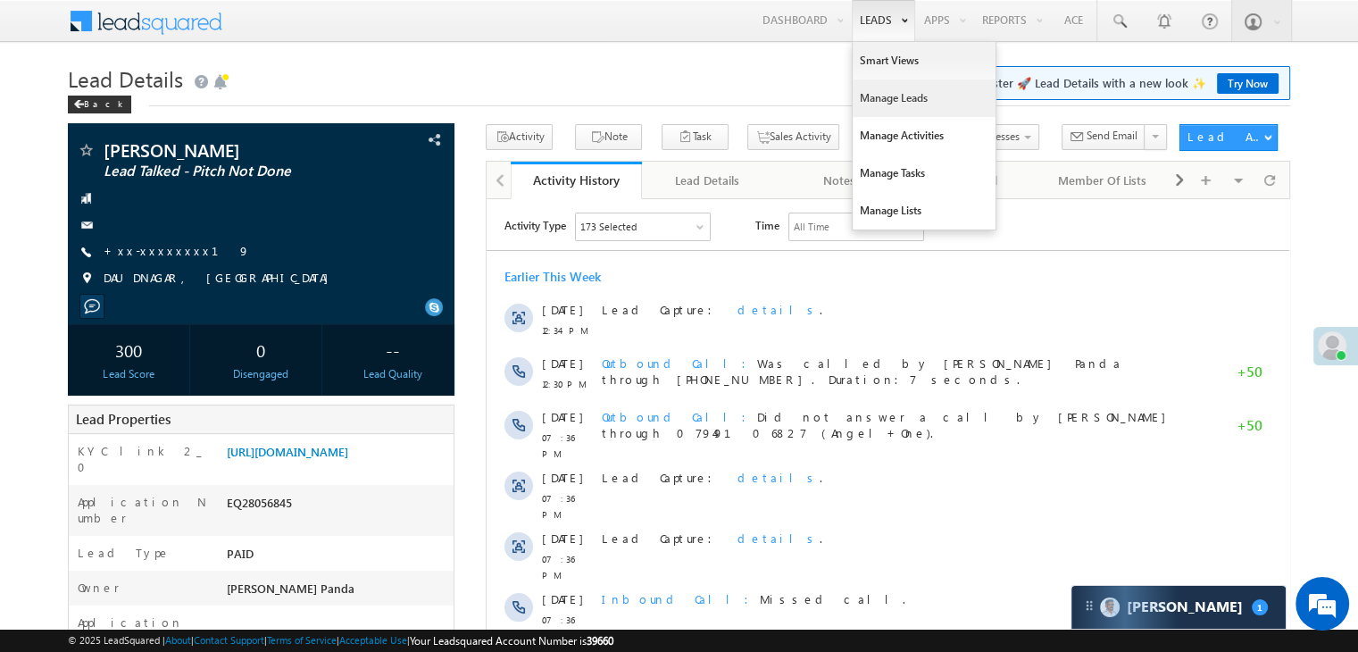
click at [879, 104] on link "Manage Leads" at bounding box center [924, 97] width 143 height 37
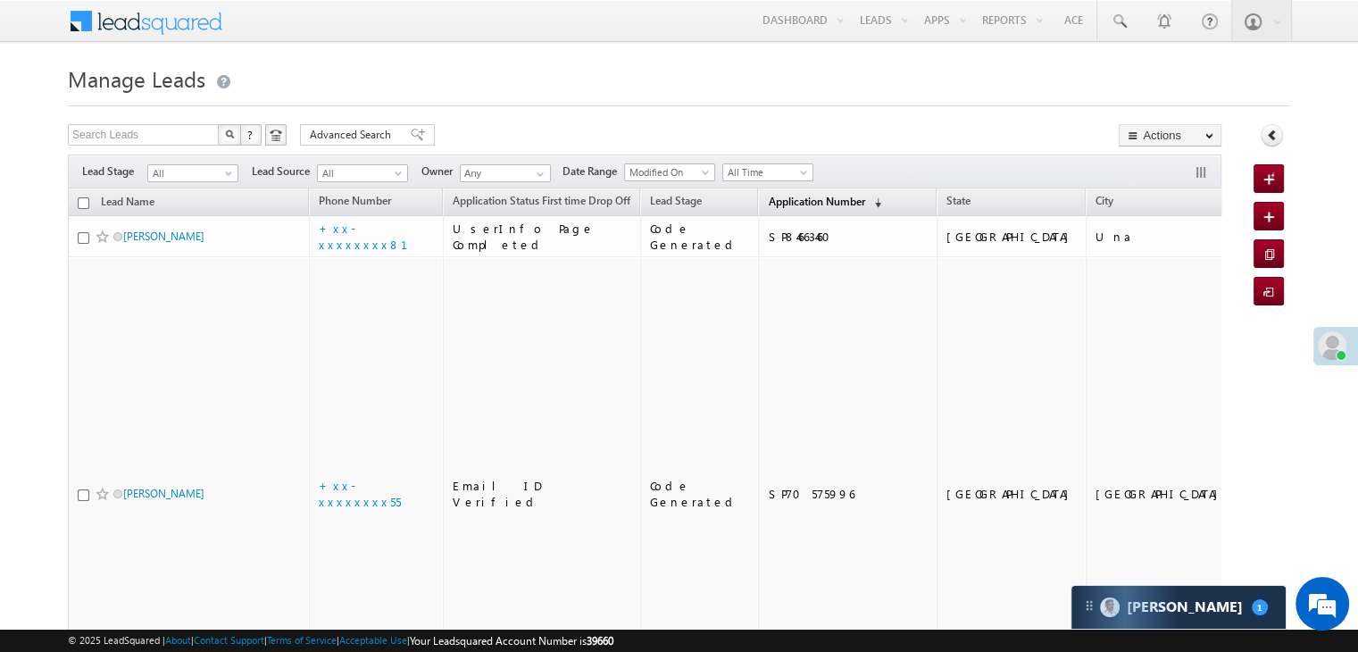
click at [768, 197] on span "Application Number" at bounding box center [816, 201] width 96 height 13
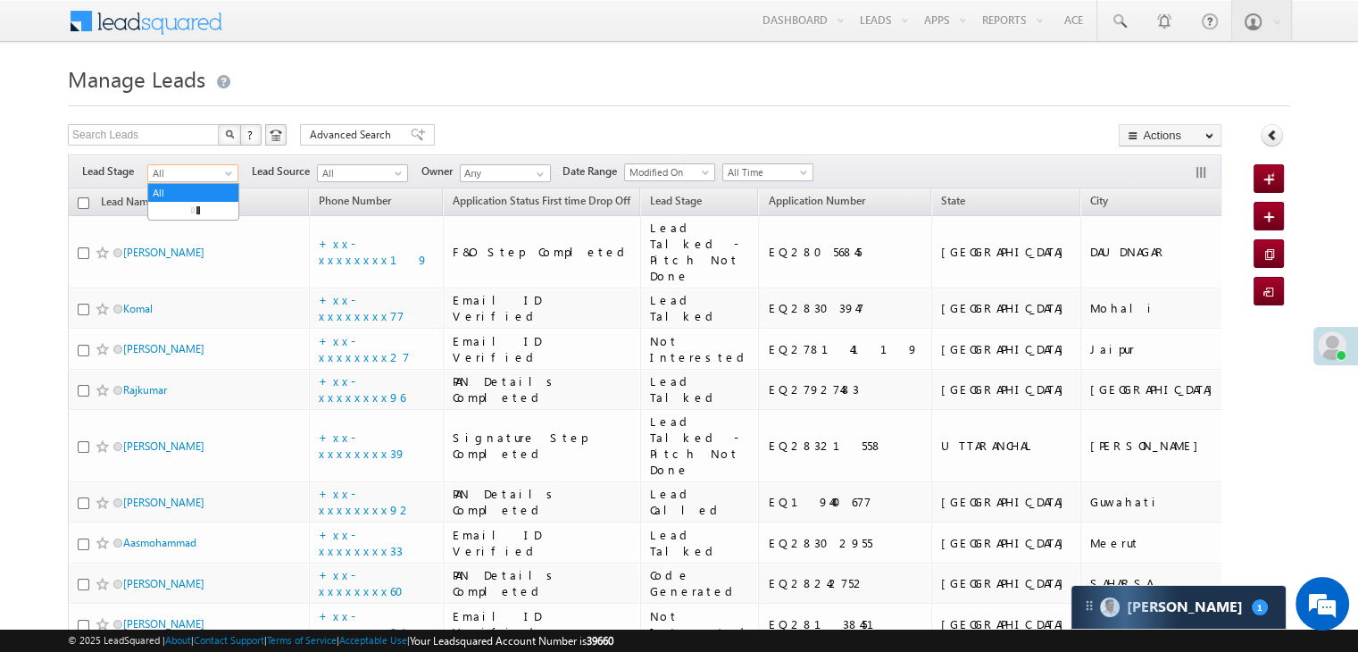
click at [231, 181] on span at bounding box center [230, 177] width 14 height 14
click at [196, 206] on link "Lead Generated" at bounding box center [193, 211] width 90 height 16
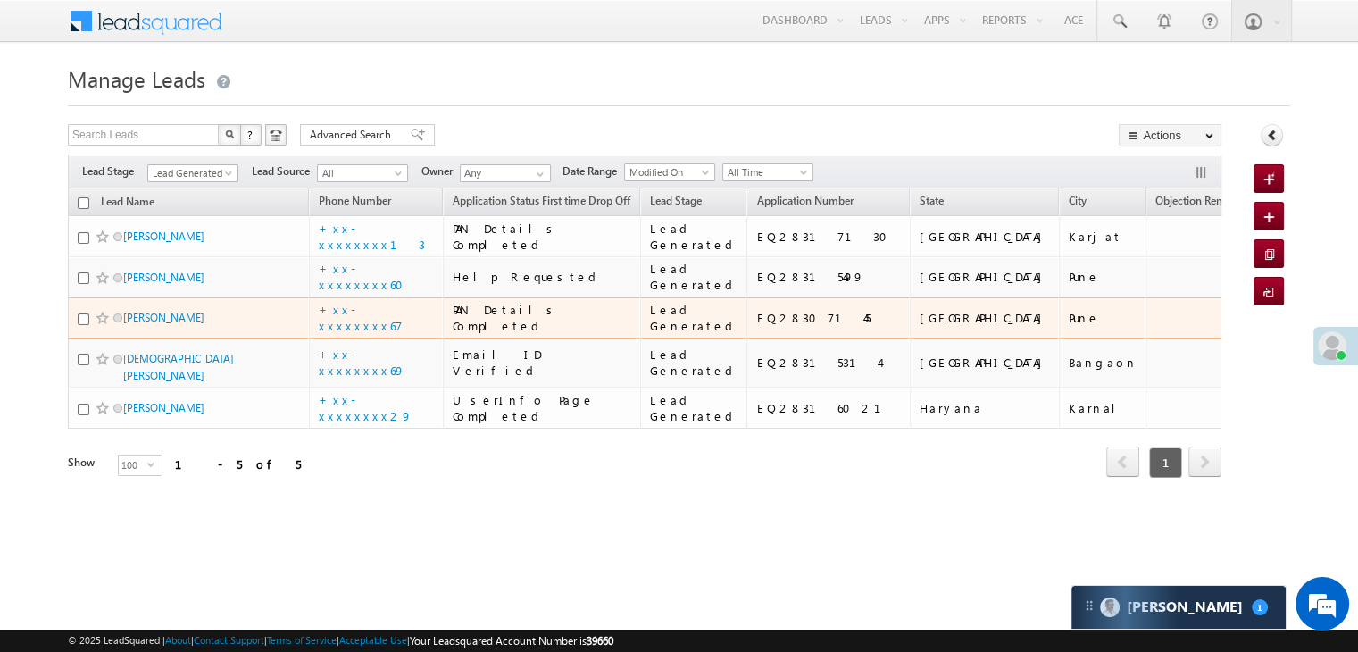
scroll to position [238, 0]
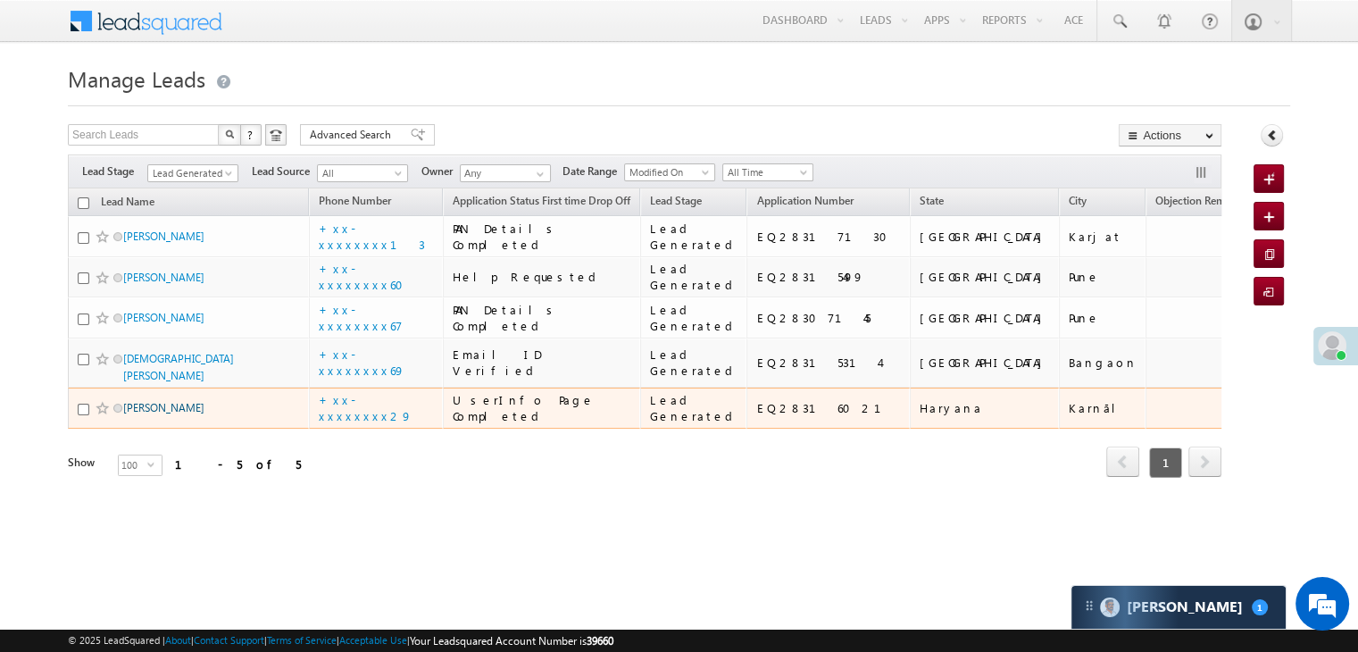
click at [160, 414] on link "[PERSON_NAME]" at bounding box center [163, 407] width 81 height 13
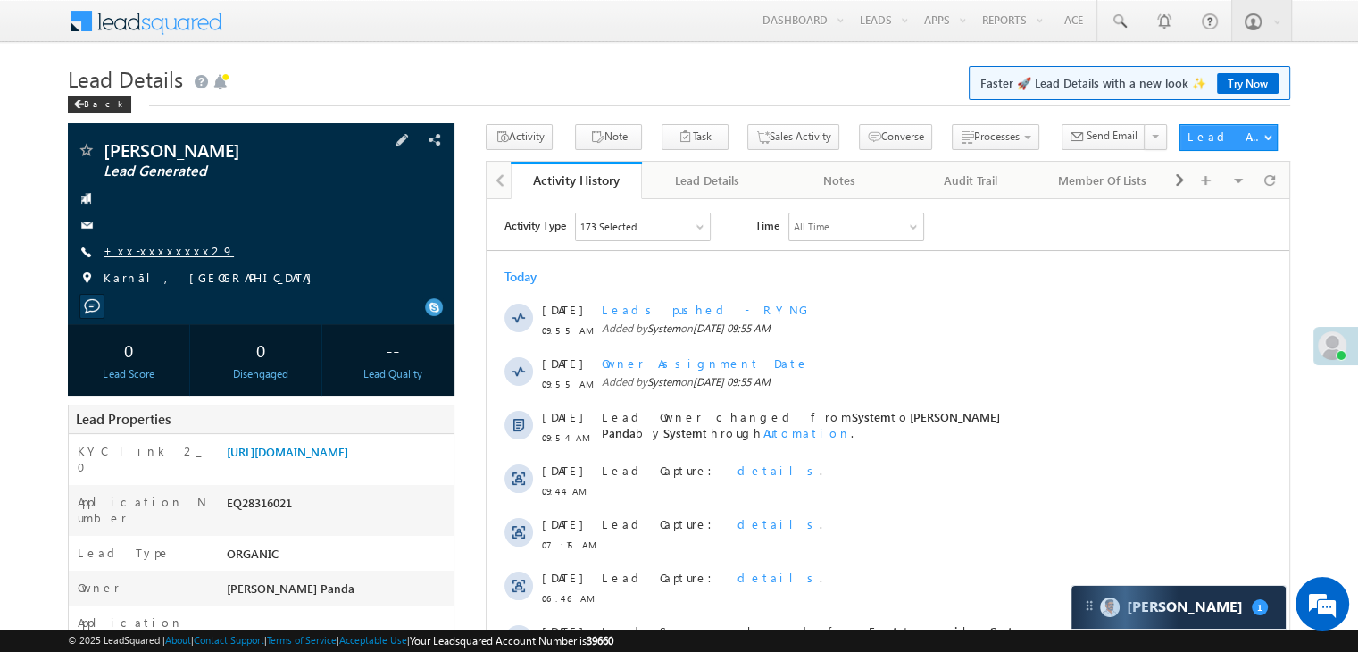
click at [170, 258] on link "+xx-xxxxxxxx29" at bounding box center [169, 250] width 130 height 15
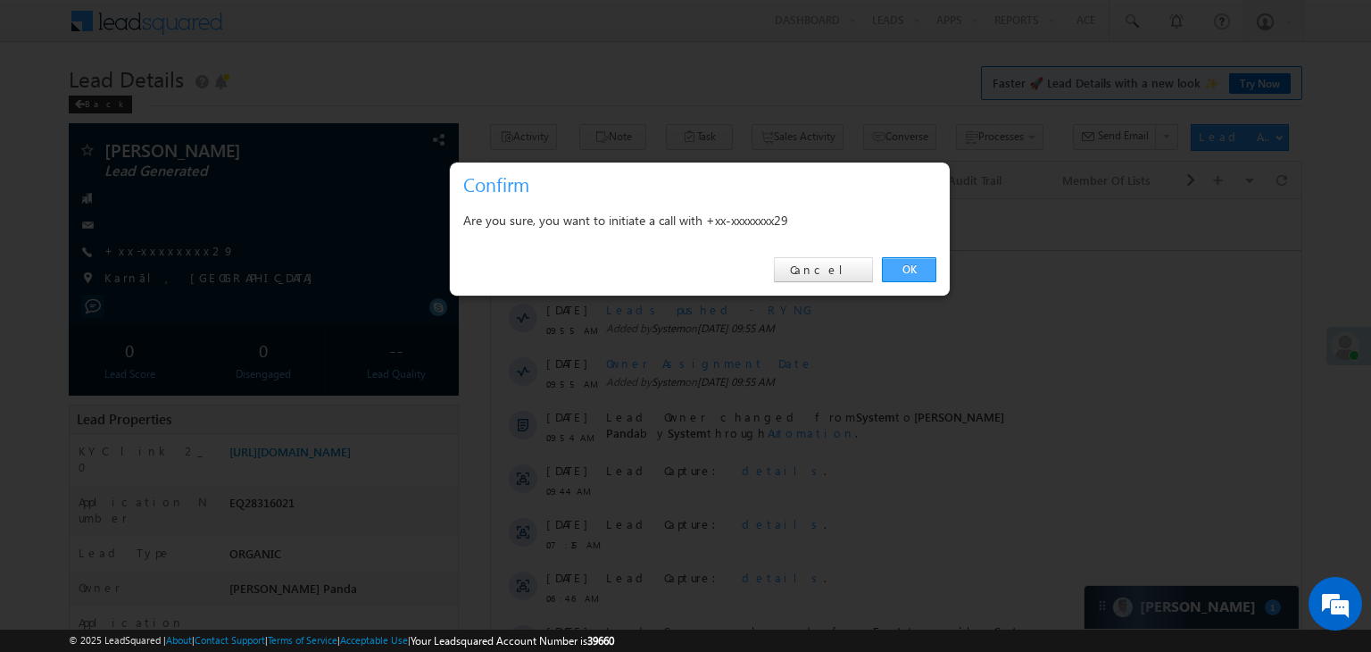
click at [914, 269] on link "OK" at bounding box center [909, 269] width 54 height 25
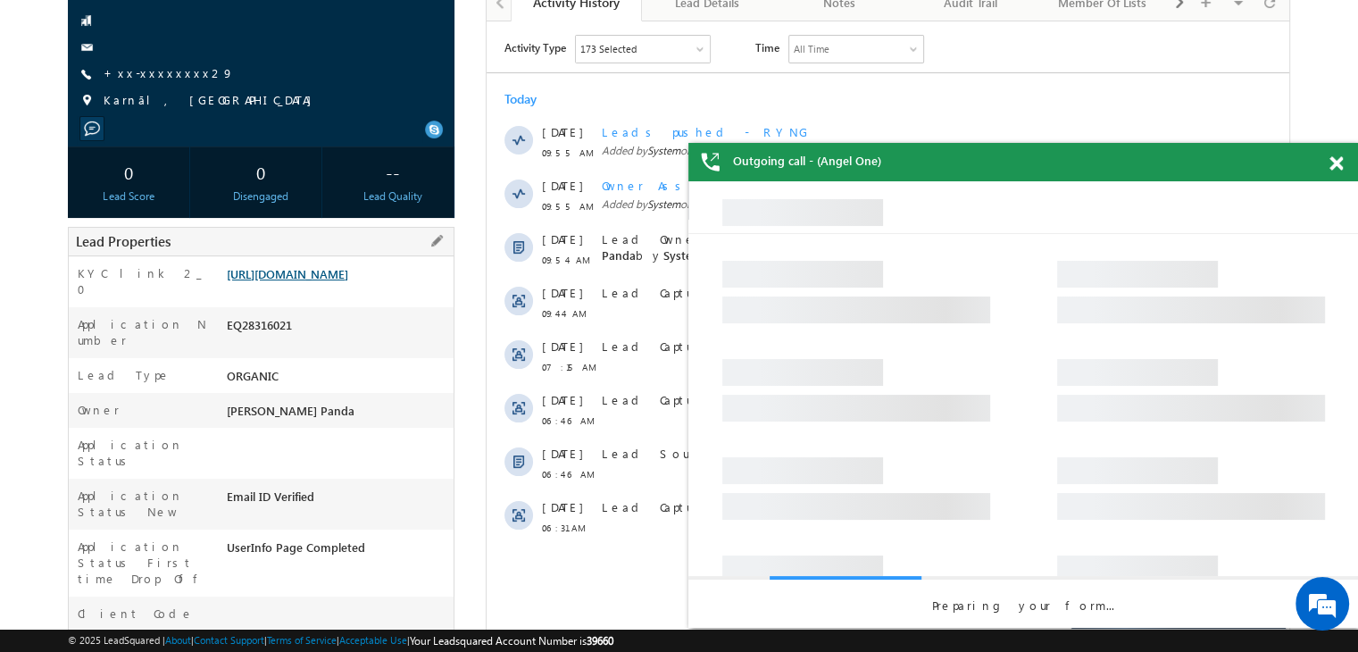
click at [324, 281] on link "[URL][DOMAIN_NAME]" at bounding box center [287, 273] width 121 height 15
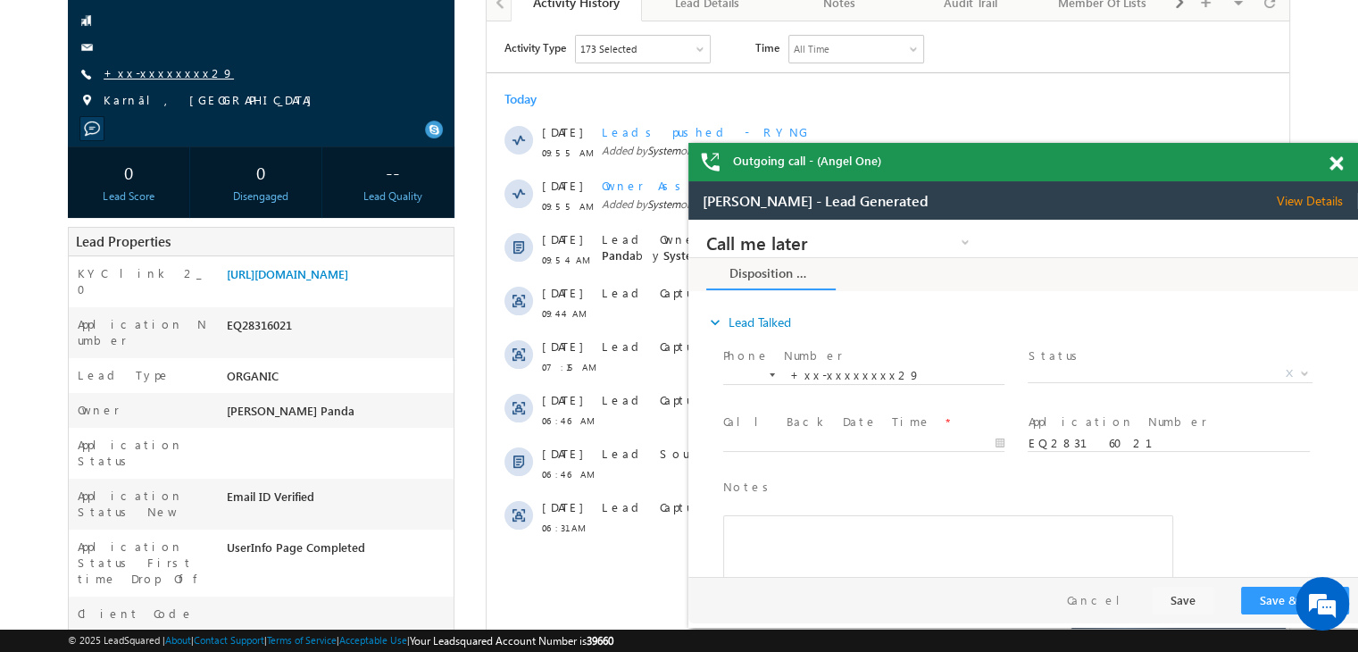
click at [154, 69] on link "+xx-xxxxxxxx29" at bounding box center [169, 72] width 130 height 15
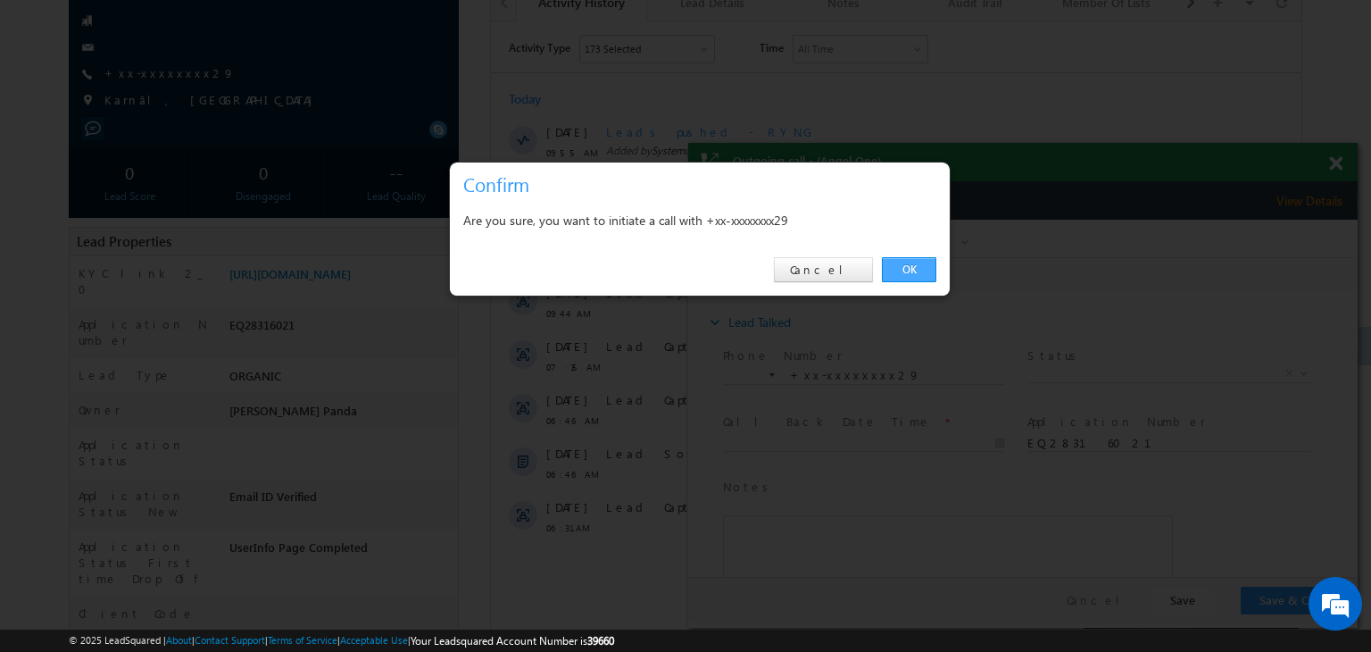
click at [911, 263] on link "OK" at bounding box center [909, 269] width 54 height 25
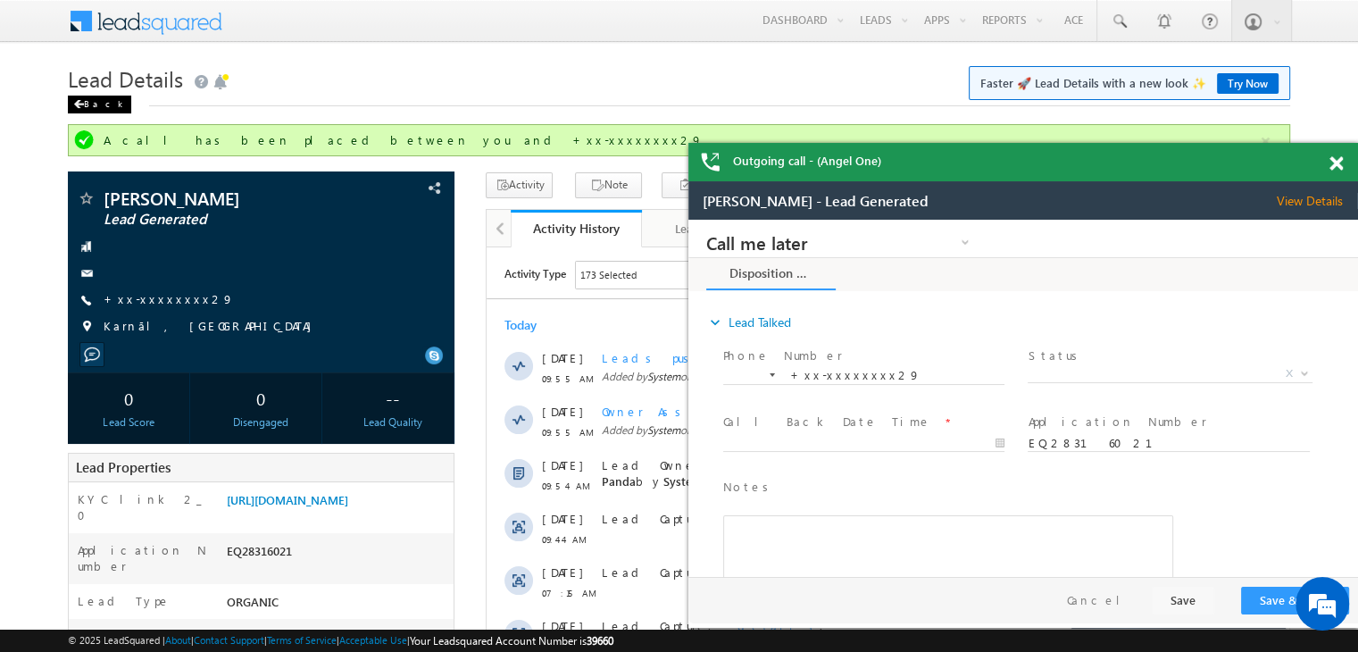
click at [0, 0] on div "Back" at bounding box center [0, 0] width 0 height 0
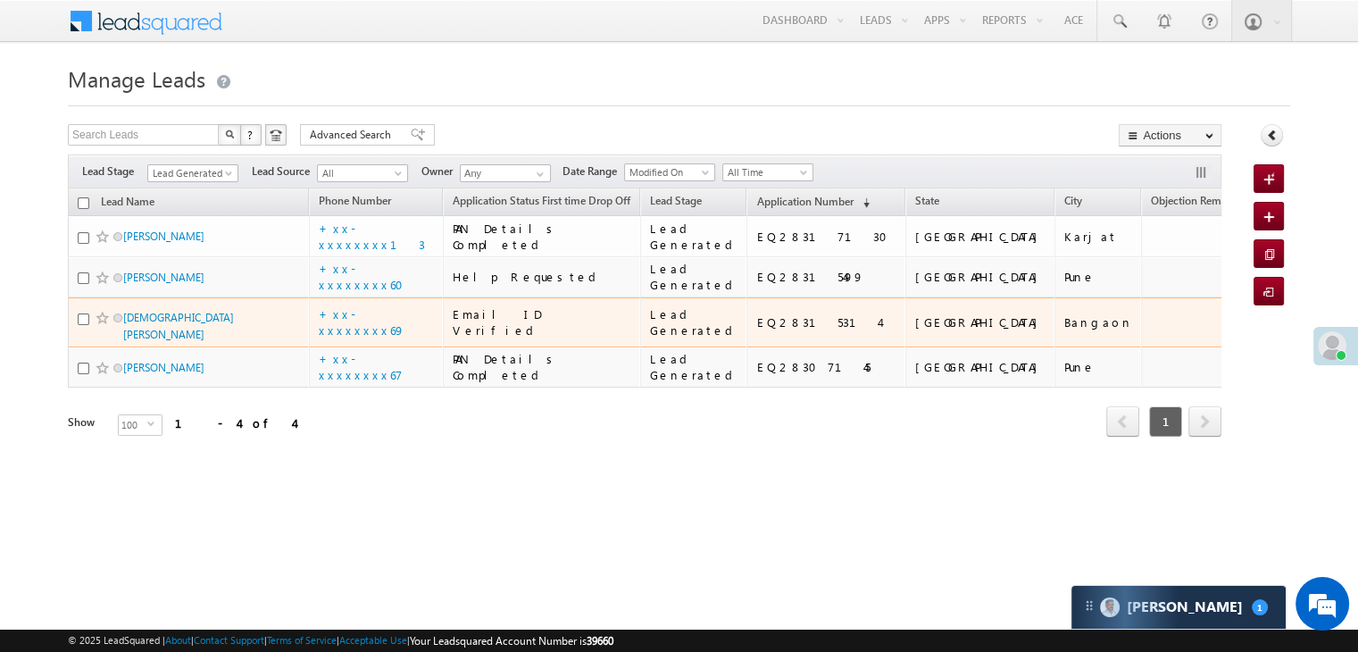
scroll to position [46, 0]
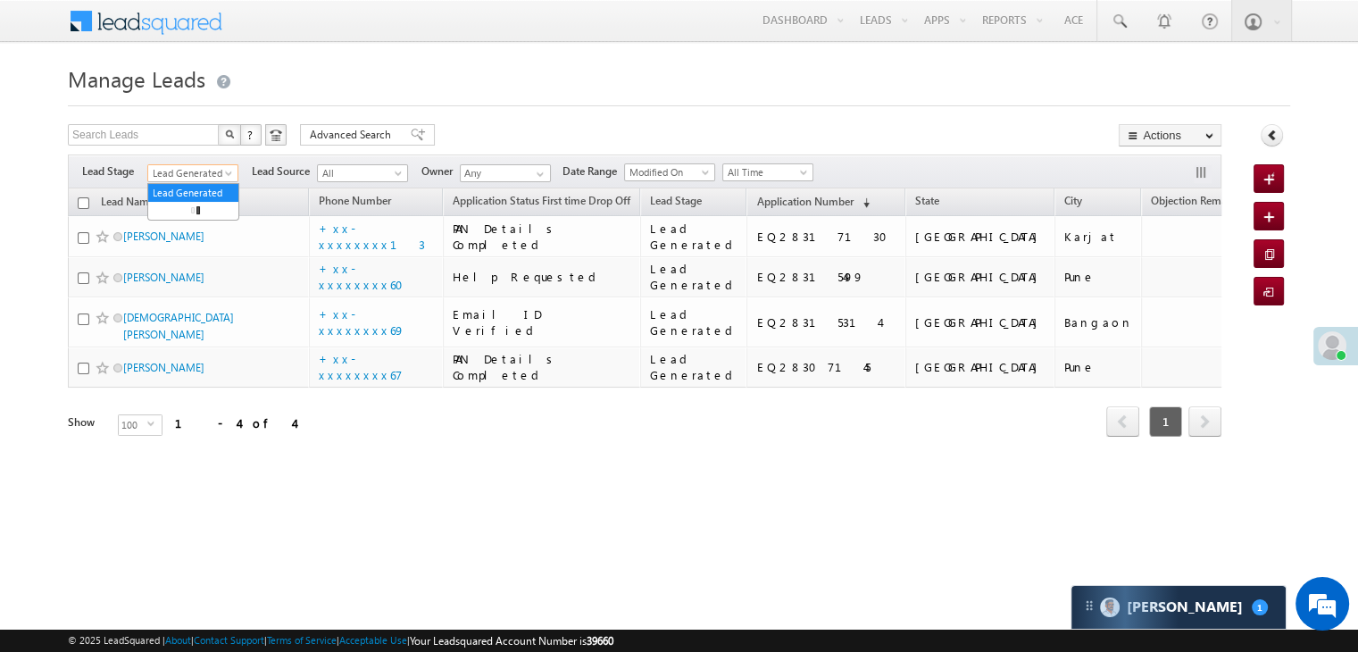
click at [229, 170] on span at bounding box center [230, 177] width 14 height 14
click at [193, 185] on link "All" at bounding box center [193, 193] width 90 height 16
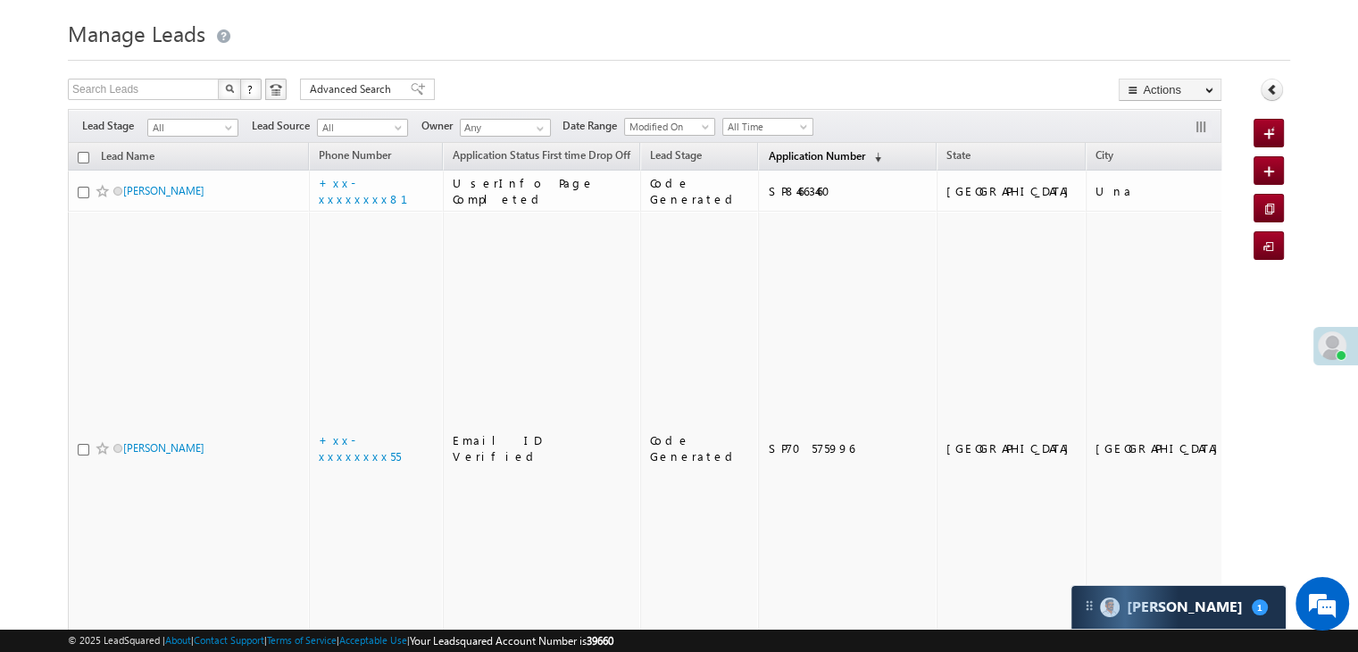
click at [787, 154] on span "Application Number" at bounding box center [816, 155] width 96 height 13
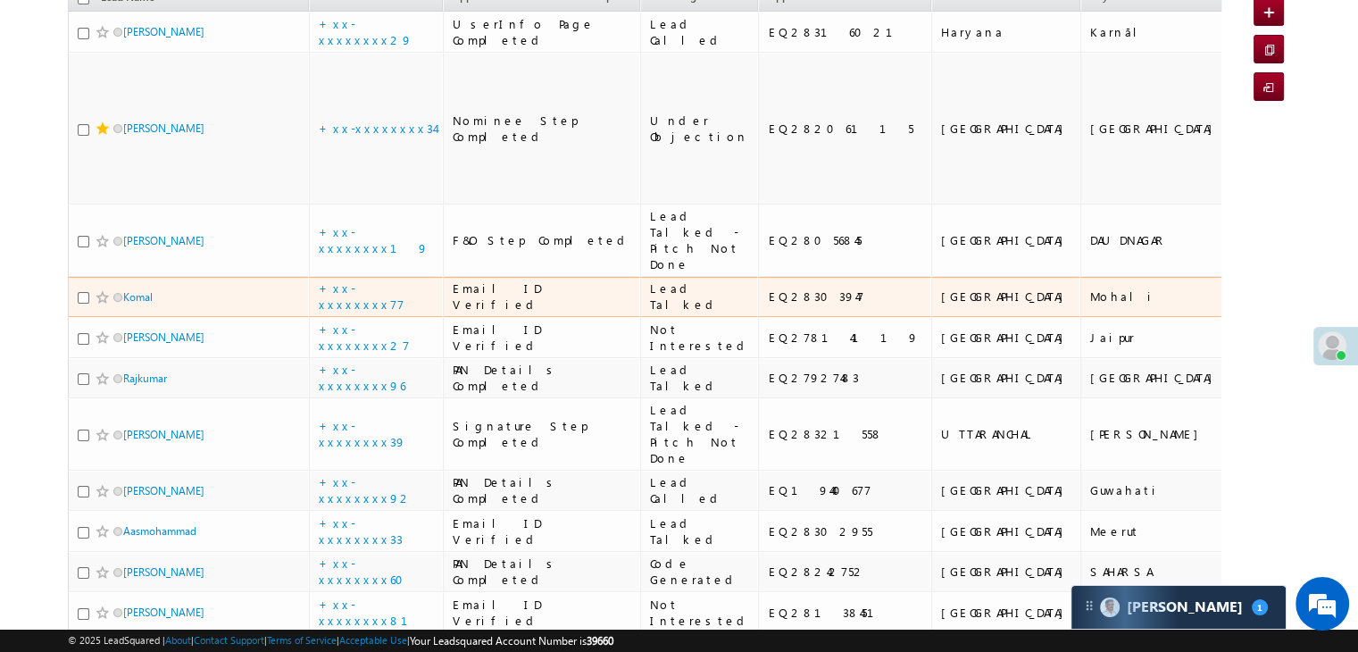
scroll to position [224, 0]
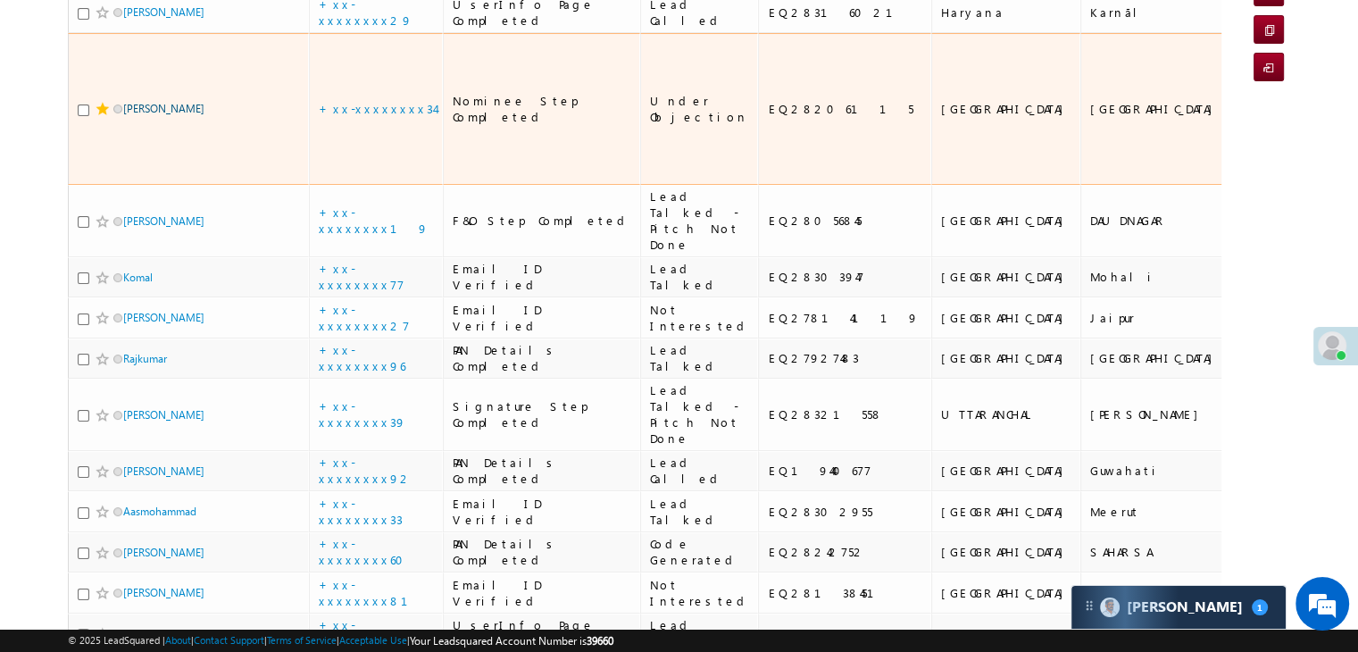
click at [172, 115] on link "[PERSON_NAME]" at bounding box center [163, 108] width 81 height 13
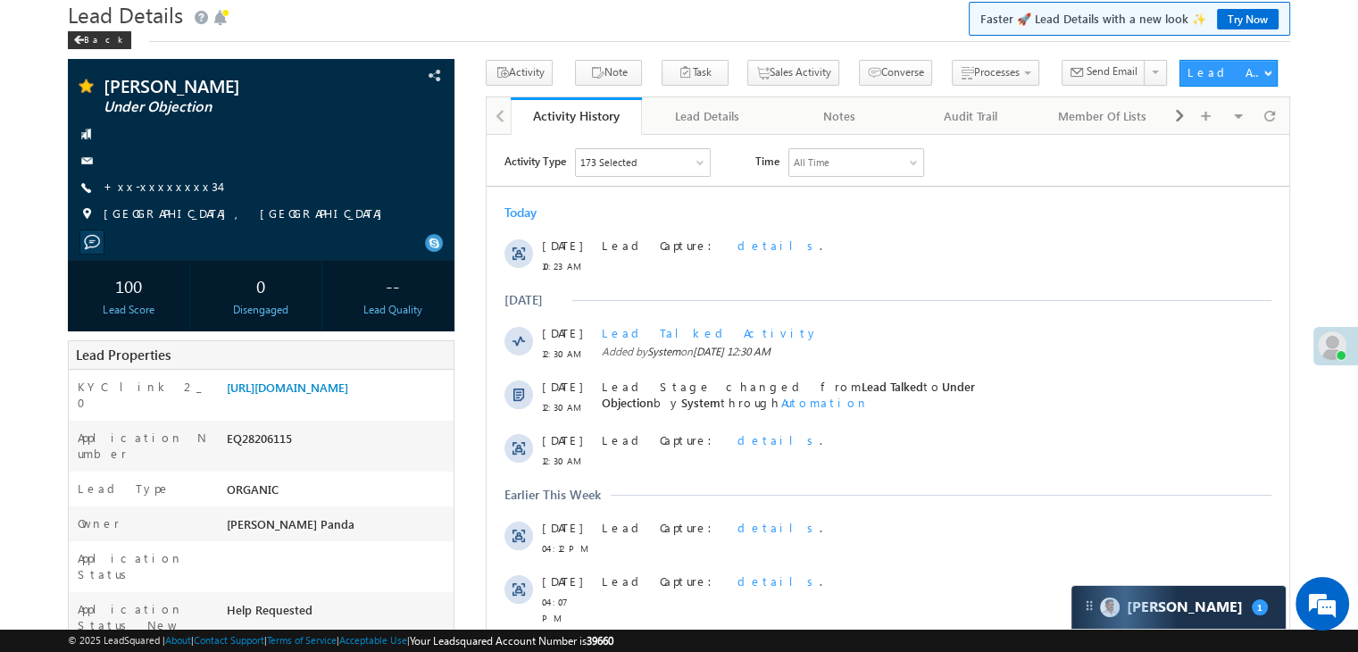
scroll to position [179, 0]
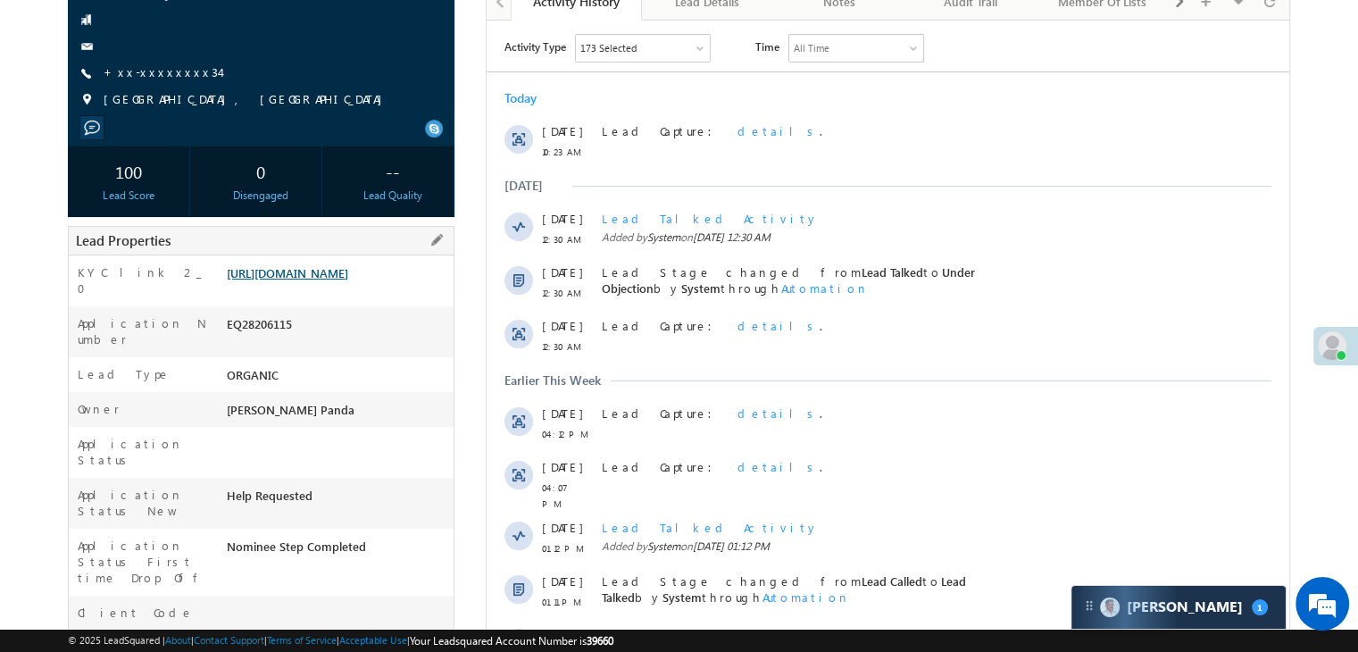
click at [314, 280] on link "[URL][DOMAIN_NAME]" at bounding box center [287, 272] width 121 height 15
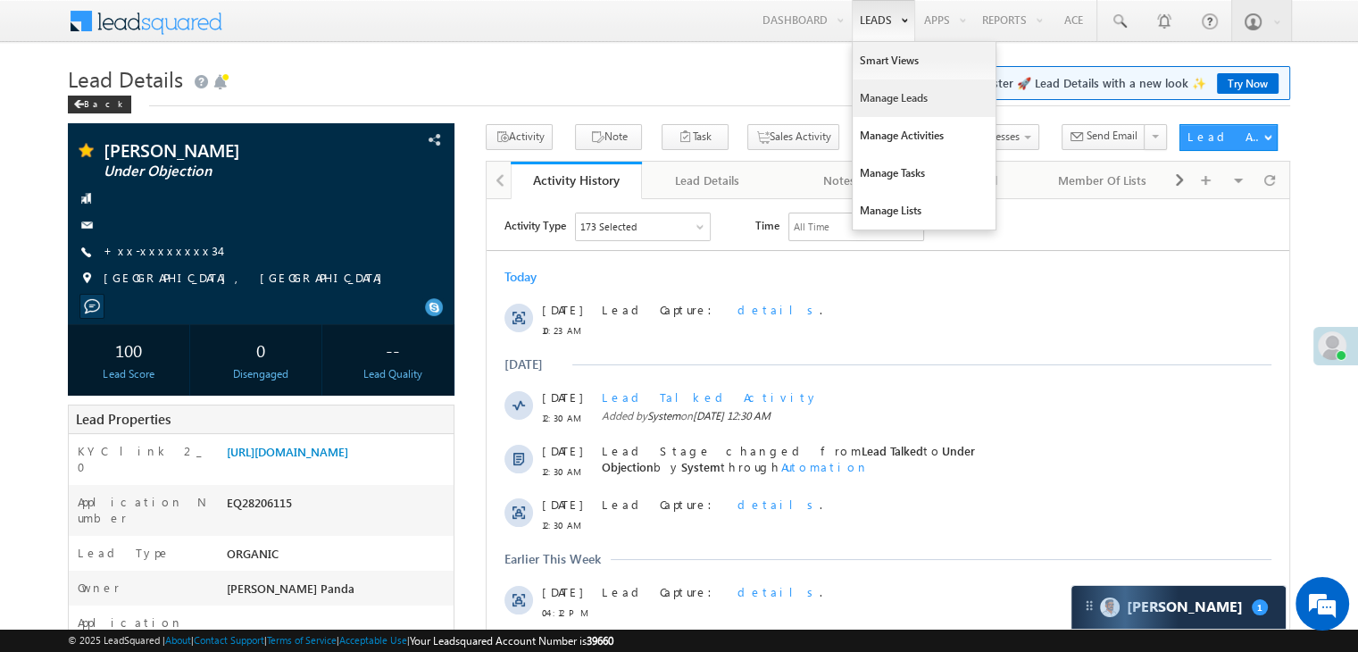
click at [870, 92] on link "Manage Leads" at bounding box center [924, 97] width 143 height 37
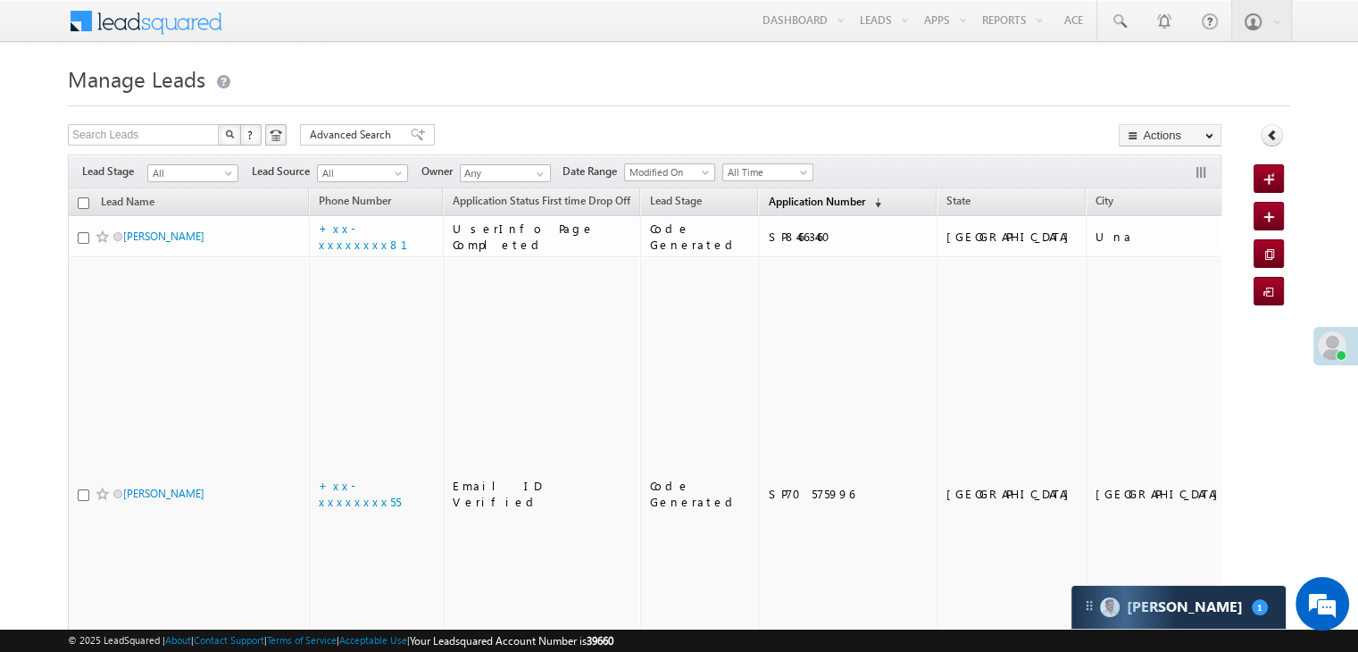
click at [779, 200] on span "Application Number" at bounding box center [816, 201] width 96 height 13
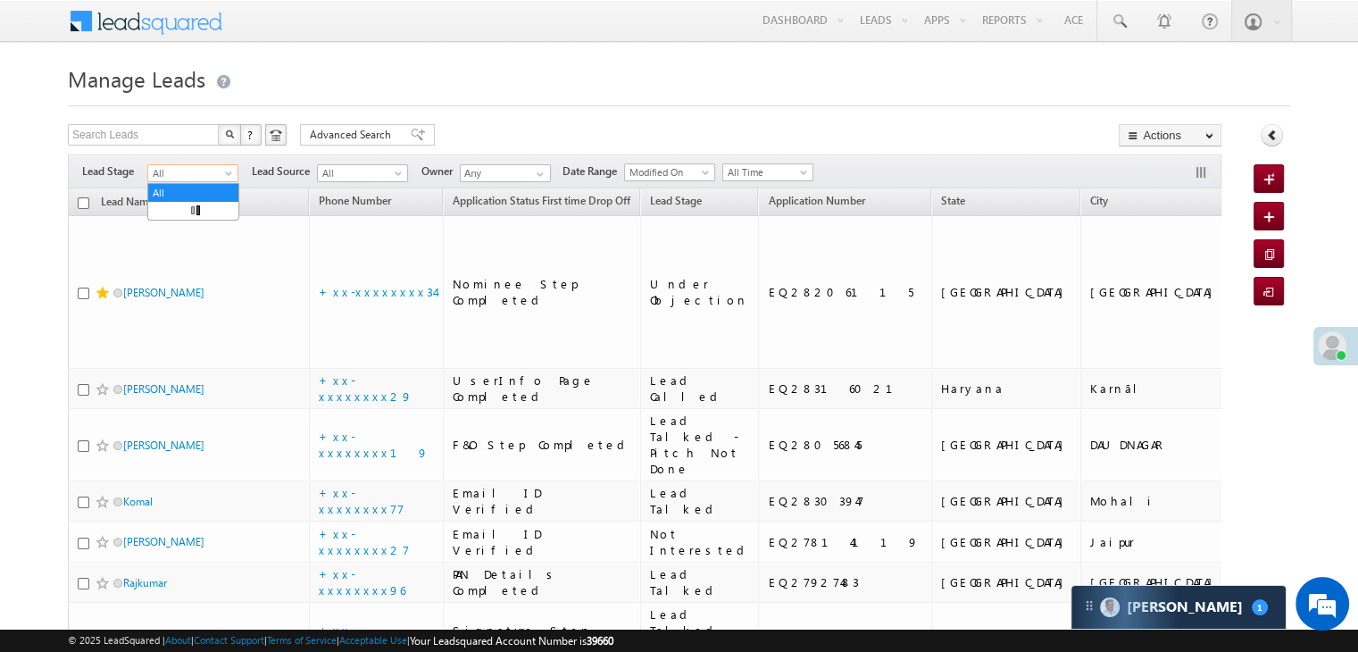
click at [232, 174] on span at bounding box center [230, 177] width 14 height 14
click at [204, 206] on link "Lead Generated" at bounding box center [193, 211] width 90 height 16
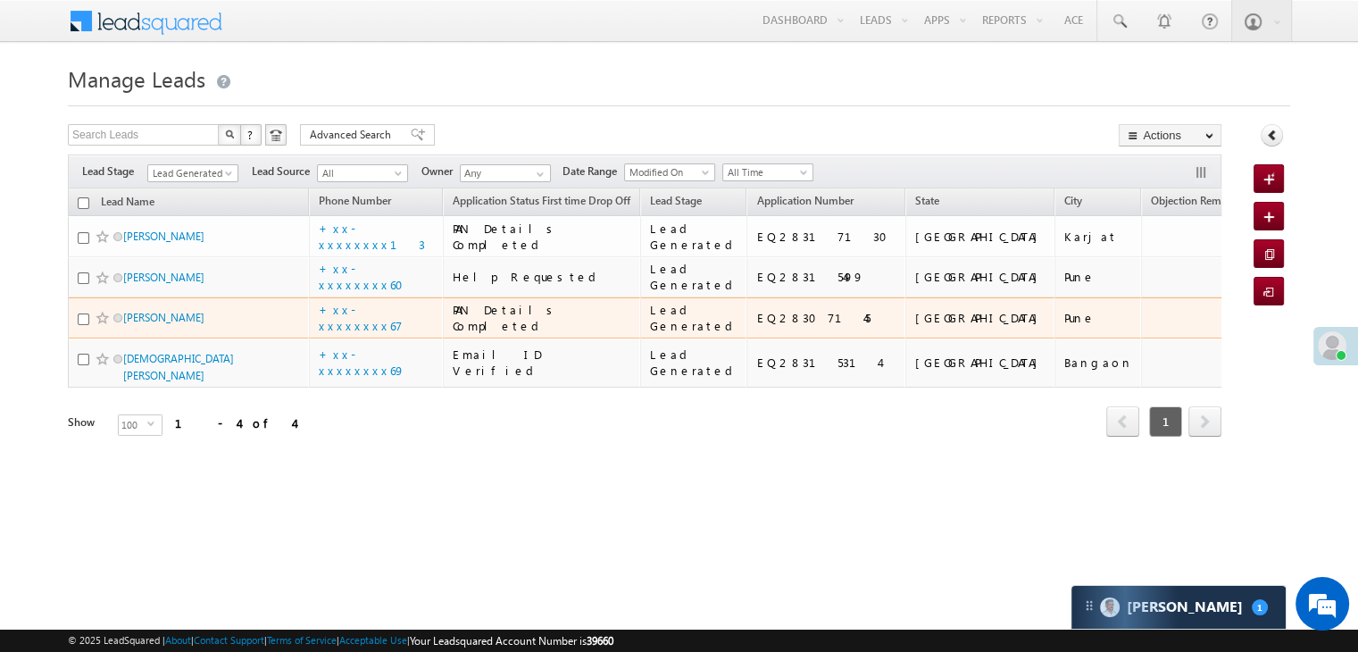
scroll to position [135, 0]
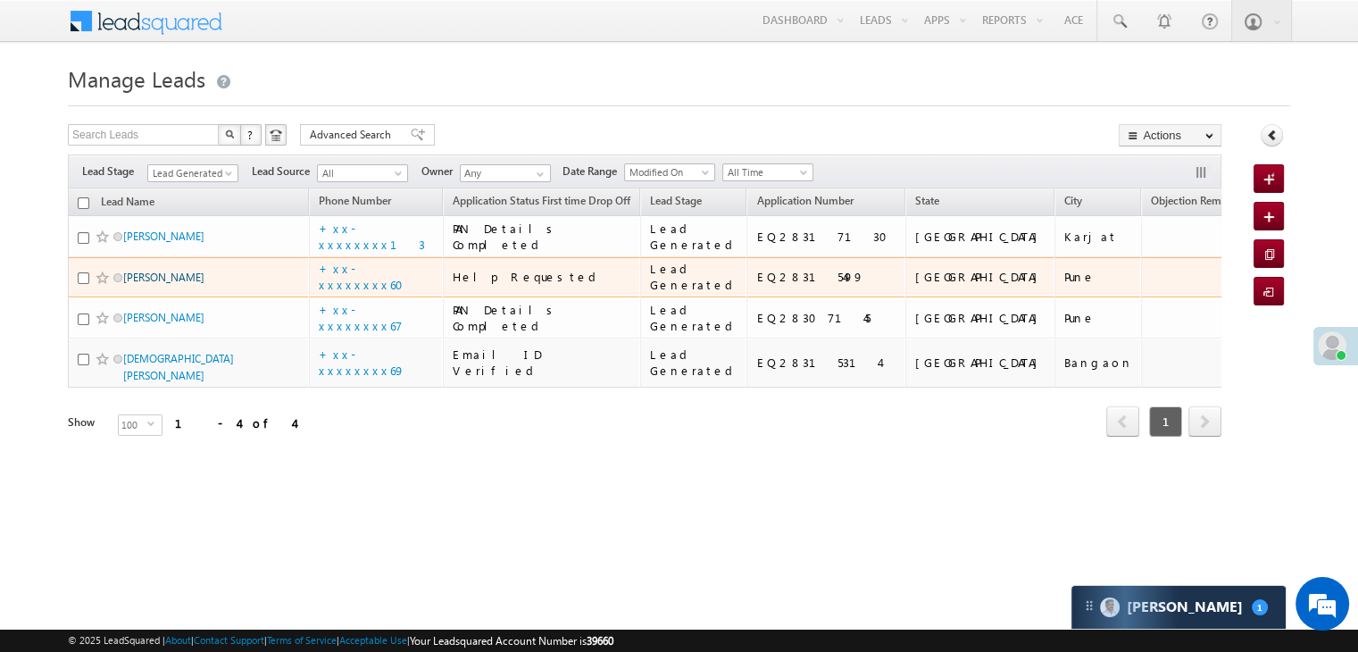
click at [171, 271] on link "Ajay ahirwar" at bounding box center [163, 277] width 81 height 13
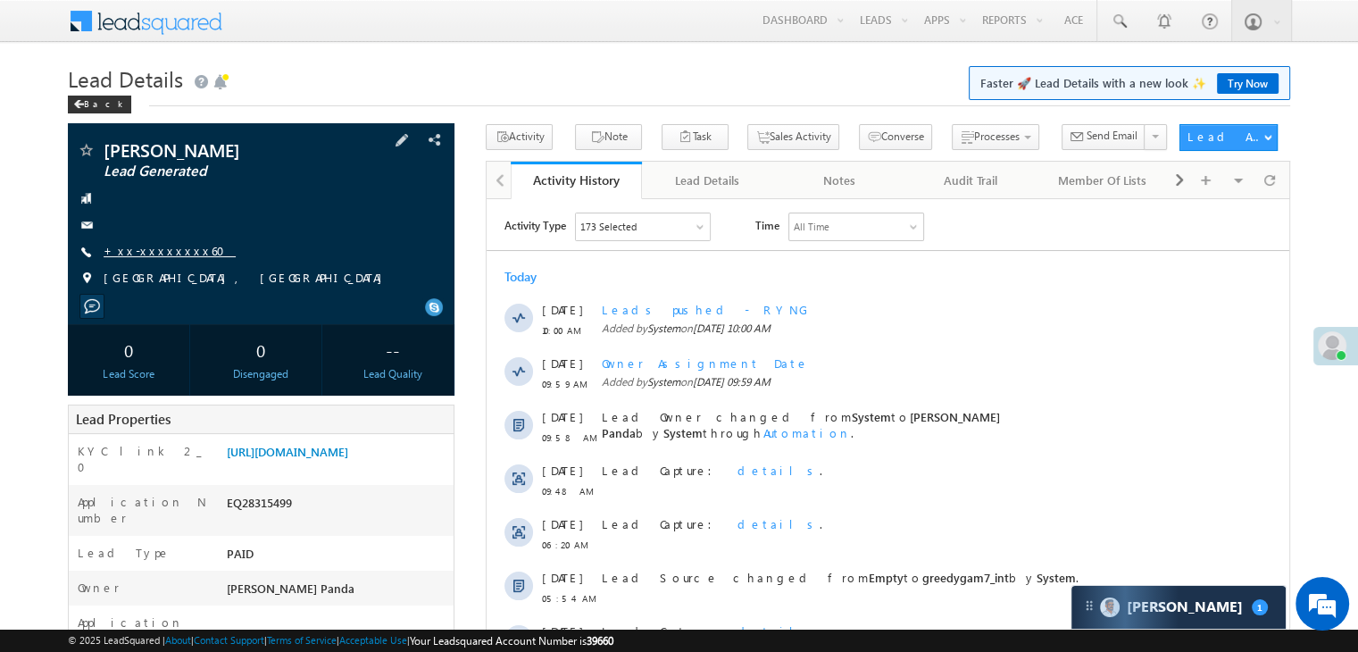
click at [163, 251] on link "+xx-xxxxxxxx60" at bounding box center [170, 250] width 132 height 15
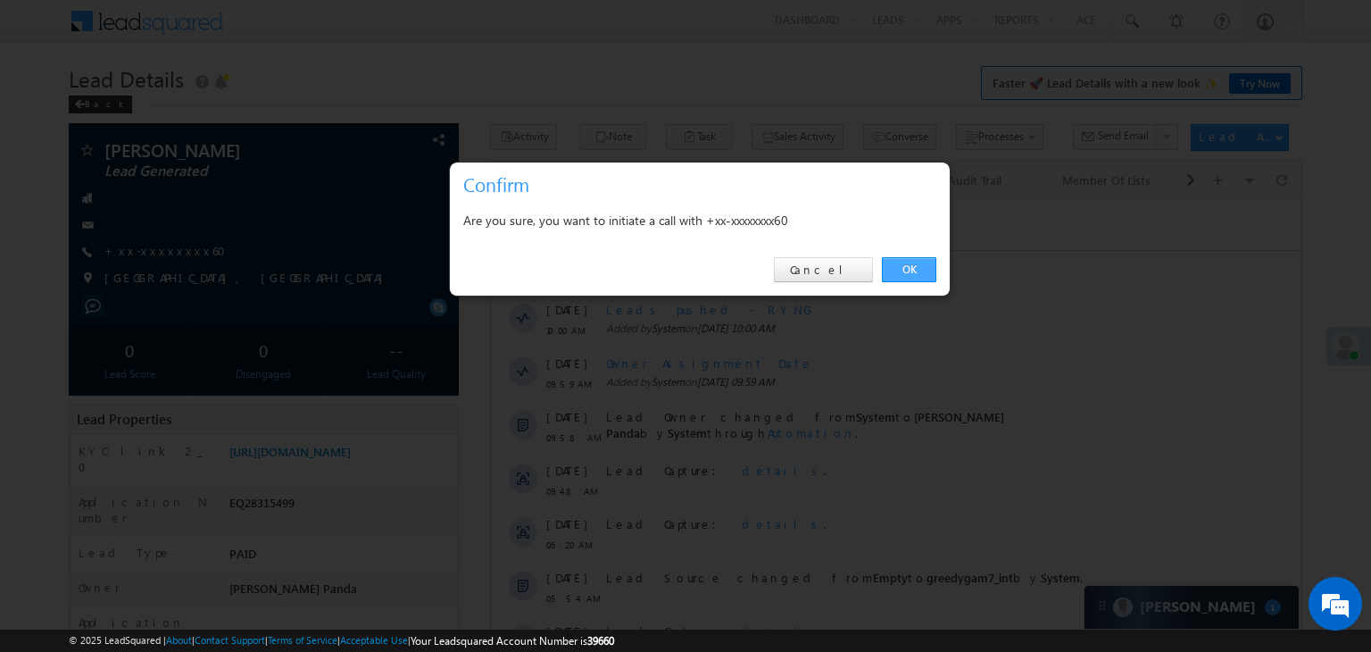
click at [902, 267] on link "OK" at bounding box center [909, 269] width 54 height 25
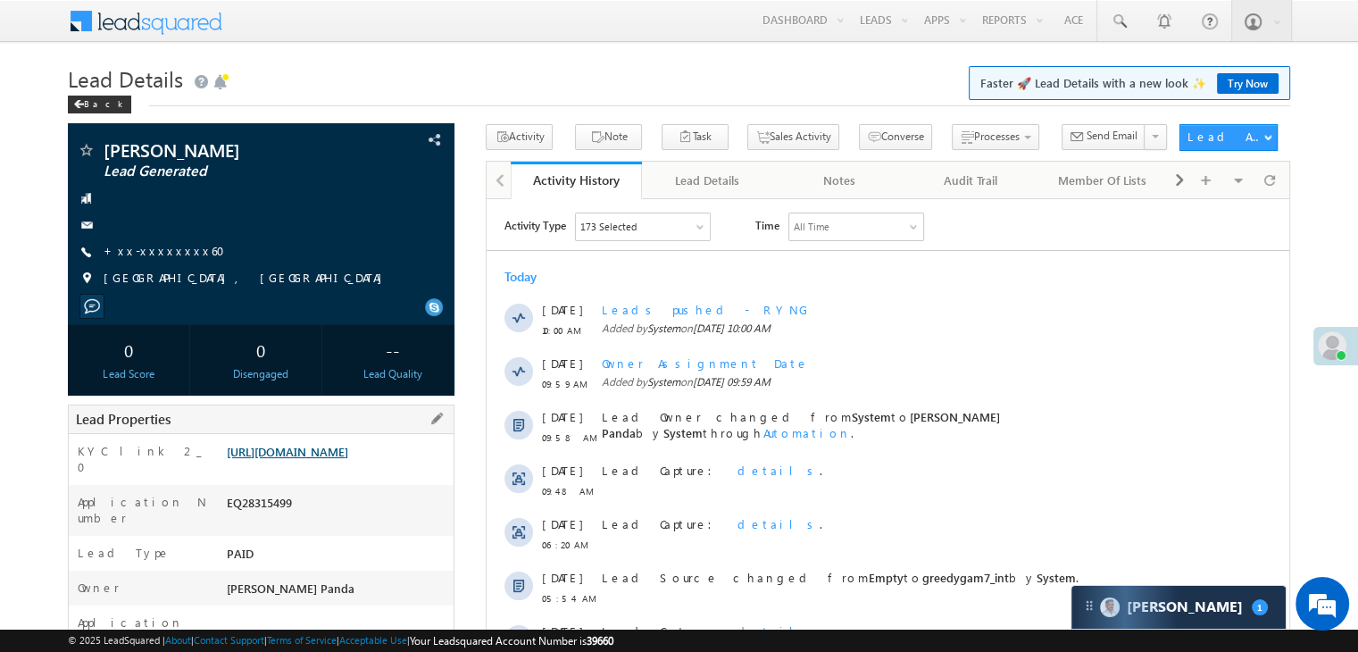
click at [339, 459] on link "[URL][DOMAIN_NAME]" at bounding box center [287, 451] width 121 height 15
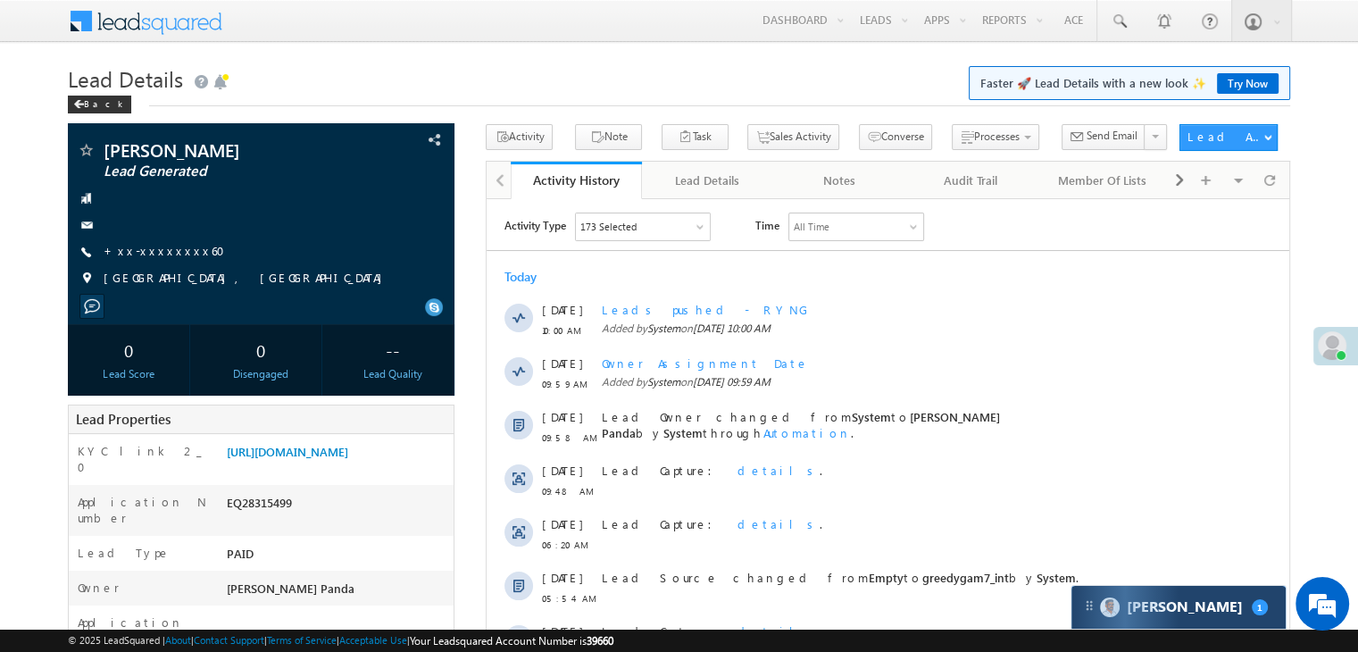
click at [1236, 599] on div "[PERSON_NAME] 1" at bounding box center [1178, 607] width 214 height 43
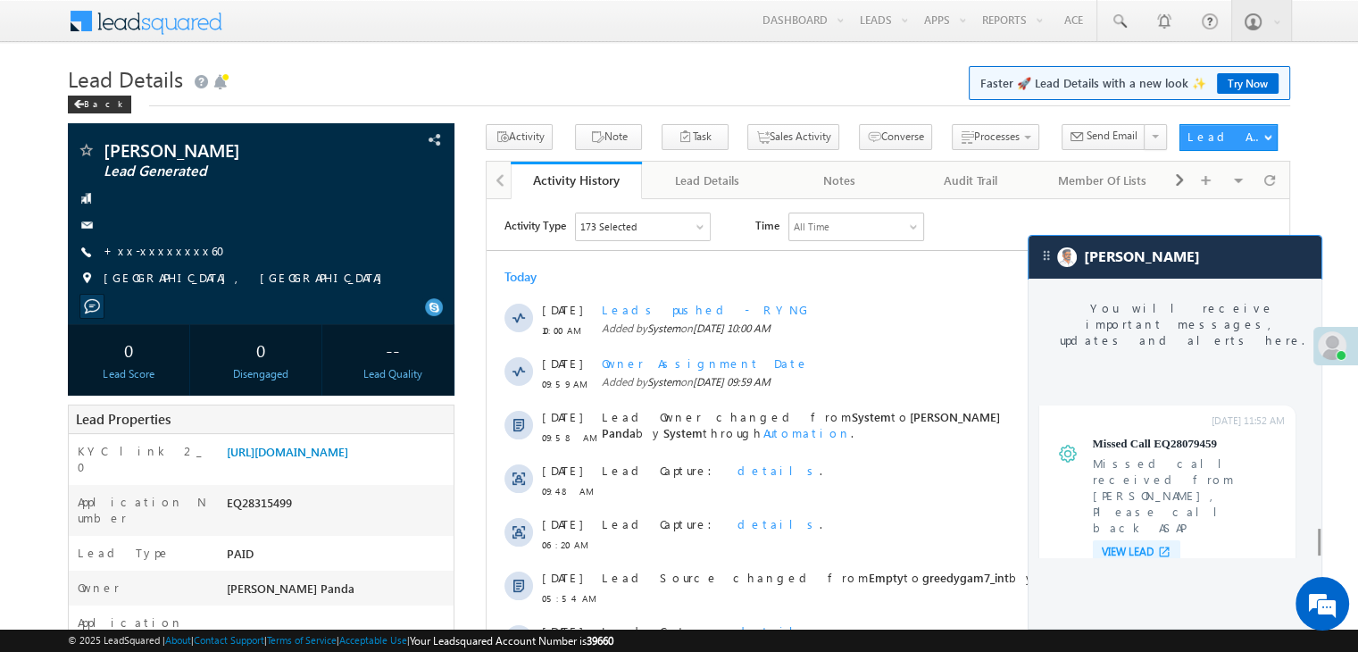
scroll to position [6910, 0]
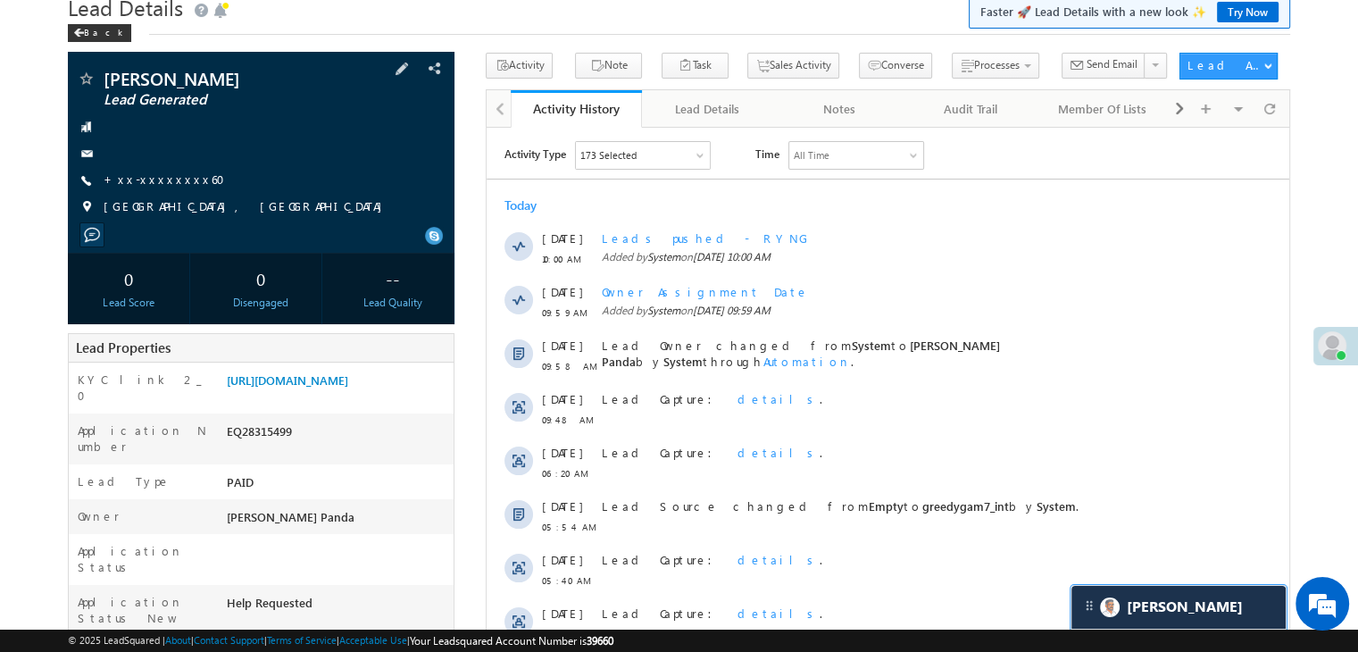
scroll to position [179, 0]
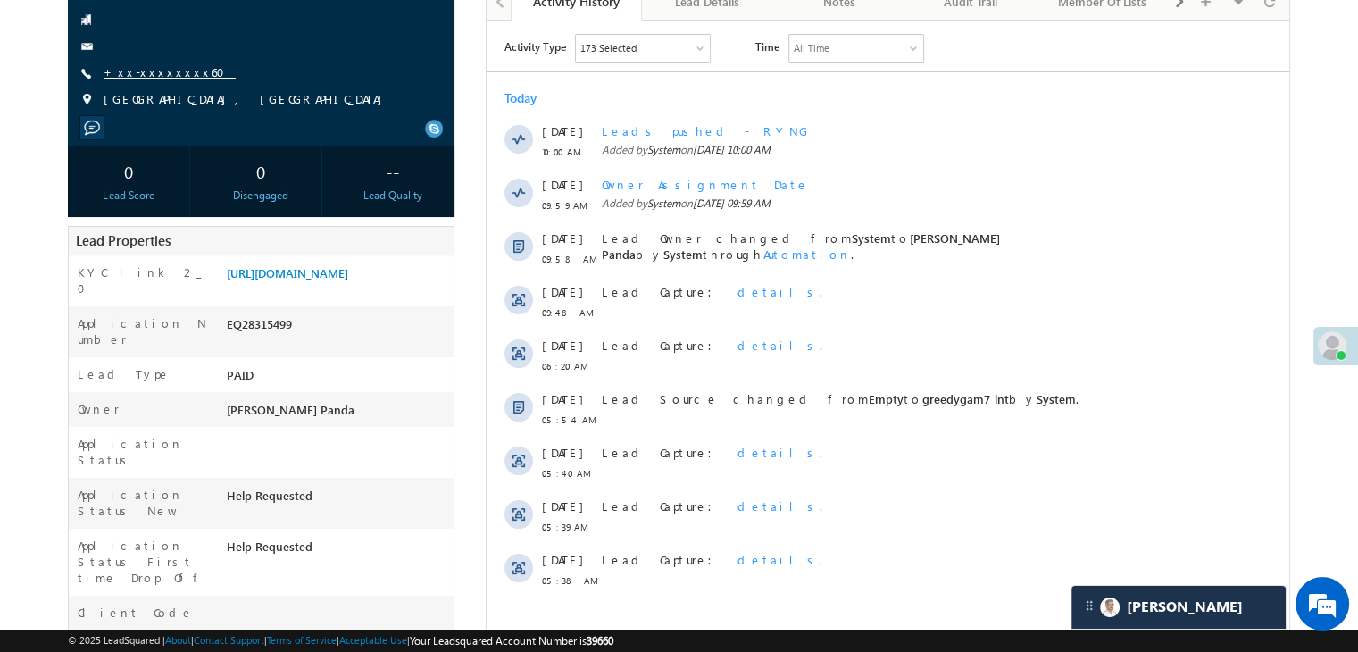
click at [141, 72] on link "+xx-xxxxxxxx60" at bounding box center [170, 71] width 132 height 15
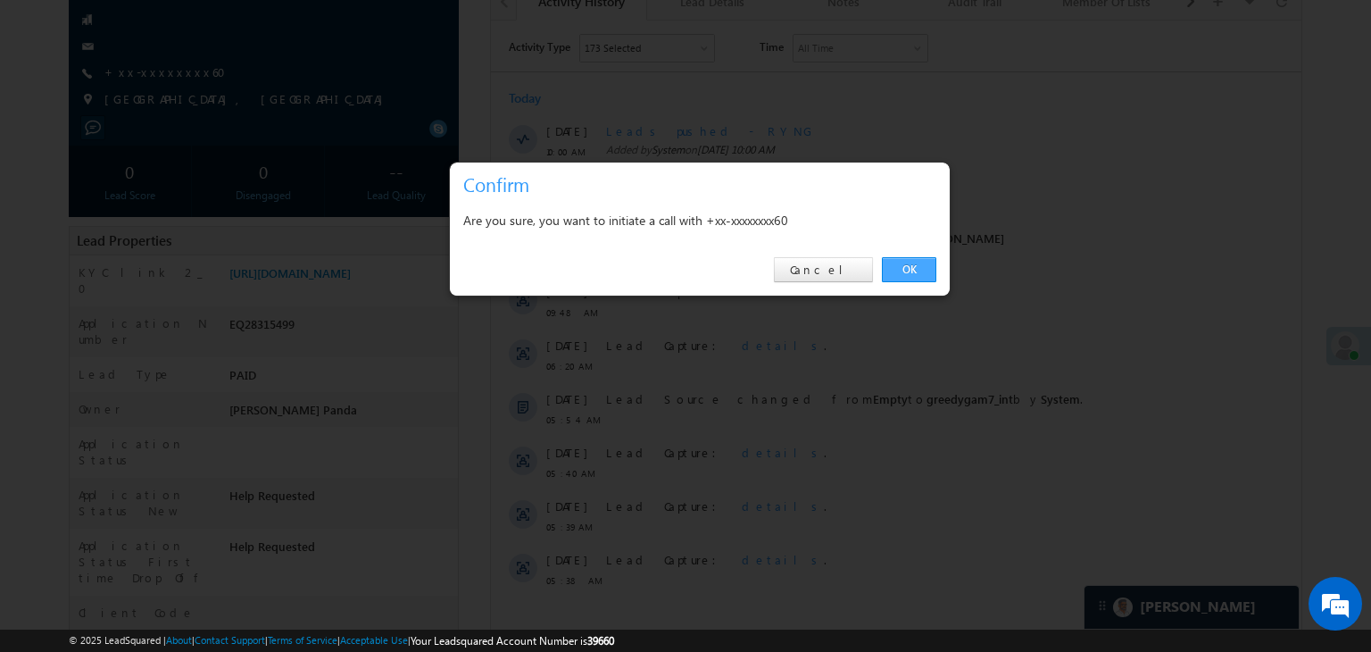
click at [904, 264] on link "OK" at bounding box center [909, 269] width 54 height 25
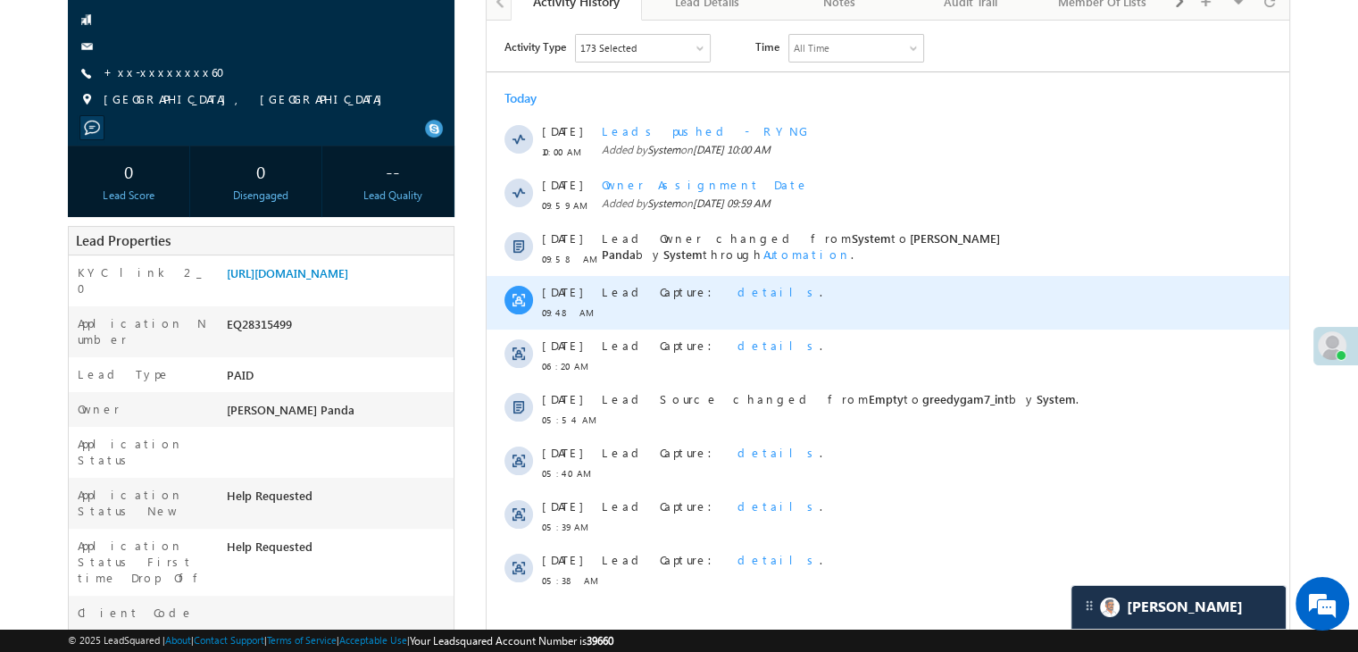
scroll to position [0, 0]
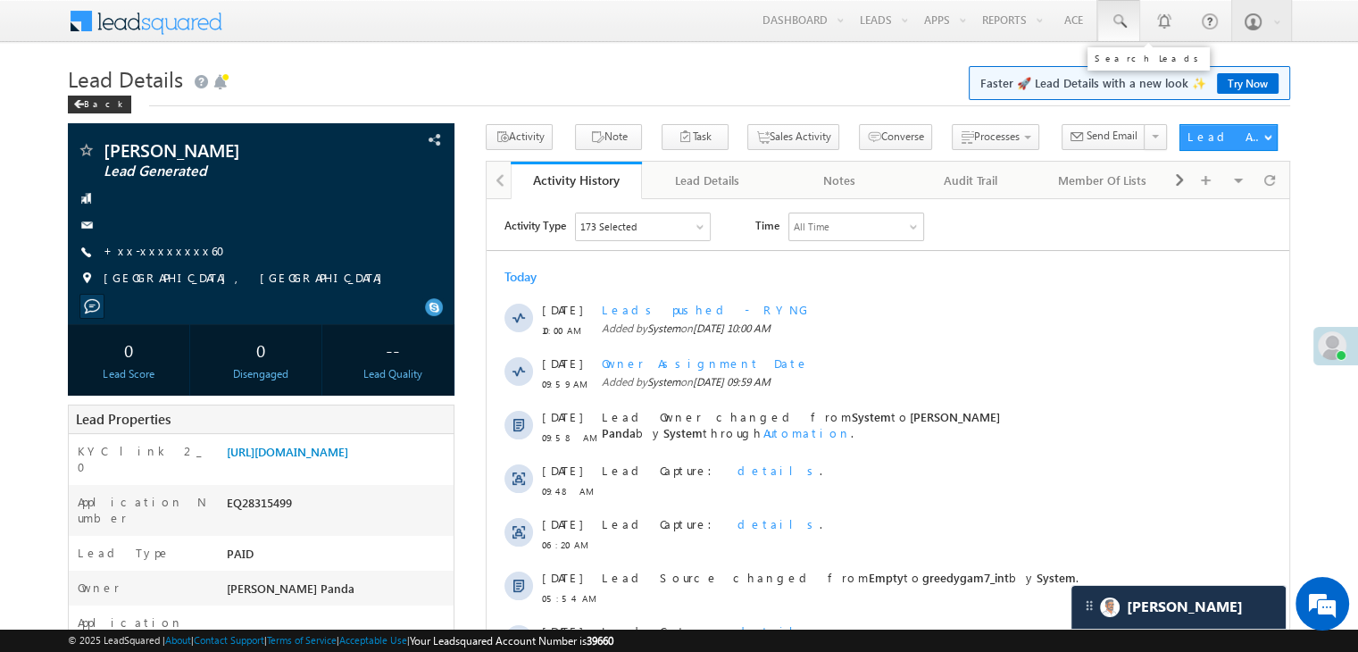
click at [1117, 21] on span at bounding box center [1119, 21] width 18 height 18
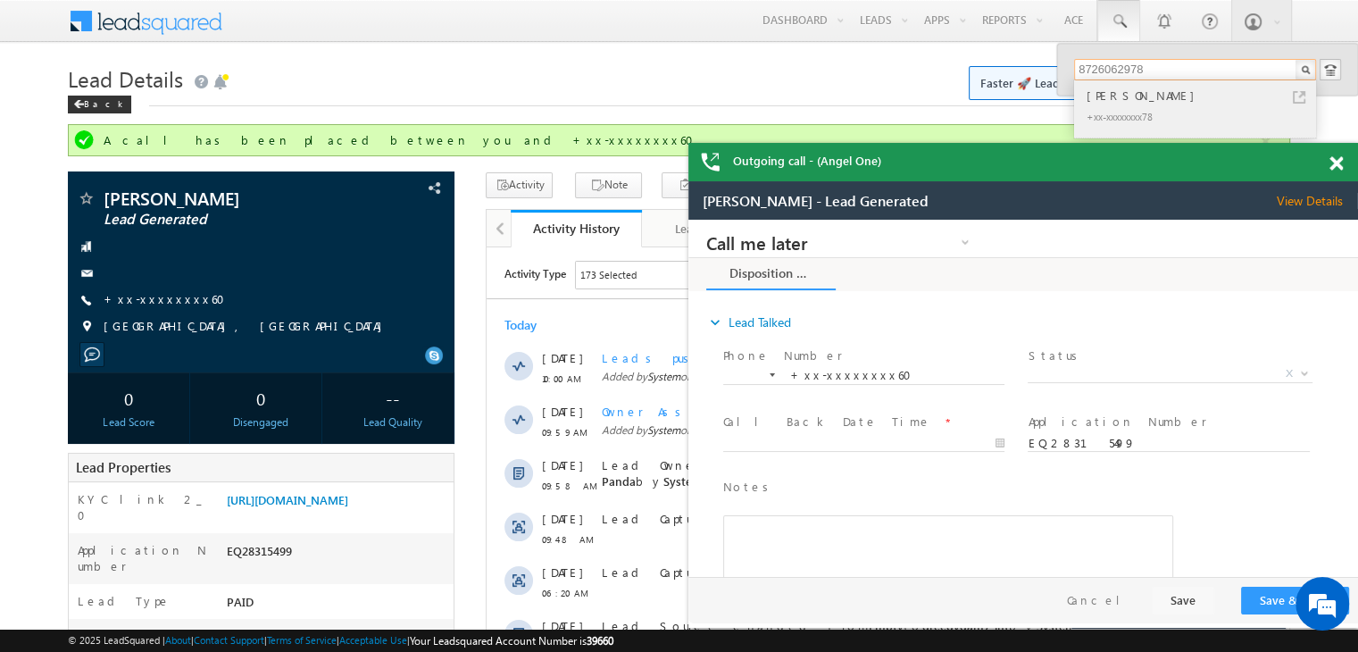
type input "8726062978"
click at [1145, 94] on div "Ashish Sharma" at bounding box center [1202, 96] width 239 height 20
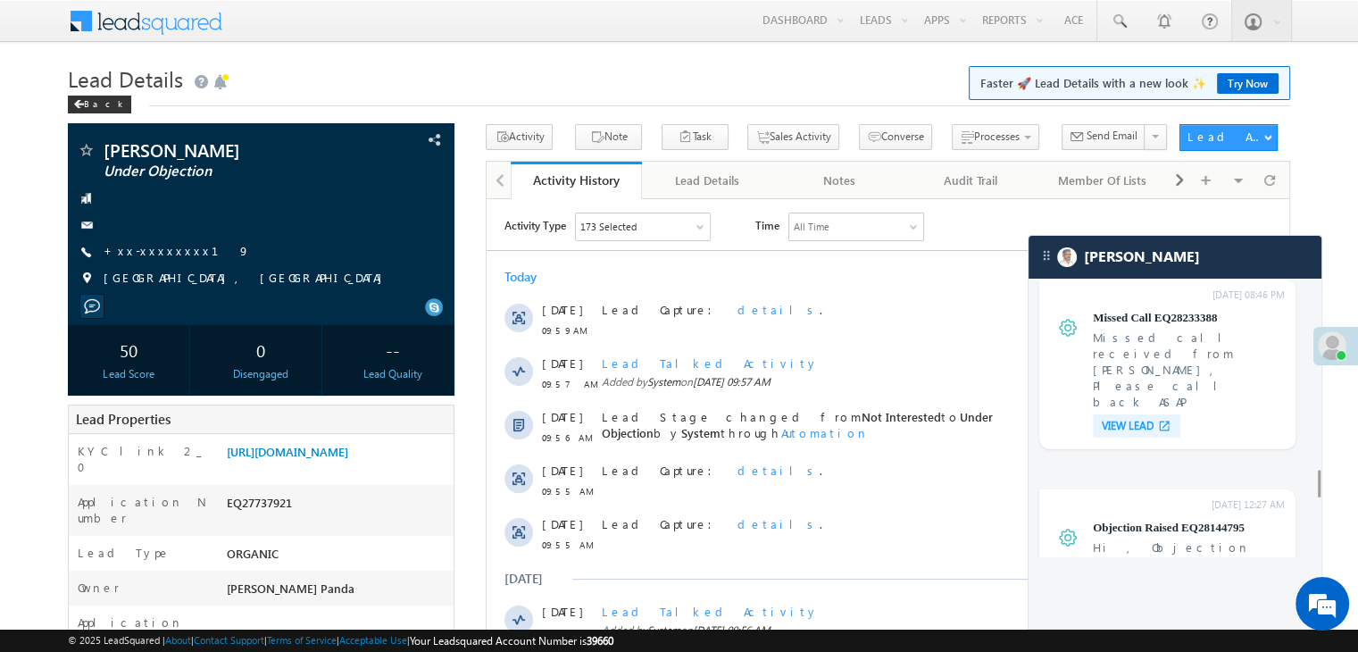
scroll to position [5221, 0]
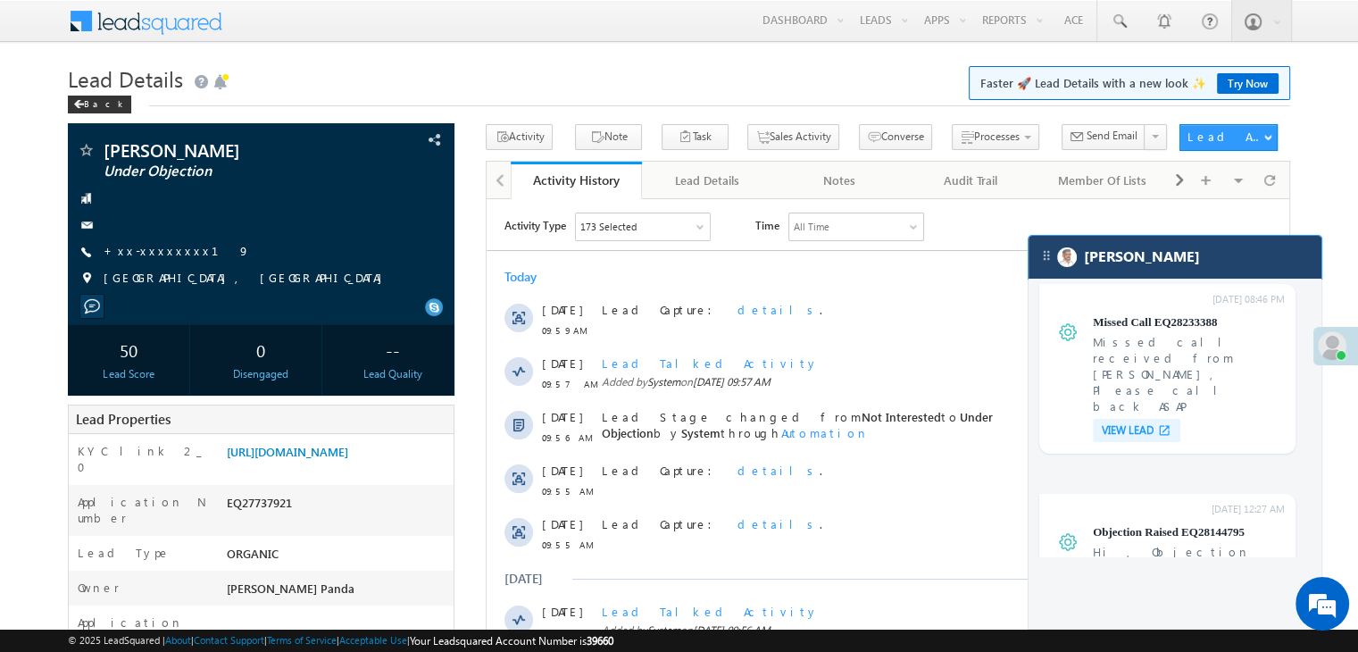
click at [1187, 262] on div "[PERSON_NAME]" at bounding box center [1175, 257] width 293 height 43
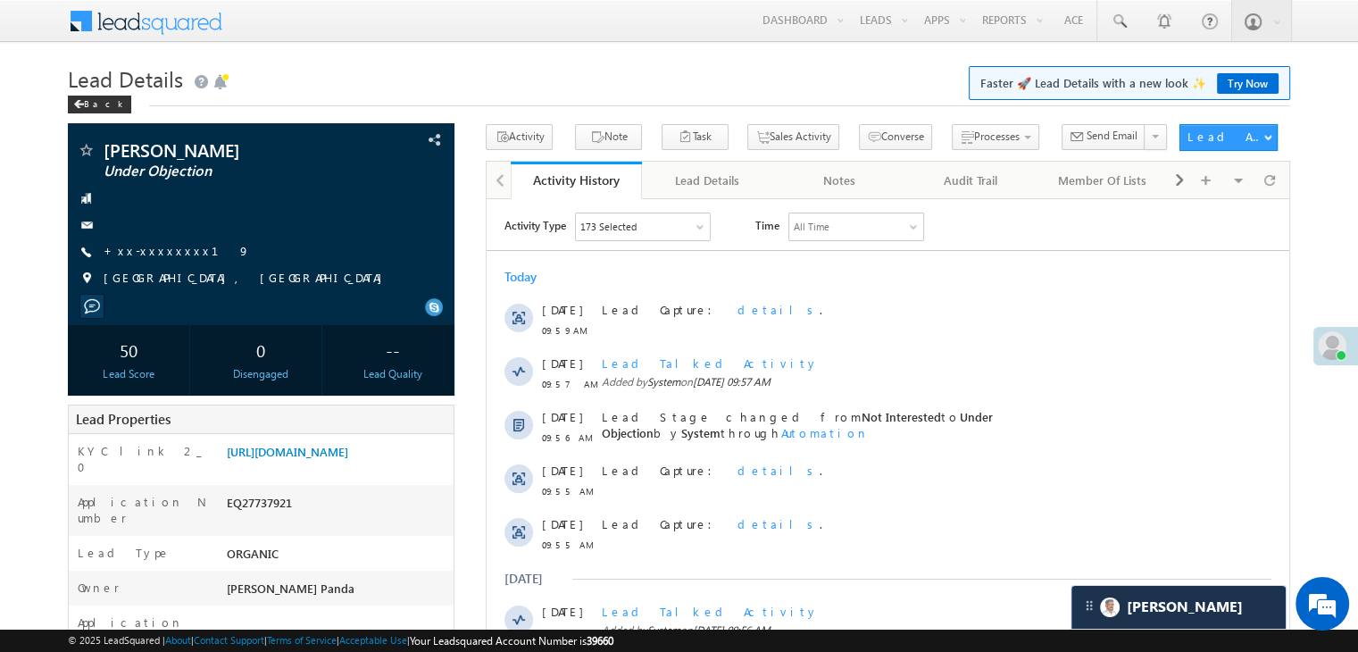
scroll to position [0, 0]
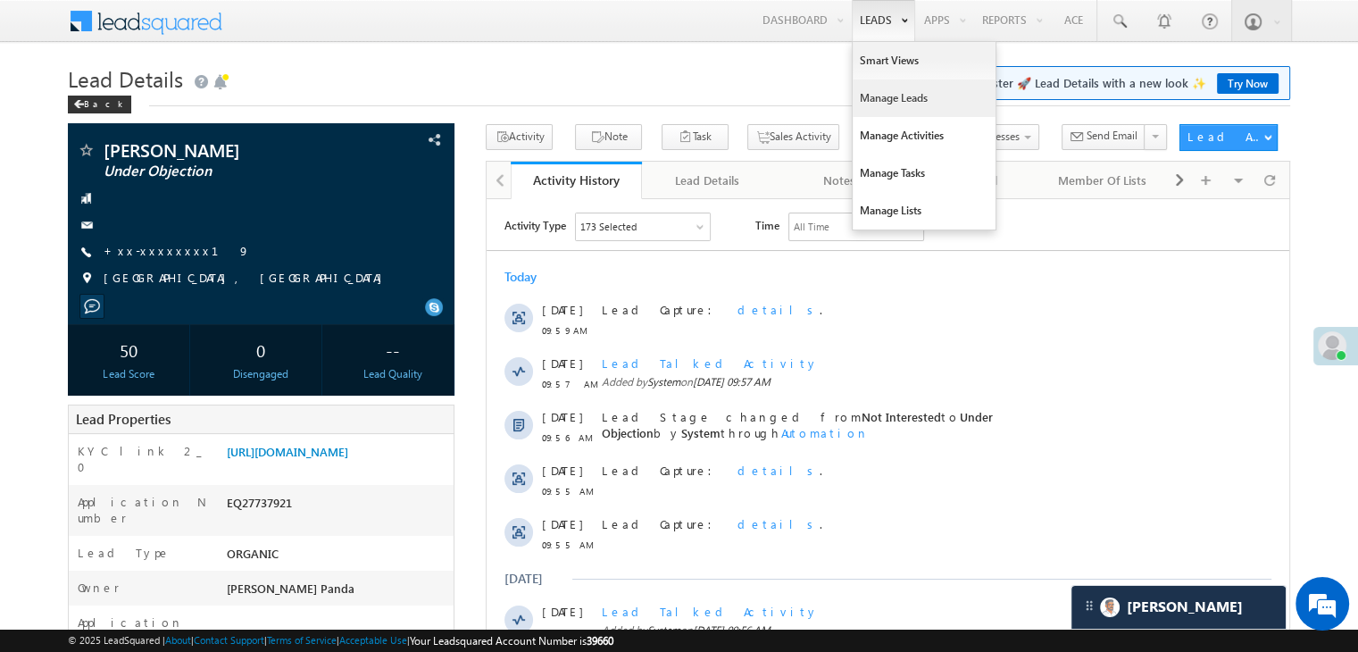
click at [896, 93] on link "Manage Leads" at bounding box center [924, 97] width 143 height 37
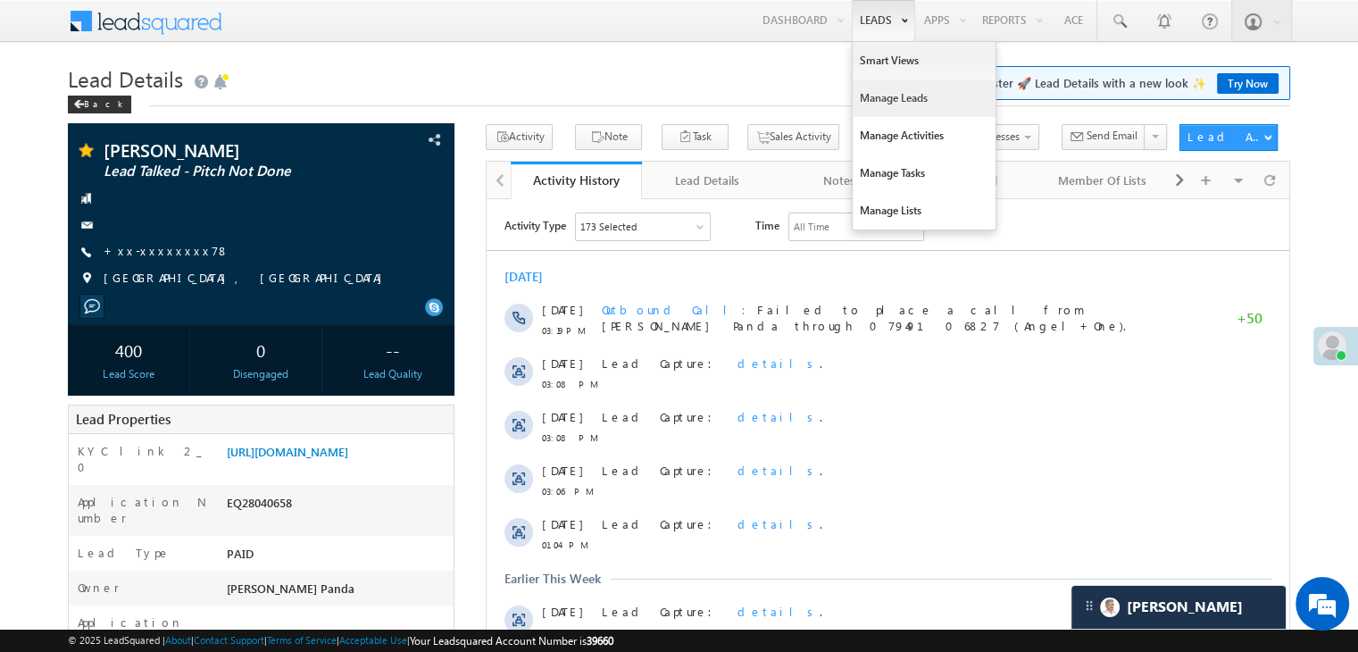
click at [890, 94] on link "Manage Leads" at bounding box center [924, 97] width 143 height 37
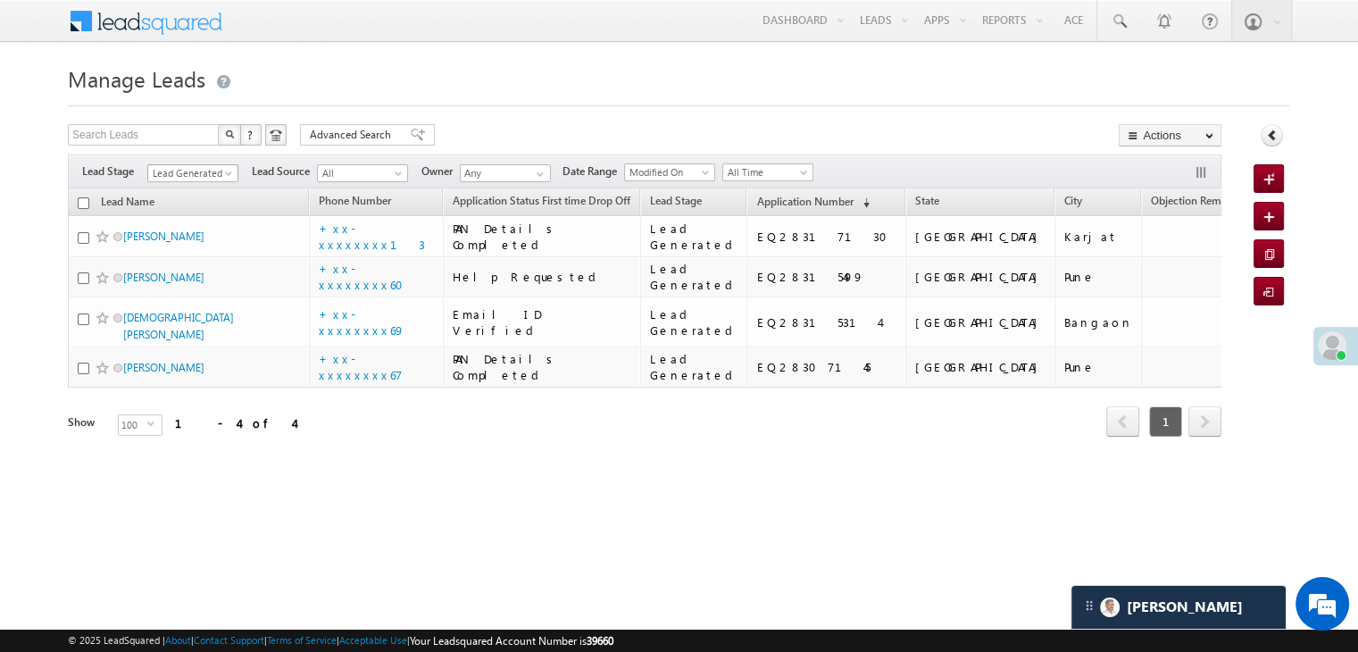
click at [229, 171] on span at bounding box center [230, 177] width 14 height 14
click at [188, 188] on link "All" at bounding box center [193, 193] width 90 height 16
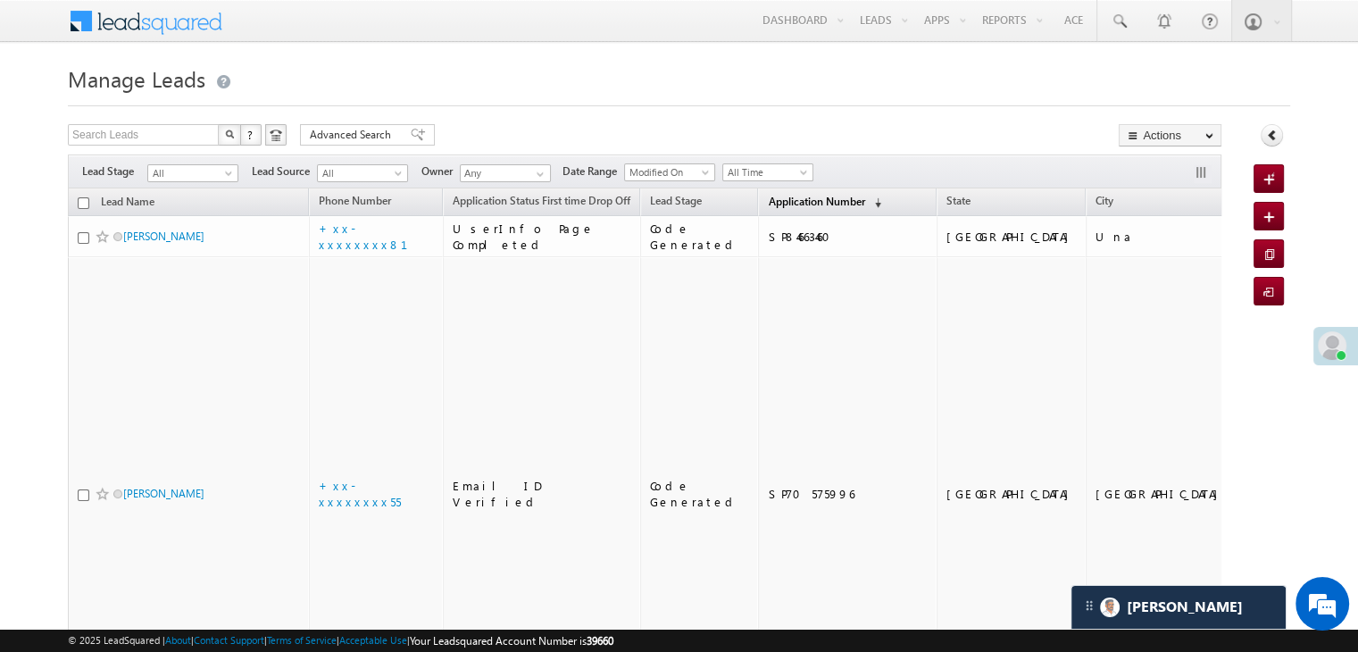
click at [786, 205] on span "Application Number" at bounding box center [816, 201] width 96 height 13
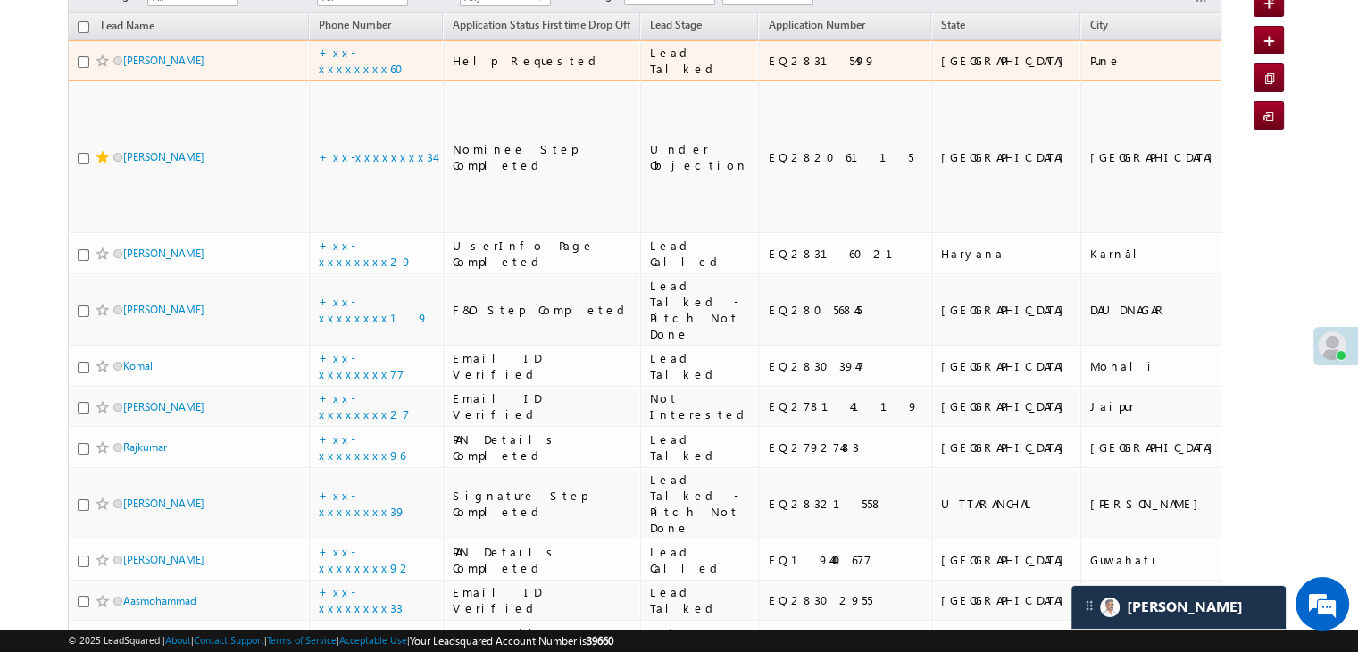
scroll to position [179, 0]
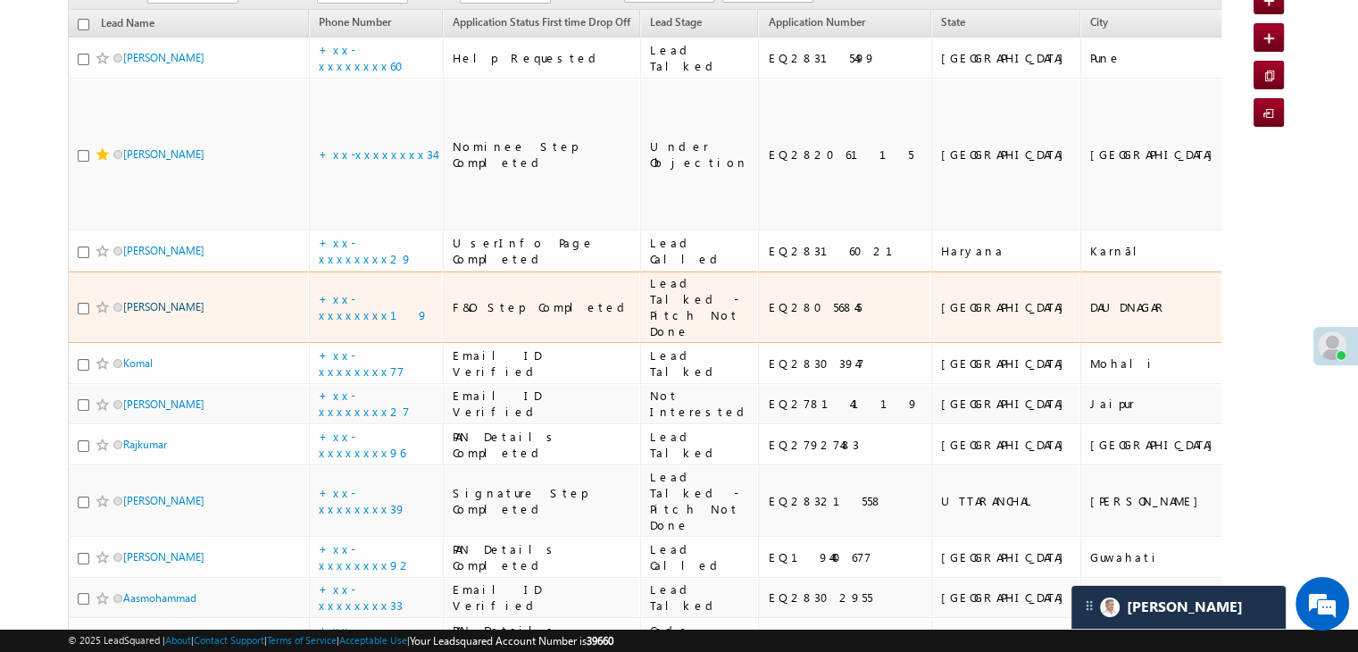
click at [168, 313] on link "Ashish Ranjan" at bounding box center [163, 306] width 81 height 13
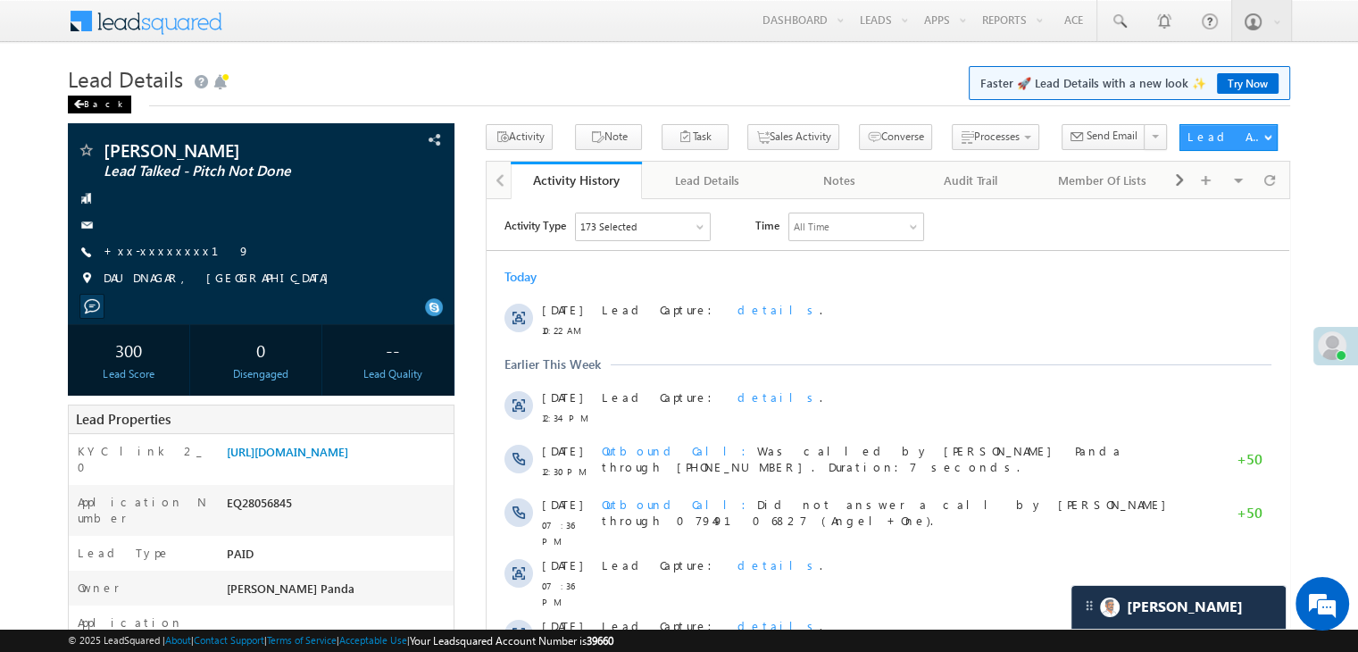
click at [87, 104] on div "Back" at bounding box center [99, 105] width 63 height 18
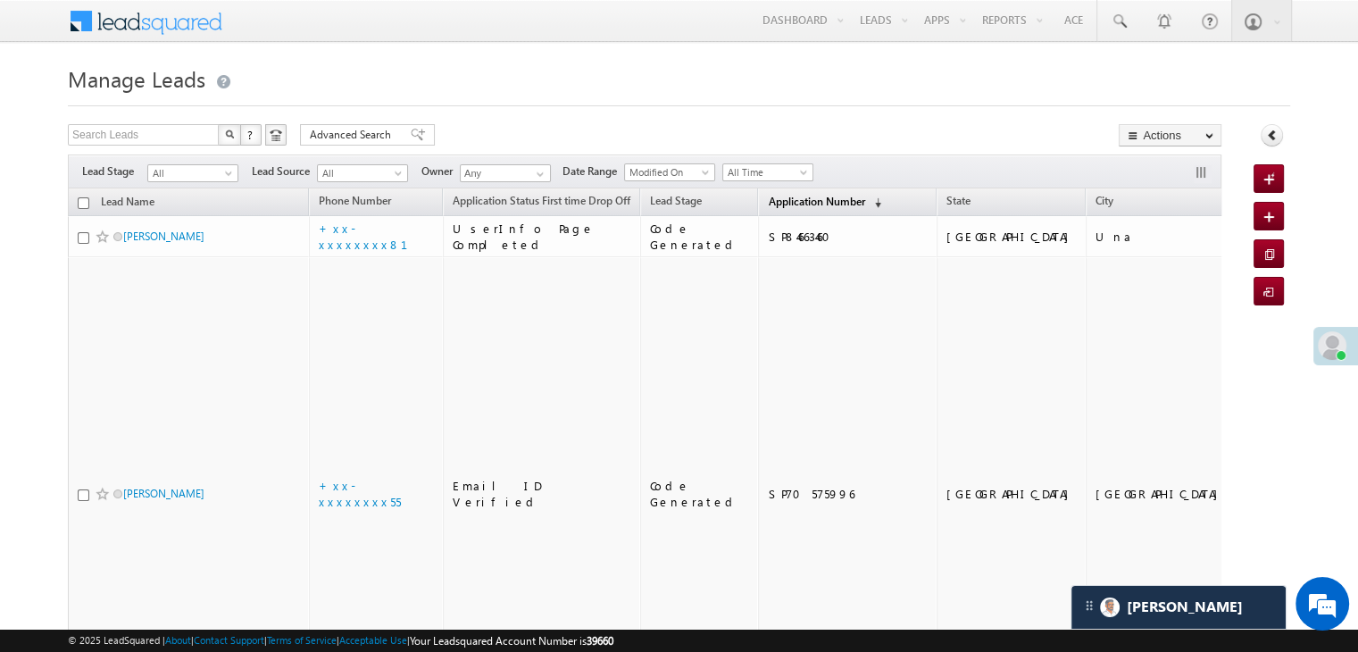
click at [788, 201] on span "Application Number" at bounding box center [816, 201] width 96 height 13
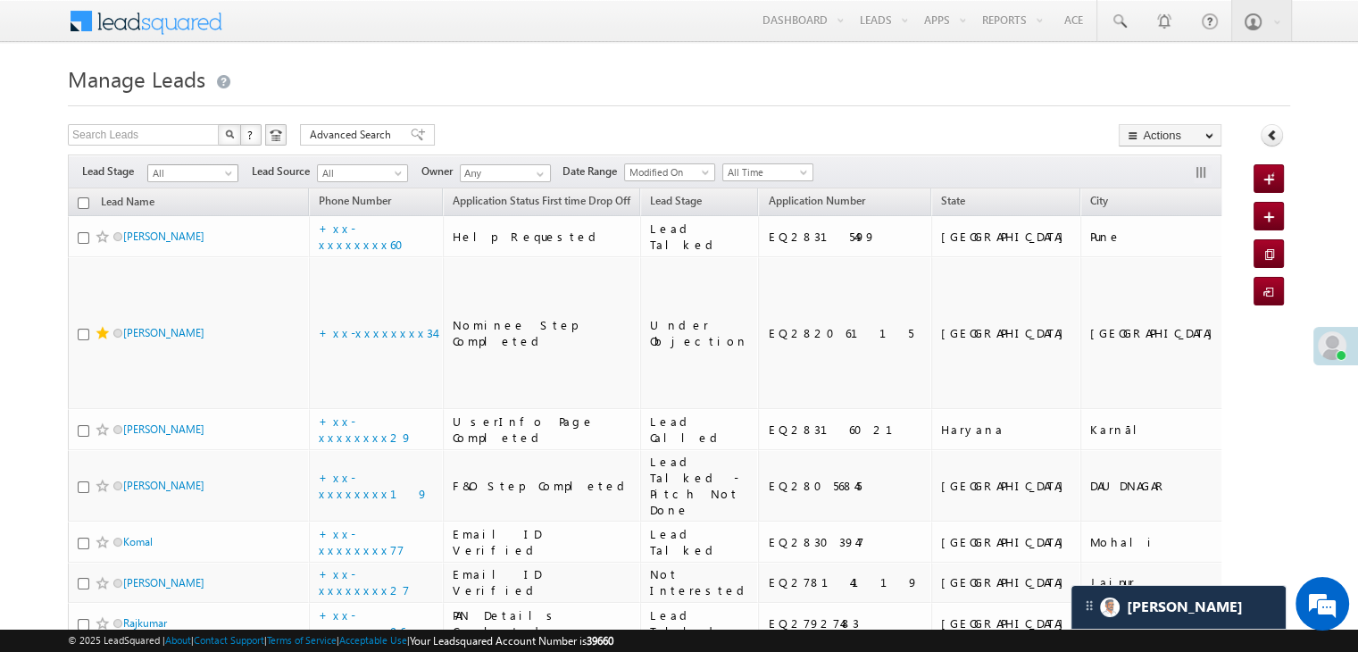
click at [225, 172] on span at bounding box center [230, 177] width 14 height 14
click at [212, 213] on link "Lead Generated" at bounding box center [193, 211] width 90 height 16
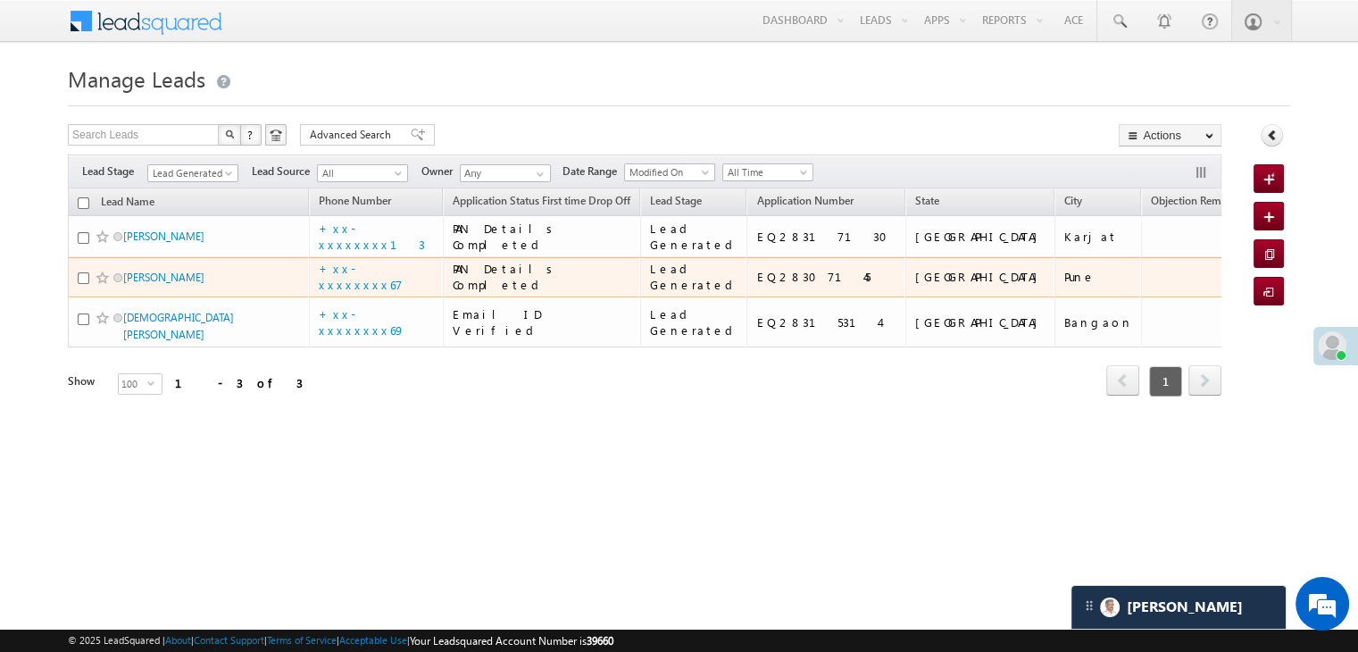
scroll to position [31, 0]
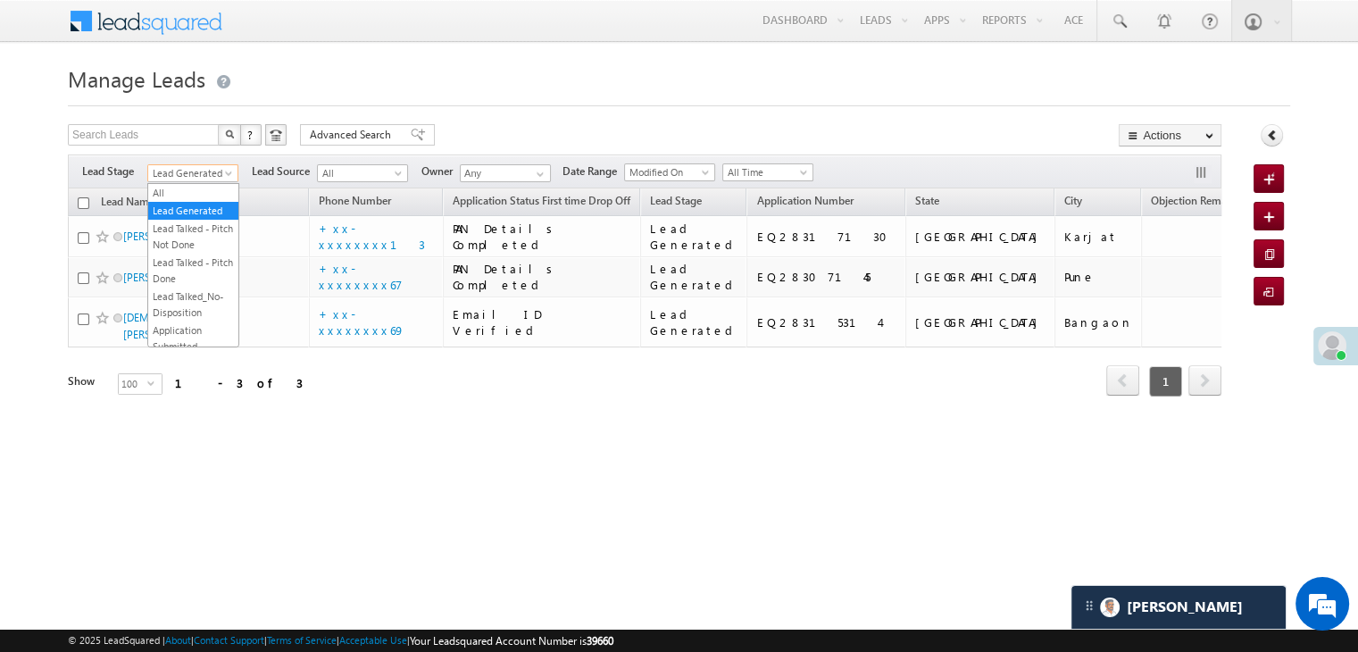
click at [229, 170] on span at bounding box center [230, 177] width 14 height 14
click at [204, 184] on li "All" at bounding box center [193, 193] width 90 height 18
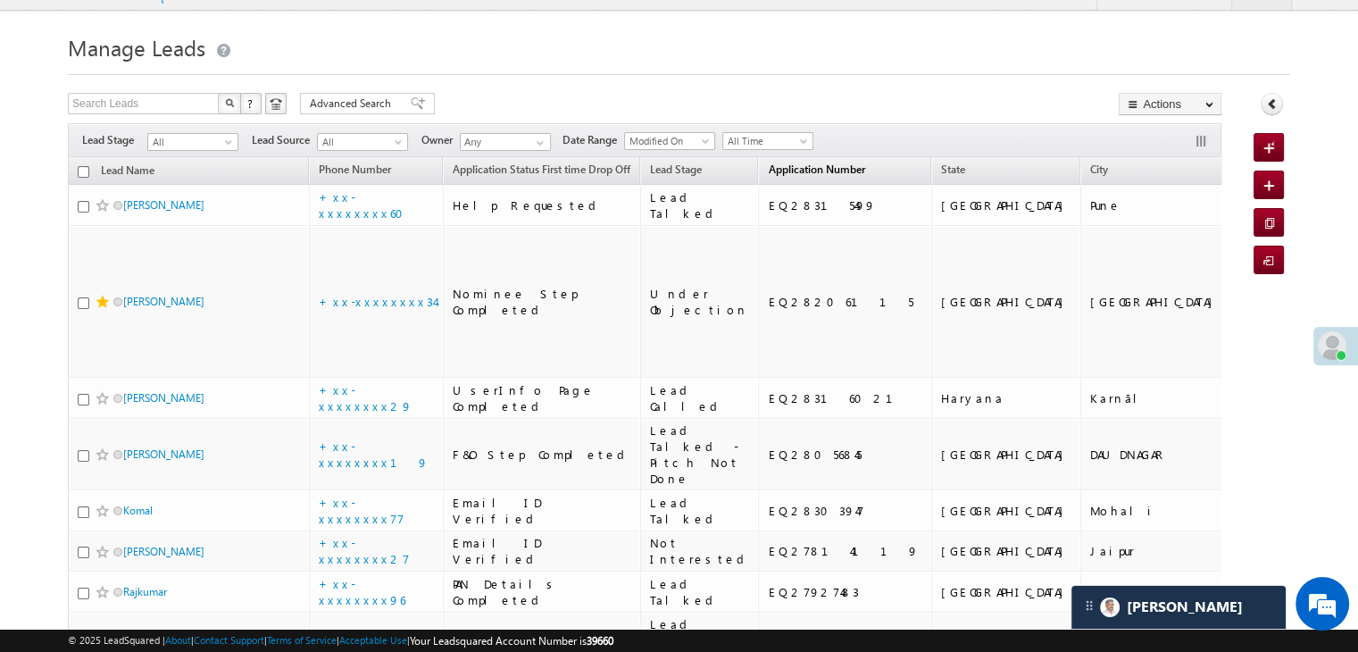
click at [784, 171] on span "Application Number" at bounding box center [816, 168] width 96 height 13
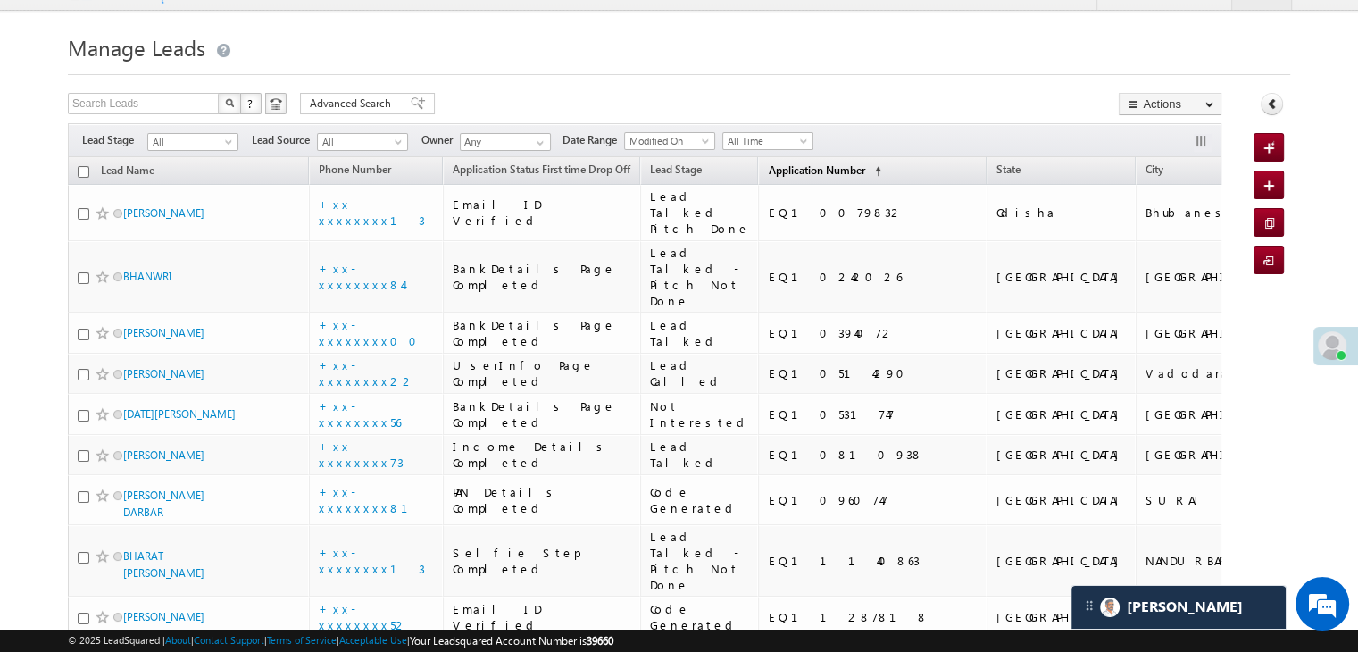
click at [792, 171] on span "Application Number" at bounding box center [816, 169] width 96 height 13
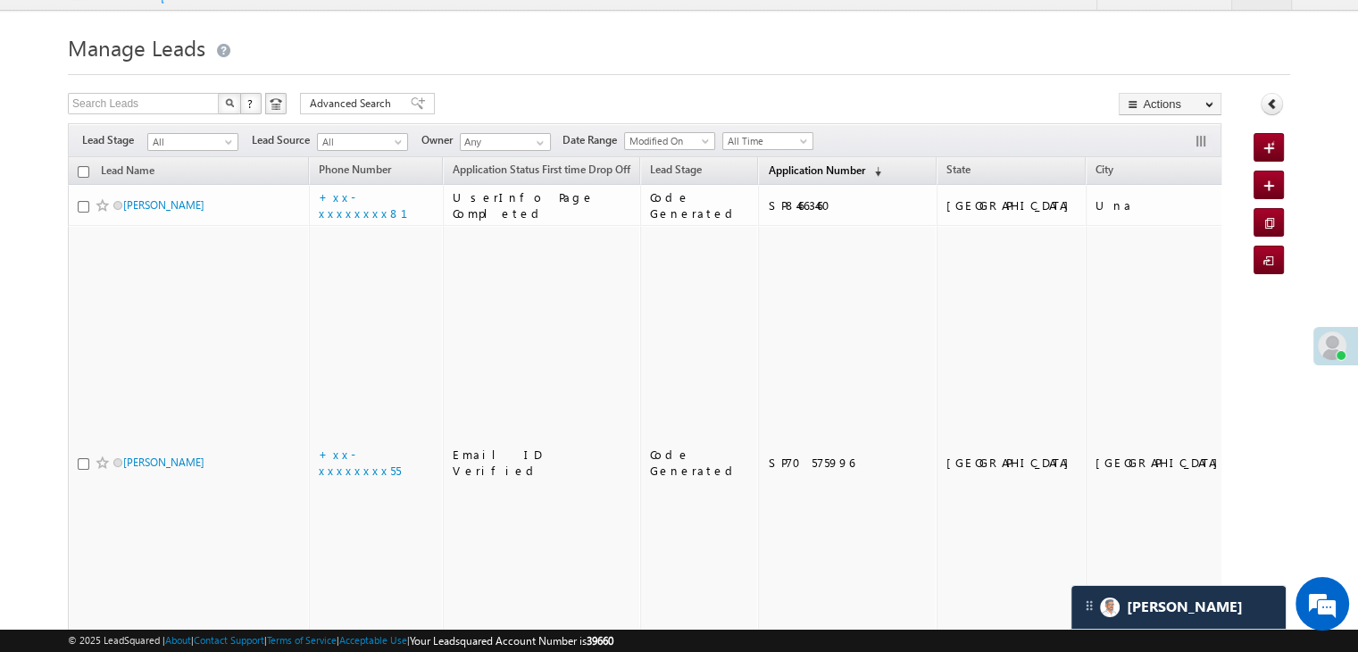
click at [800, 172] on span "Application Number" at bounding box center [816, 169] width 96 height 13
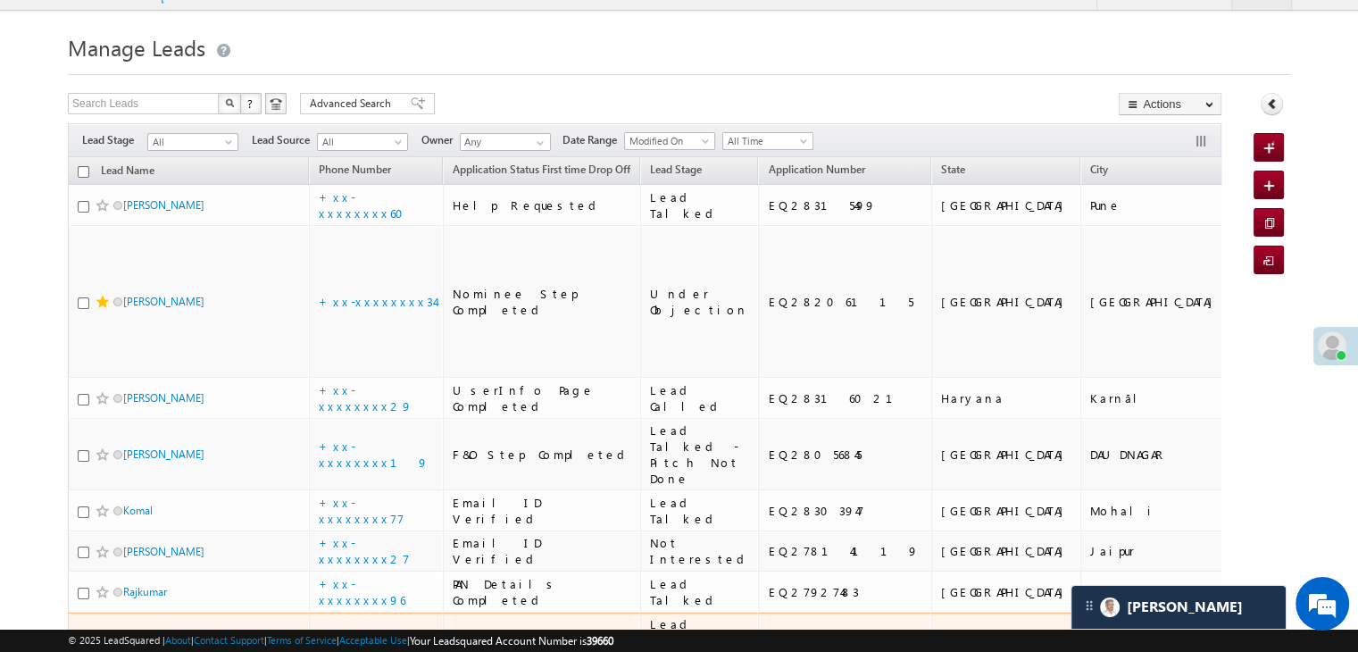
scroll to position [0, 0]
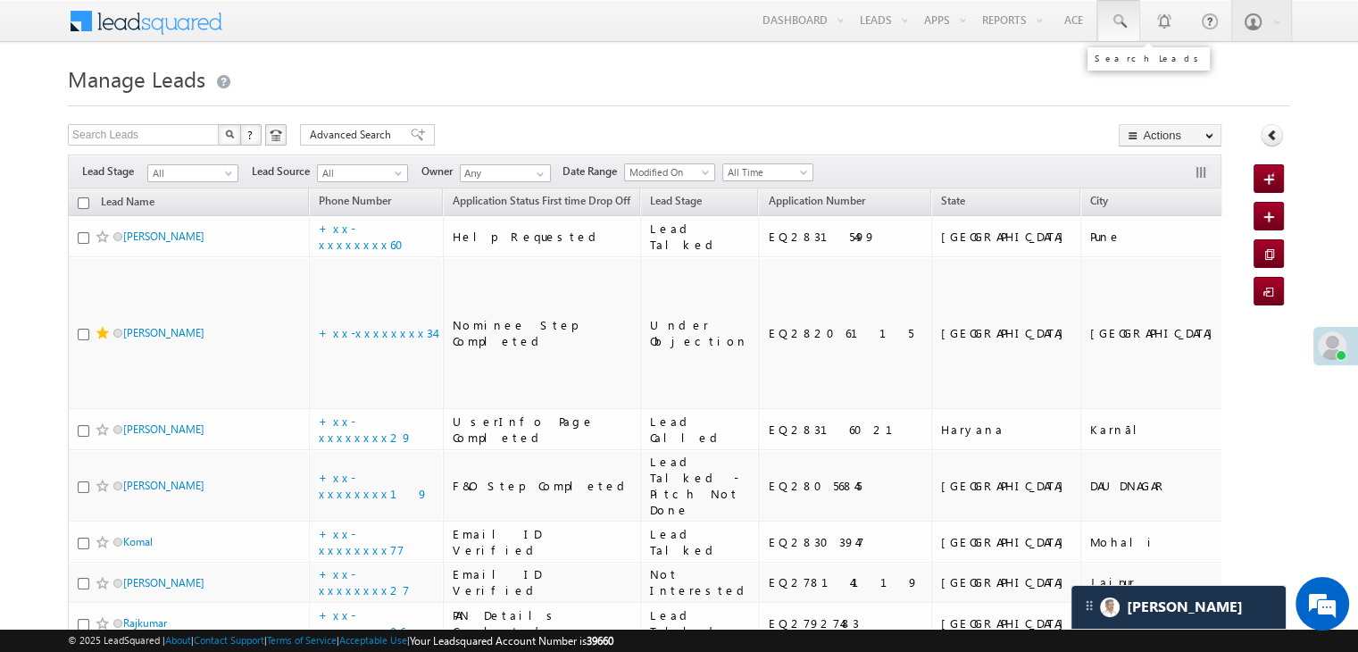
click at [1117, 22] on span at bounding box center [1119, 21] width 18 height 18
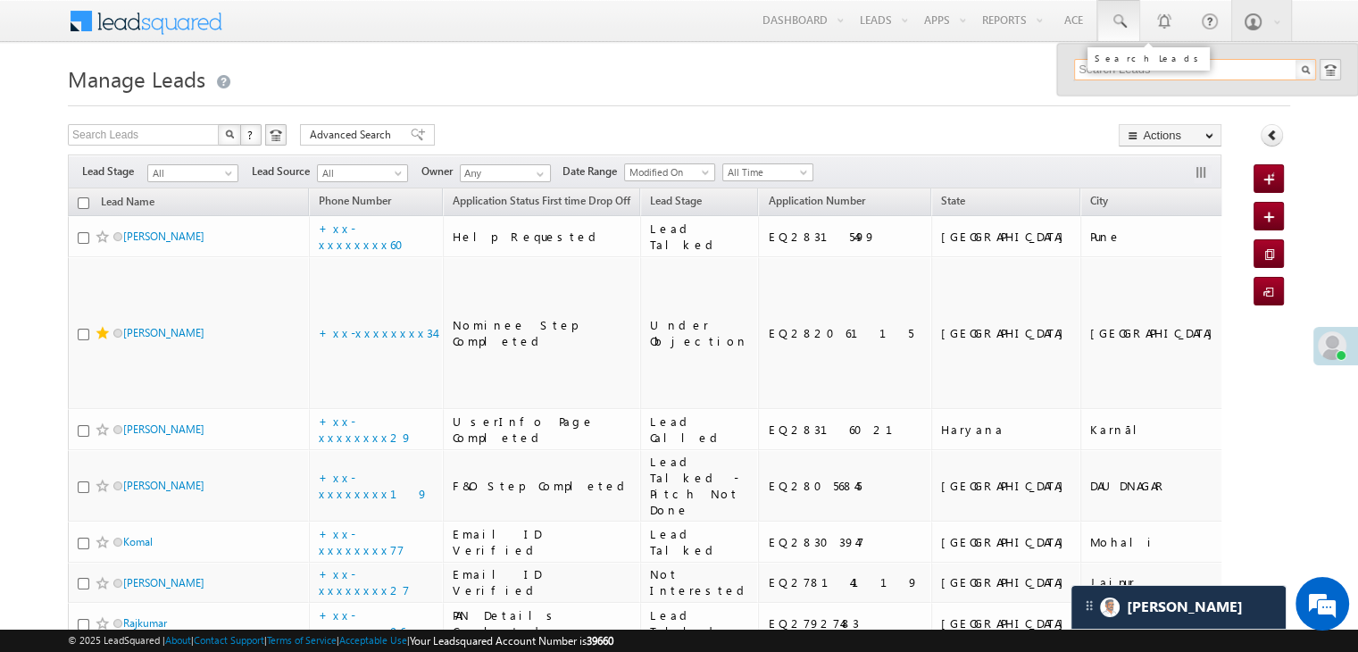
paste input "EQ28257072"
type input "EQ28257072"
click at [1121, 96] on div "ATMARAM KUSHWAH" at bounding box center [1202, 96] width 239 height 20
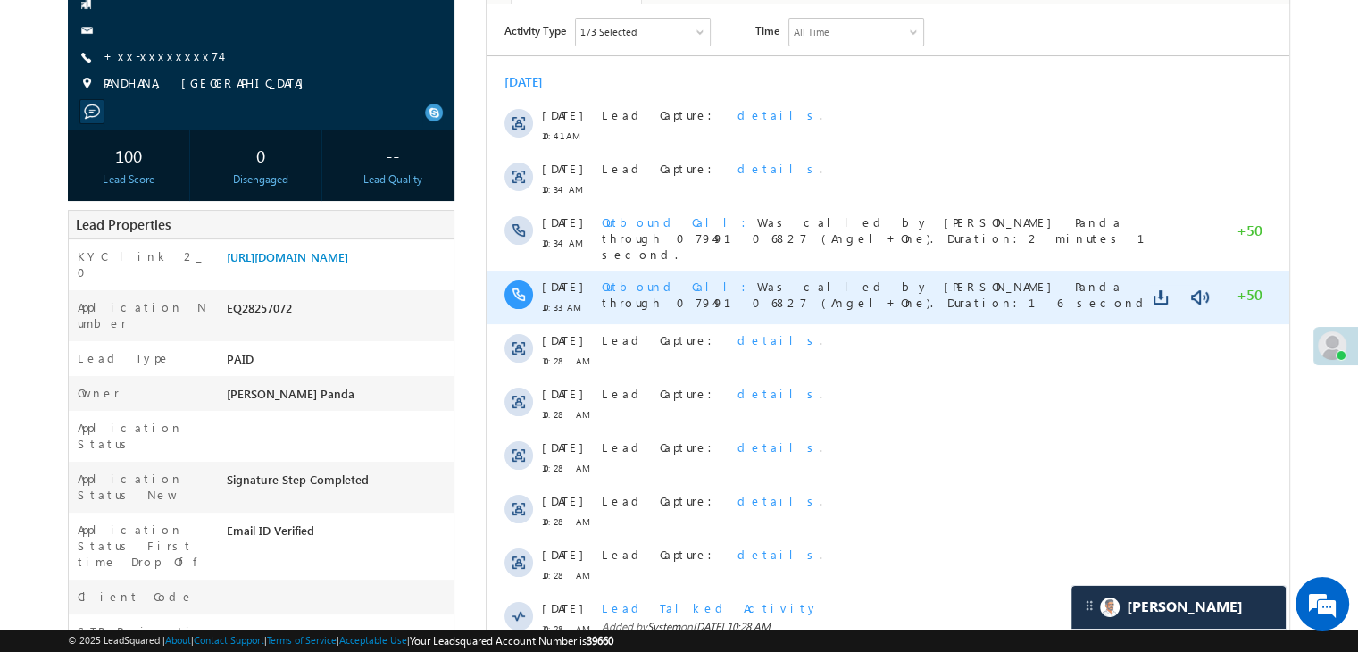
scroll to position [89, 0]
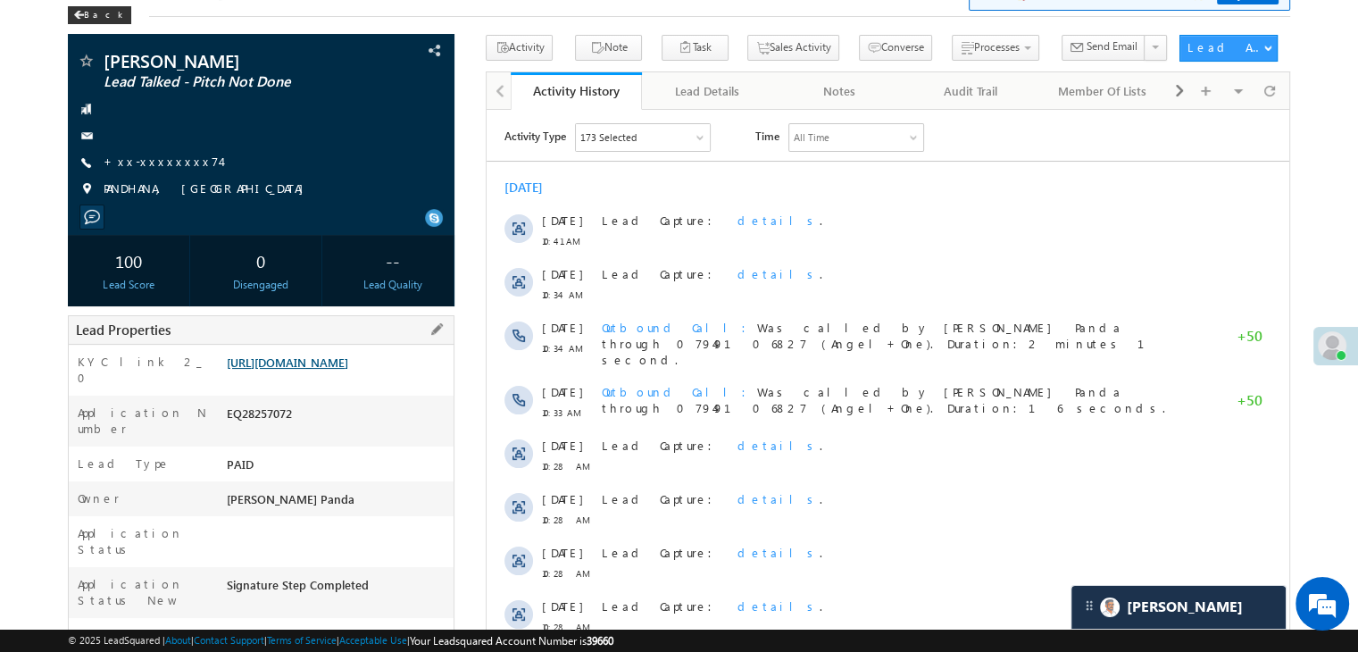
click at [343, 370] on link "[URL][DOMAIN_NAME]" at bounding box center [287, 361] width 121 height 15
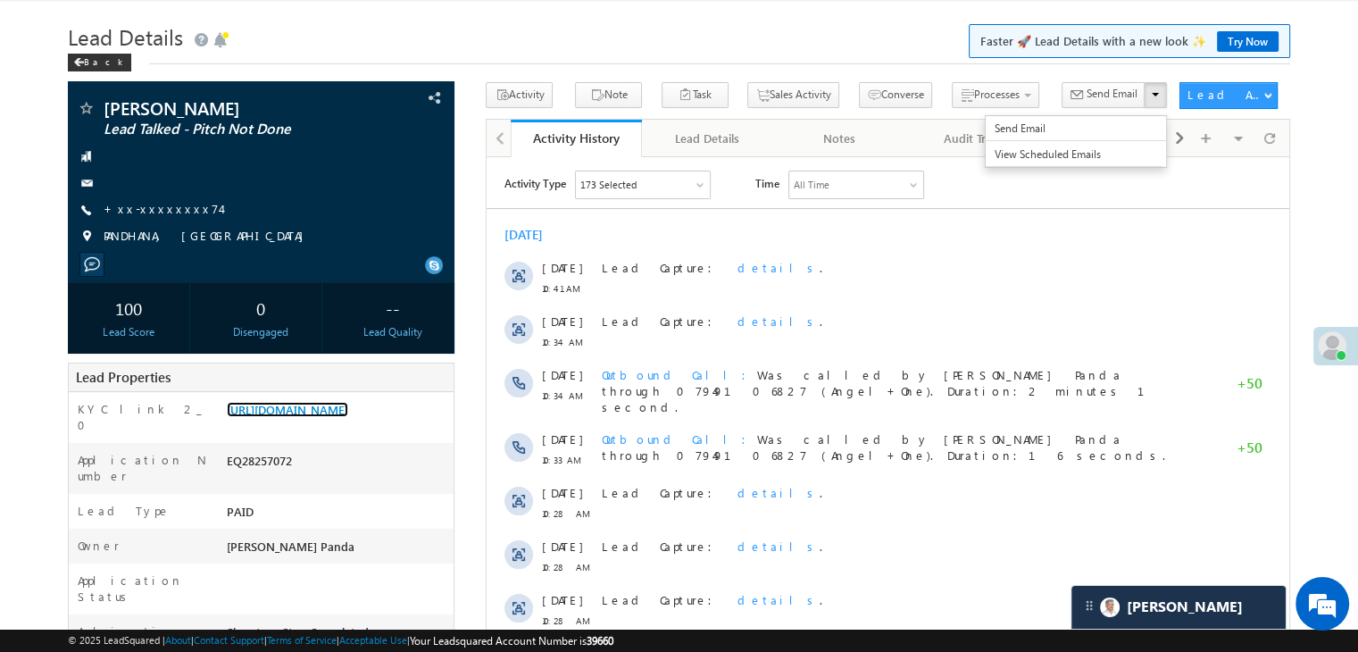
scroll to position [0, 0]
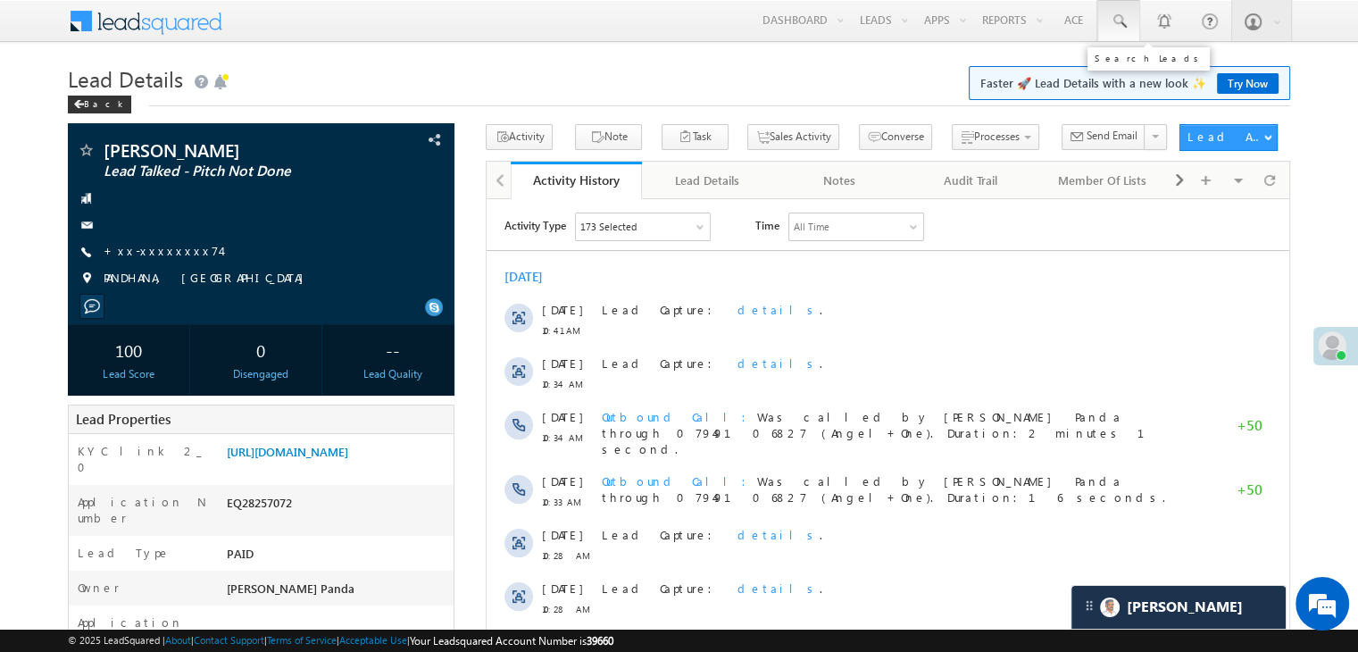
click at [1126, 19] on span at bounding box center [1119, 21] width 18 height 18
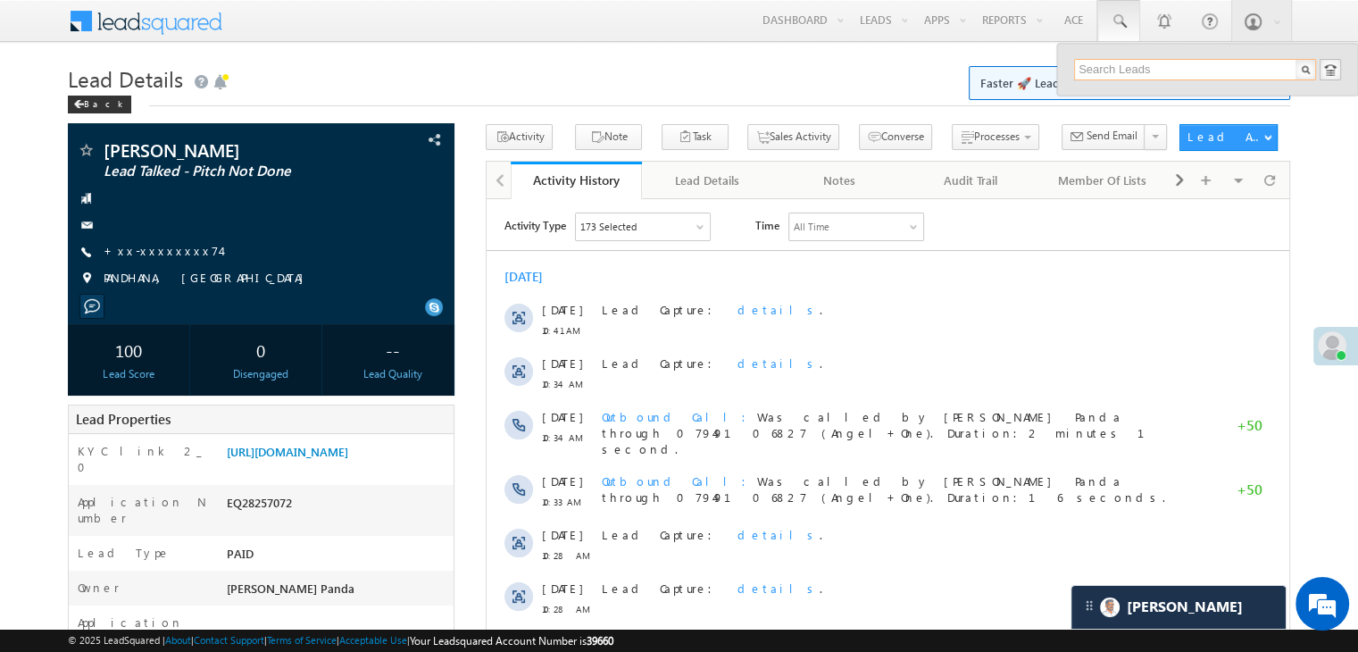
paste input "EQ28298622"
type input "EQ28298622"
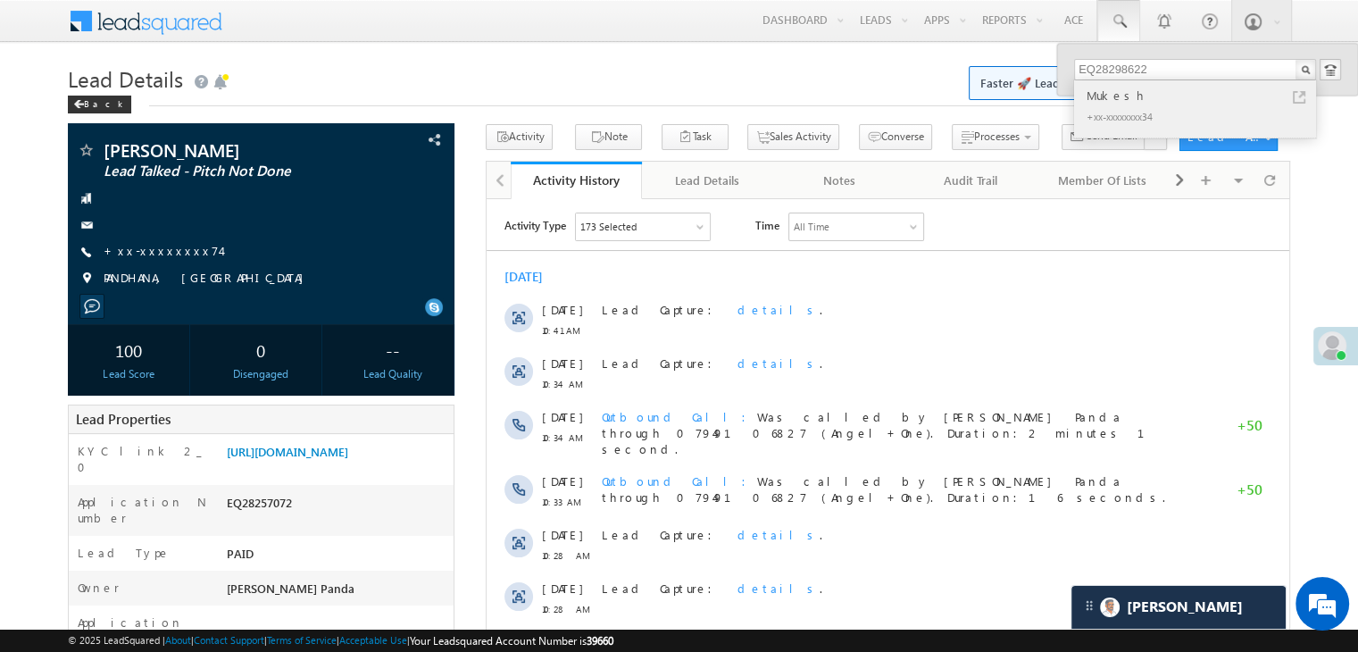
click at [1107, 93] on div "Mukesh" at bounding box center [1202, 96] width 239 height 20
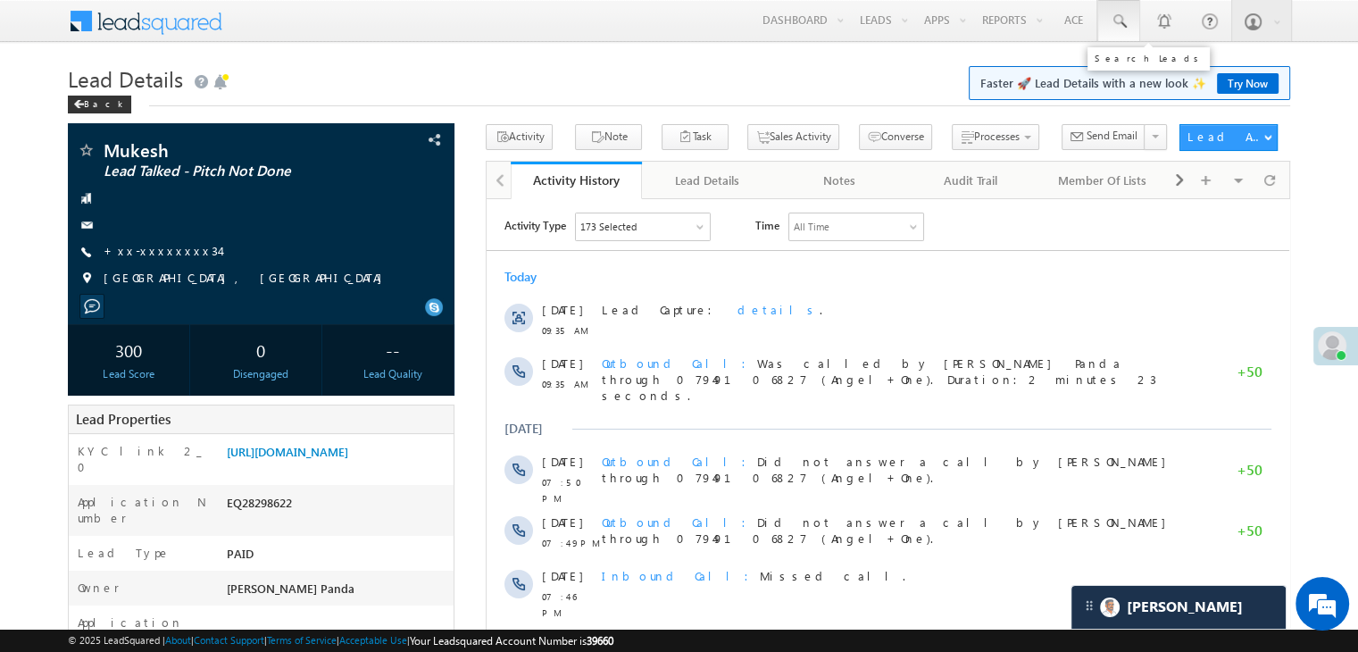
click at [1117, 15] on span at bounding box center [1119, 21] width 18 height 18
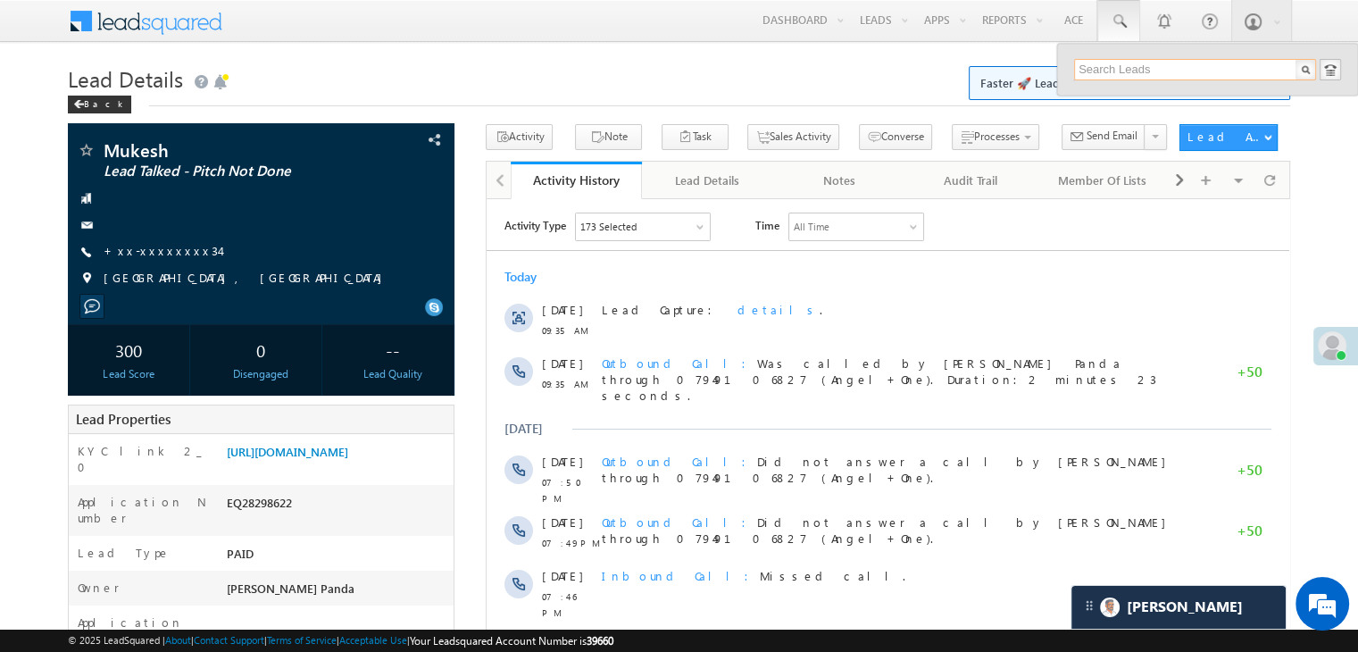
paste input "EQ26403910"
type input "EQ26403910"
click at [1113, 97] on div "[PERSON_NAME]" at bounding box center [1202, 96] width 239 height 20
